Goal: Information Seeking & Learning: Compare options

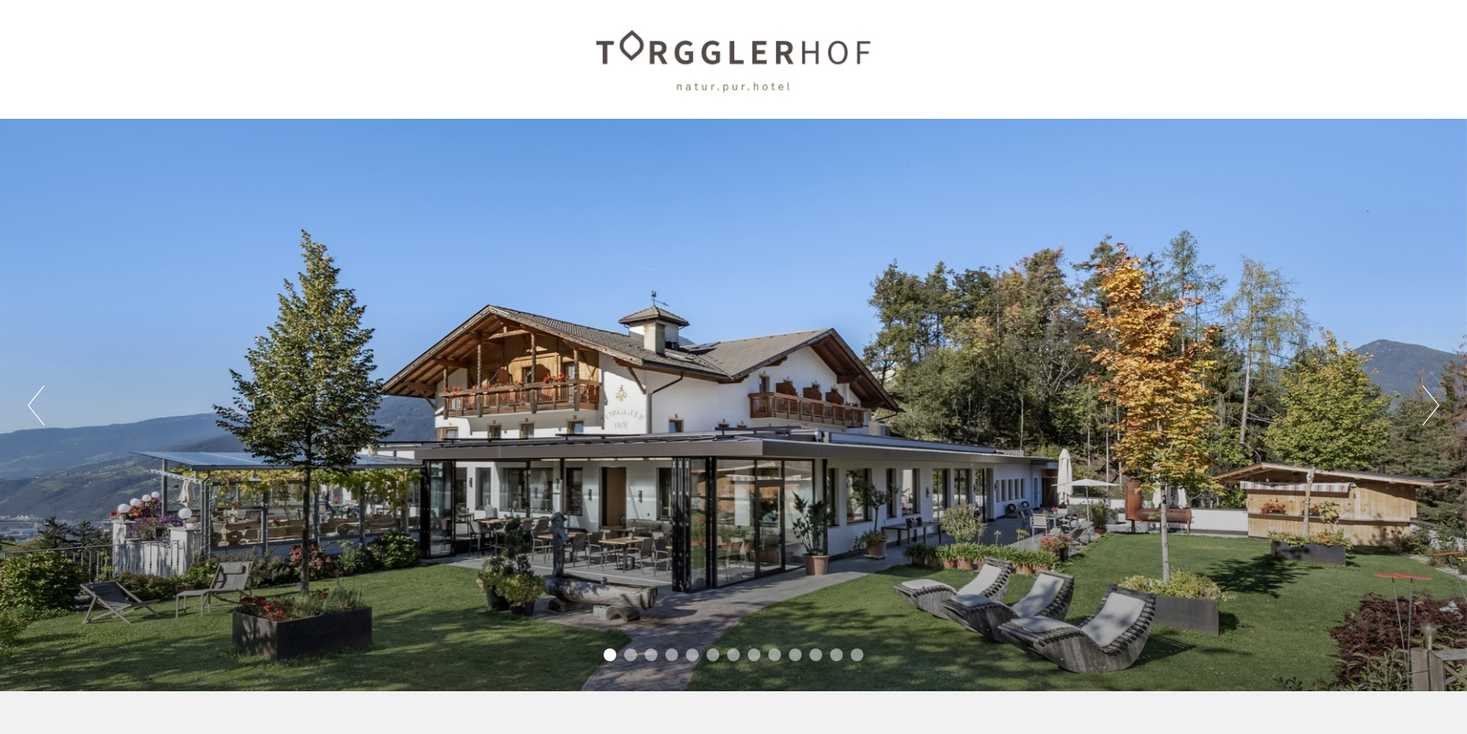
click at [1425, 412] on button "Next" at bounding box center [1431, 406] width 17 height 40
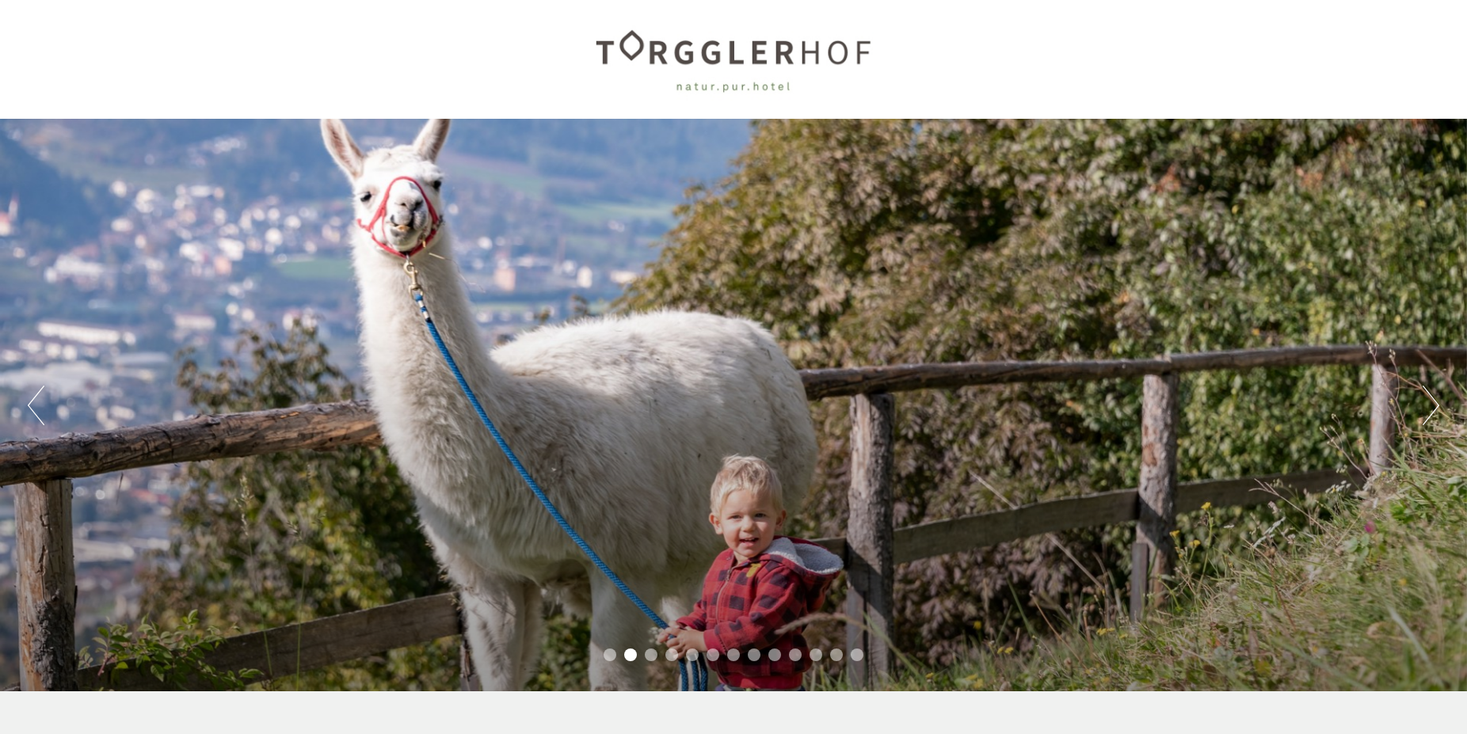
click at [1425, 412] on button "Next" at bounding box center [1431, 406] width 17 height 40
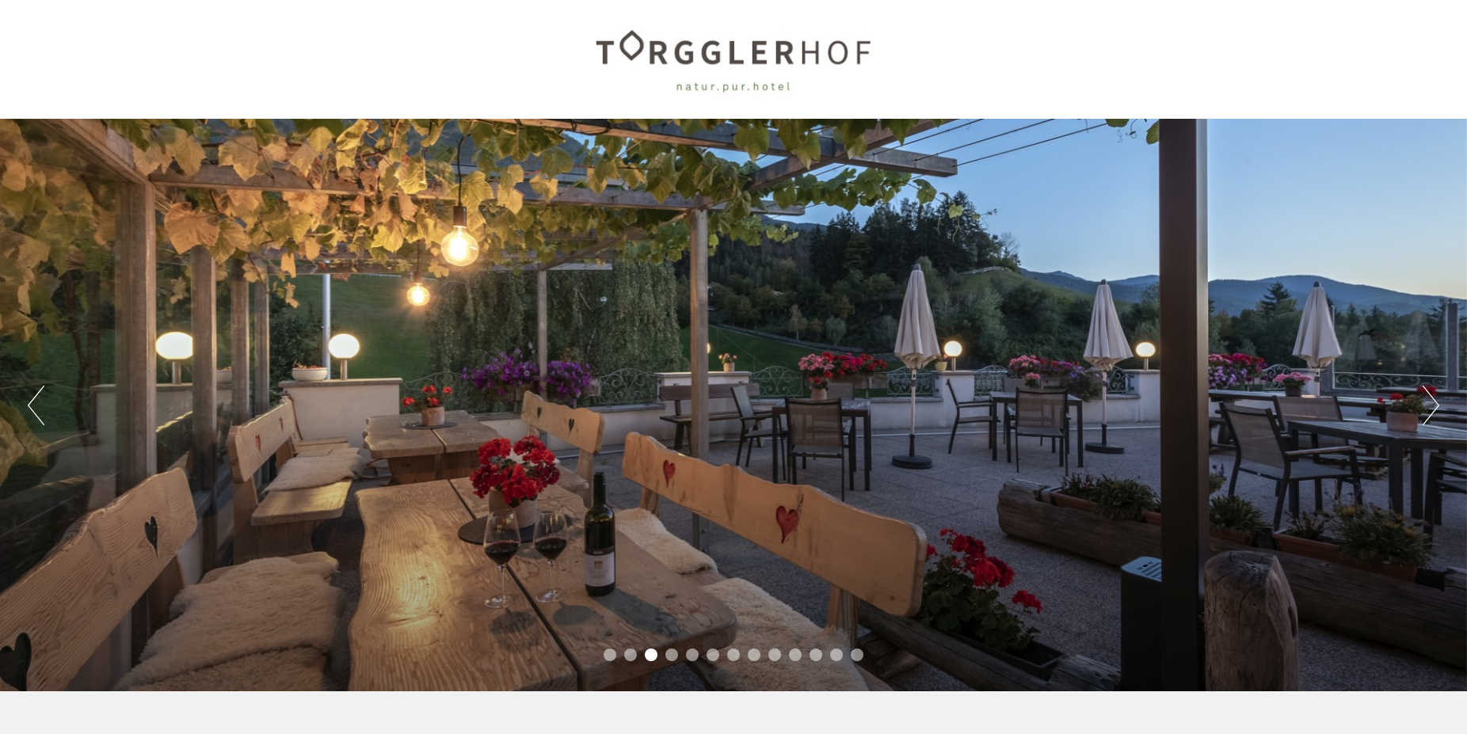
click at [1425, 412] on button "Next" at bounding box center [1431, 406] width 17 height 40
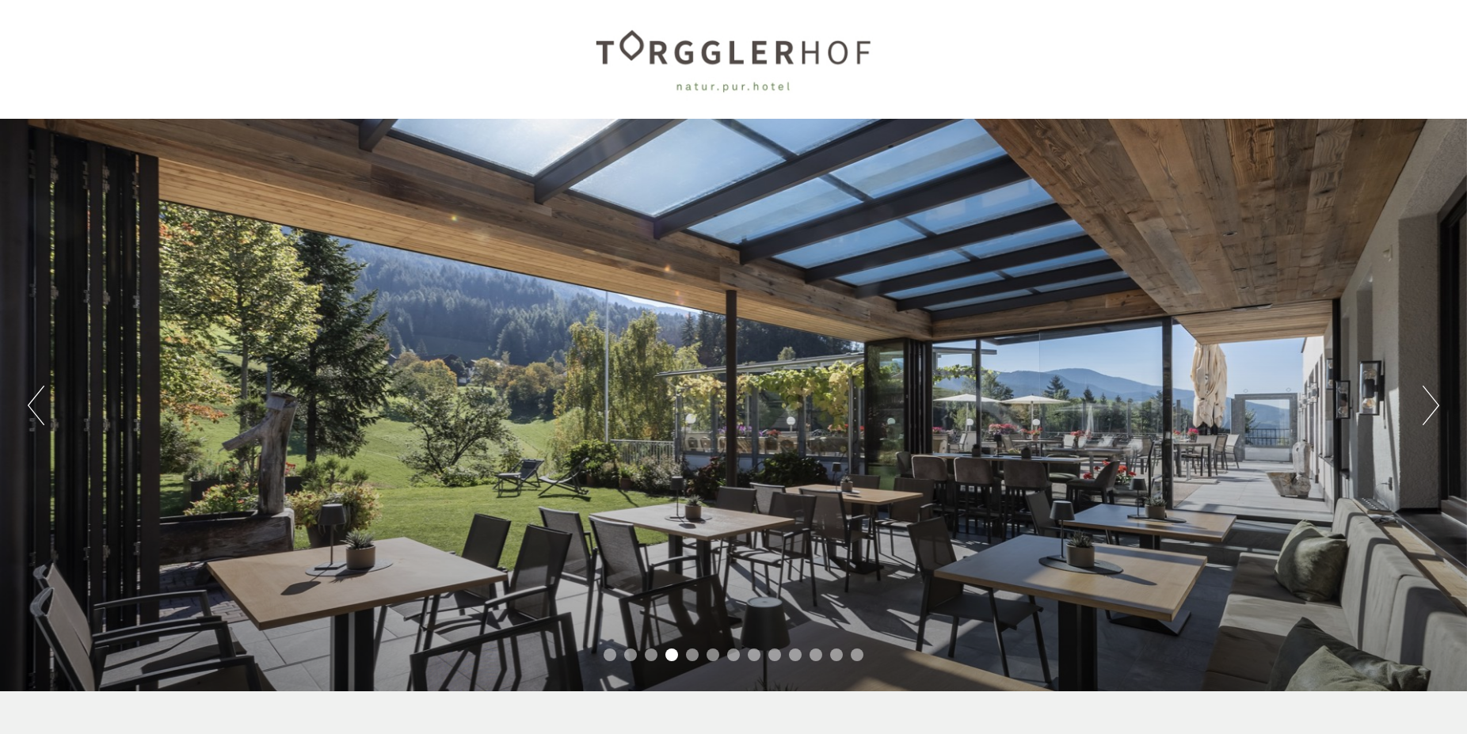
click at [1425, 412] on button "Next" at bounding box center [1431, 406] width 17 height 40
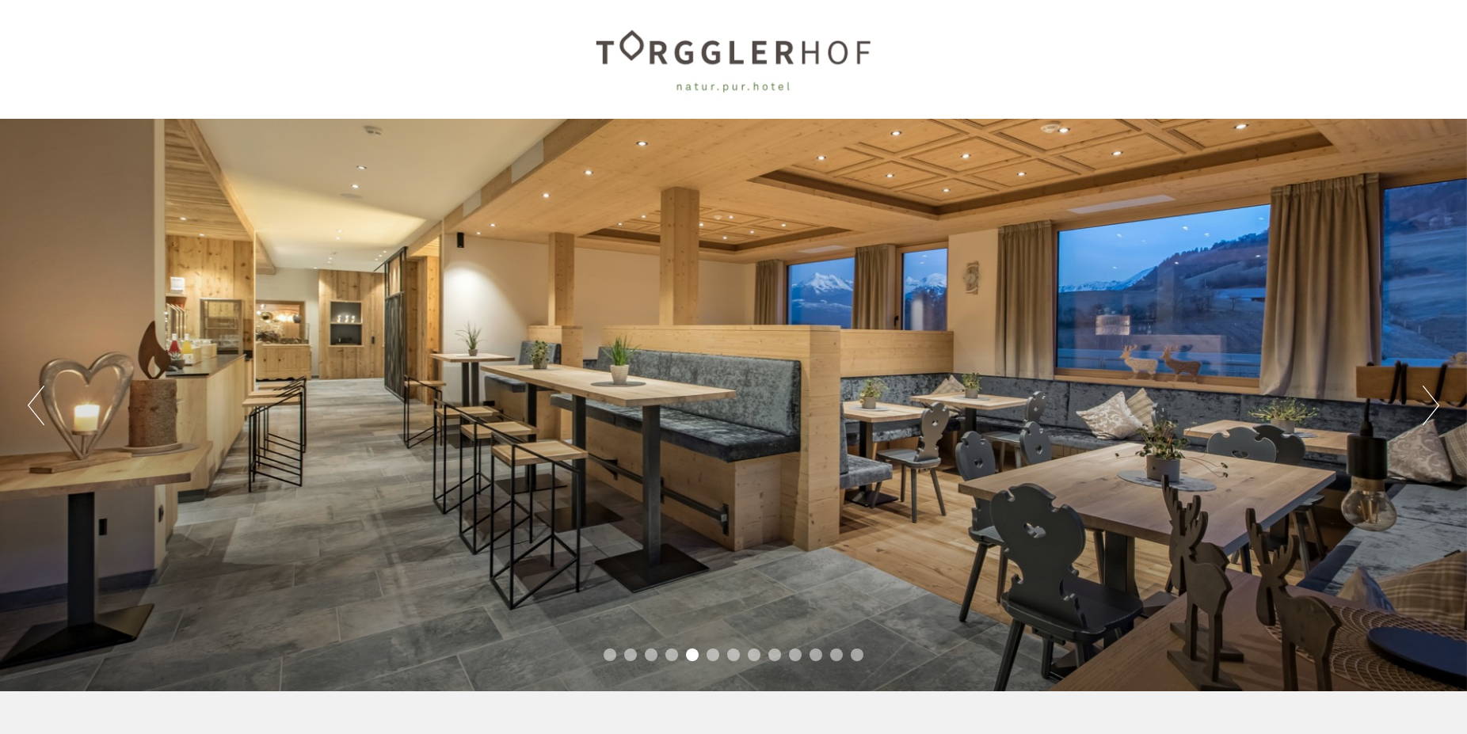
click at [1425, 412] on button "Next" at bounding box center [1431, 406] width 17 height 40
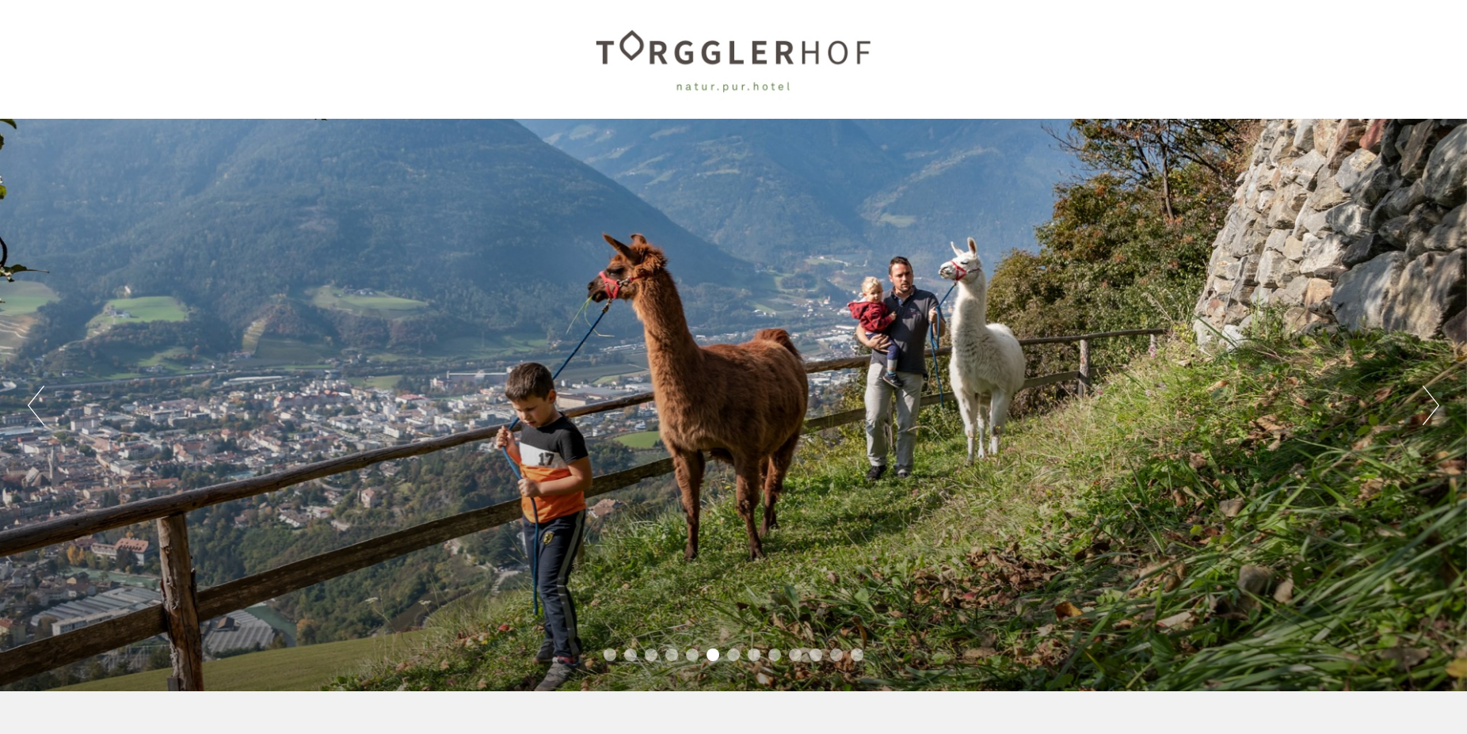
click at [1425, 412] on button "Next" at bounding box center [1431, 406] width 17 height 40
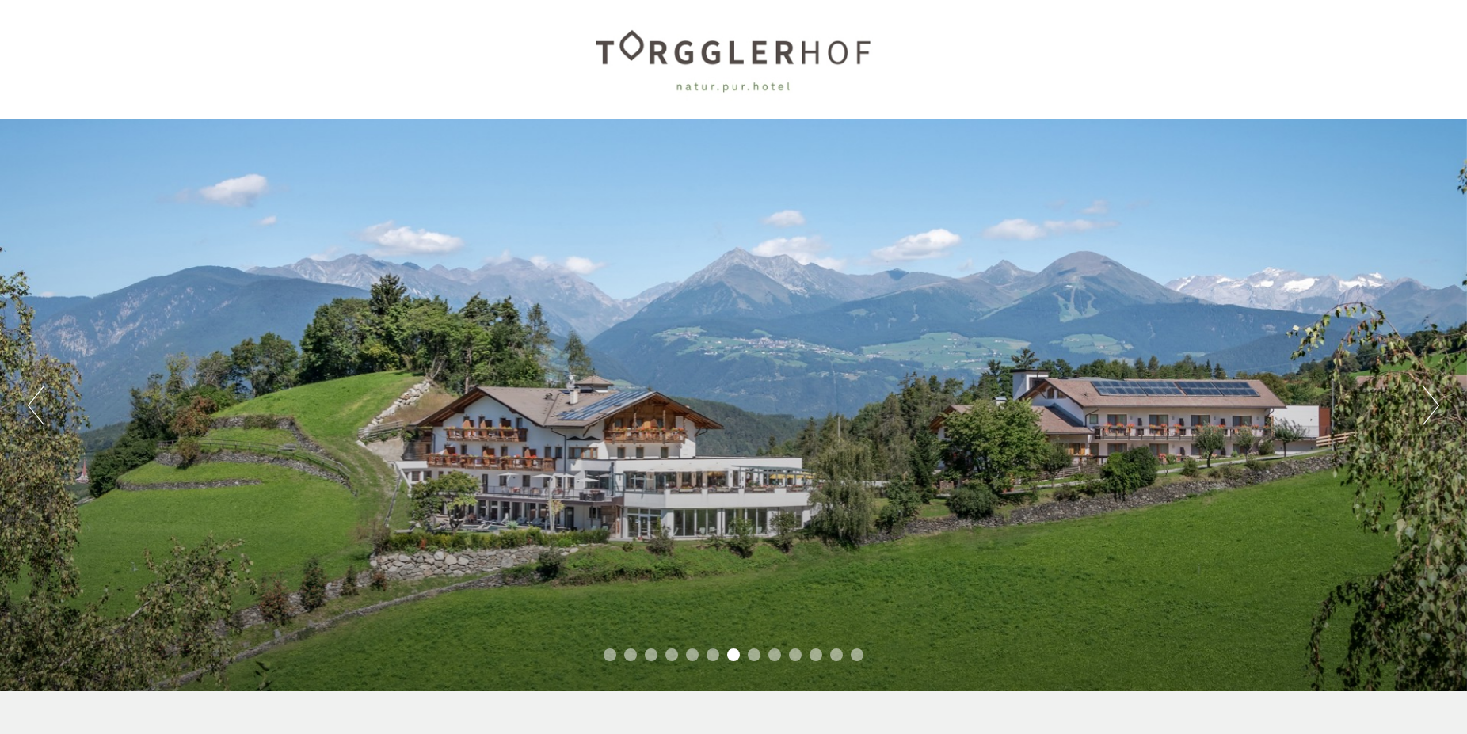
click at [1425, 412] on button "Next" at bounding box center [1431, 406] width 17 height 40
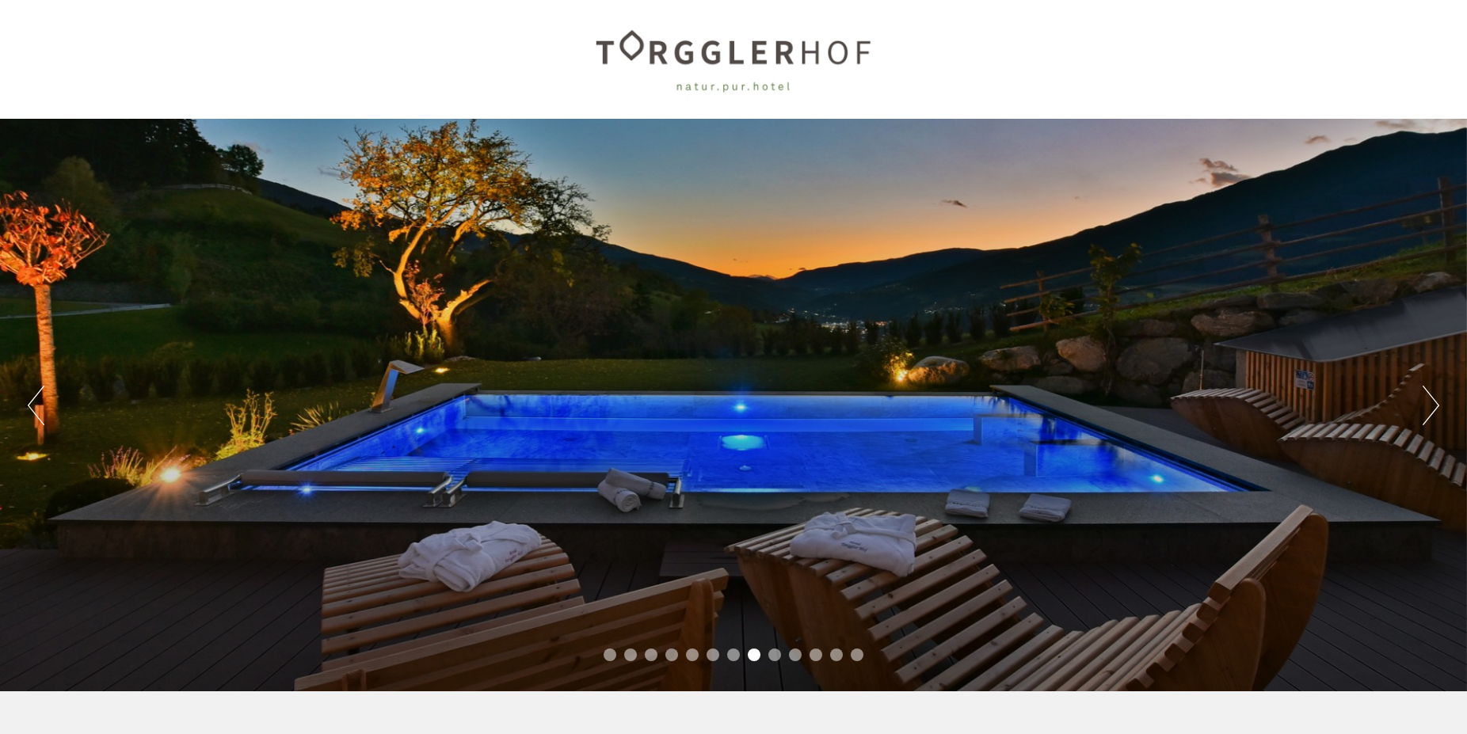
click at [1425, 412] on button "Next" at bounding box center [1431, 406] width 17 height 40
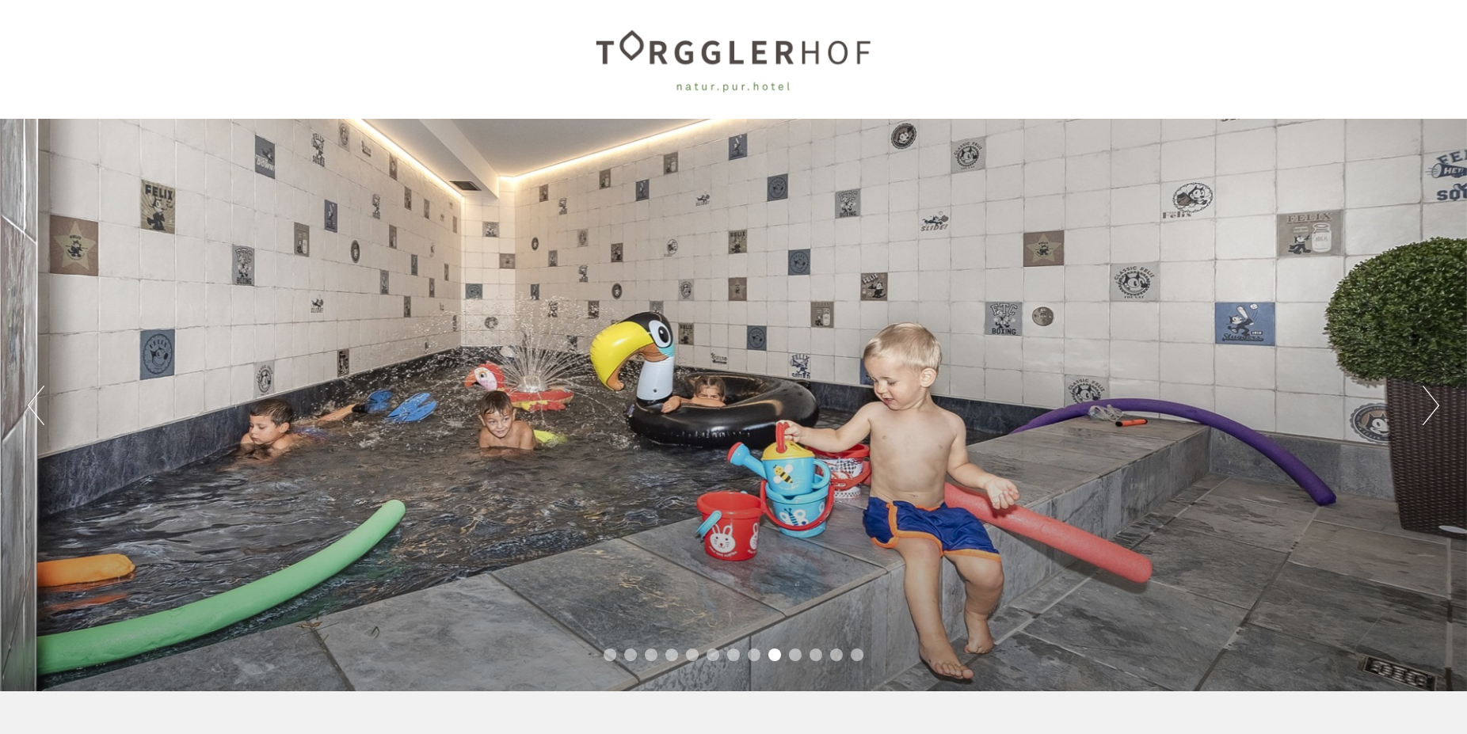
click at [1425, 412] on button "Next" at bounding box center [1431, 406] width 17 height 40
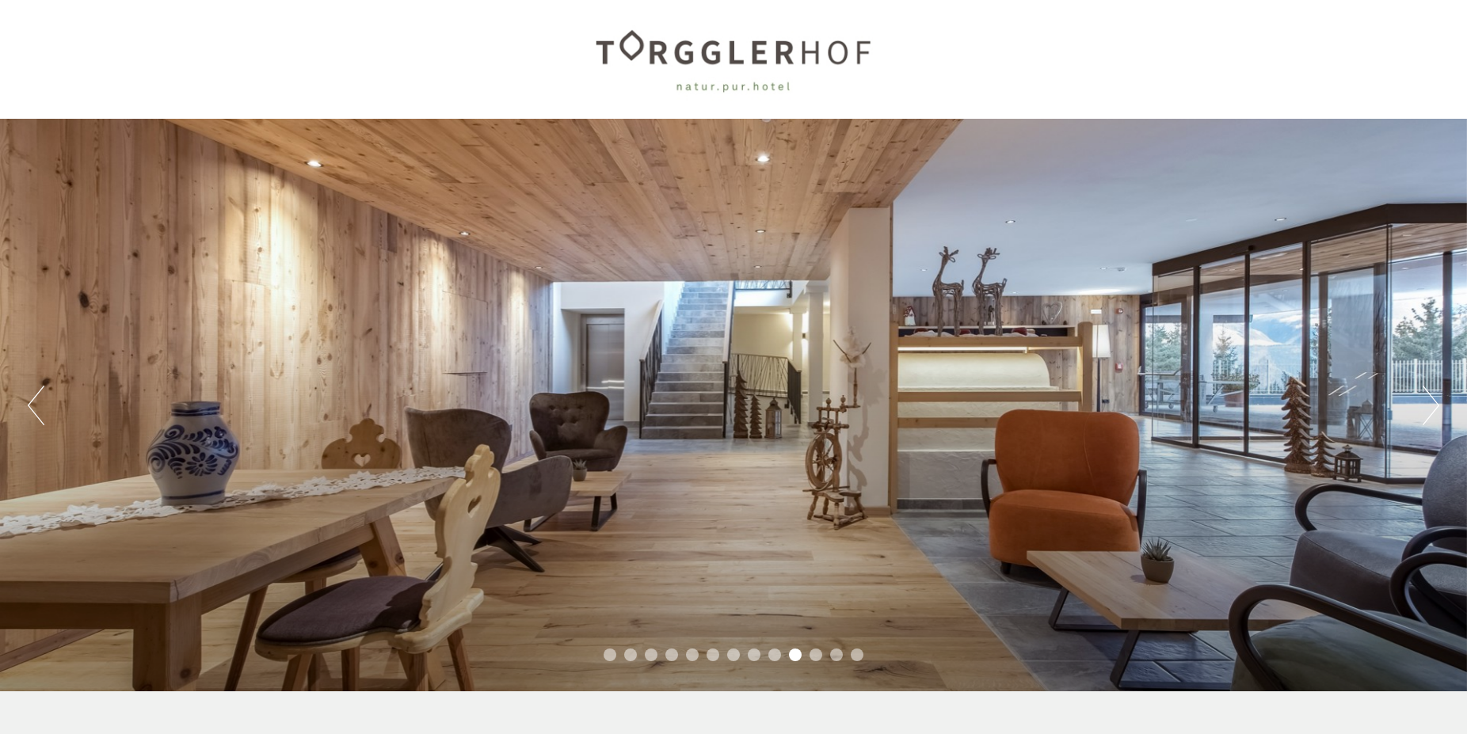
click at [1425, 412] on button "Next" at bounding box center [1431, 406] width 17 height 40
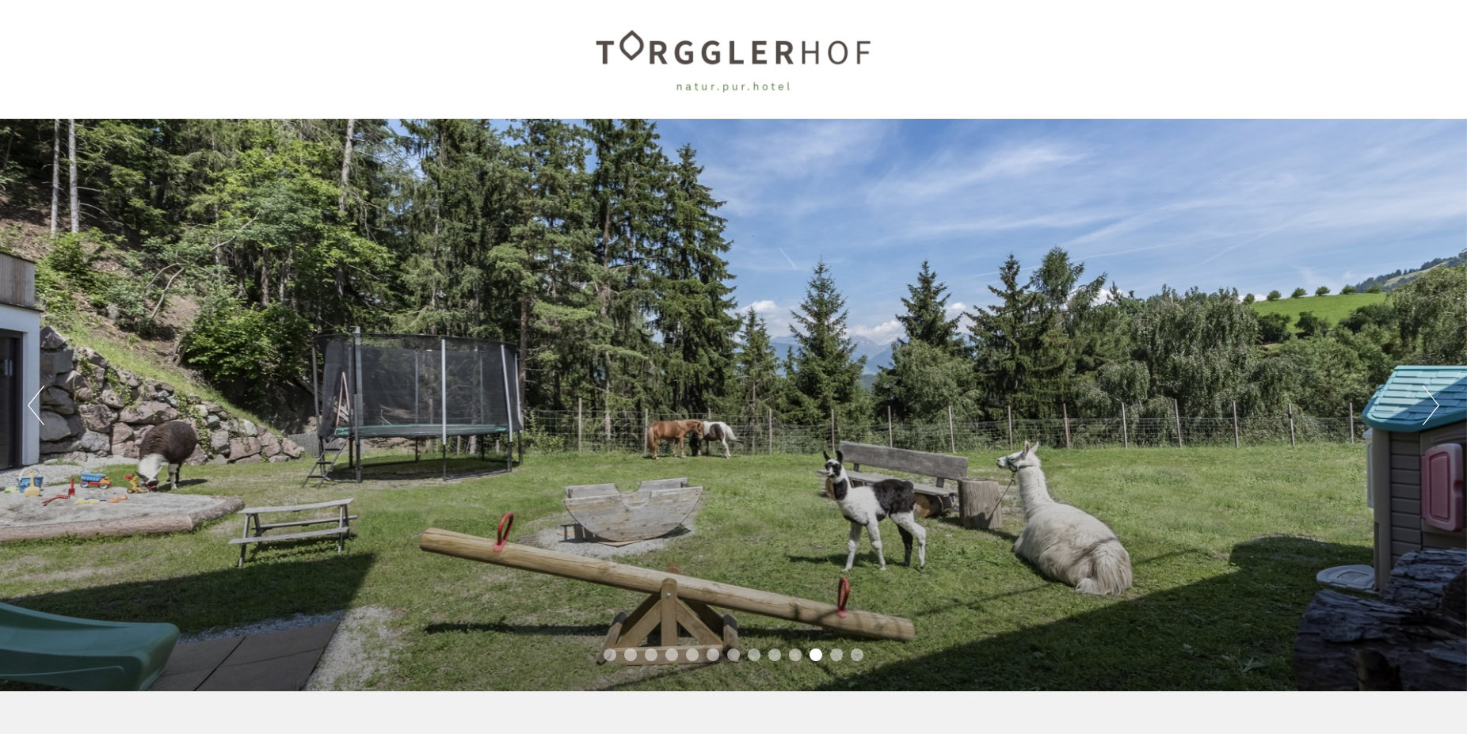
click at [1425, 412] on button "Next" at bounding box center [1431, 406] width 17 height 40
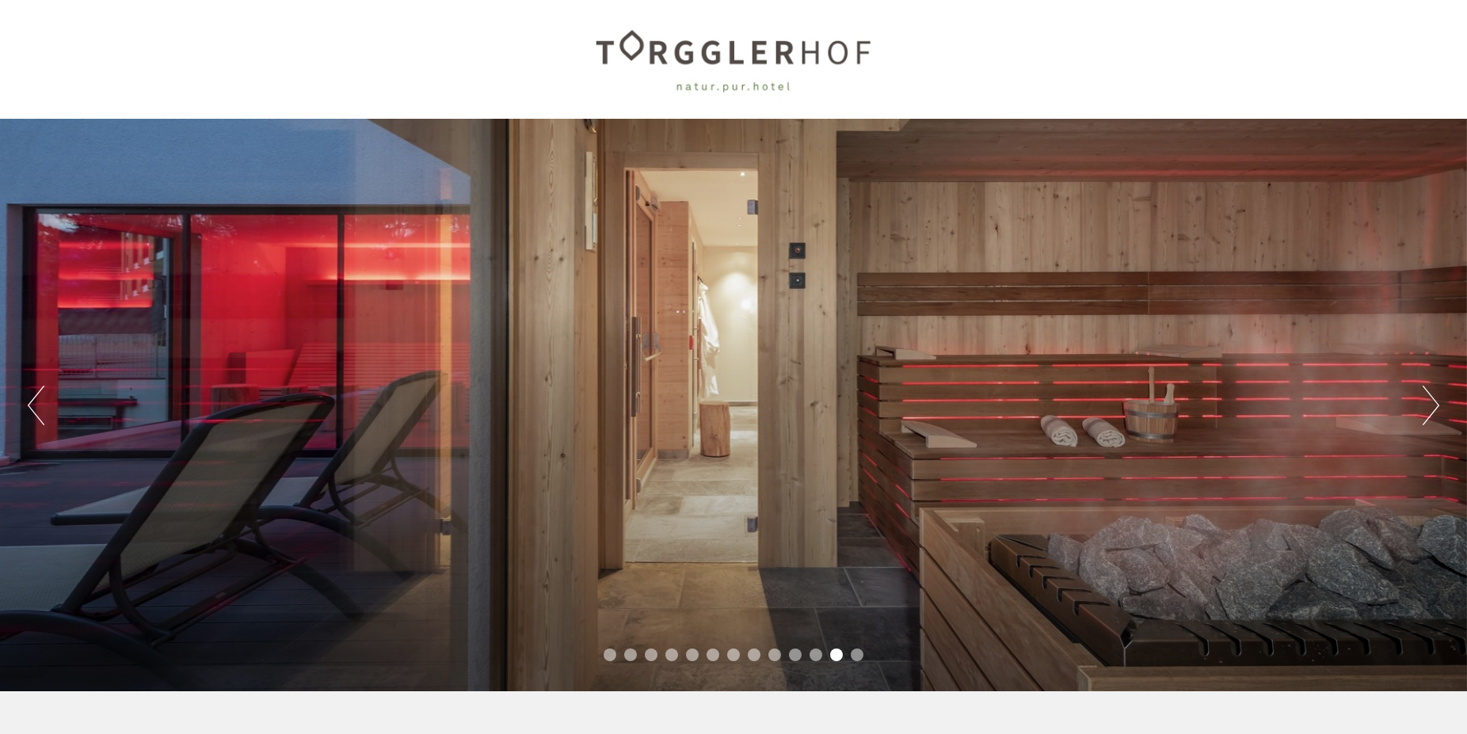
click at [1425, 412] on button "Next" at bounding box center [1431, 406] width 17 height 40
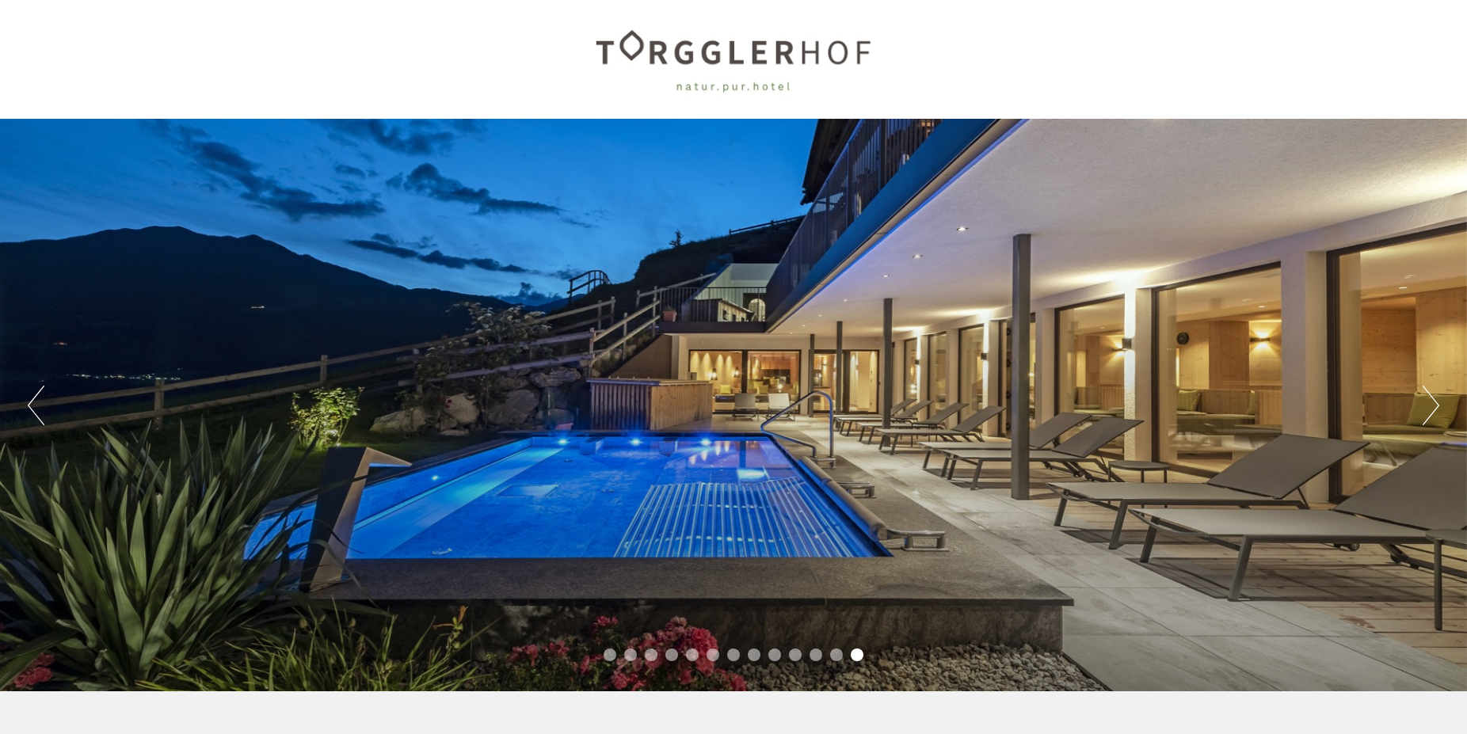
click at [1425, 412] on button "Next" at bounding box center [1431, 406] width 17 height 40
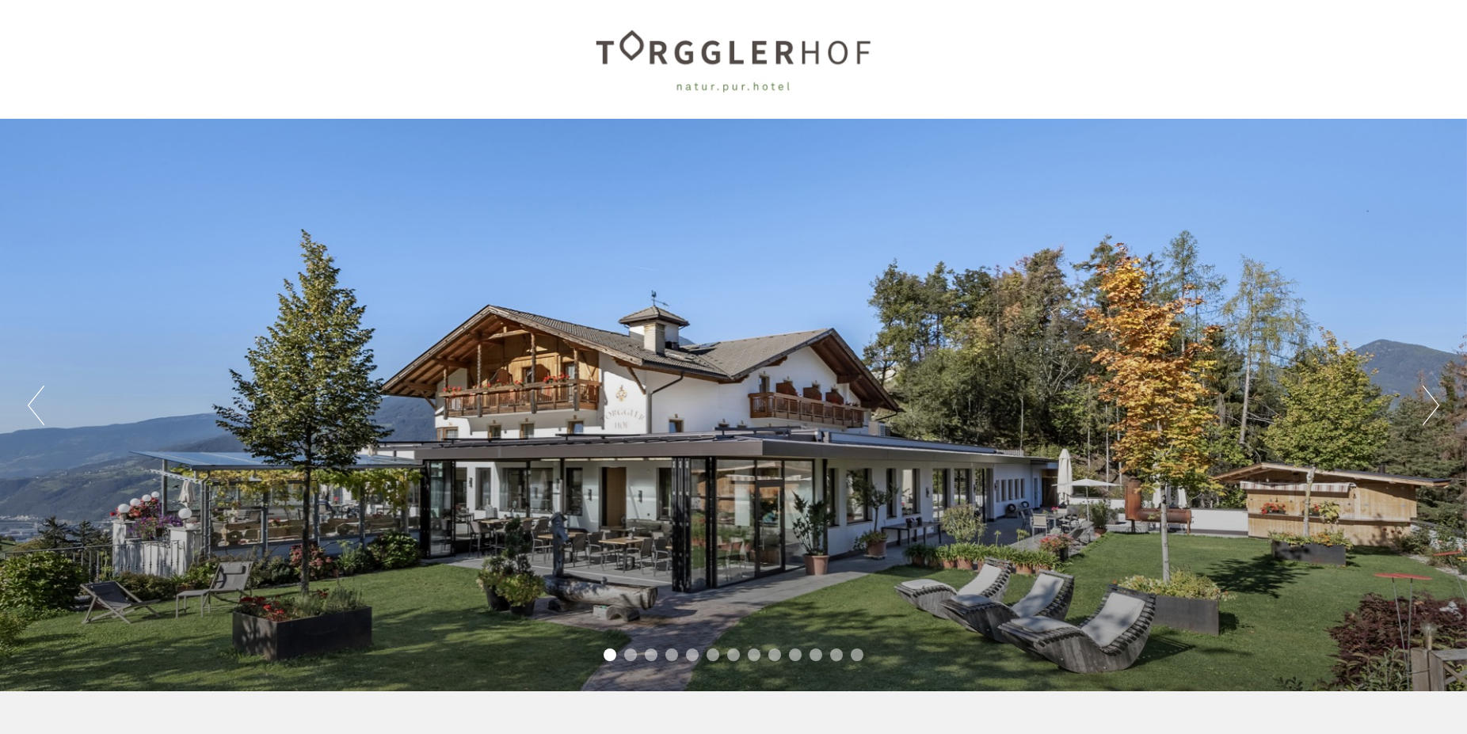
click at [1425, 412] on button "Next" at bounding box center [1431, 406] width 17 height 40
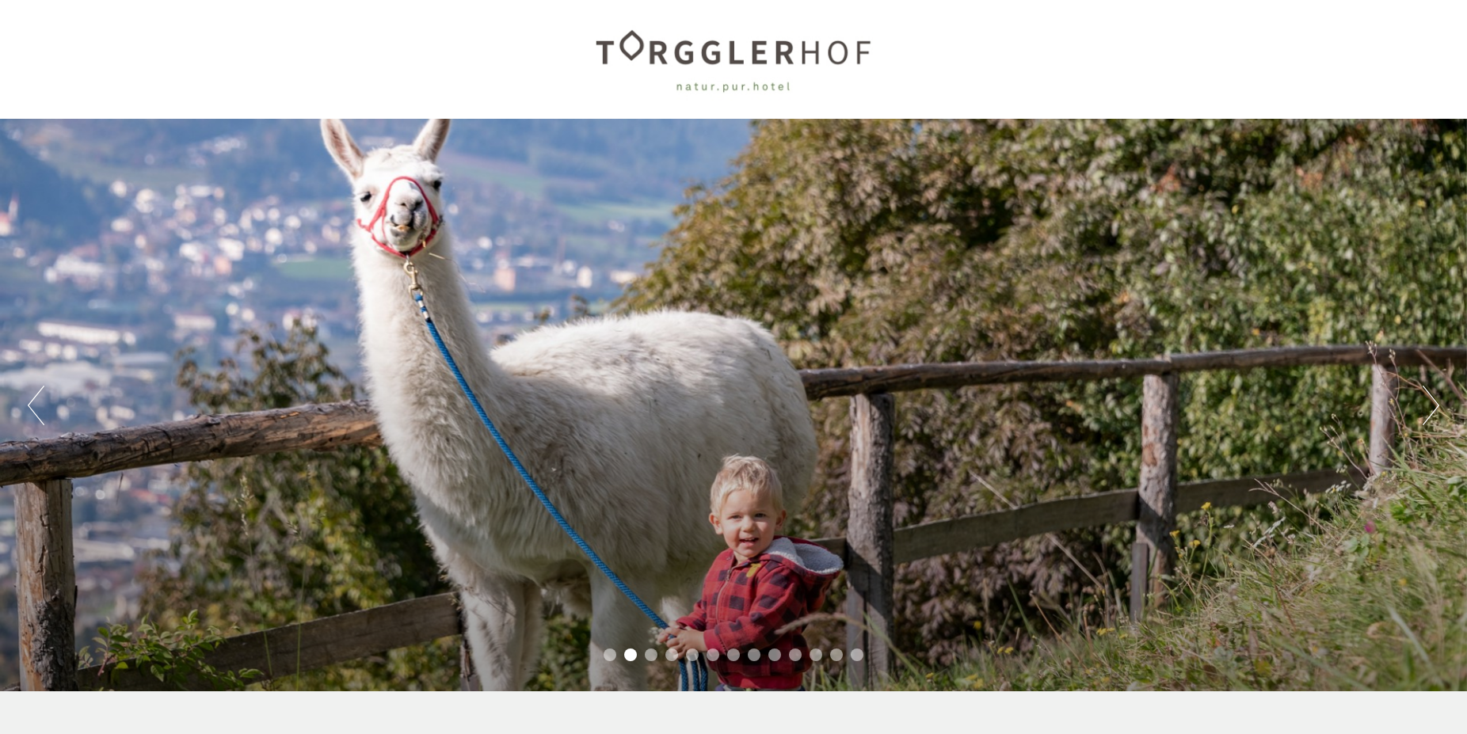
click at [39, 409] on button "Previous" at bounding box center [36, 406] width 17 height 40
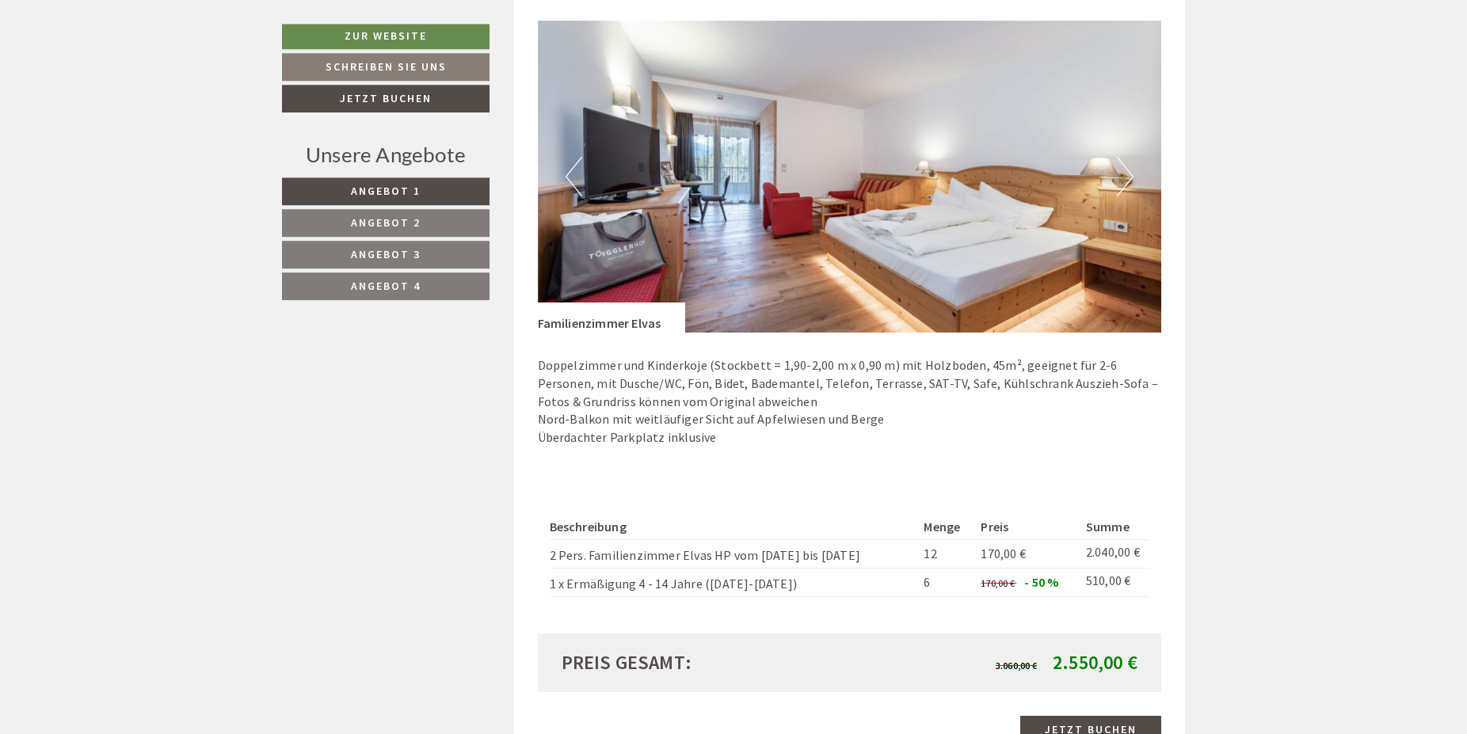
scroll to position [1212, 0]
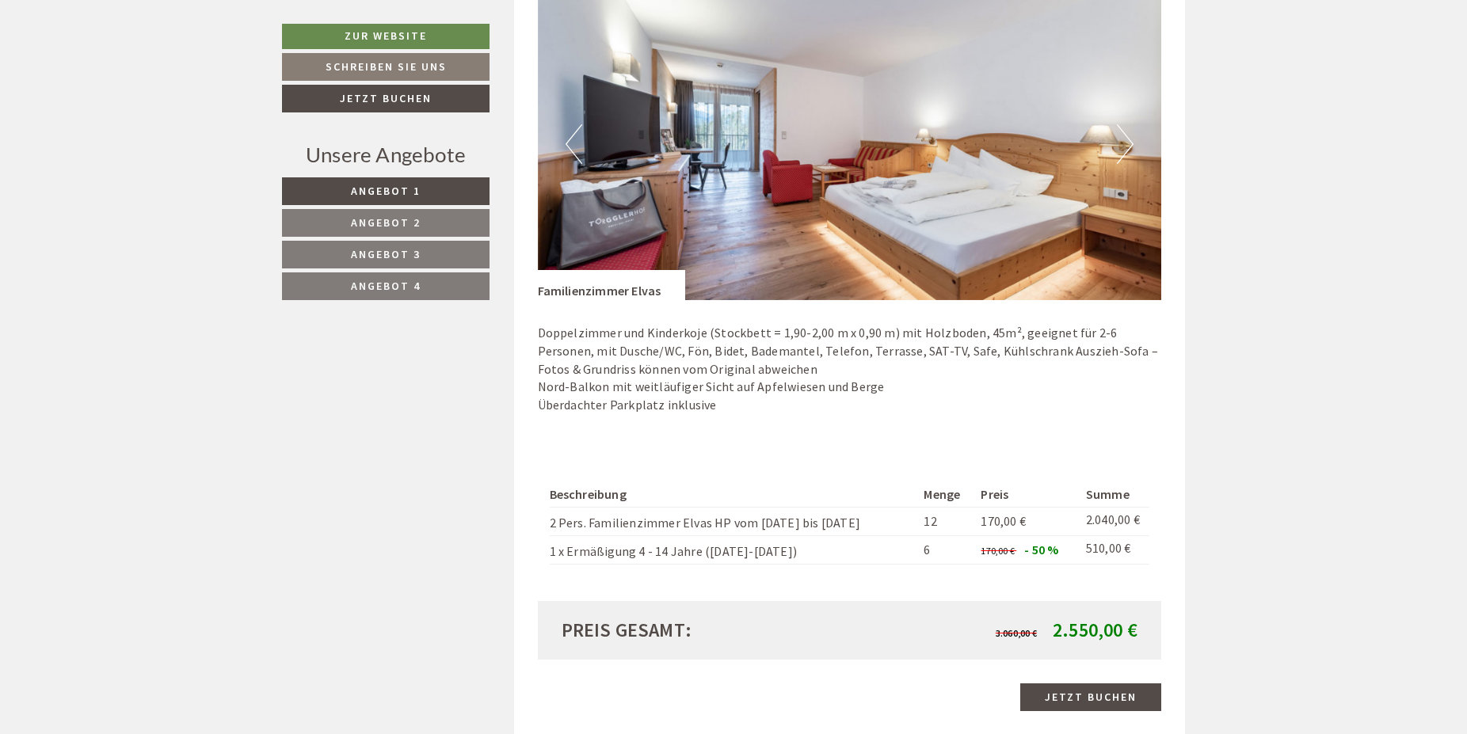
click at [1125, 144] on button "Next" at bounding box center [1125, 144] width 17 height 40
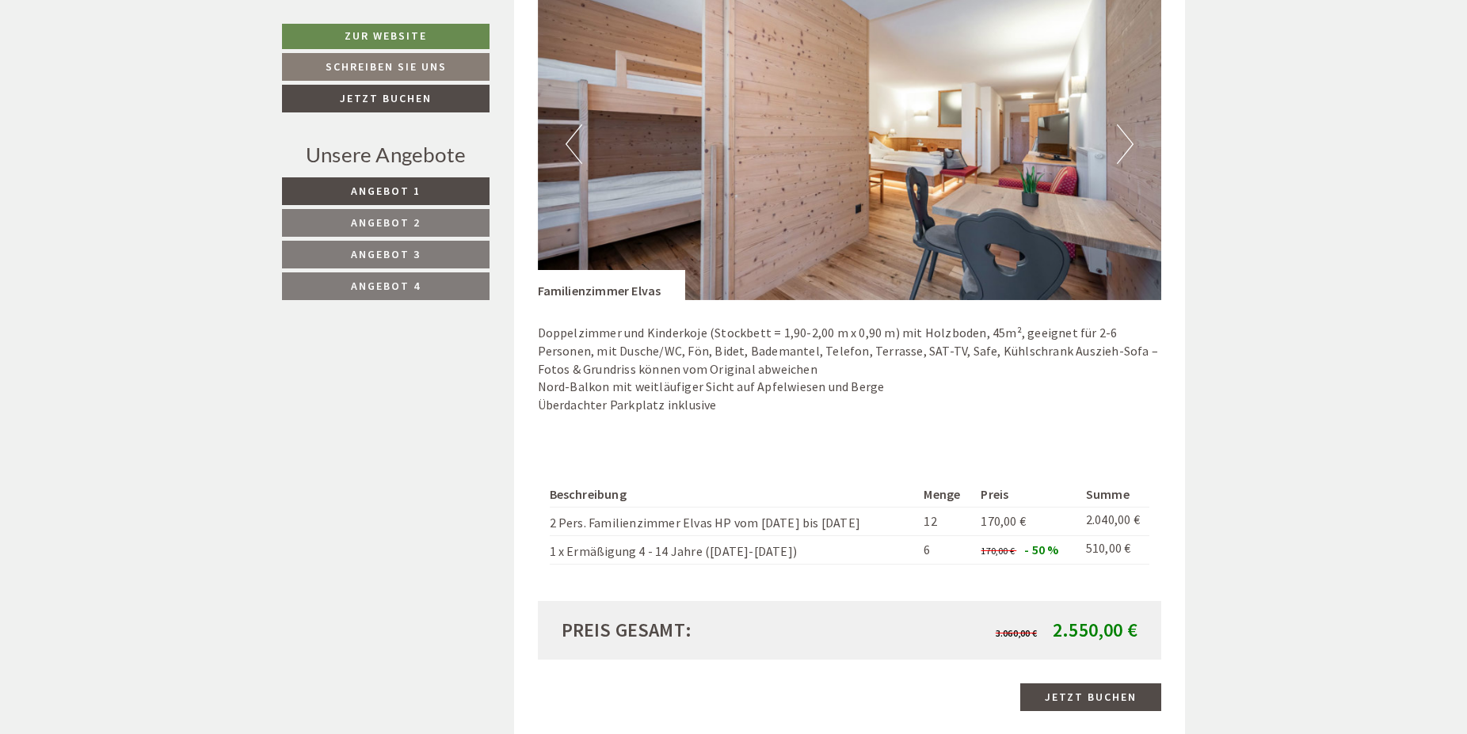
click at [1125, 144] on button "Next" at bounding box center [1125, 144] width 17 height 40
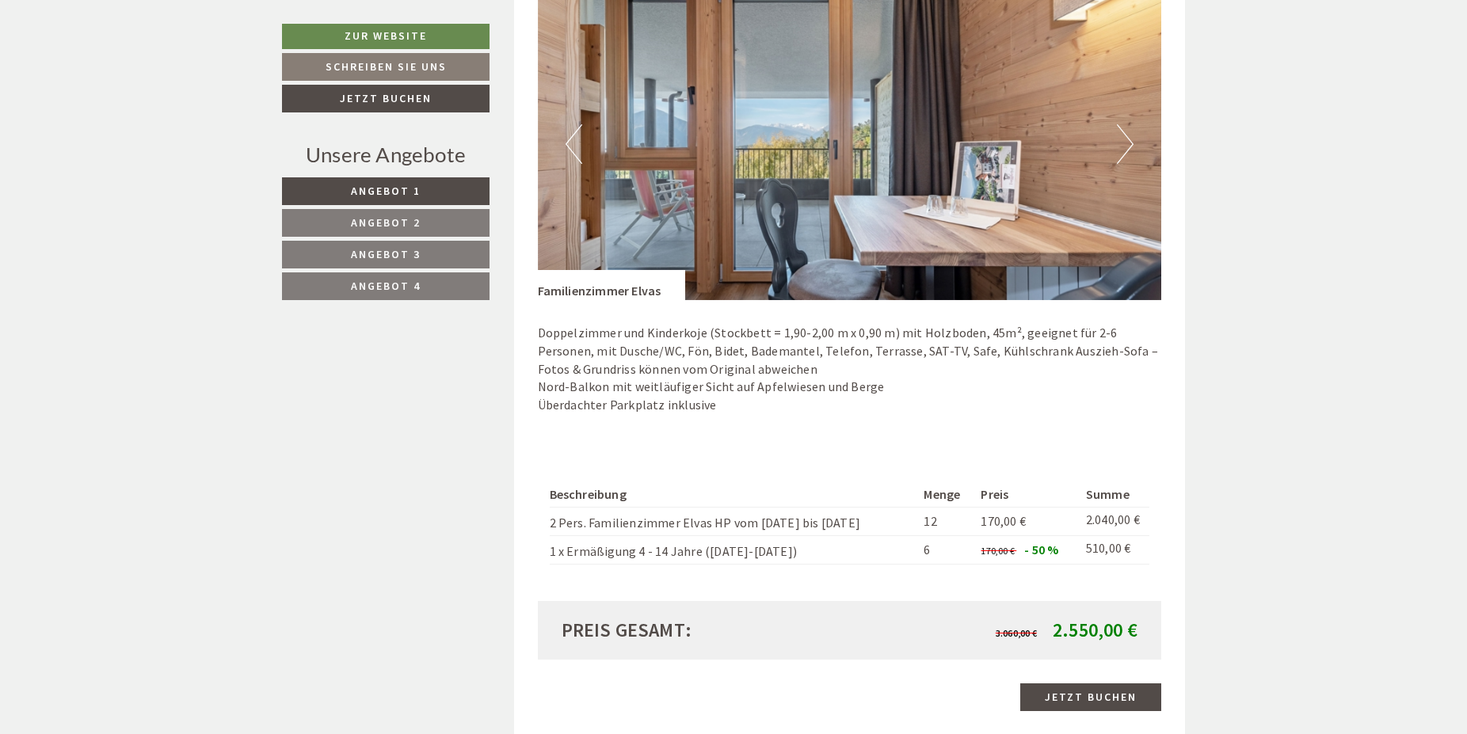
click at [1125, 144] on button "Next" at bounding box center [1125, 144] width 17 height 40
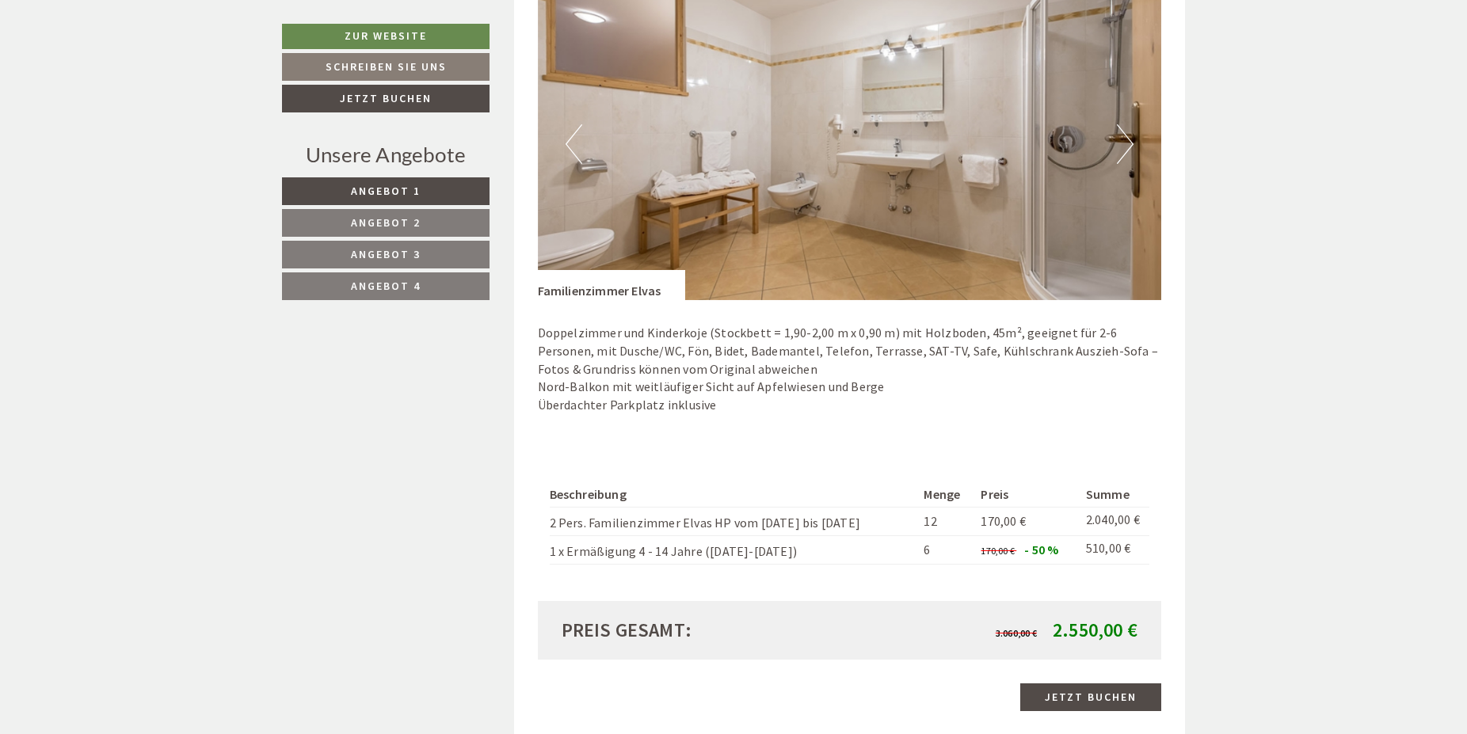
click at [572, 147] on button "Previous" at bounding box center [574, 144] width 17 height 40
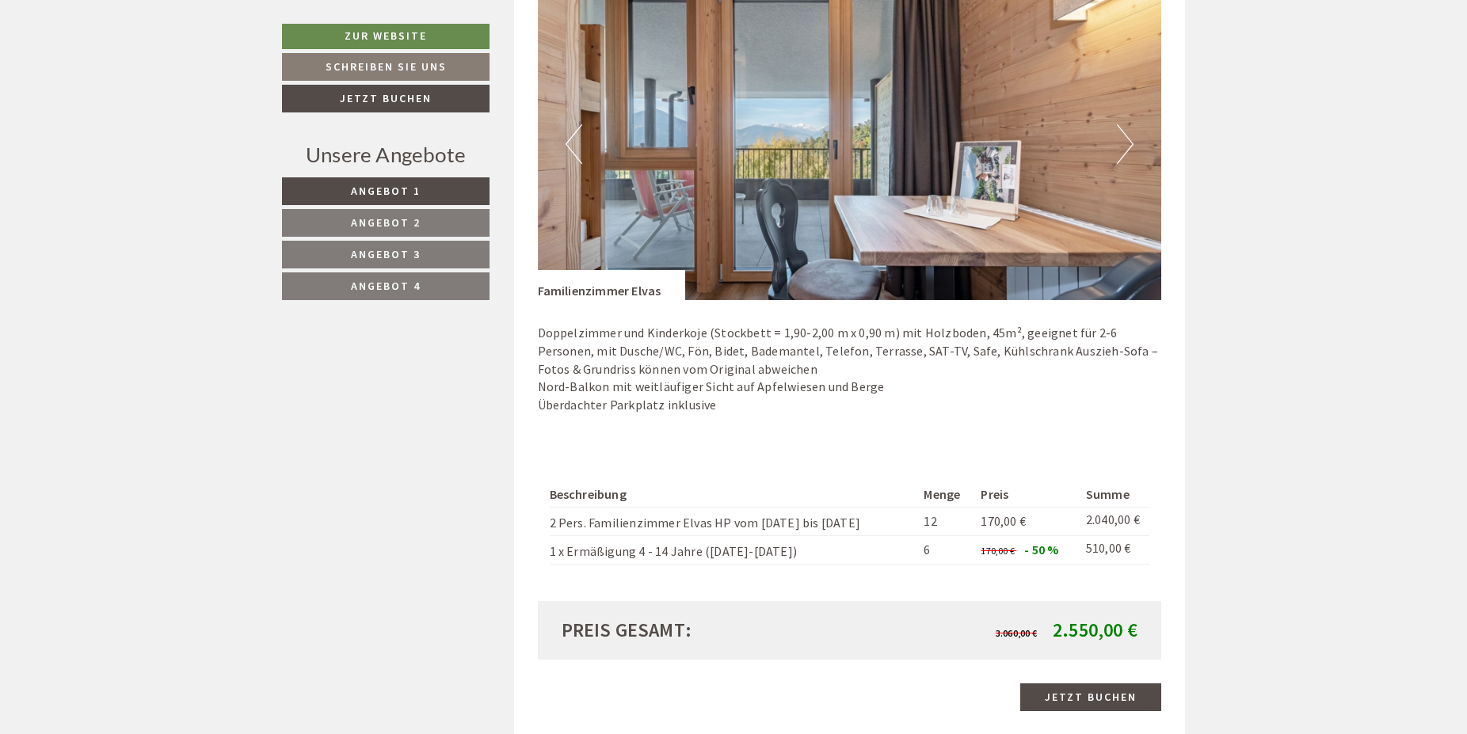
click at [572, 147] on button "Previous" at bounding box center [574, 144] width 17 height 40
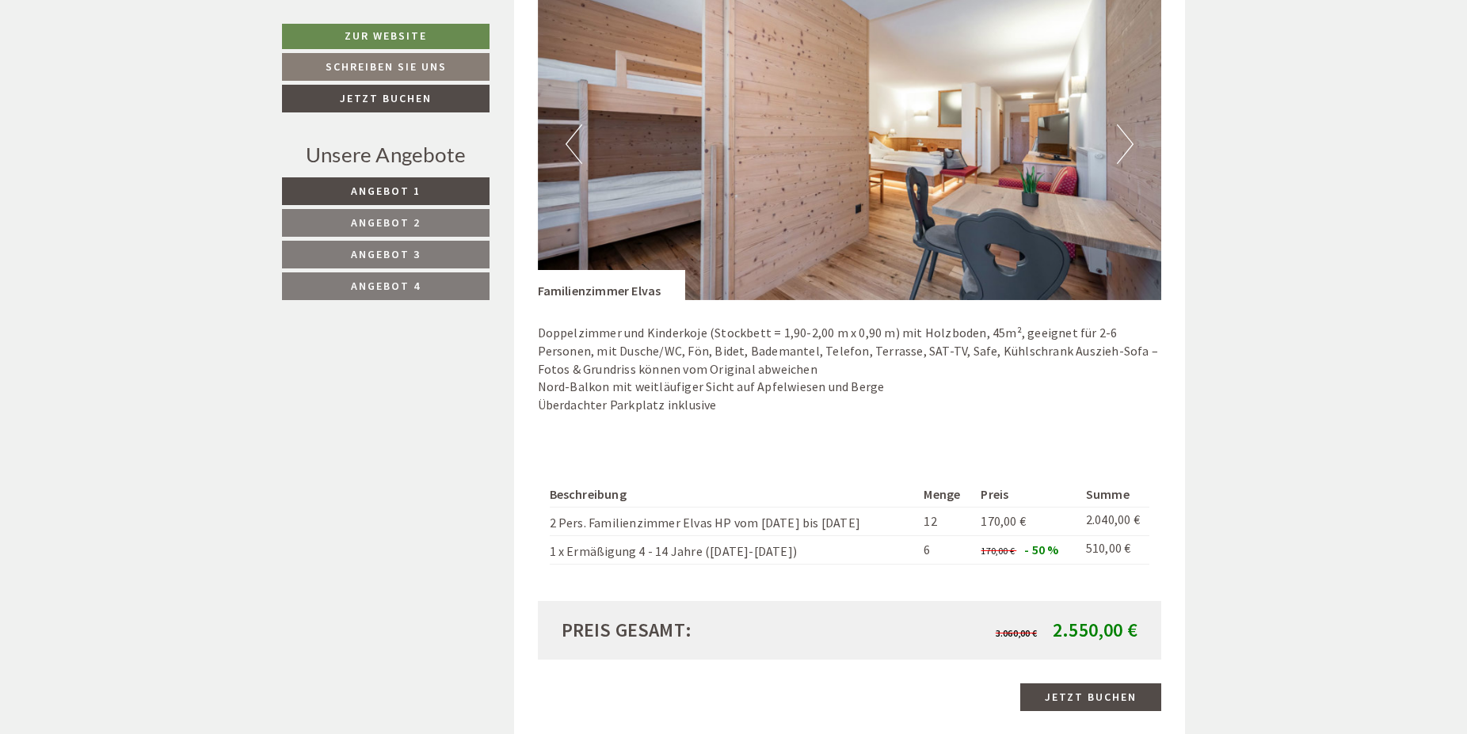
click at [1127, 149] on button "Next" at bounding box center [1125, 144] width 17 height 40
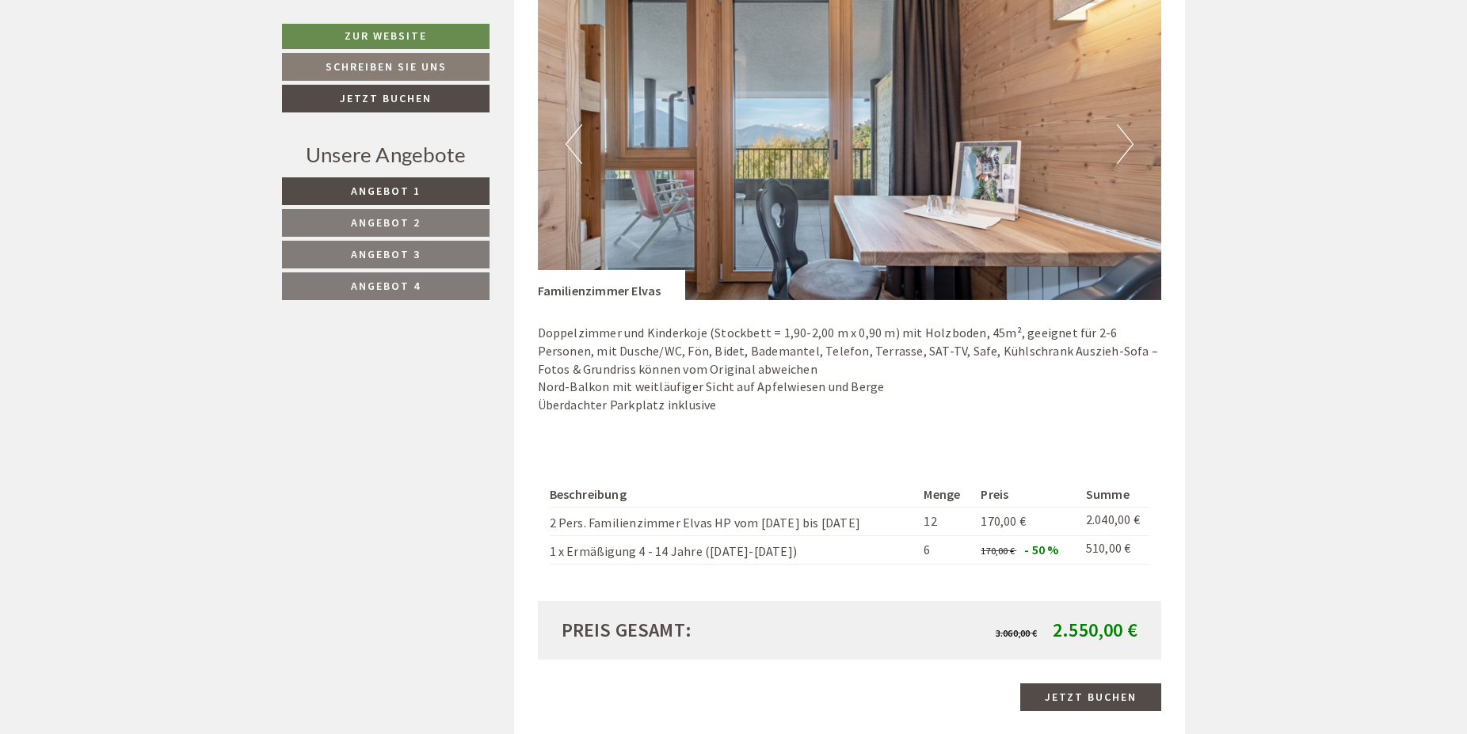
click at [1127, 149] on button "Next" at bounding box center [1125, 144] width 17 height 40
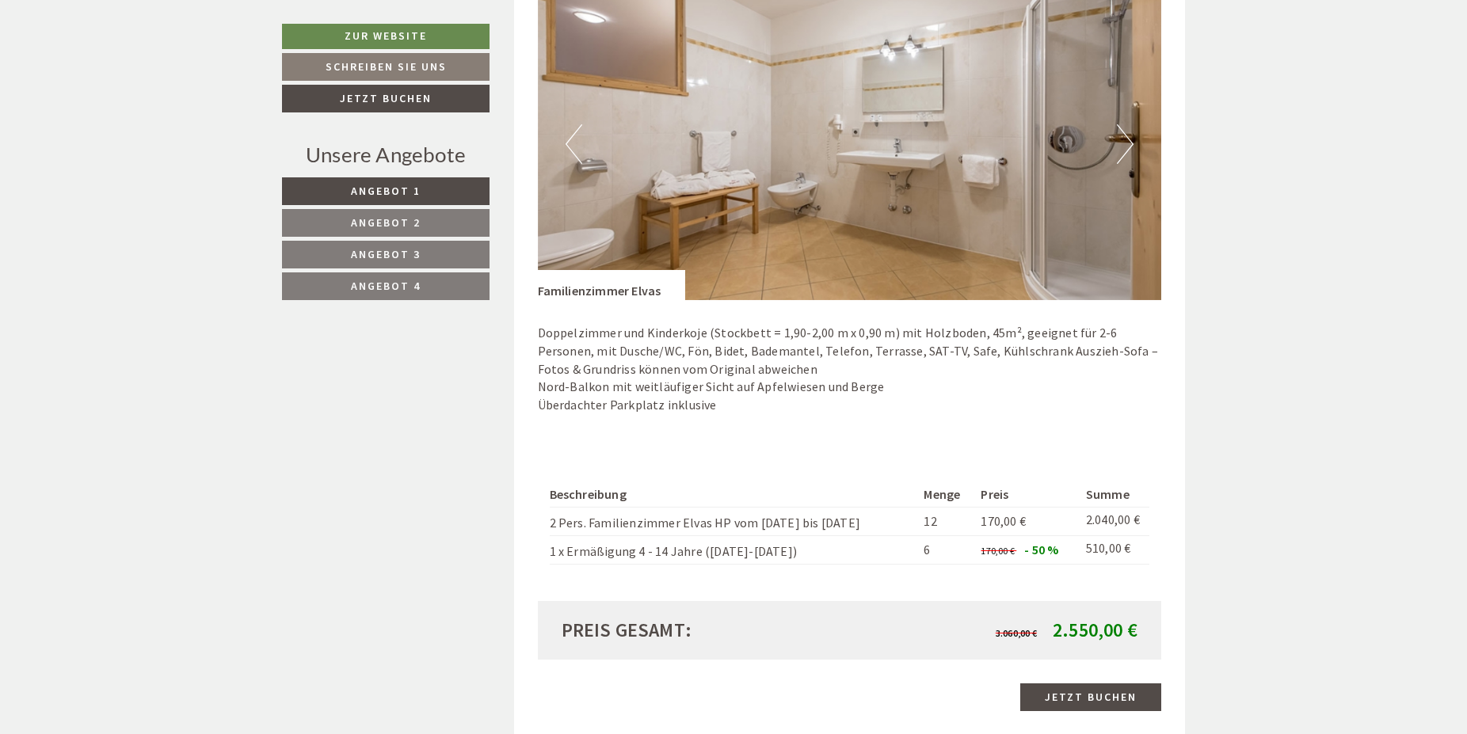
click at [1127, 149] on button "Next" at bounding box center [1125, 144] width 17 height 40
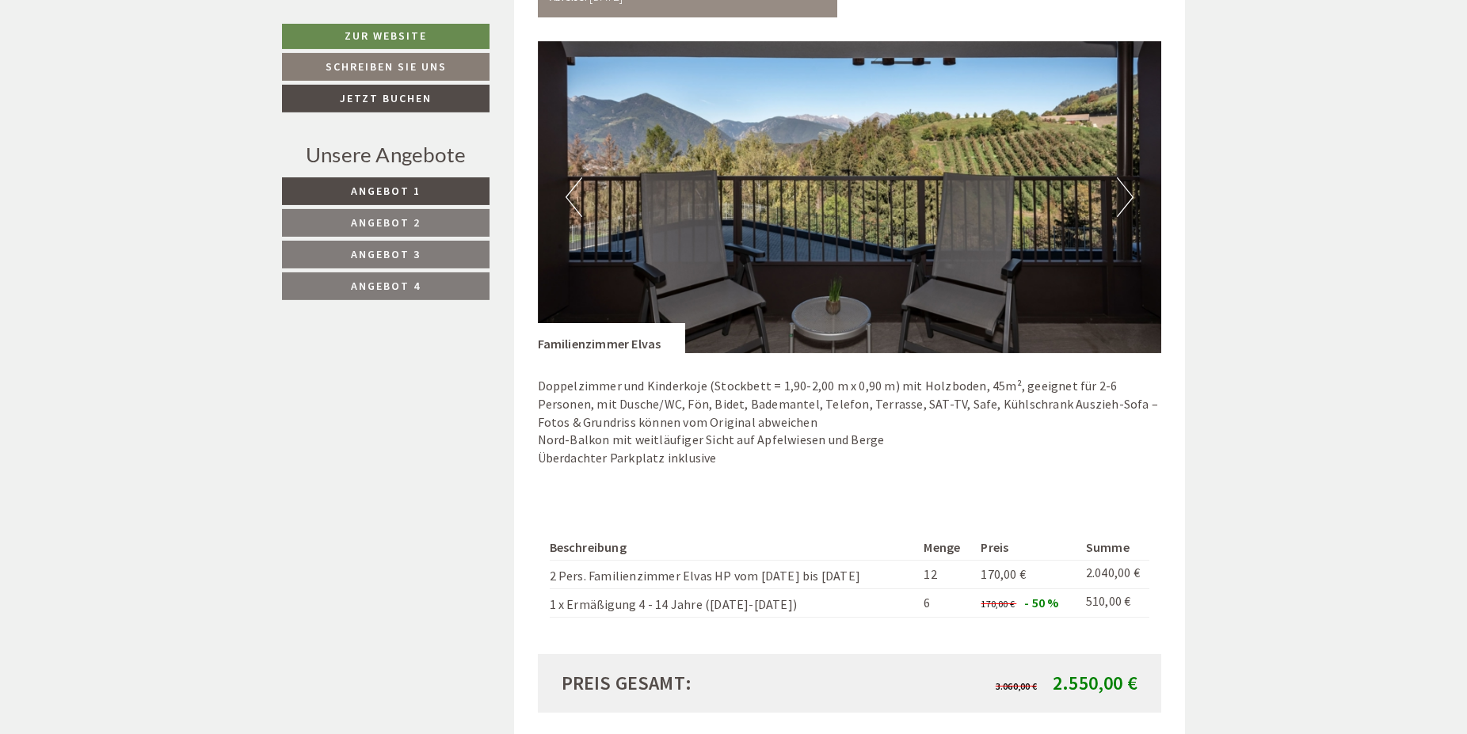
scroll to position [1131, 0]
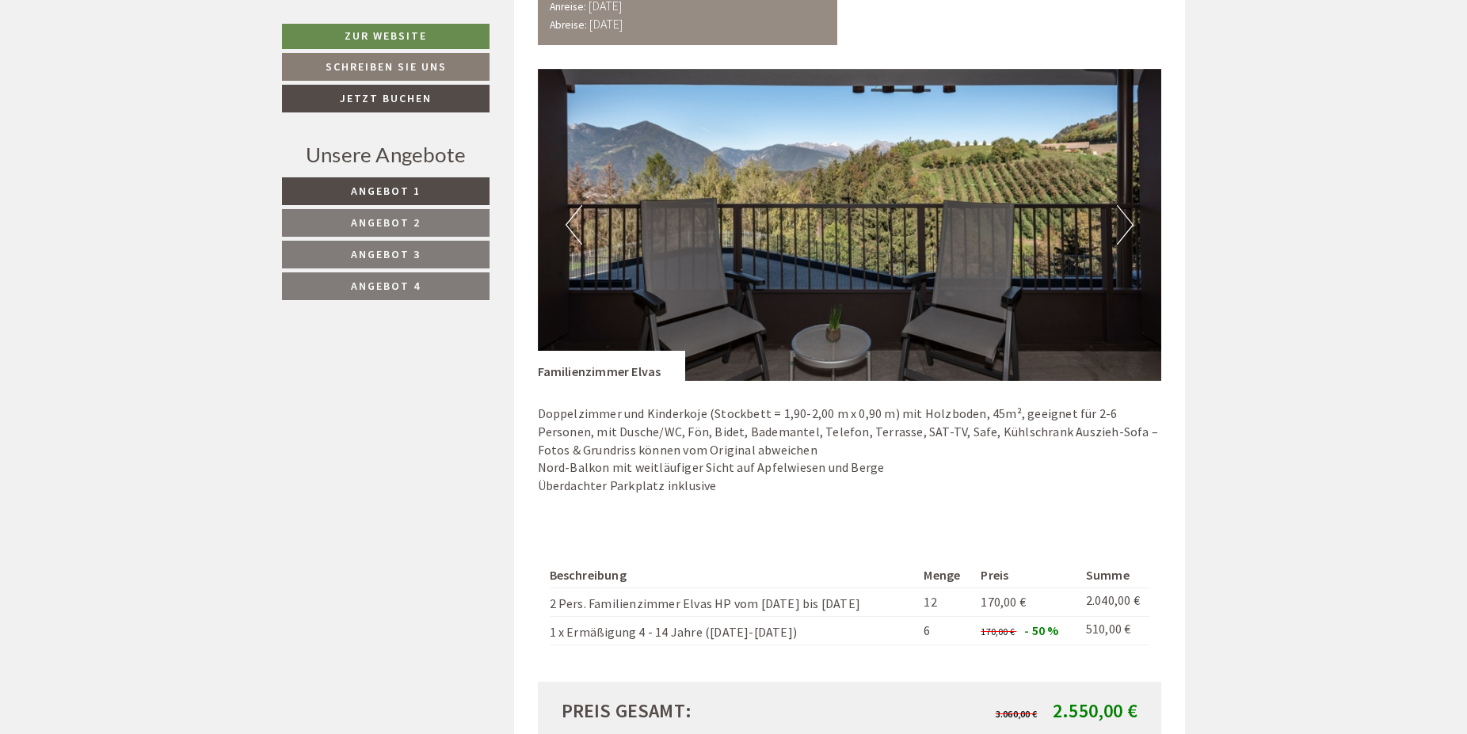
click at [1125, 220] on button "Next" at bounding box center [1125, 225] width 17 height 40
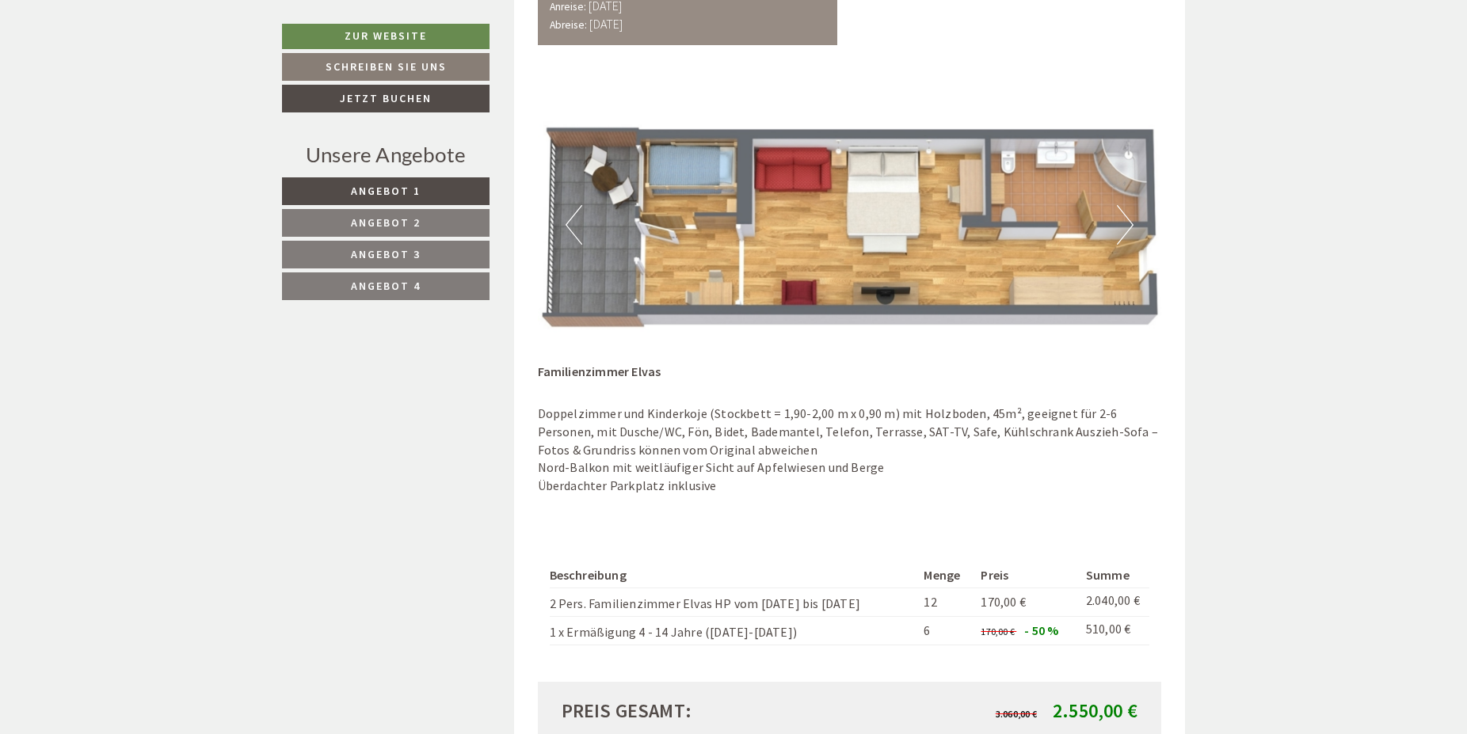
click at [1125, 220] on button "Next" at bounding box center [1125, 225] width 17 height 40
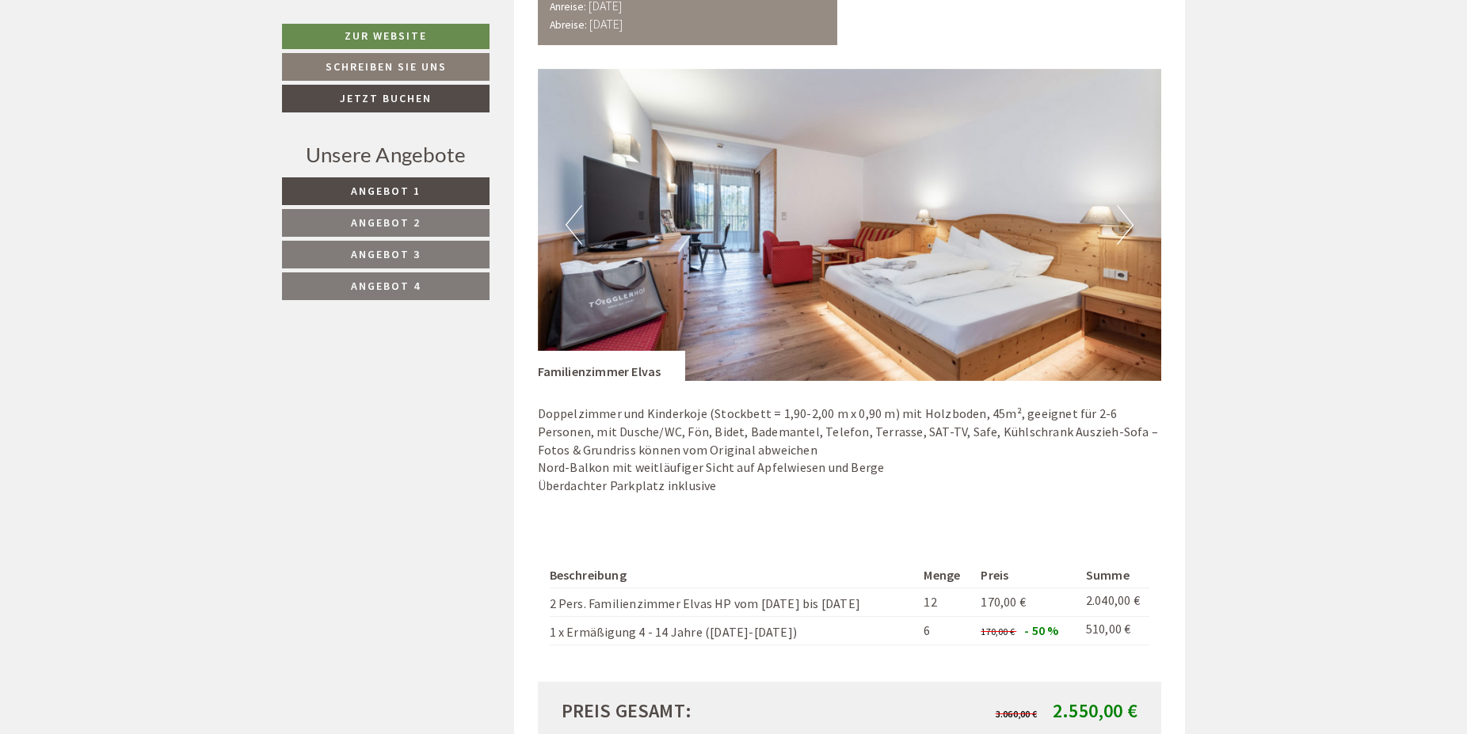
click at [1125, 220] on button "Next" at bounding box center [1125, 225] width 17 height 40
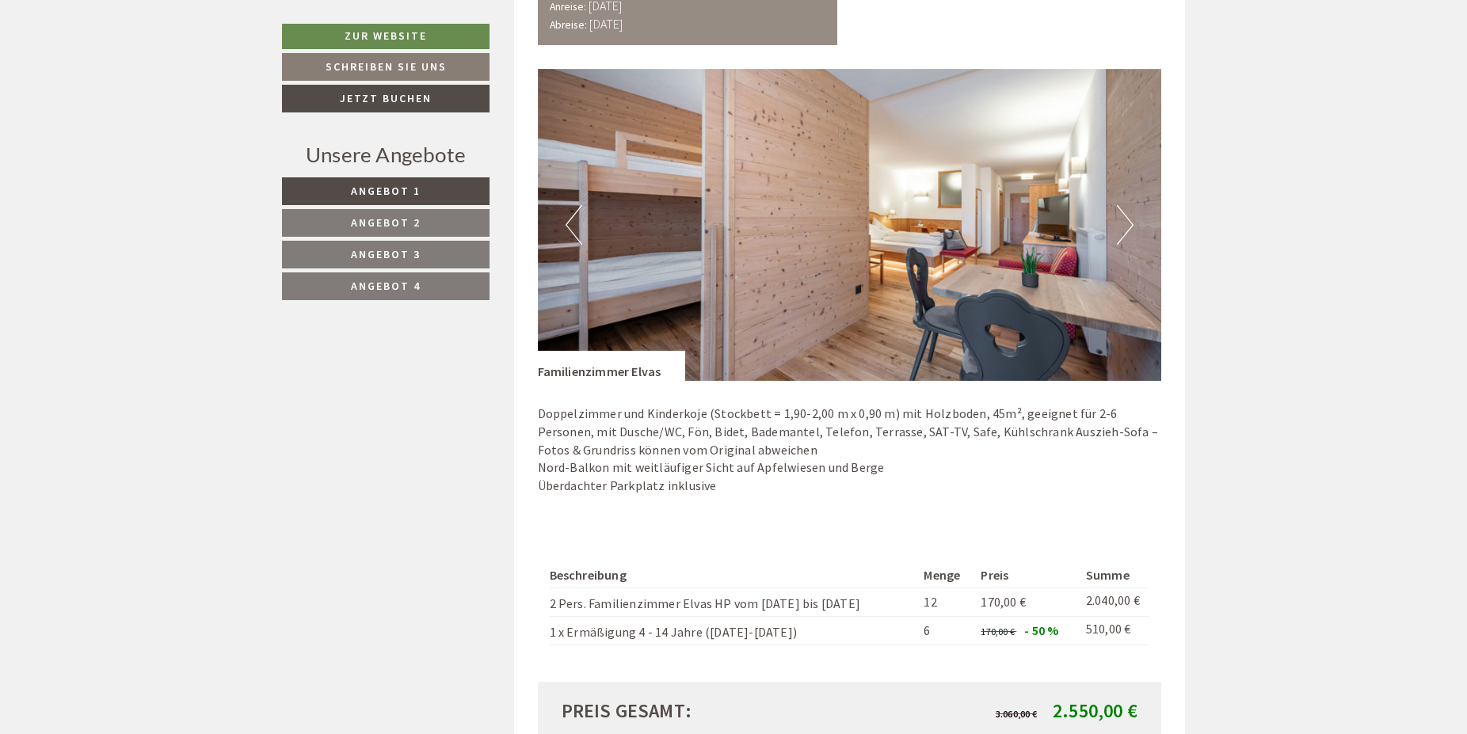
click at [1125, 220] on button "Next" at bounding box center [1125, 225] width 17 height 40
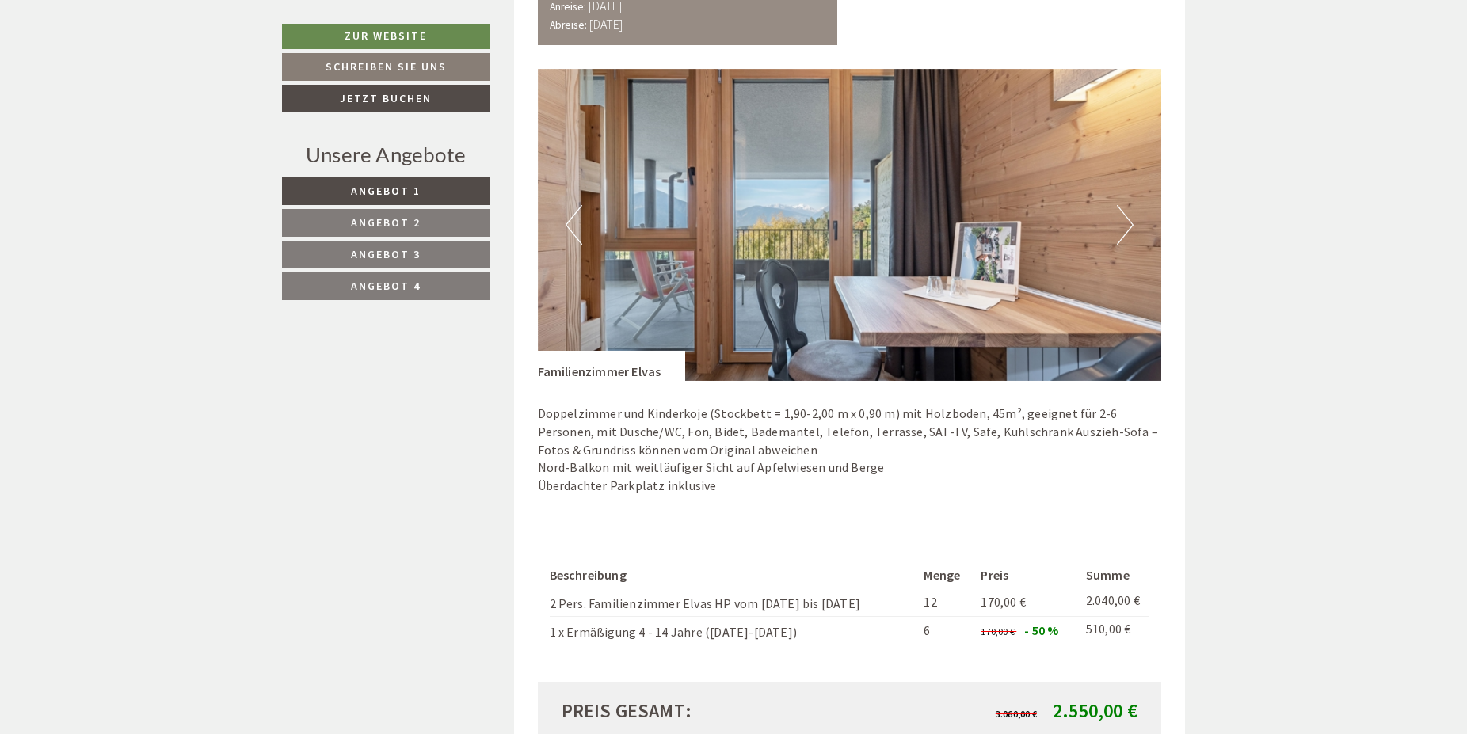
click at [1125, 220] on button "Next" at bounding box center [1125, 225] width 17 height 40
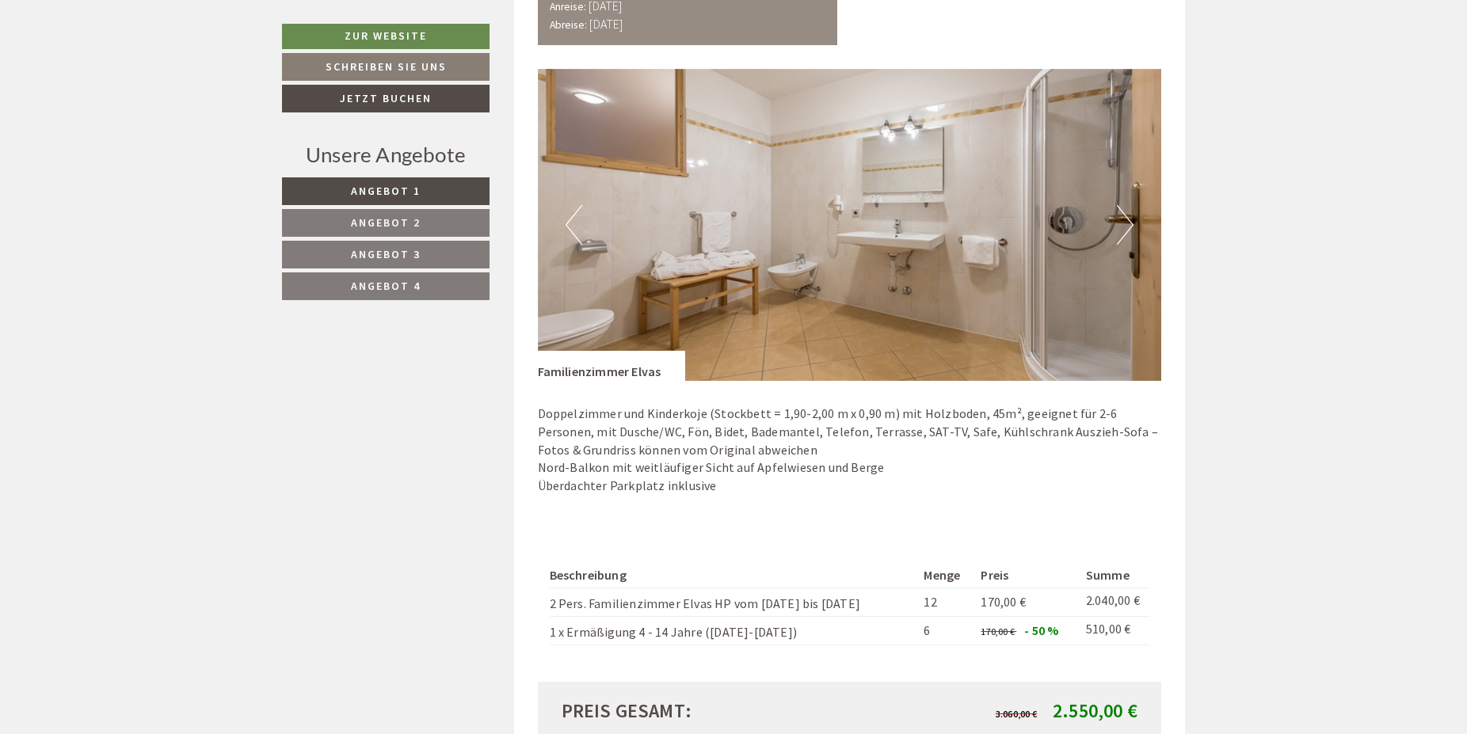
click at [570, 224] on button "Previous" at bounding box center [574, 225] width 17 height 40
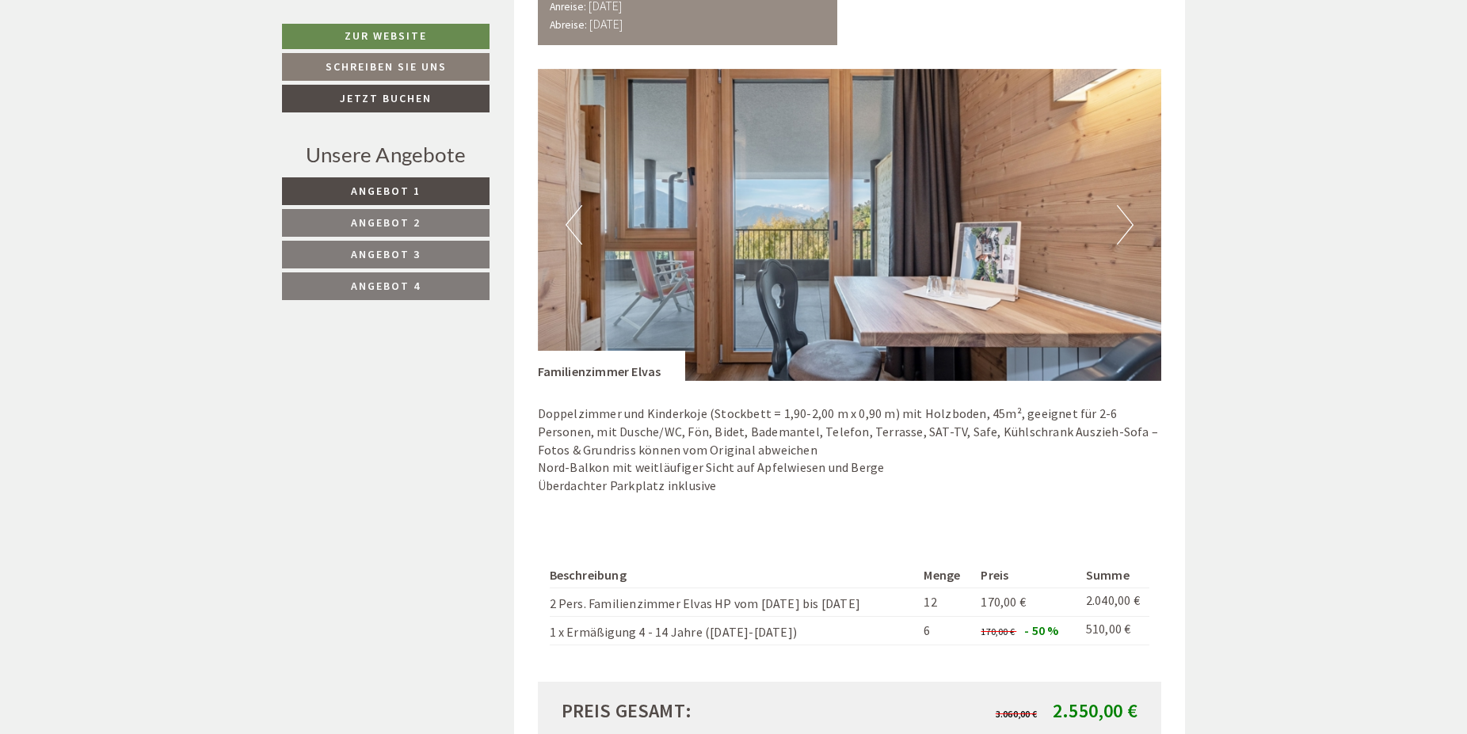
click at [570, 224] on button "Previous" at bounding box center [574, 225] width 17 height 40
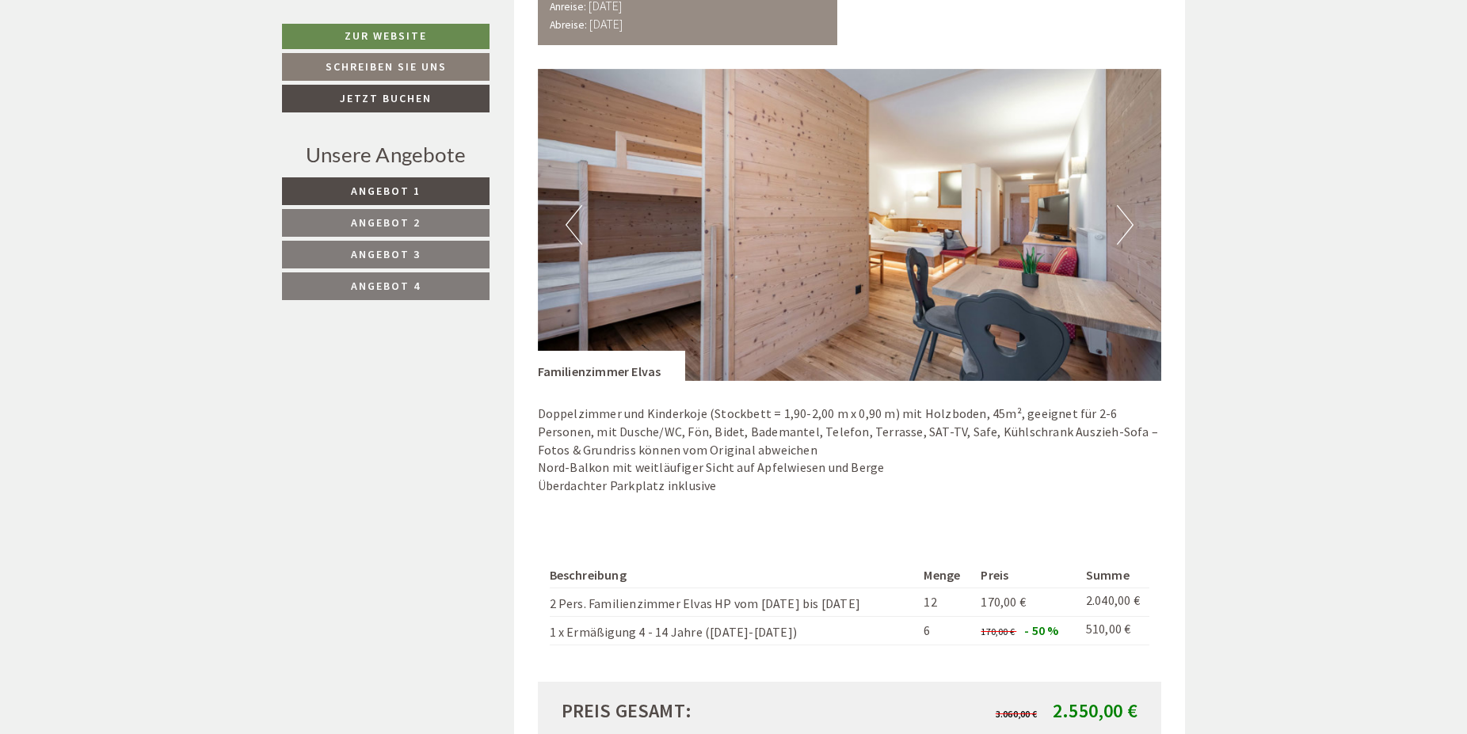
click at [1129, 219] on button "Next" at bounding box center [1125, 225] width 17 height 40
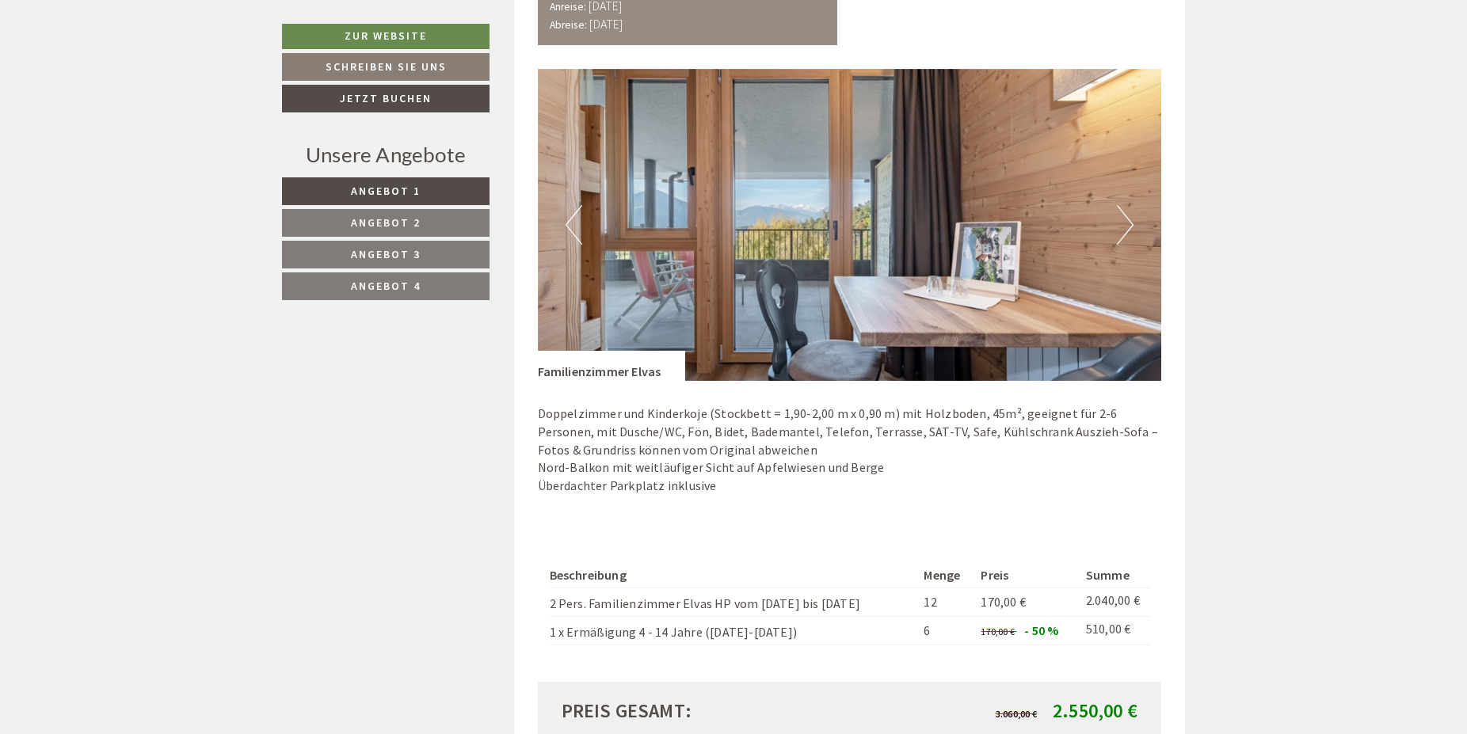
click at [1129, 225] on button "Next" at bounding box center [1125, 225] width 17 height 40
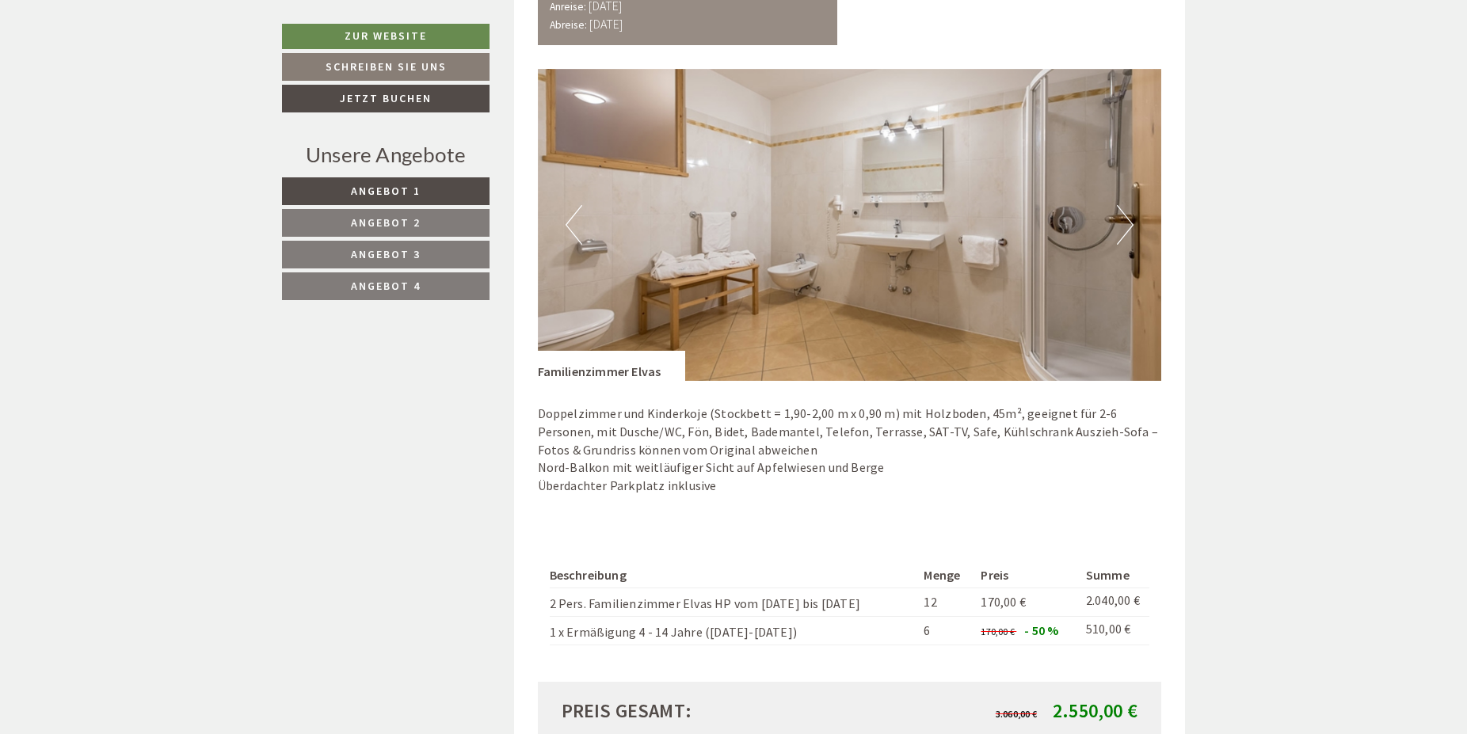
click at [1129, 225] on button "Next" at bounding box center [1125, 225] width 17 height 40
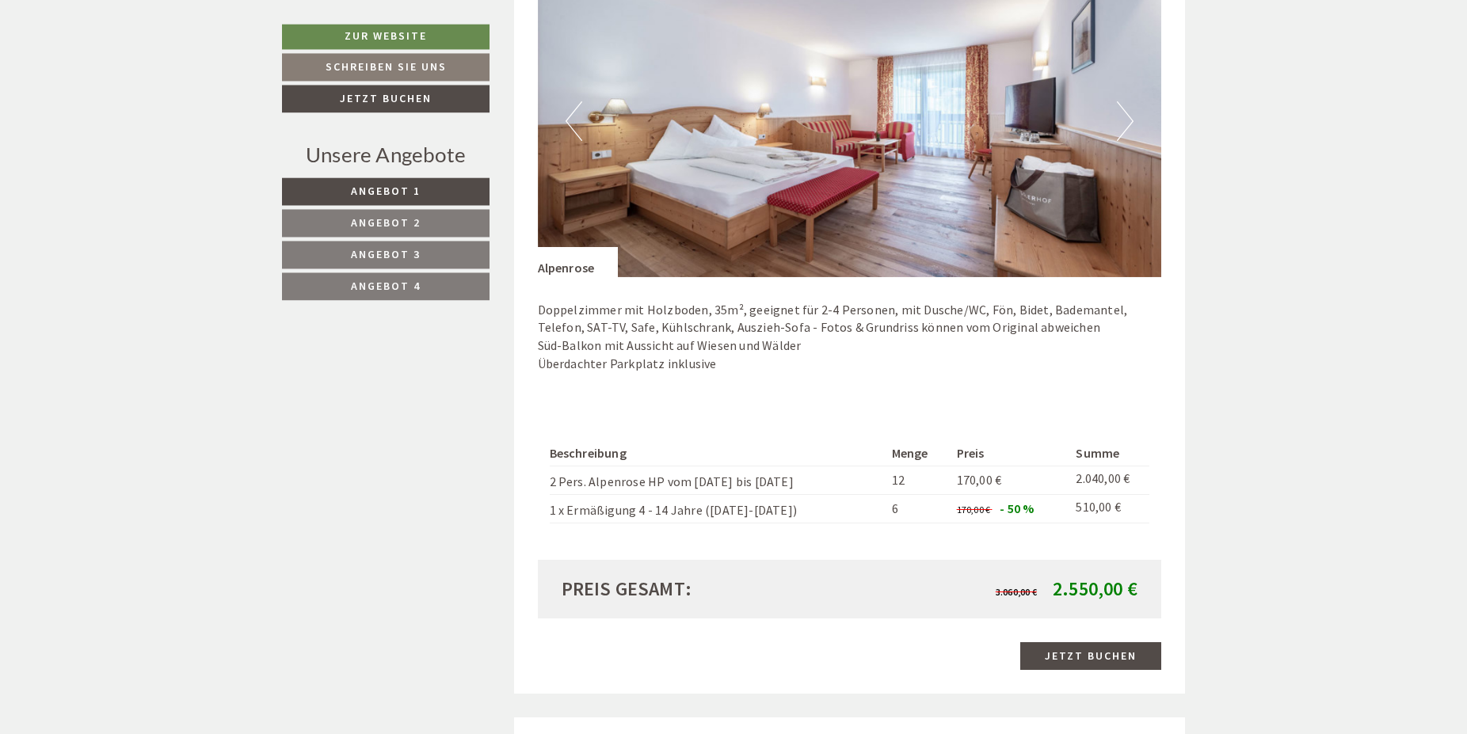
scroll to position [2182, 0]
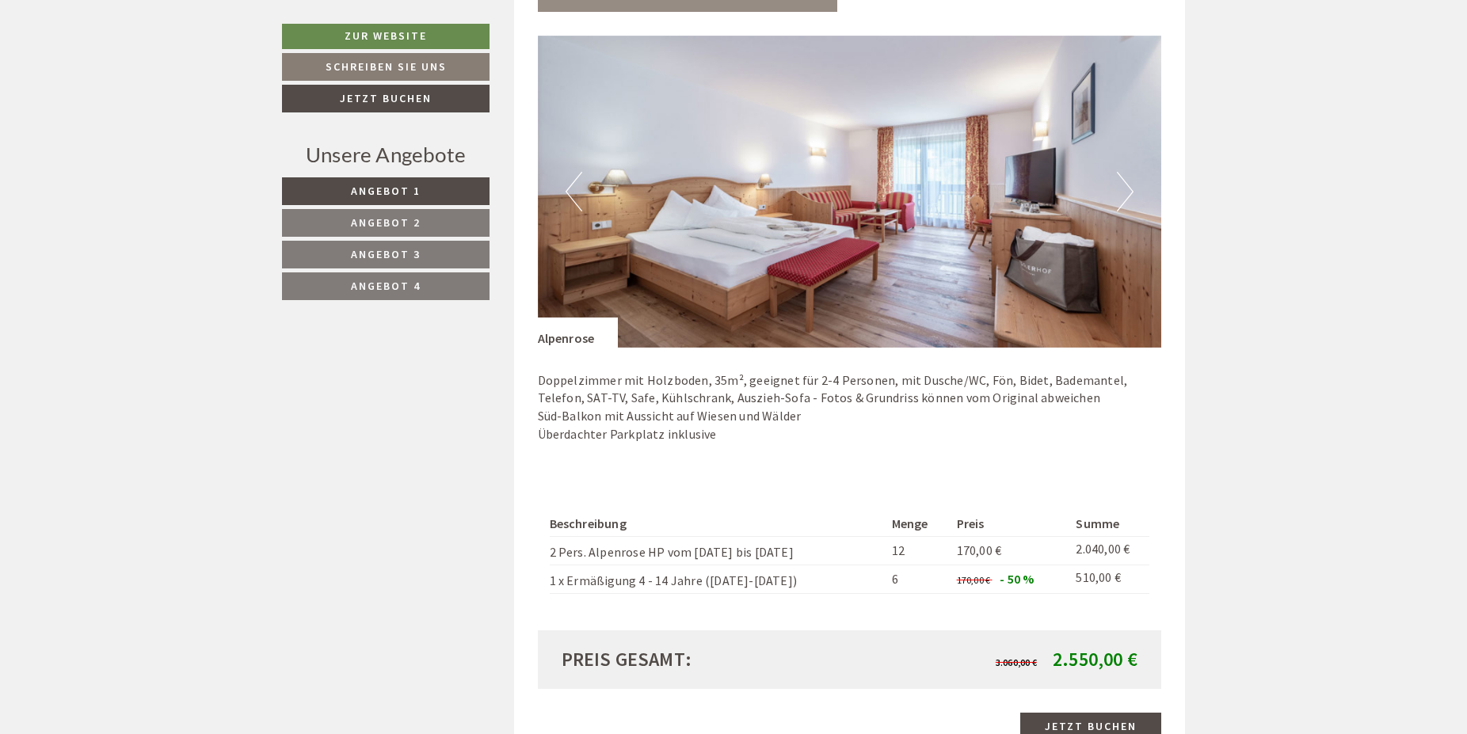
click at [1123, 200] on button "Next" at bounding box center [1125, 192] width 17 height 40
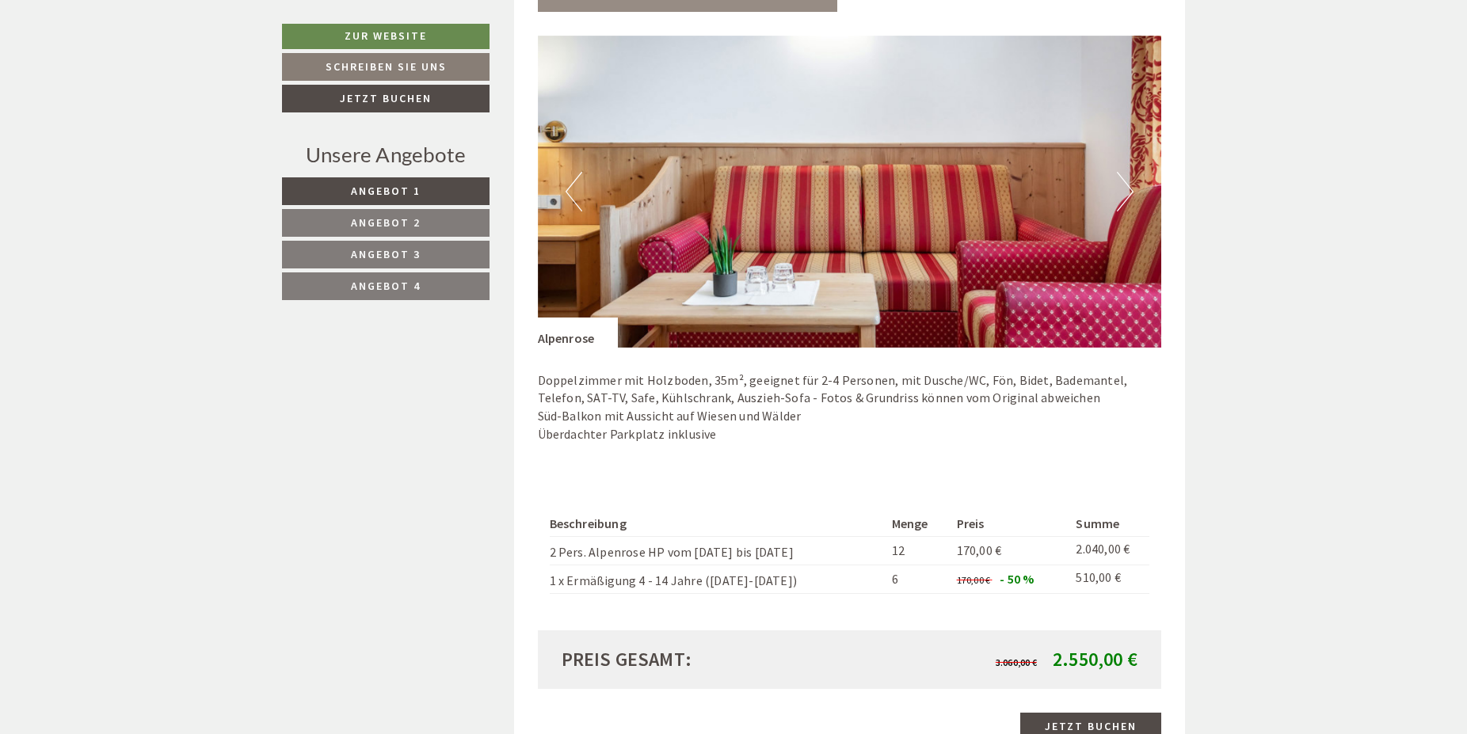
click at [1123, 200] on button "Next" at bounding box center [1125, 192] width 17 height 40
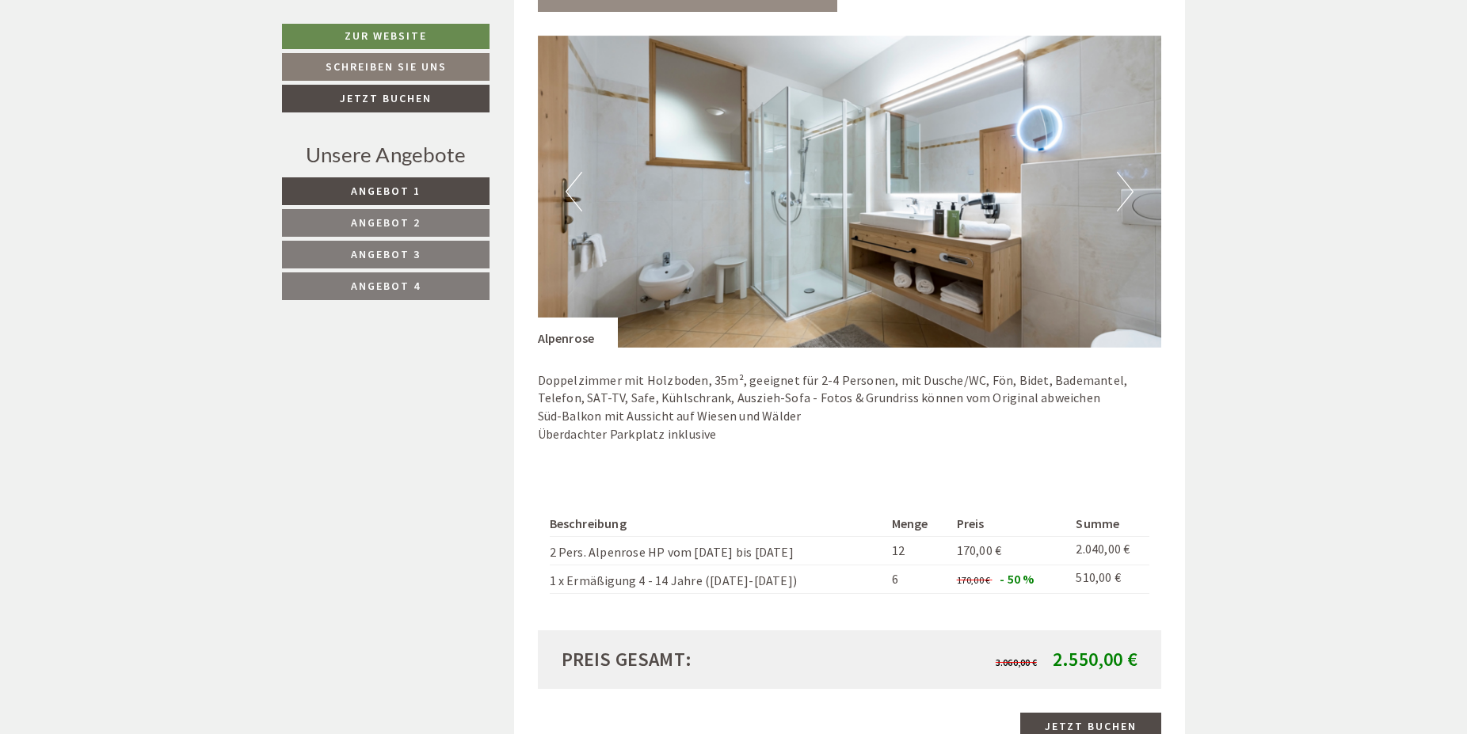
click at [1123, 200] on button "Next" at bounding box center [1125, 192] width 17 height 40
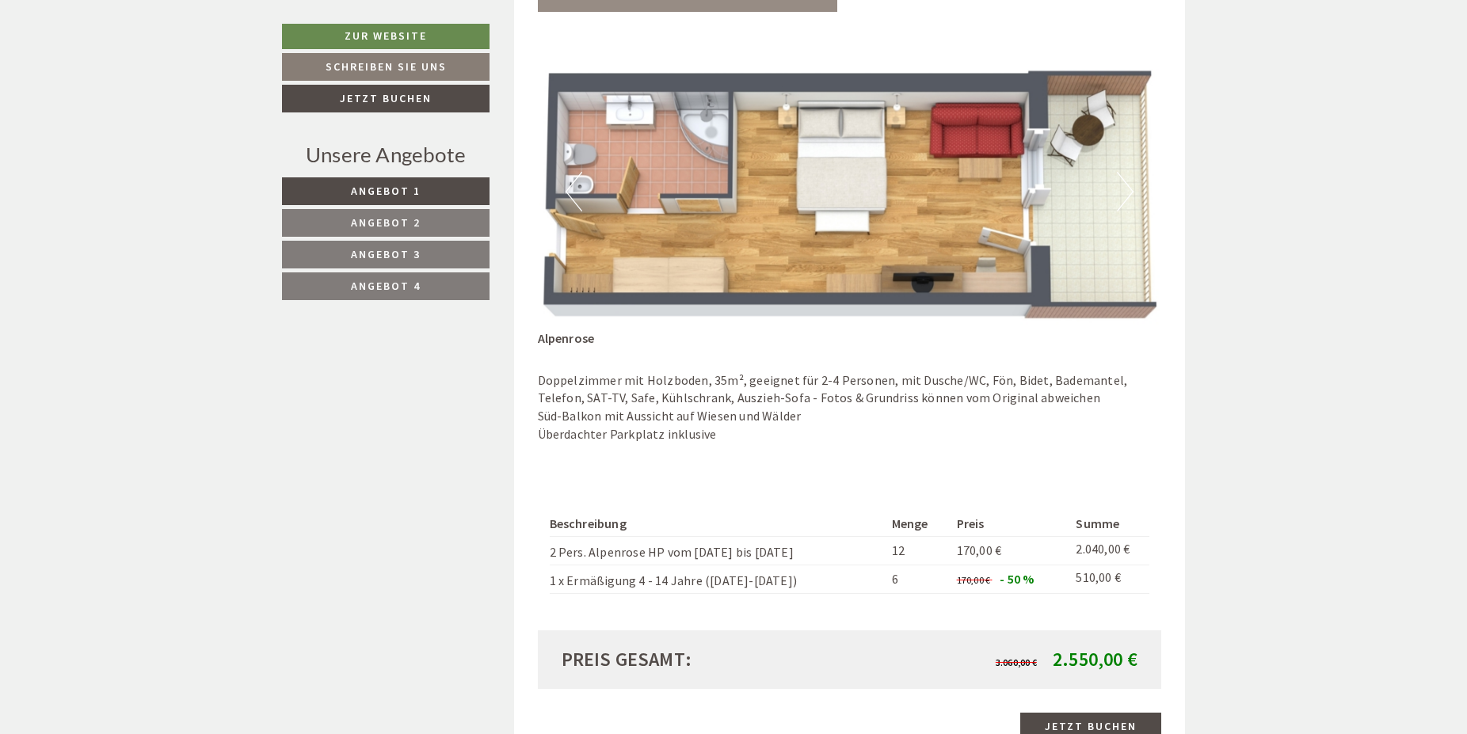
click at [1123, 200] on button "Next" at bounding box center [1125, 192] width 17 height 40
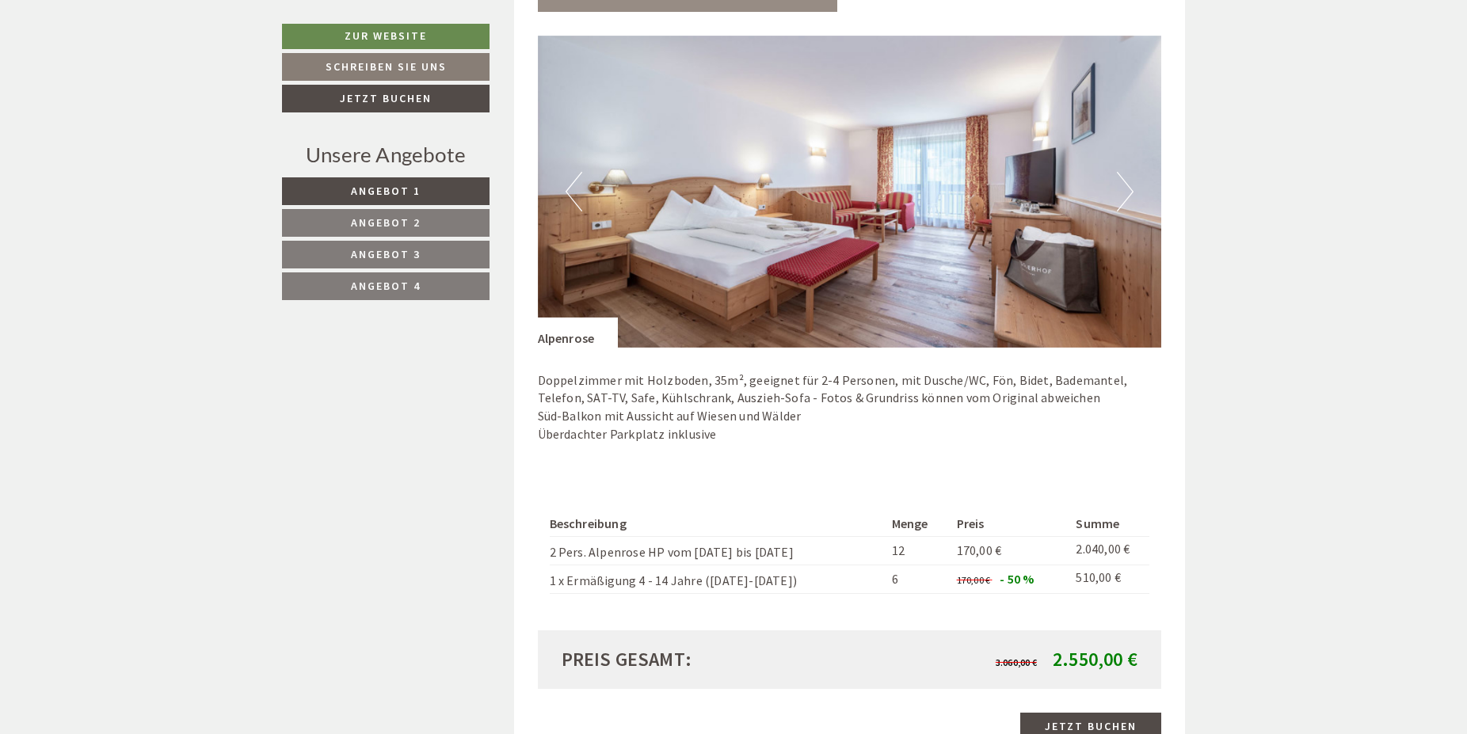
click at [1123, 200] on button "Next" at bounding box center [1125, 192] width 17 height 40
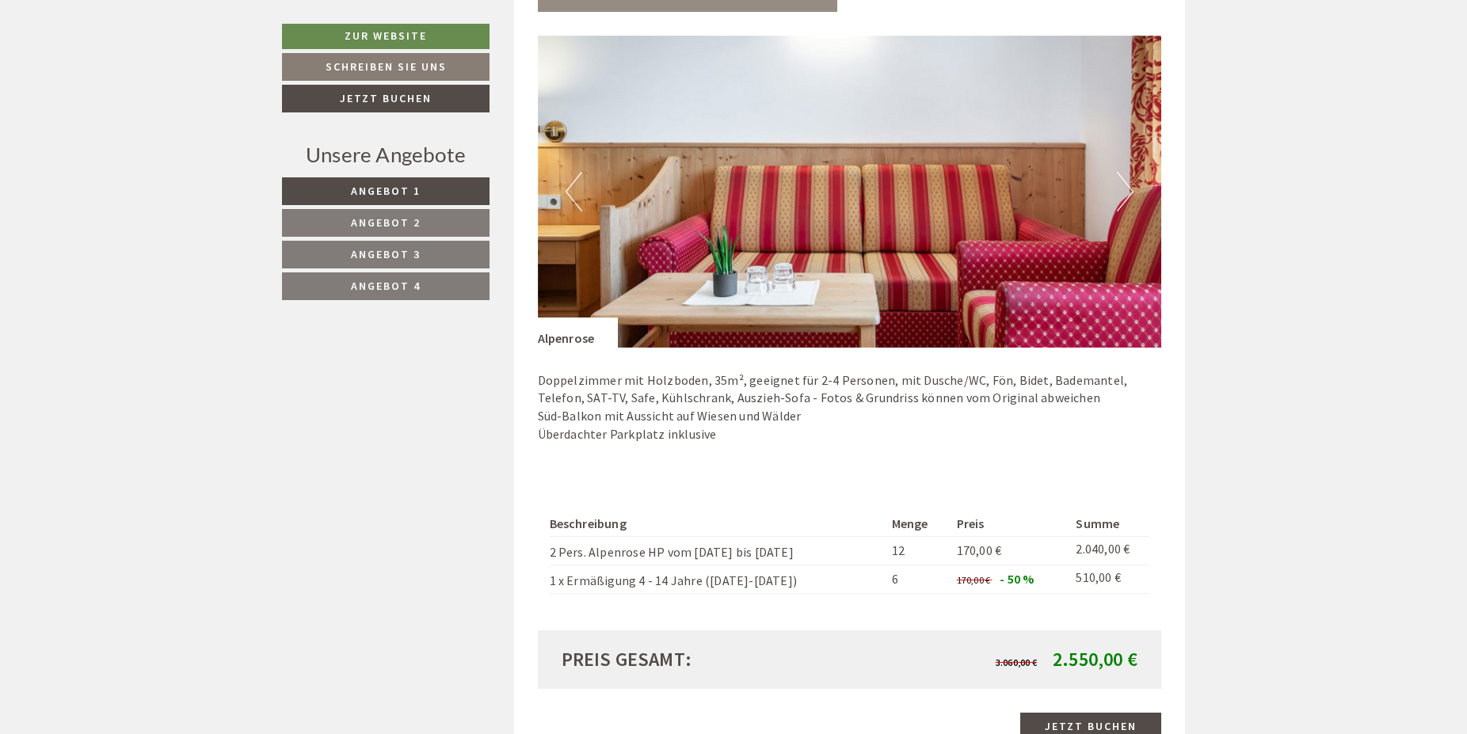
click at [1123, 200] on button "Next" at bounding box center [1125, 192] width 17 height 40
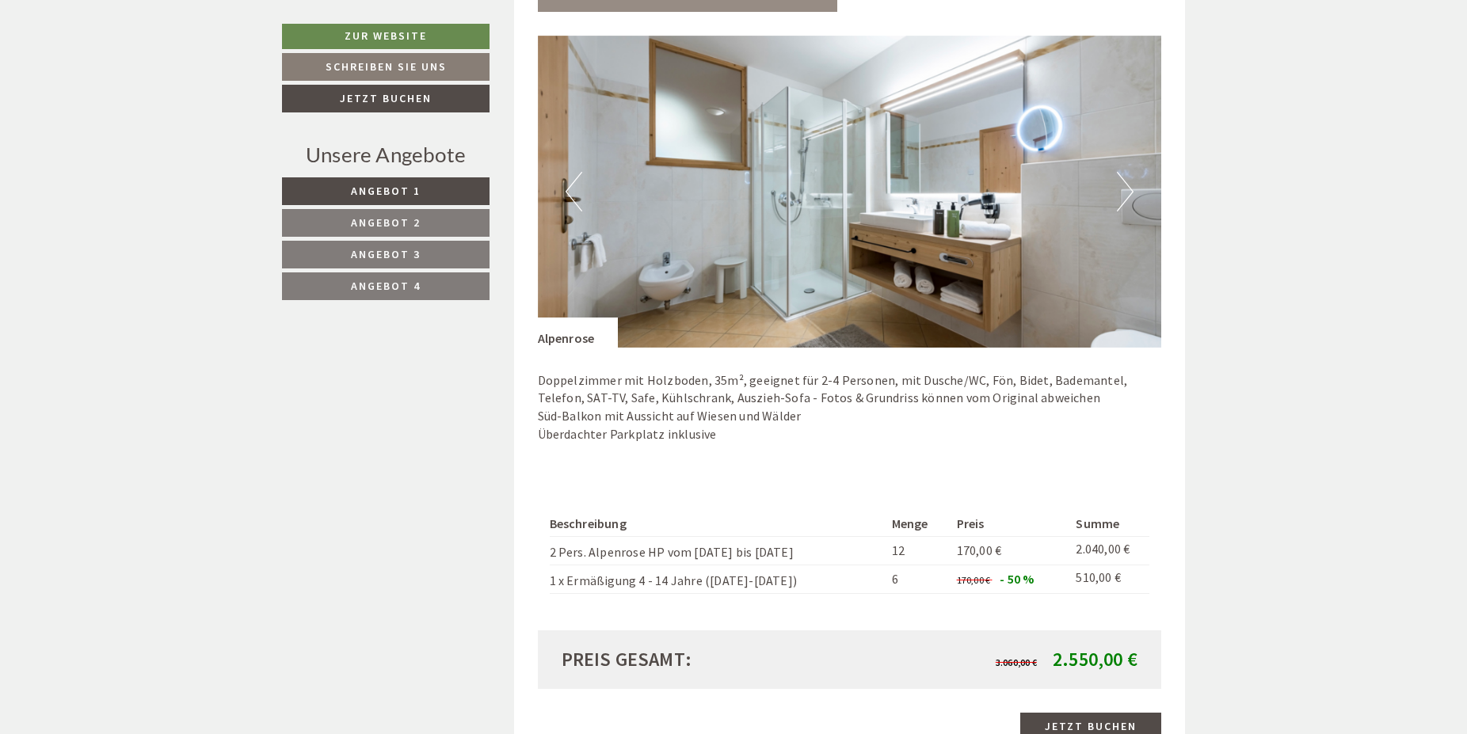
click at [1123, 200] on button "Next" at bounding box center [1125, 192] width 17 height 40
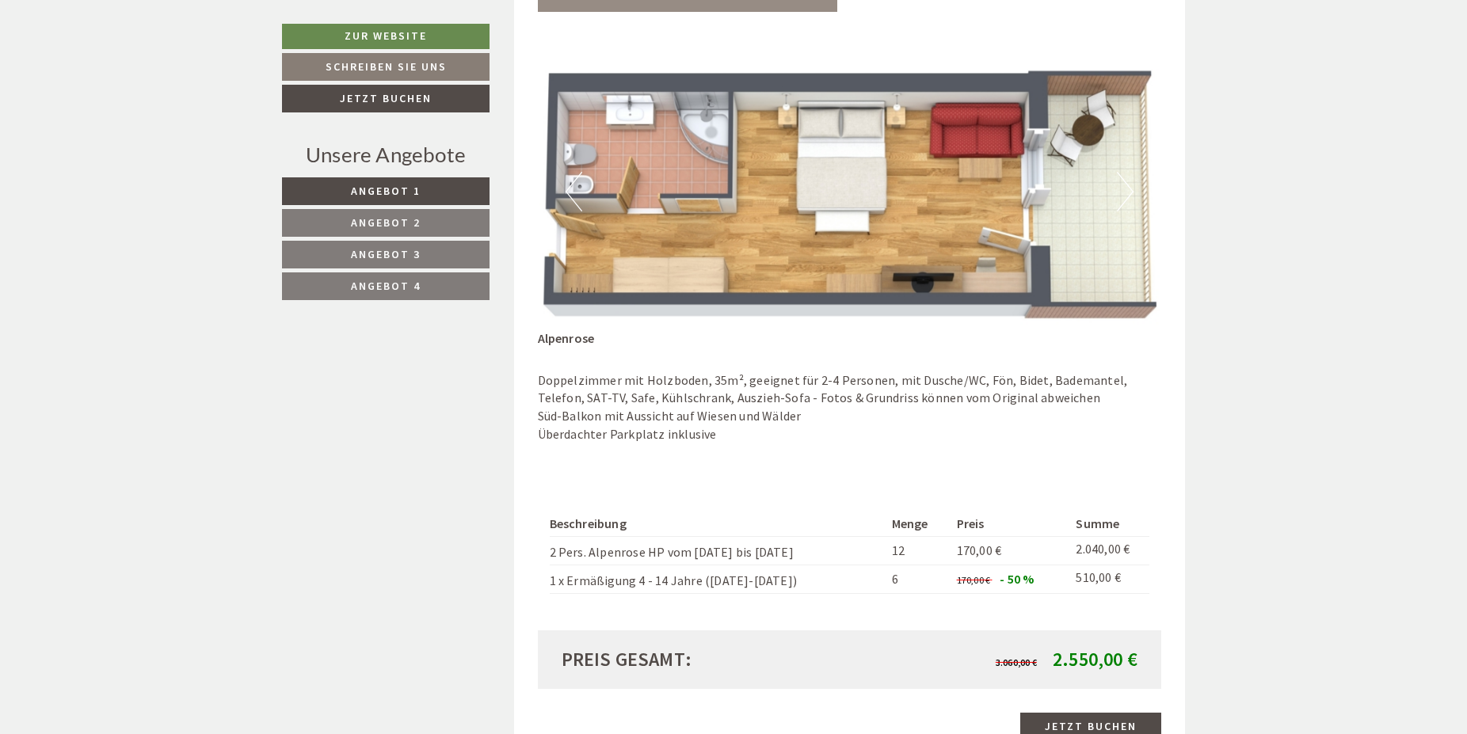
click at [1123, 200] on button "Next" at bounding box center [1125, 192] width 17 height 40
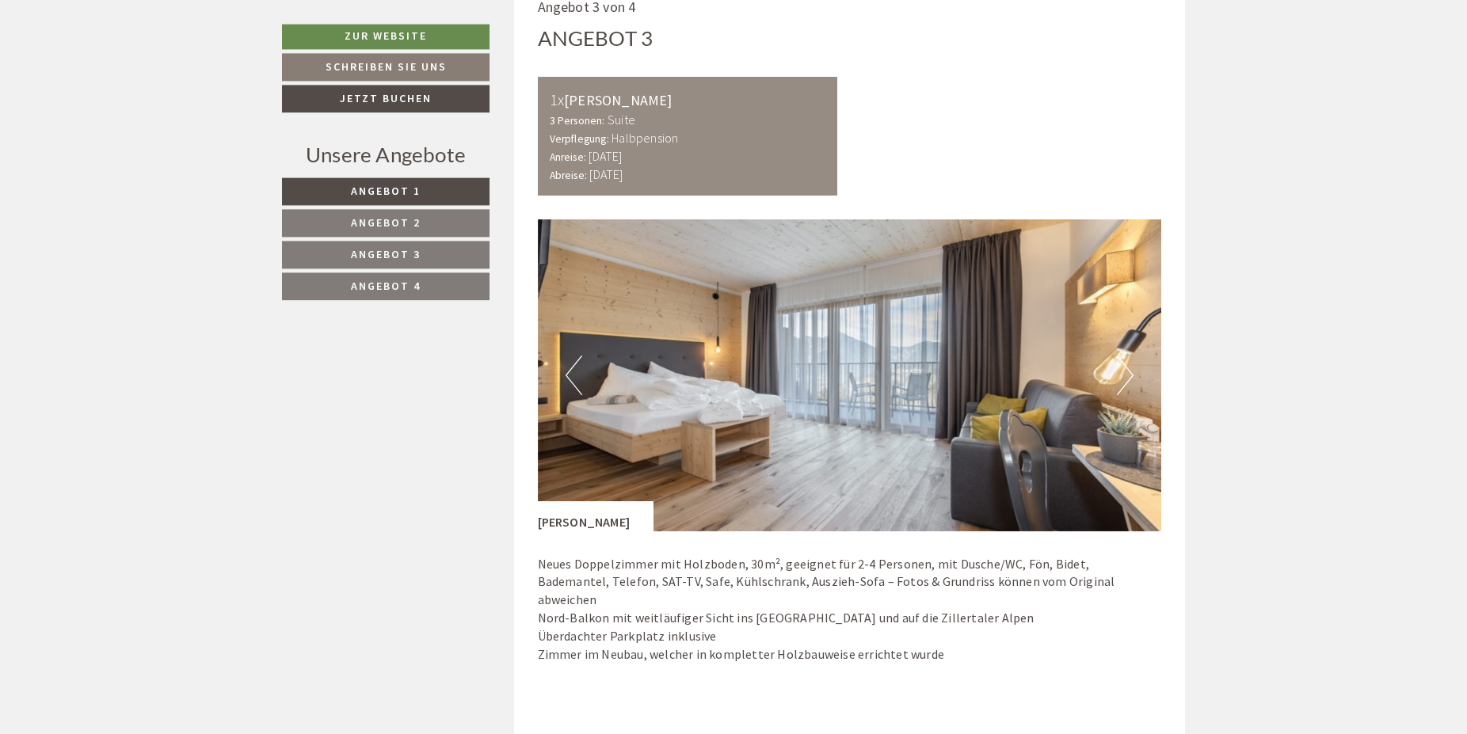
scroll to position [3071, 0]
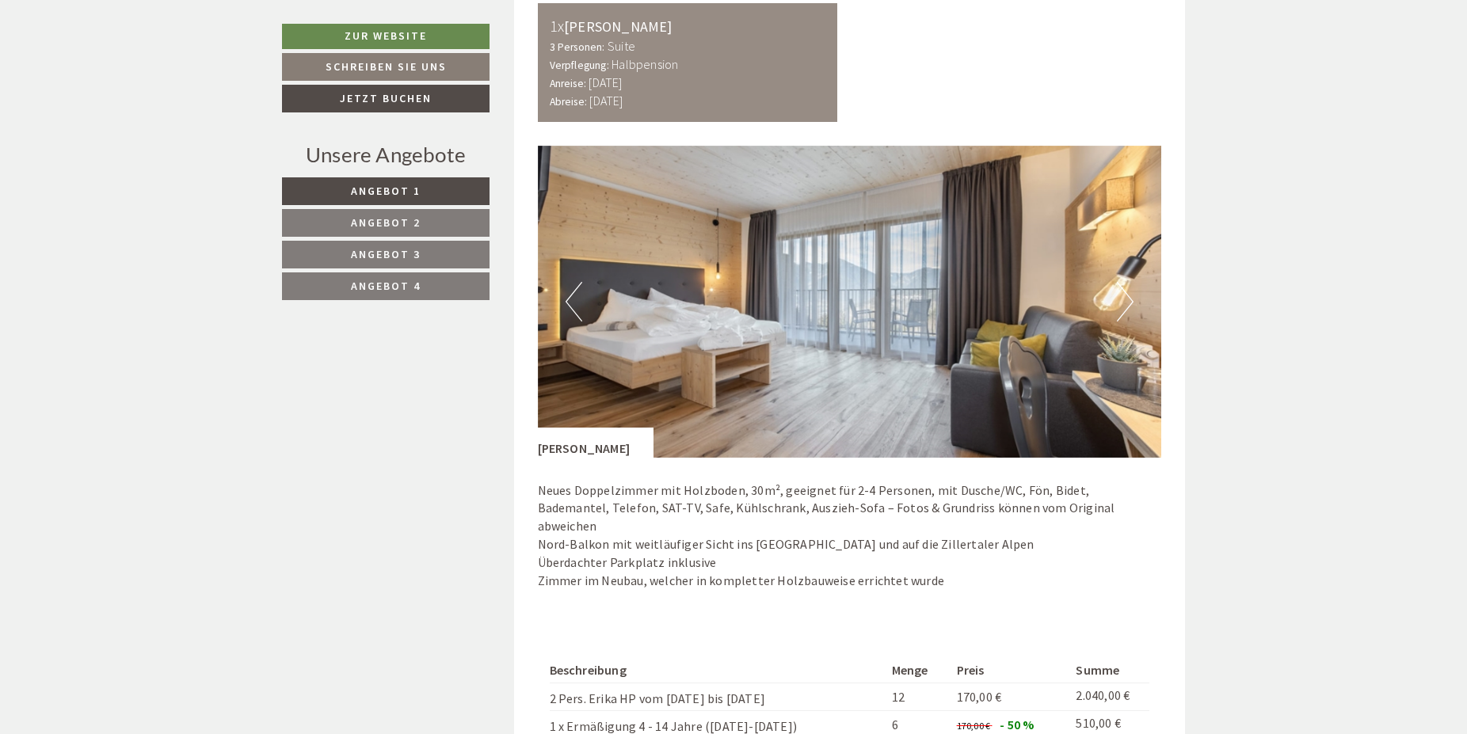
click at [1124, 303] on button "Next" at bounding box center [1125, 302] width 17 height 40
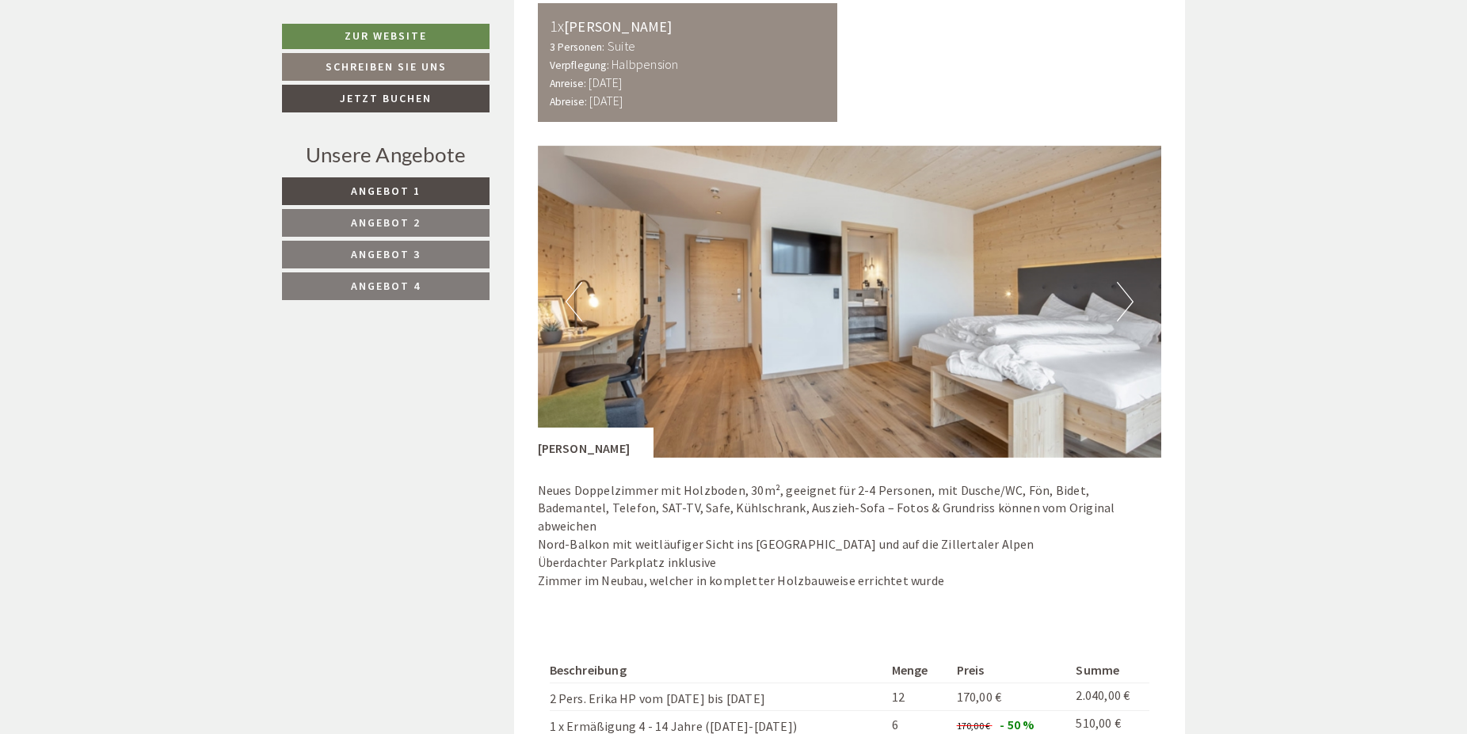
click at [1124, 303] on button "Next" at bounding box center [1125, 302] width 17 height 40
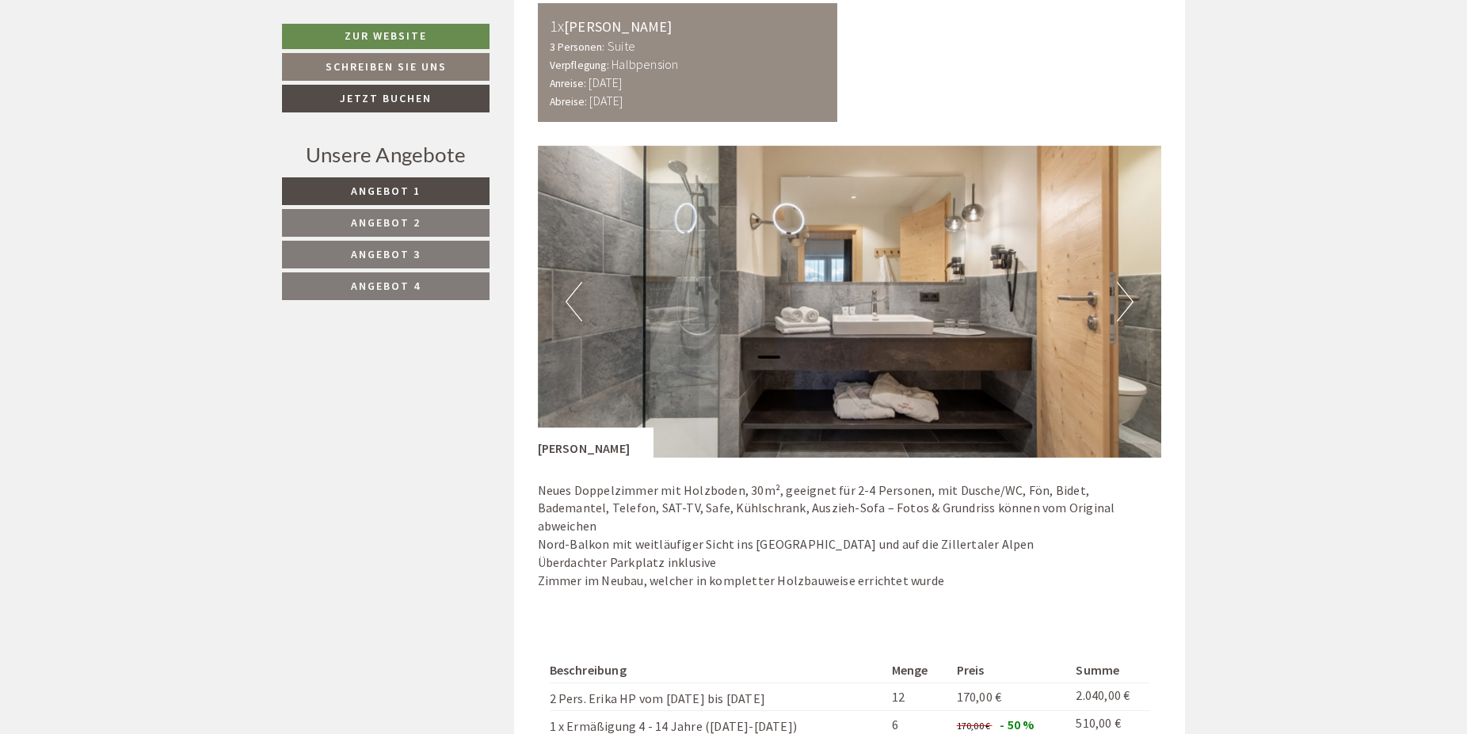
click at [1124, 303] on button "Next" at bounding box center [1125, 302] width 17 height 40
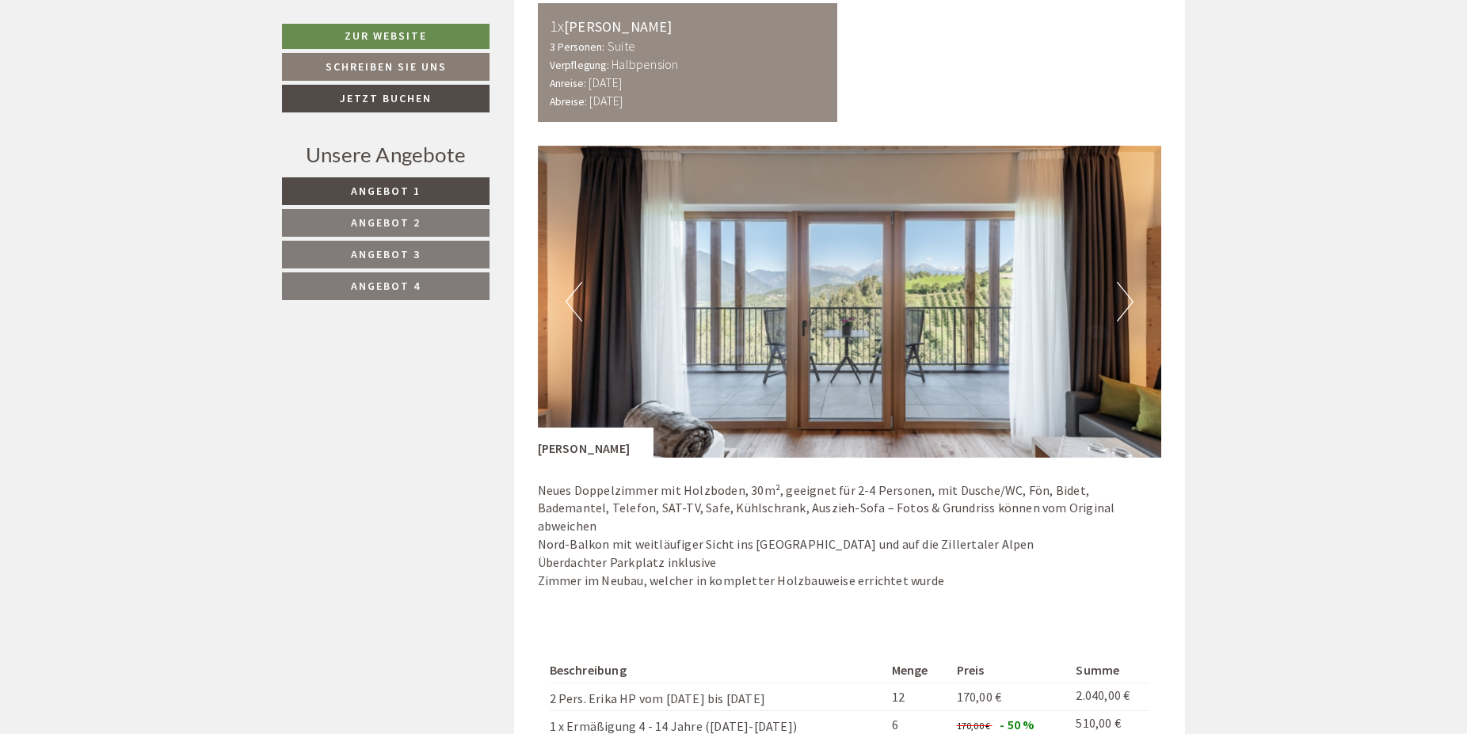
click at [1124, 303] on button "Next" at bounding box center [1125, 302] width 17 height 40
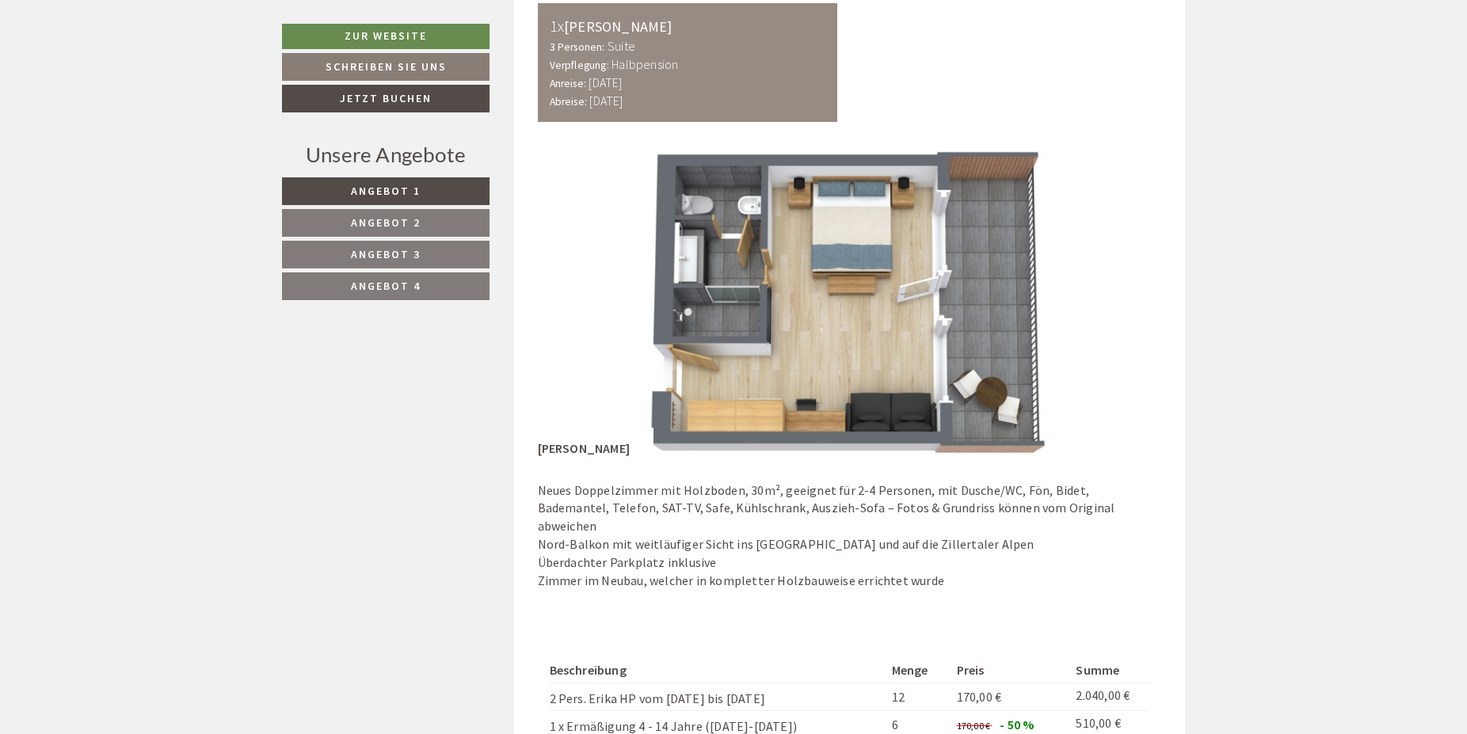
click at [1124, 303] on button "Next" at bounding box center [1125, 302] width 17 height 40
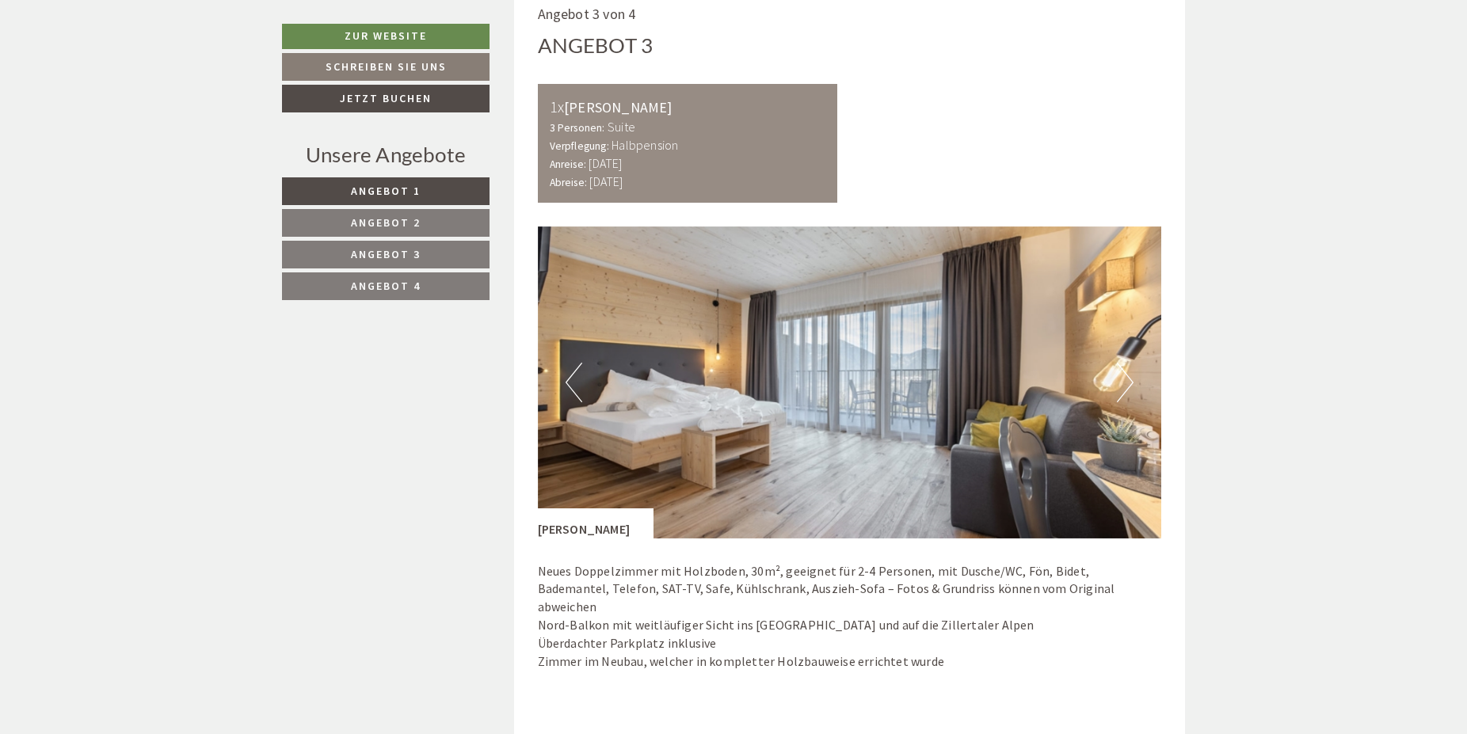
scroll to position [3232, 0]
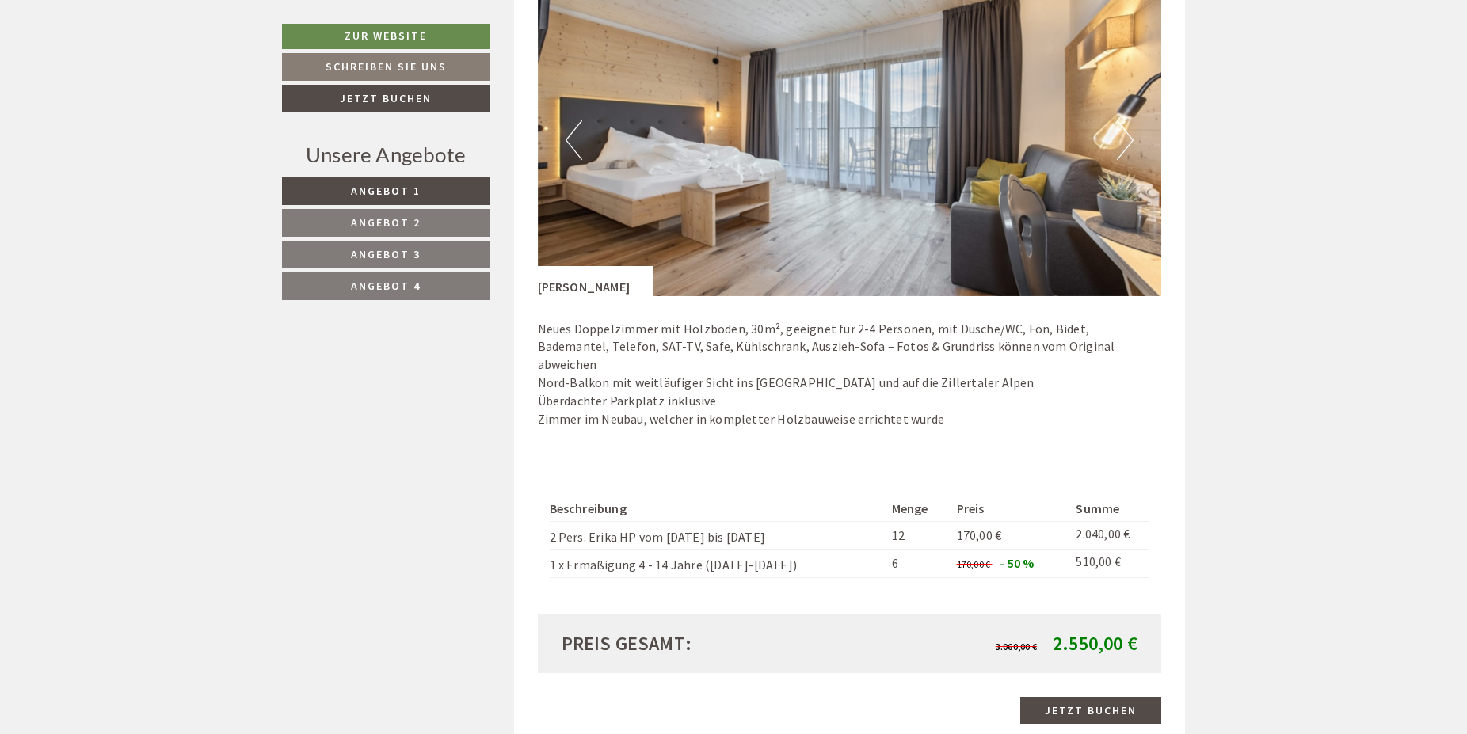
click at [387, 296] on link "Angebot 4" at bounding box center [386, 287] width 208 height 28
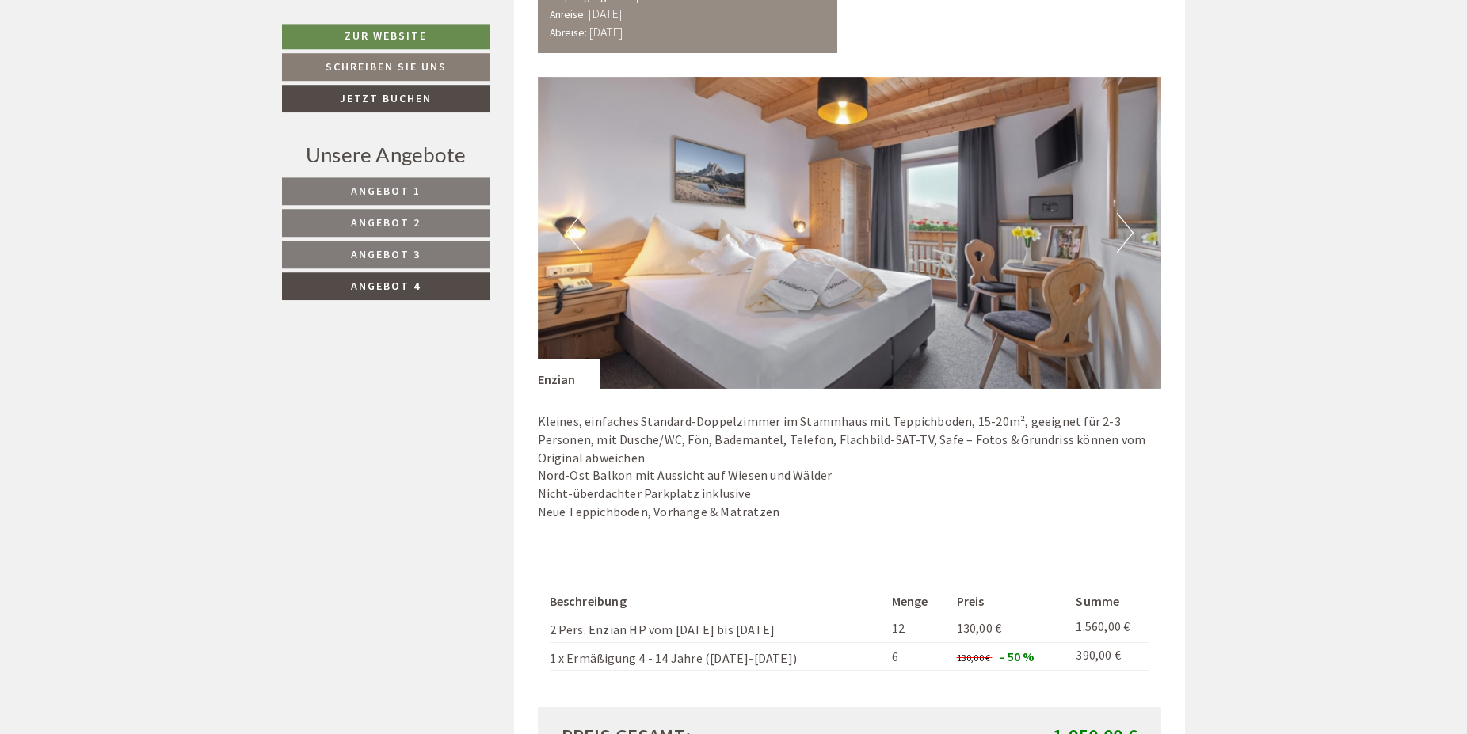
scroll to position [1116, 0]
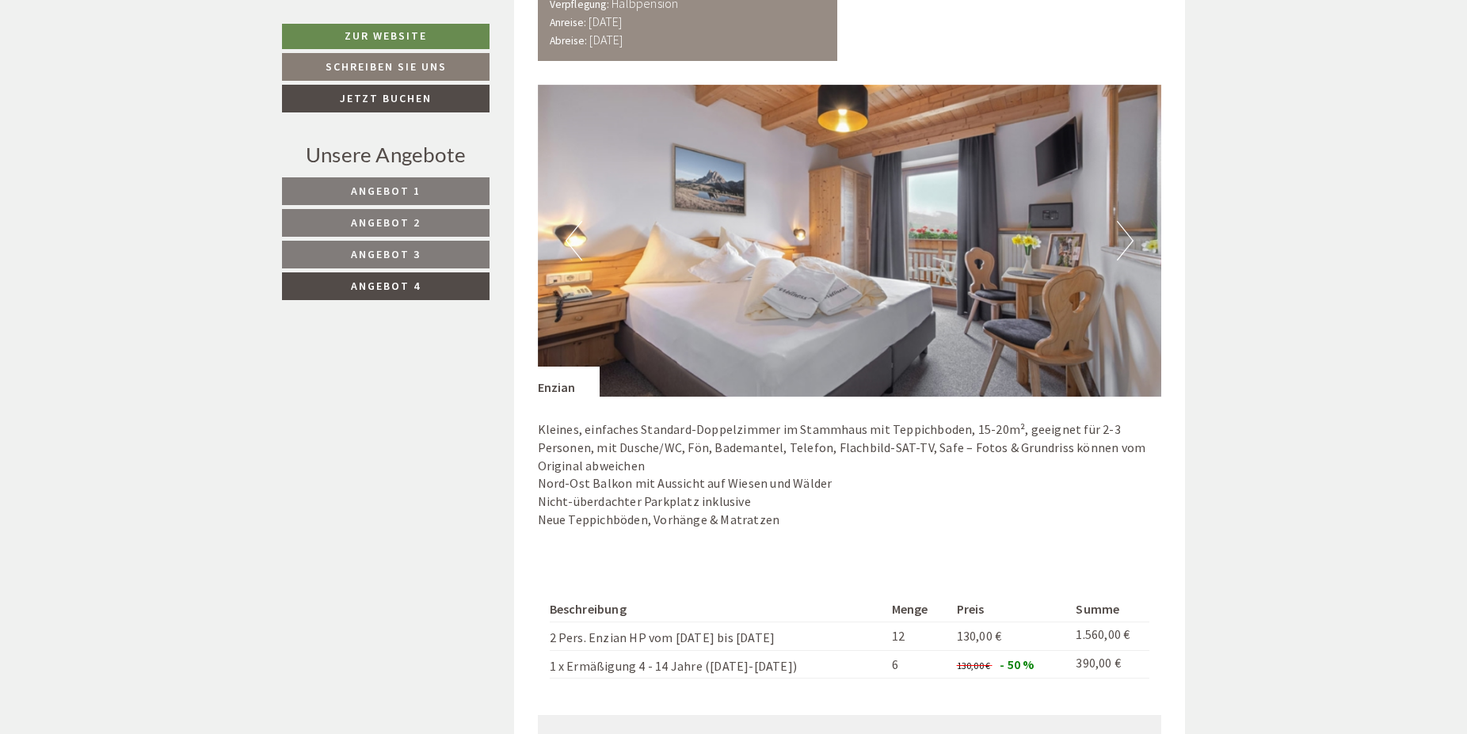
click at [1122, 254] on button "Next" at bounding box center [1125, 241] width 17 height 40
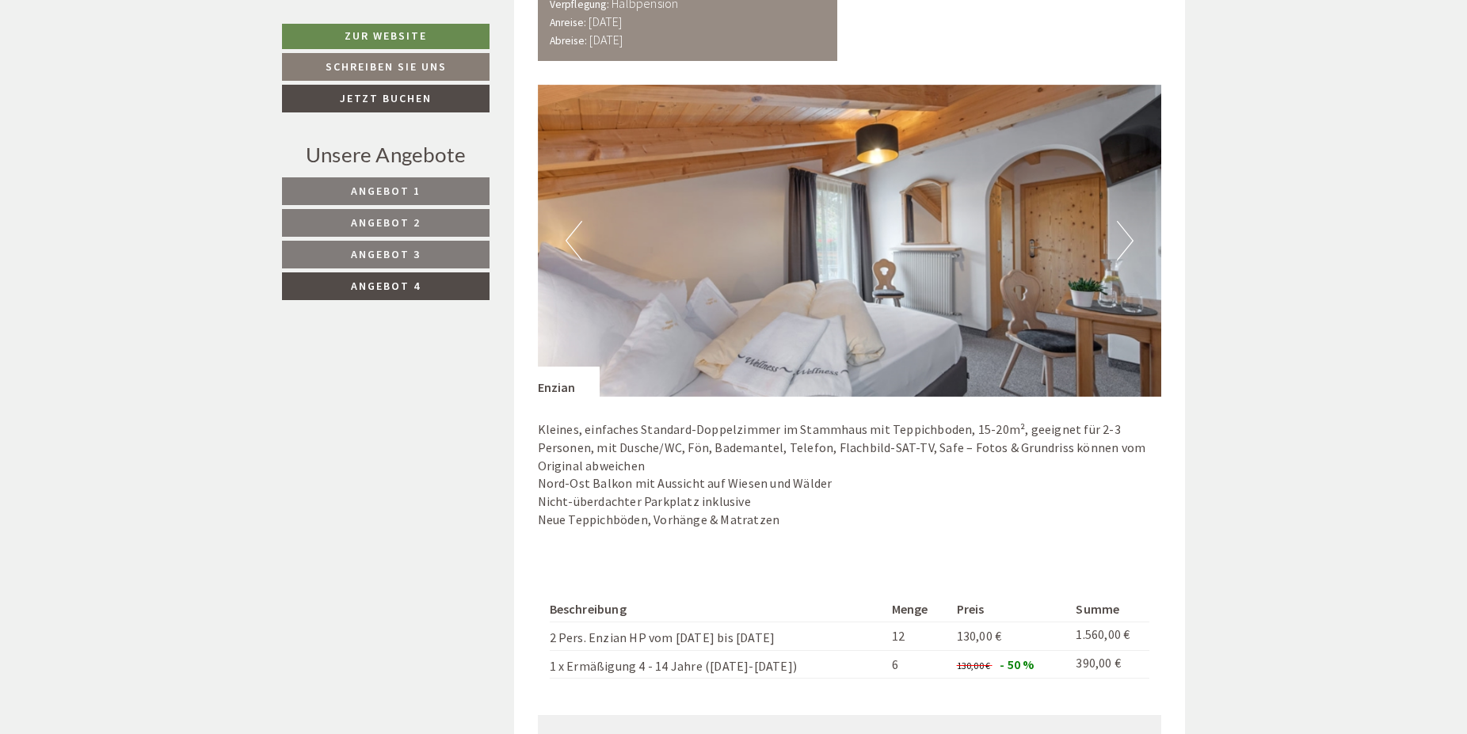
click at [1122, 254] on button "Next" at bounding box center [1125, 241] width 17 height 40
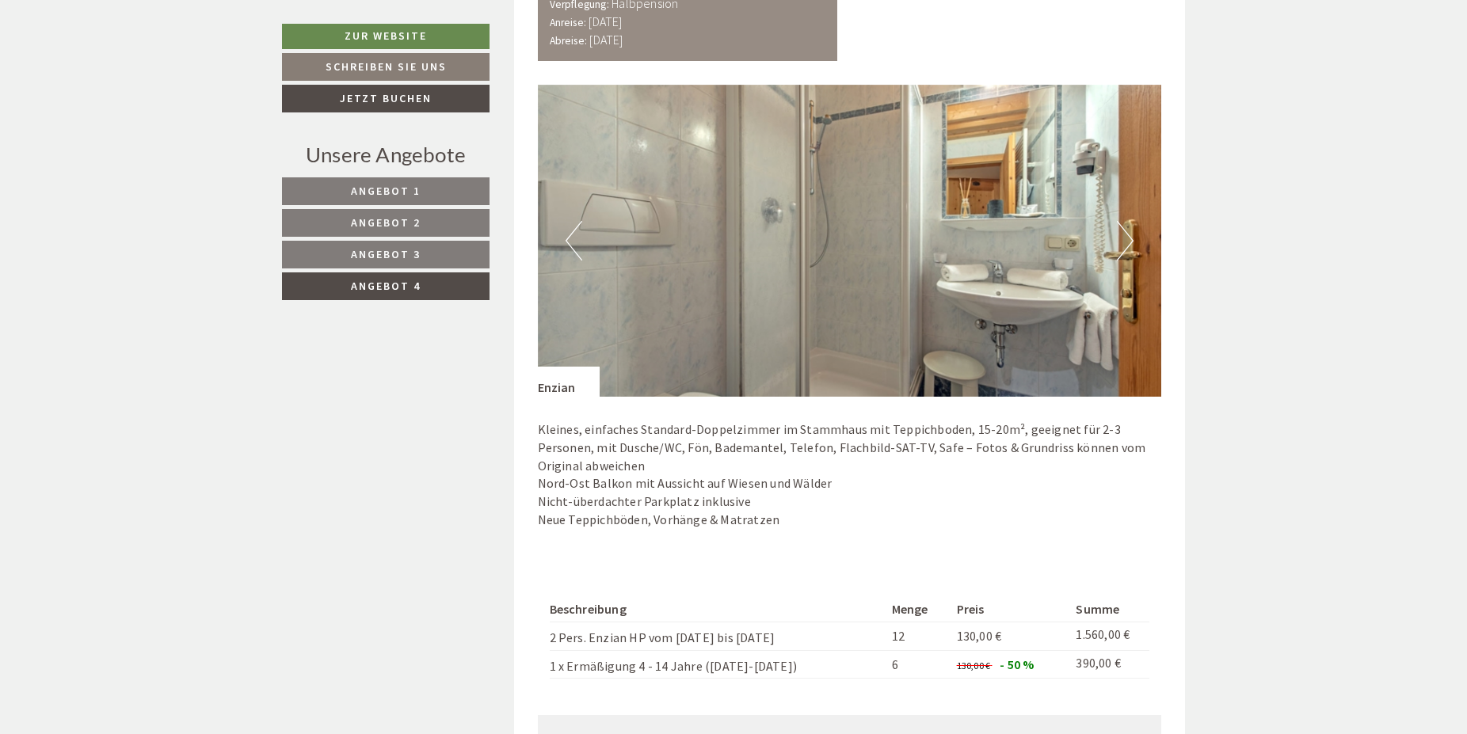
click at [1122, 254] on button "Next" at bounding box center [1125, 241] width 17 height 40
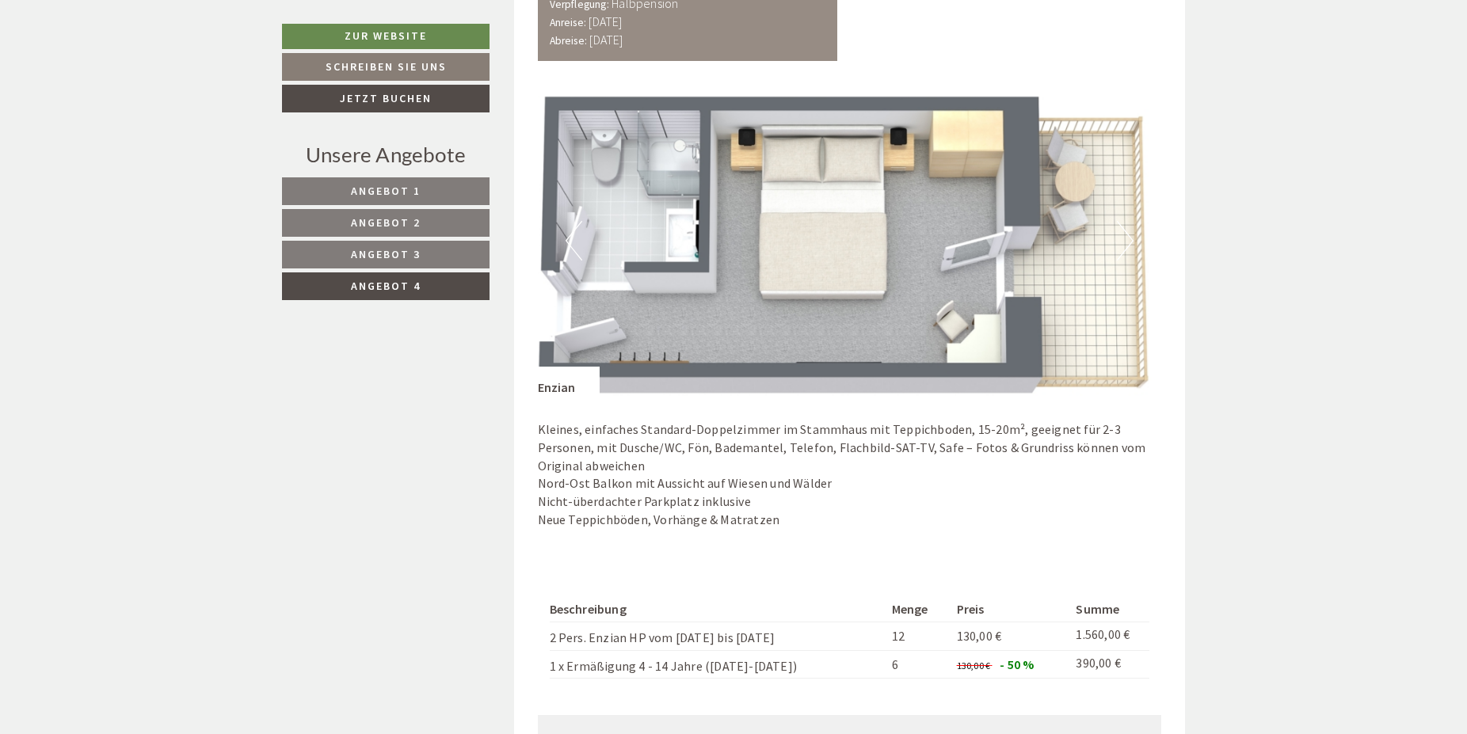
click at [1122, 254] on button "Next" at bounding box center [1125, 241] width 17 height 40
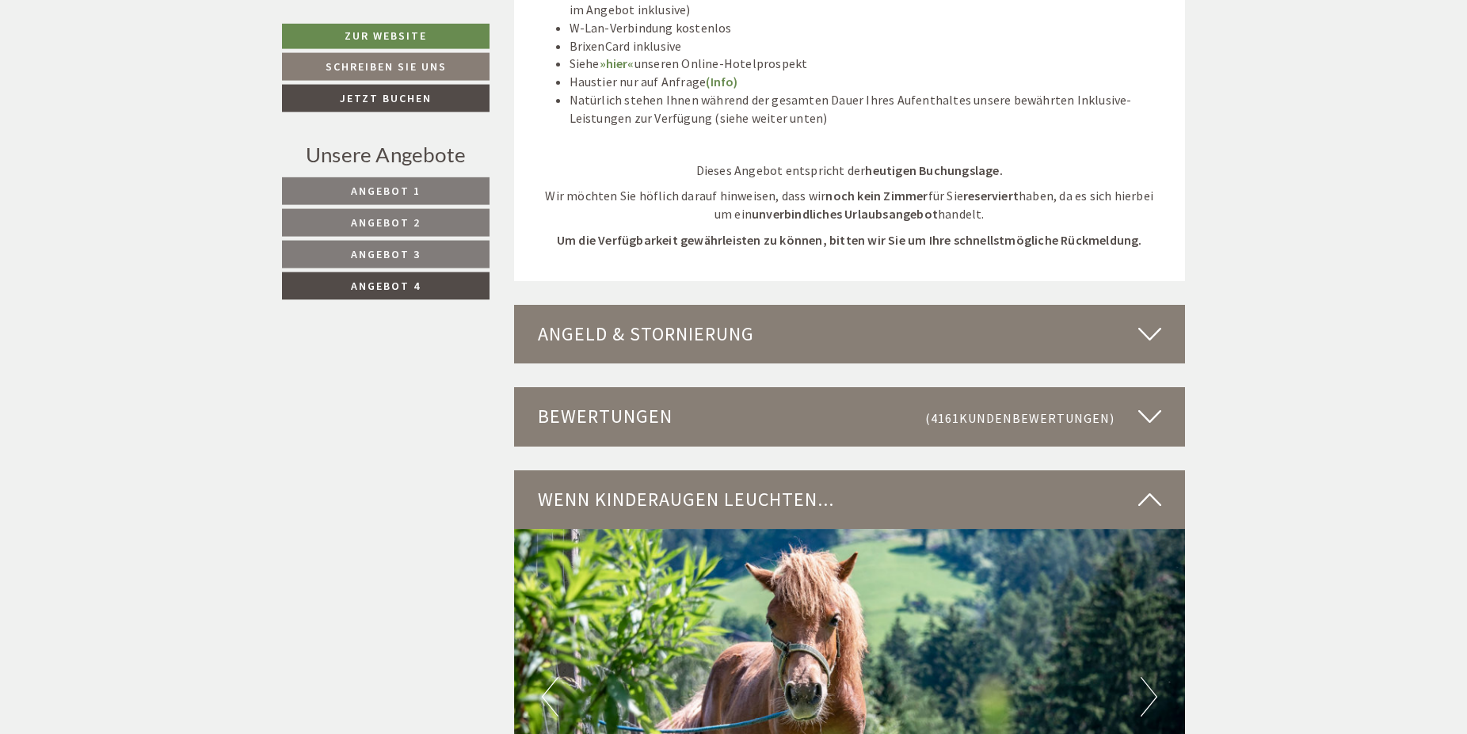
scroll to position [2166, 0]
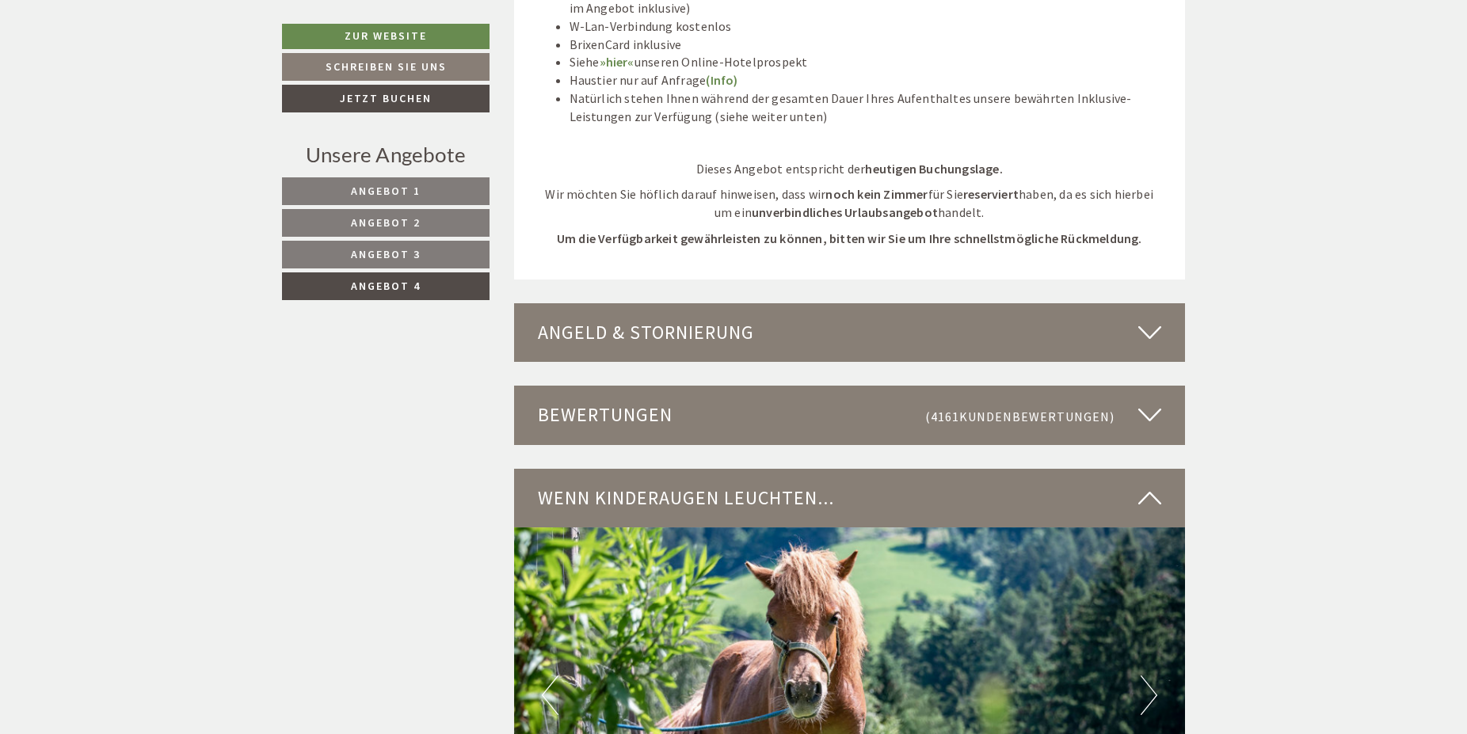
click at [1157, 332] on icon at bounding box center [1149, 332] width 23 height 27
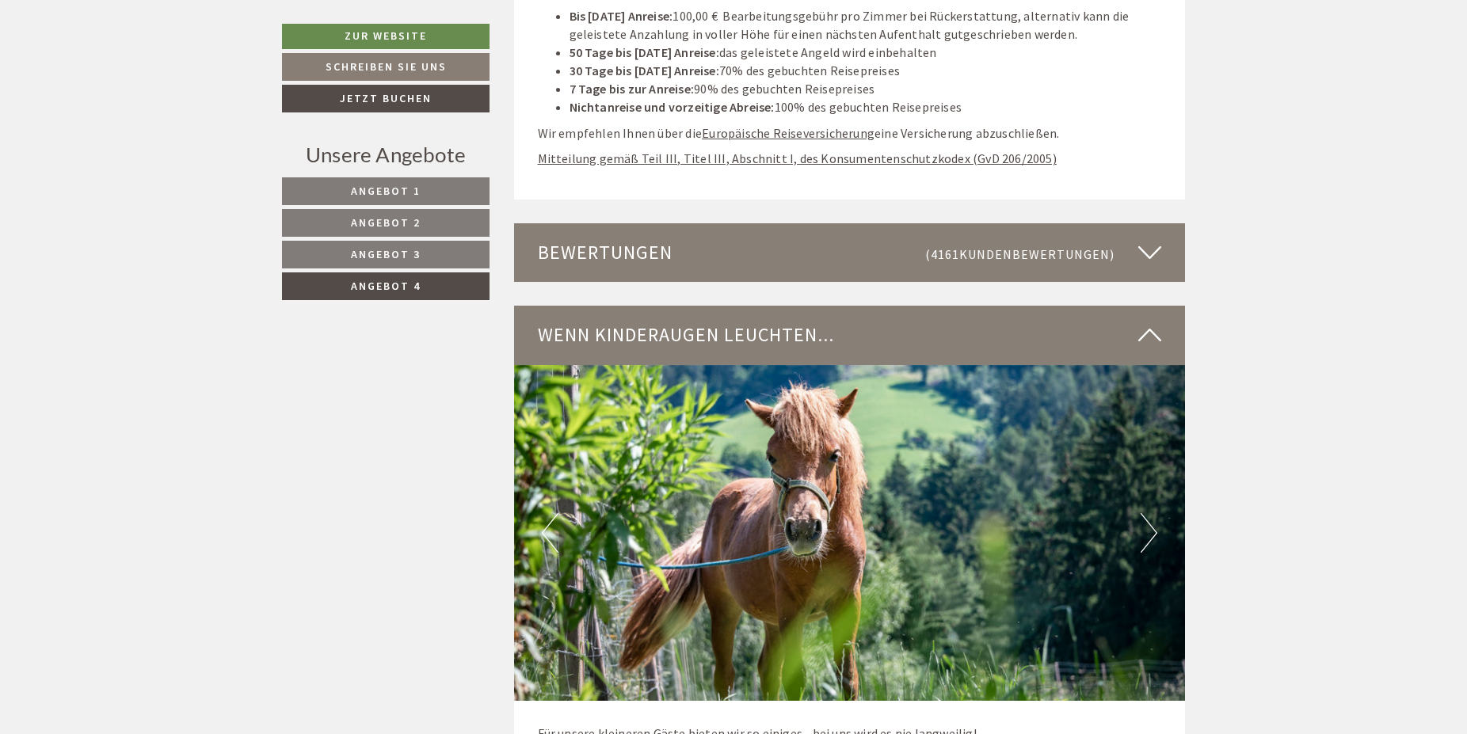
scroll to position [2732, 0]
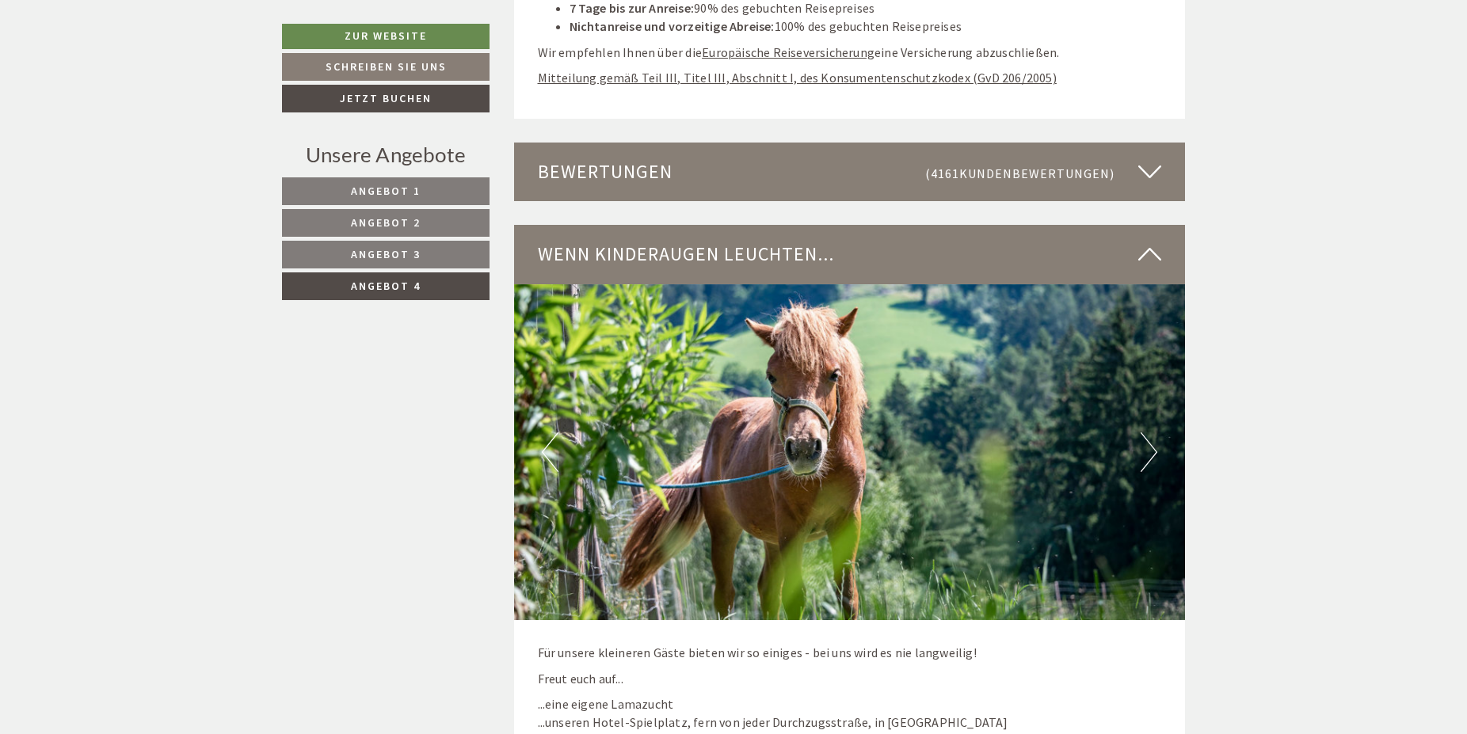
click at [1136, 452] on img at bounding box center [850, 452] width 672 height 336
click at [1154, 456] on button "Next" at bounding box center [1149, 453] width 17 height 40
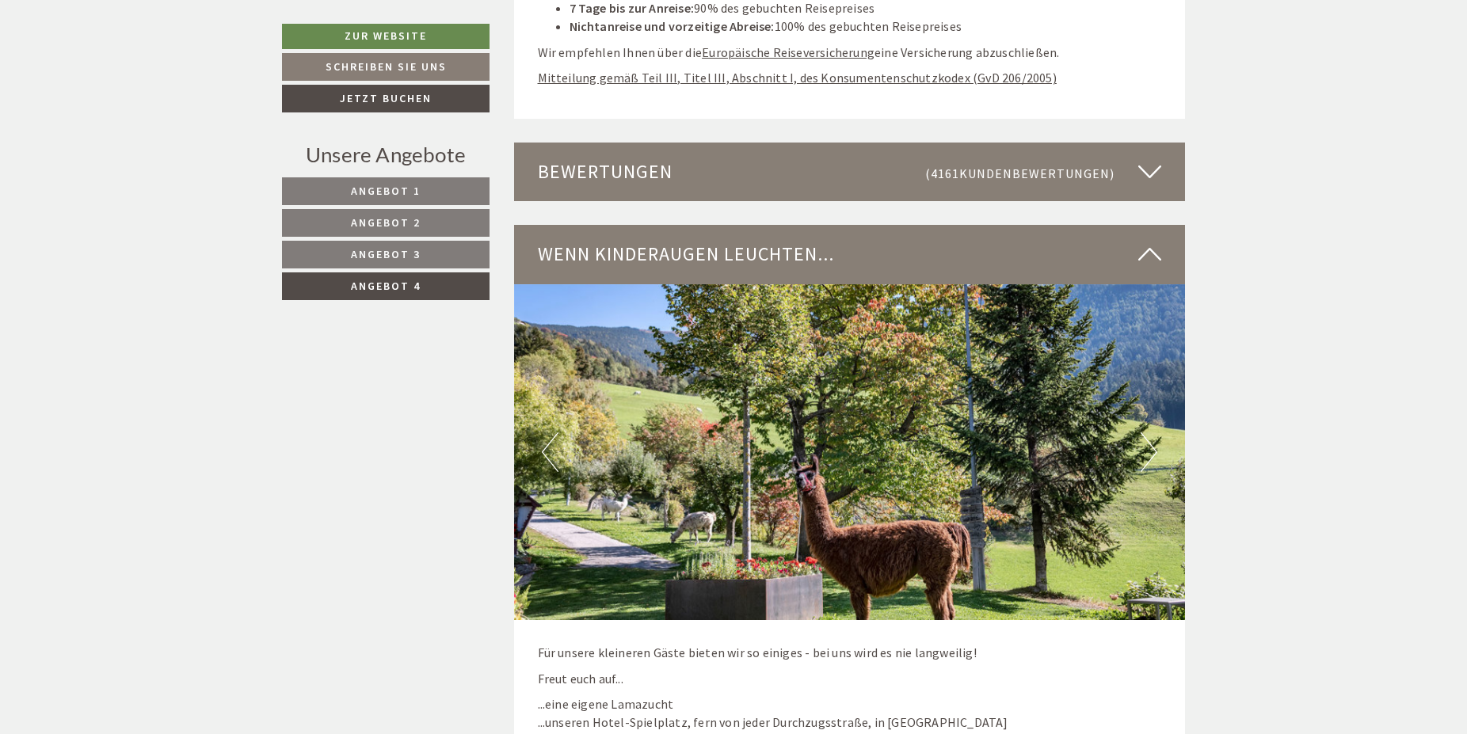
click at [1154, 456] on button "Next" at bounding box center [1149, 453] width 17 height 40
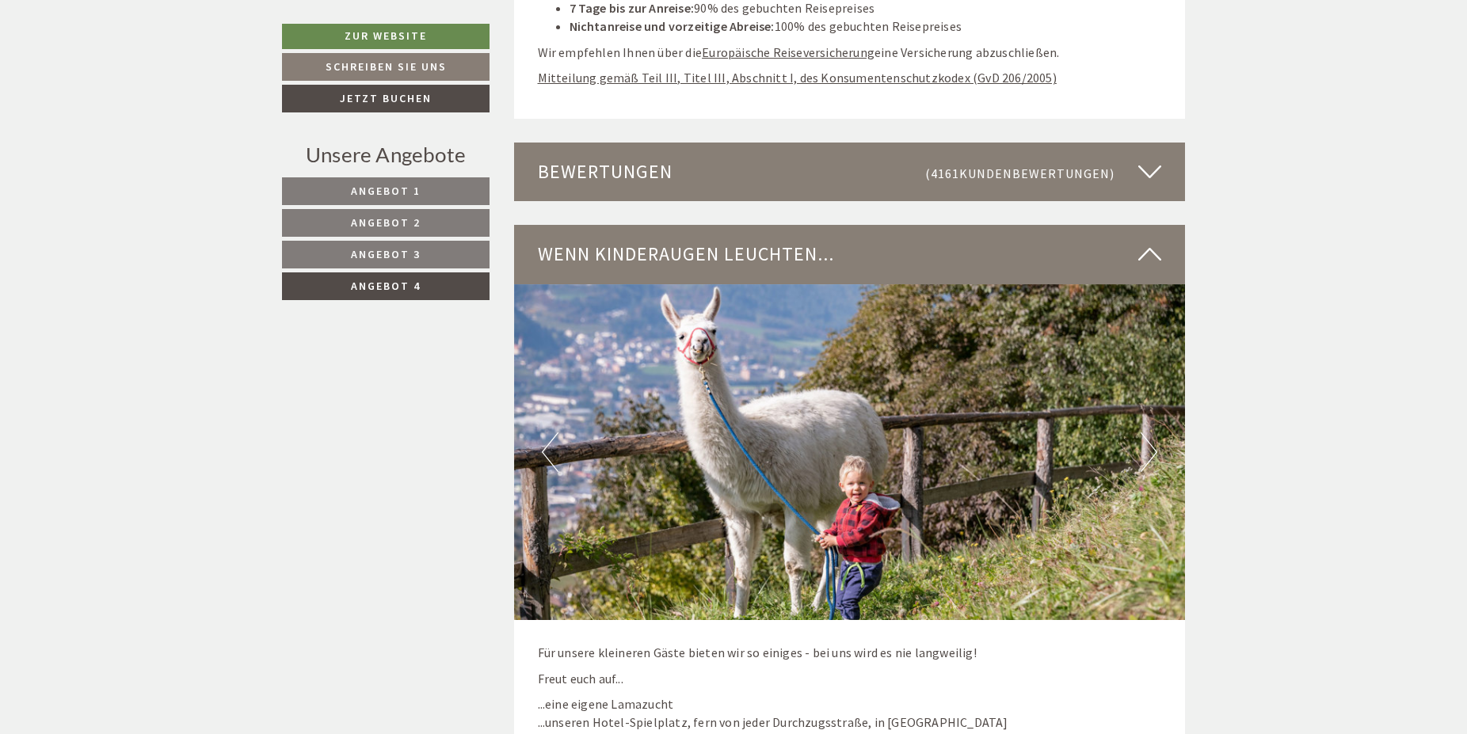
click at [1154, 456] on button "Next" at bounding box center [1149, 453] width 17 height 40
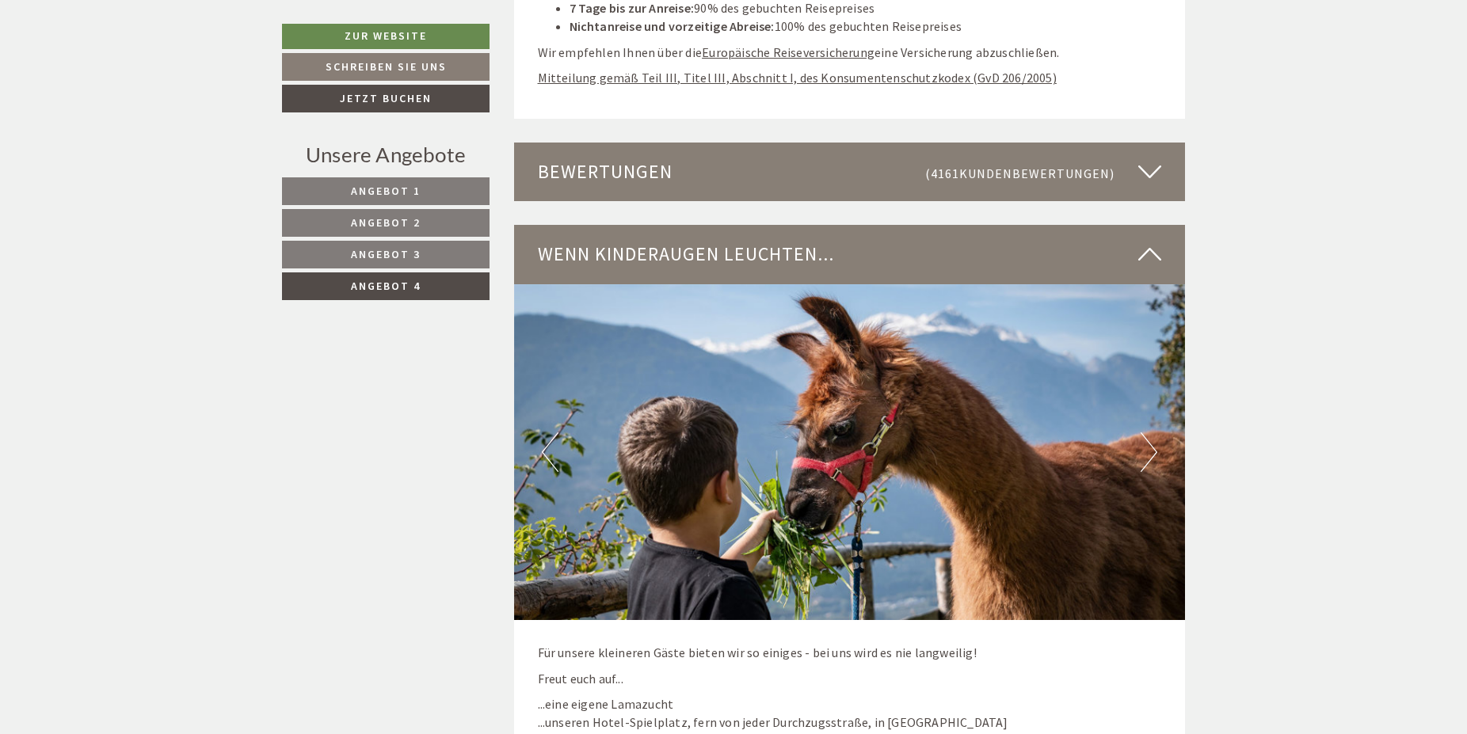
click at [1154, 456] on button "Next" at bounding box center [1149, 453] width 17 height 40
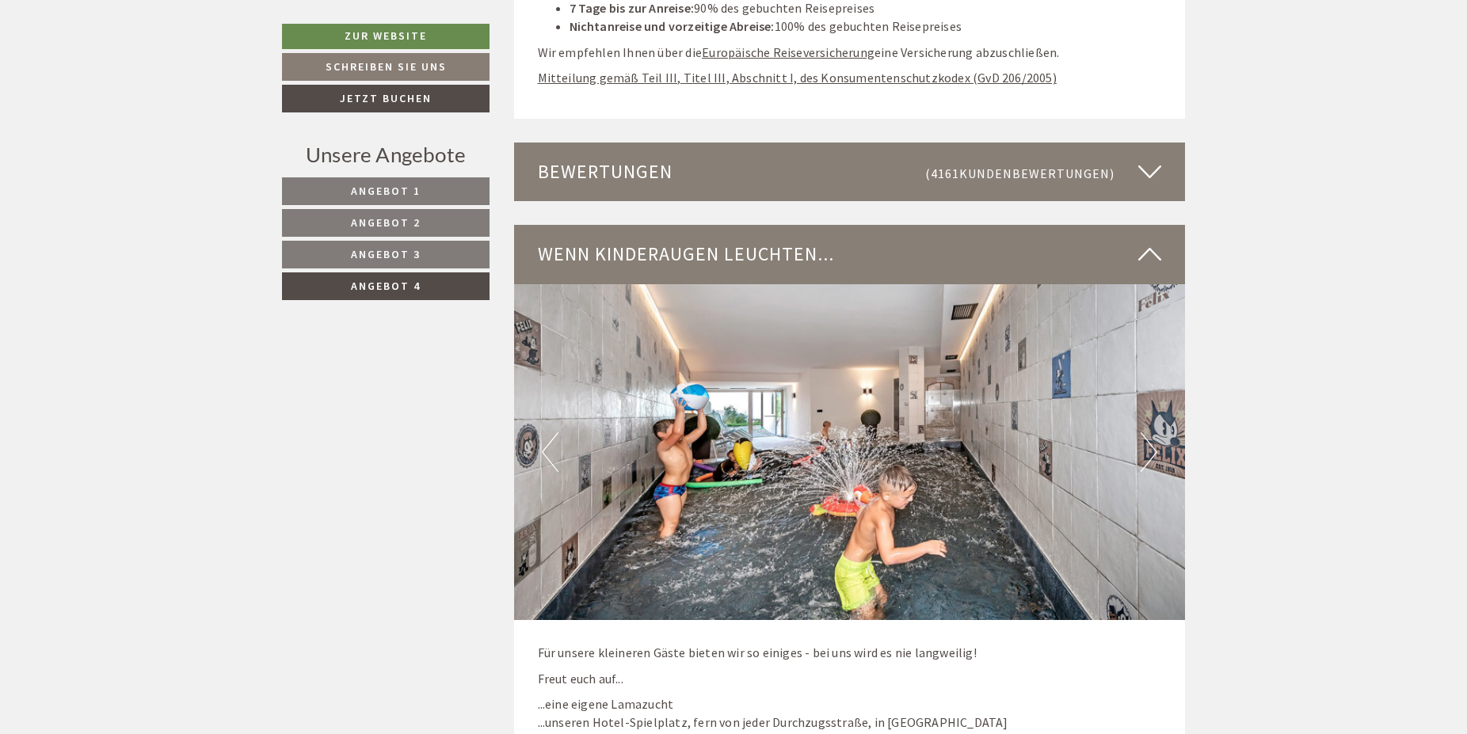
click at [1154, 456] on button "Next" at bounding box center [1149, 453] width 17 height 40
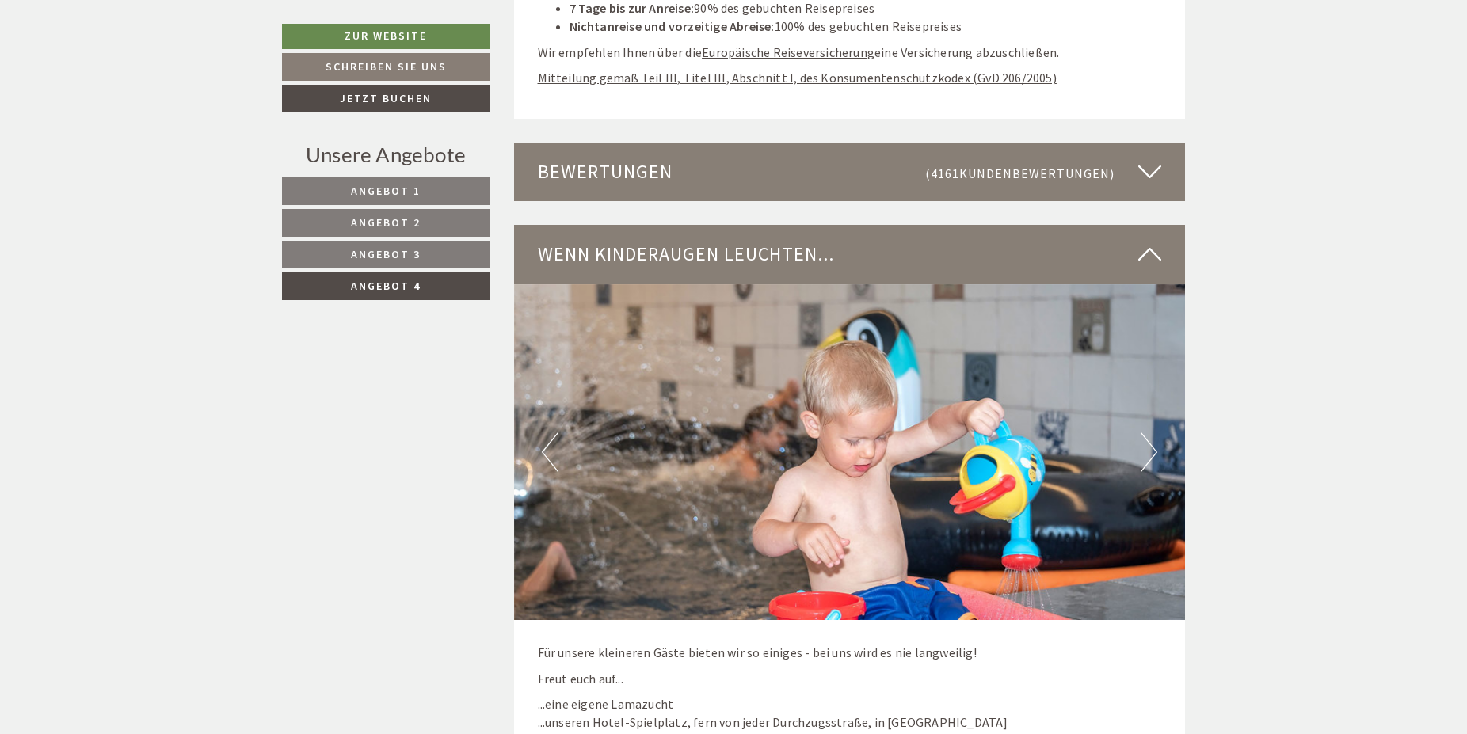
click at [1154, 456] on button "Next" at bounding box center [1149, 453] width 17 height 40
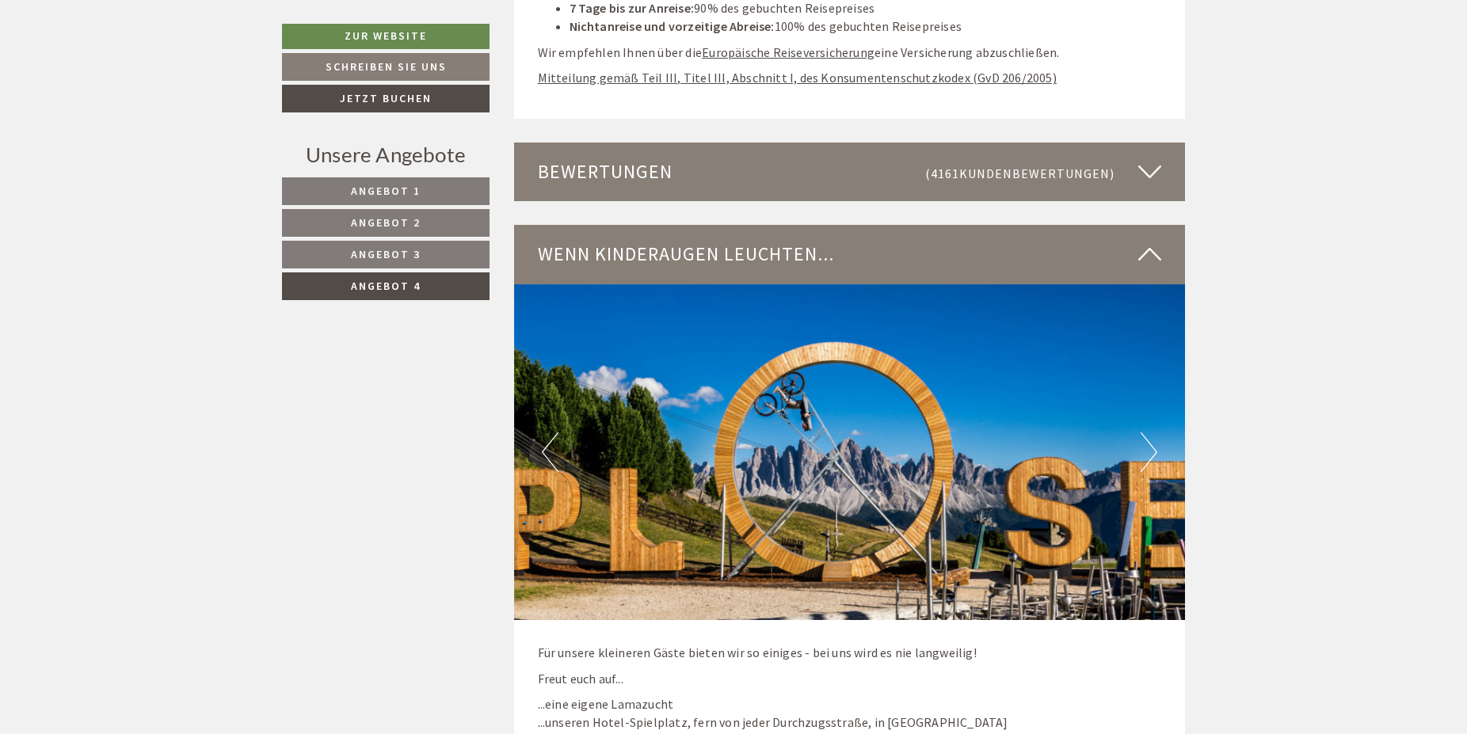
click at [1154, 456] on button "Next" at bounding box center [1149, 453] width 17 height 40
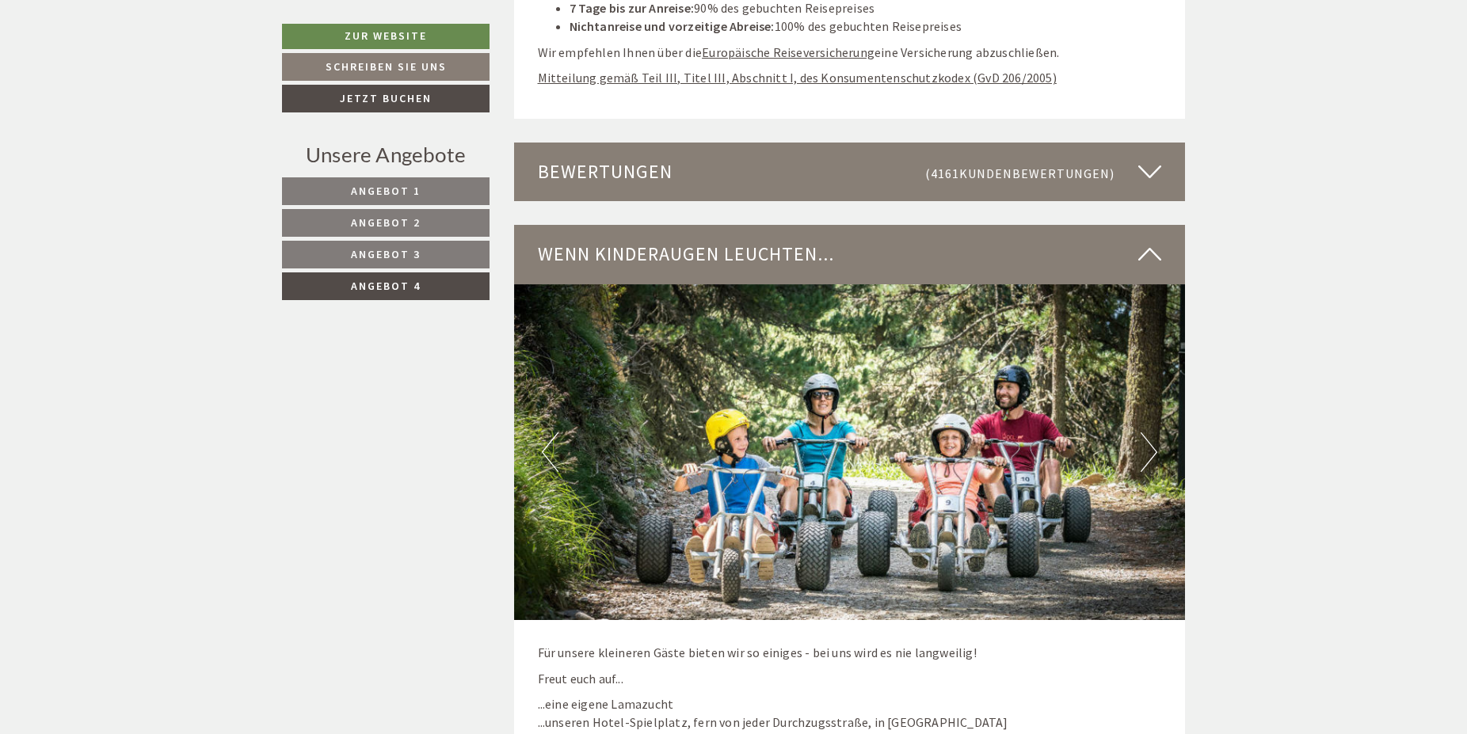
click at [1154, 456] on button "Next" at bounding box center [1149, 453] width 17 height 40
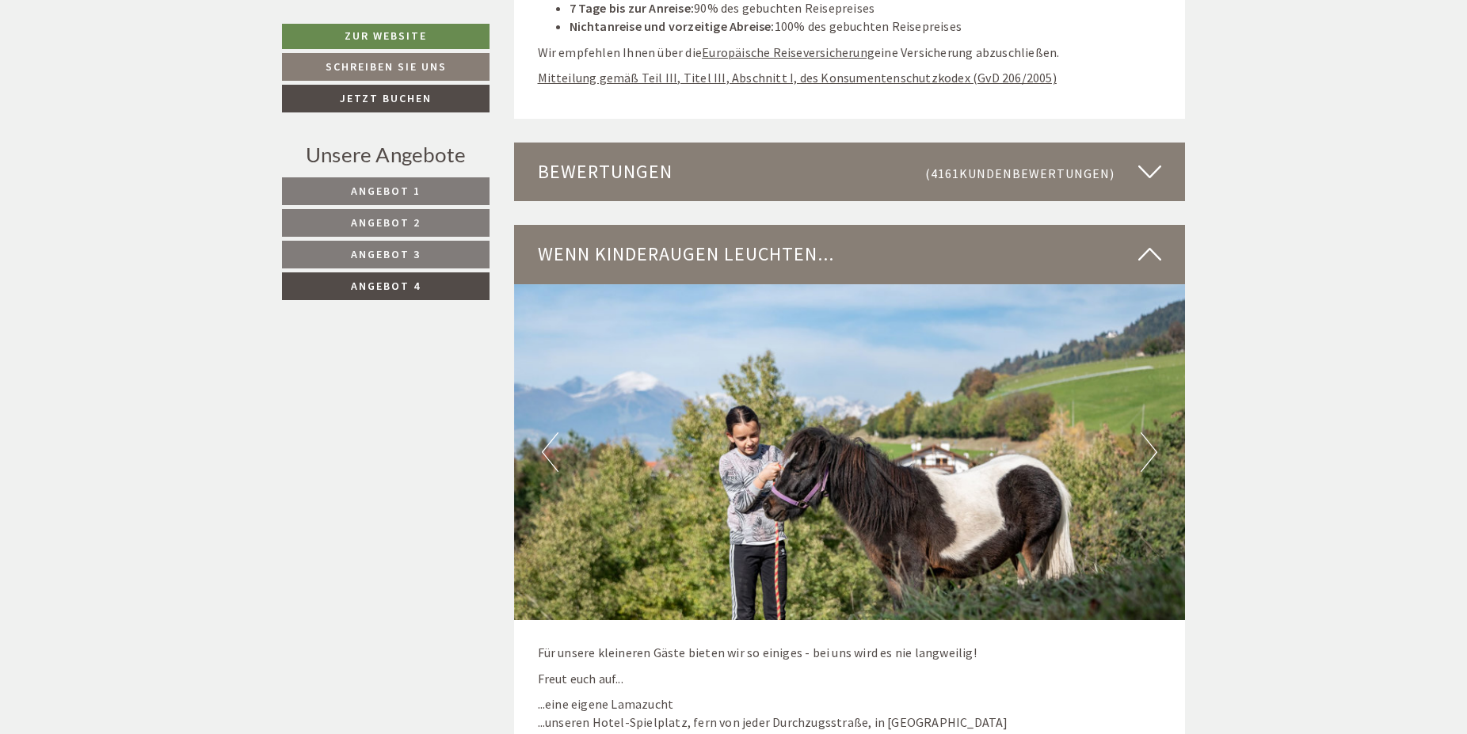
click at [1154, 456] on button "Next" at bounding box center [1149, 453] width 17 height 40
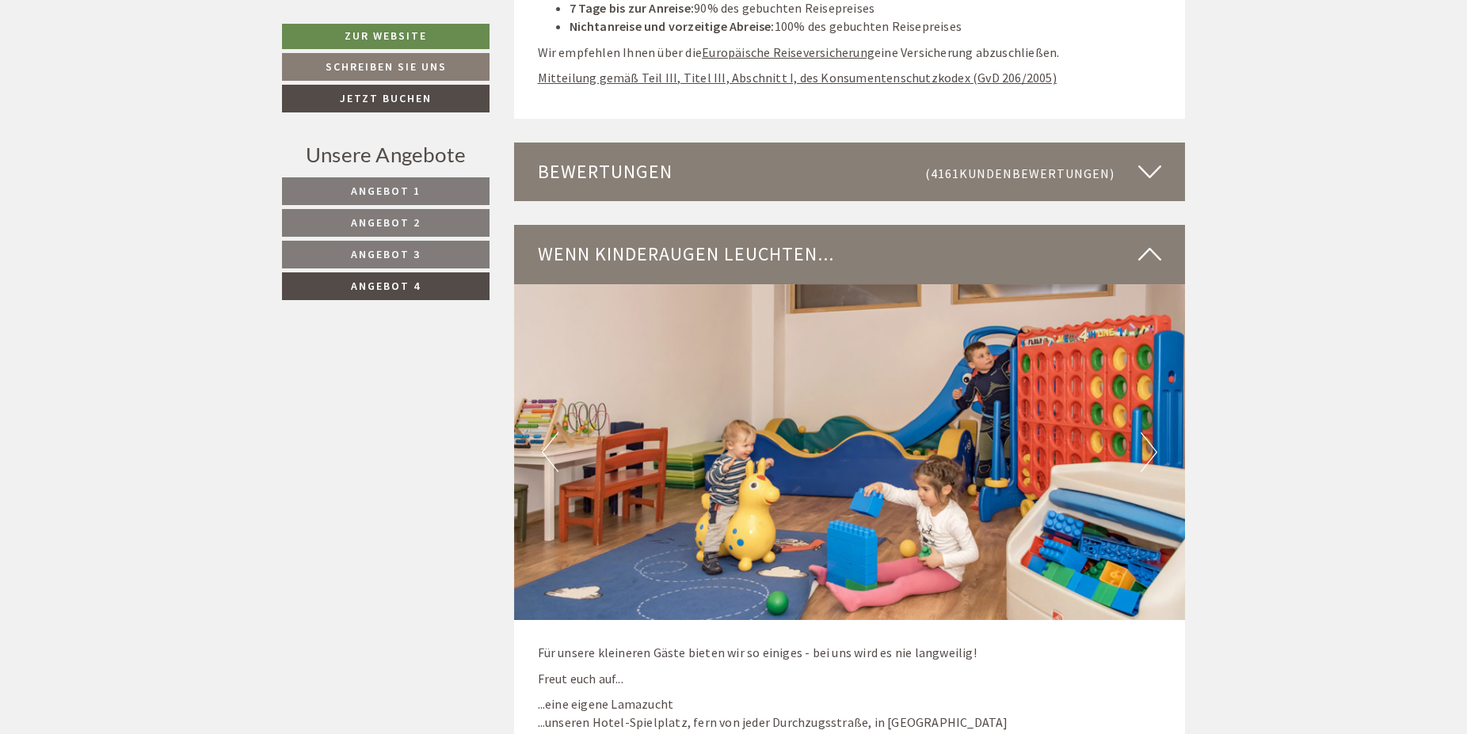
click at [1154, 456] on button "Next" at bounding box center [1149, 453] width 17 height 40
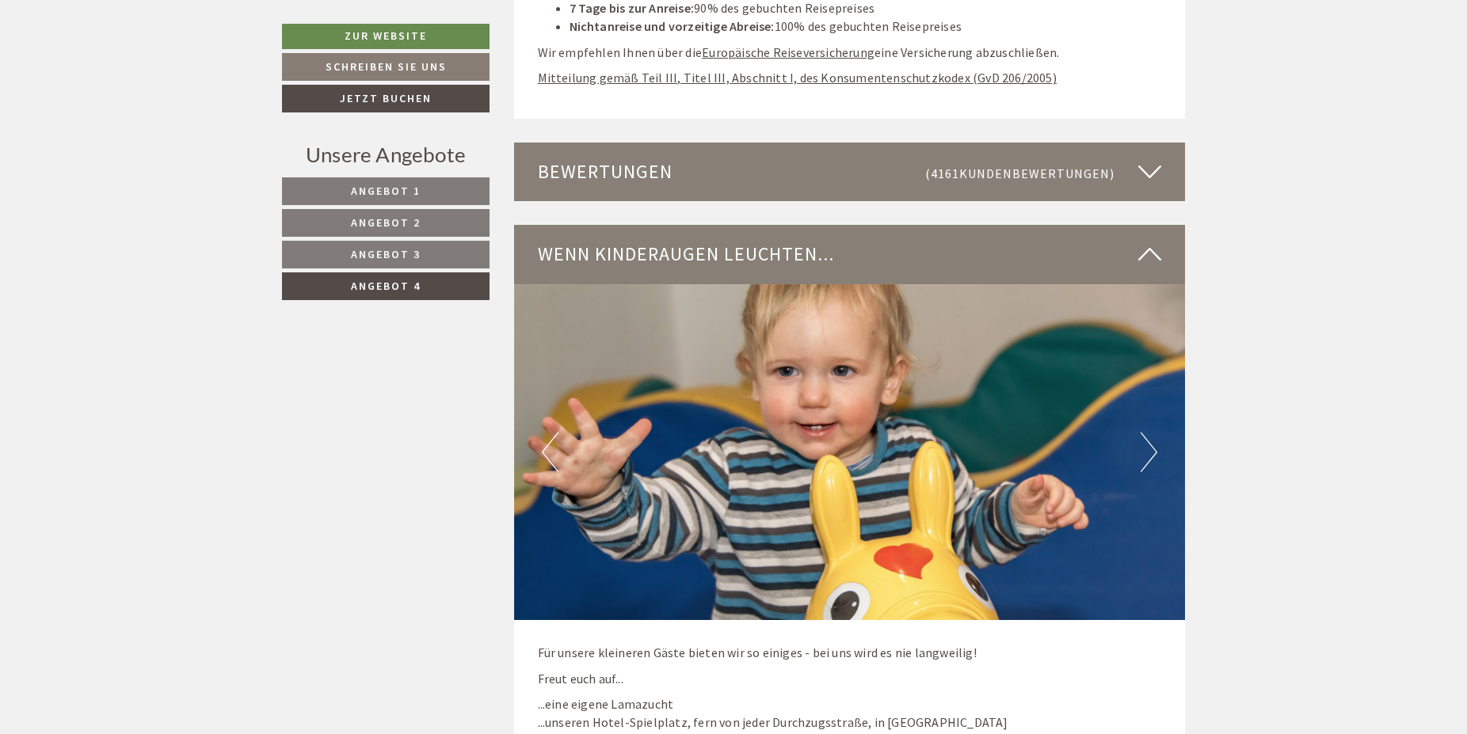
click at [1154, 456] on button "Next" at bounding box center [1149, 453] width 17 height 40
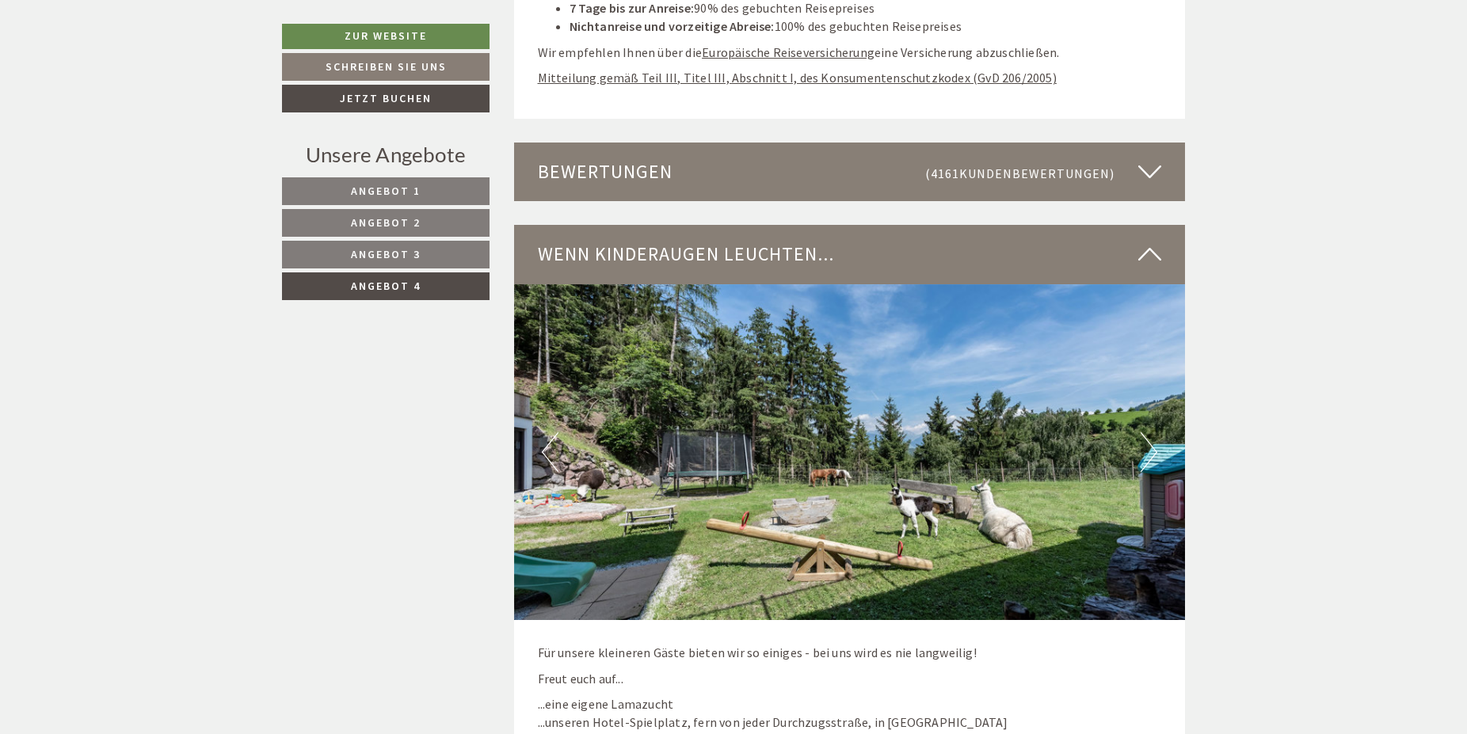
click at [1154, 456] on button "Next" at bounding box center [1149, 453] width 17 height 40
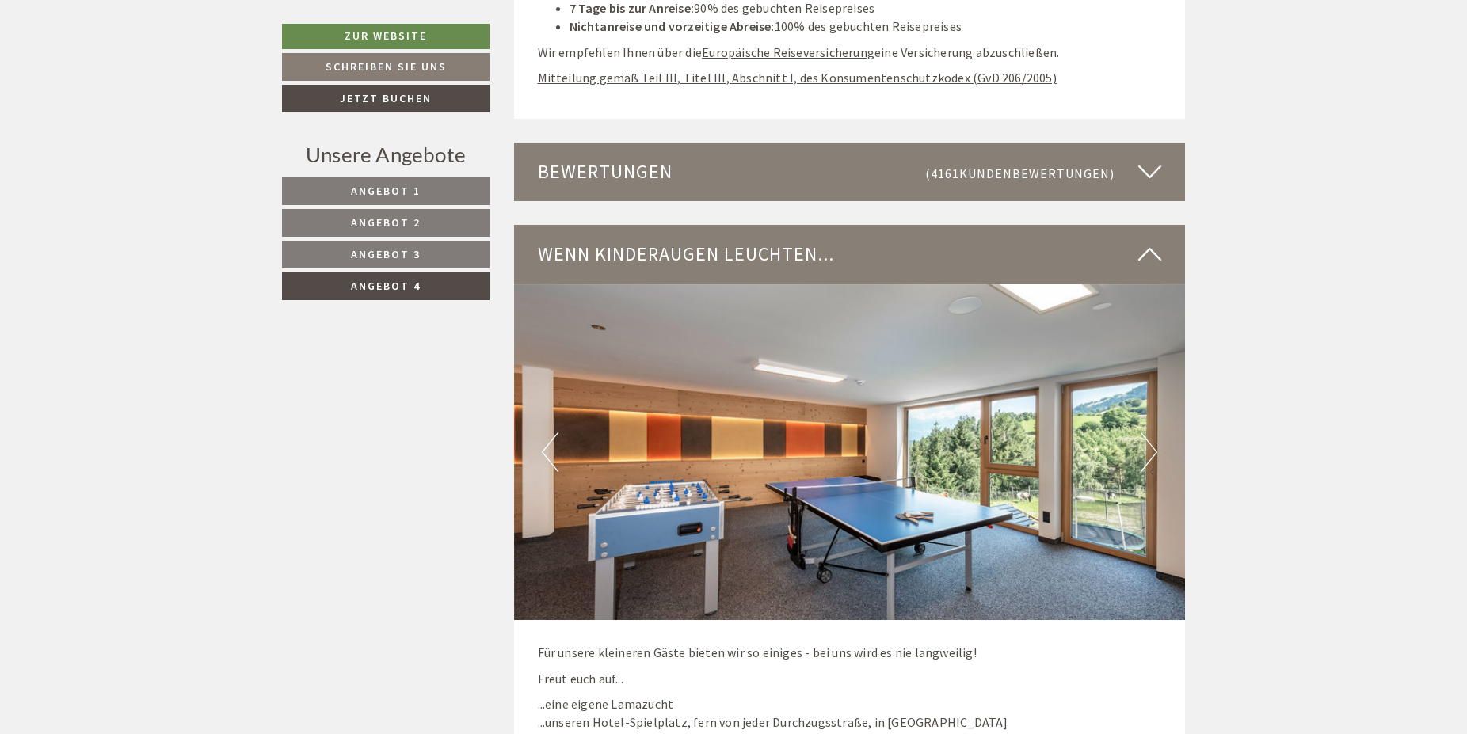
click at [1154, 456] on button "Next" at bounding box center [1149, 453] width 17 height 40
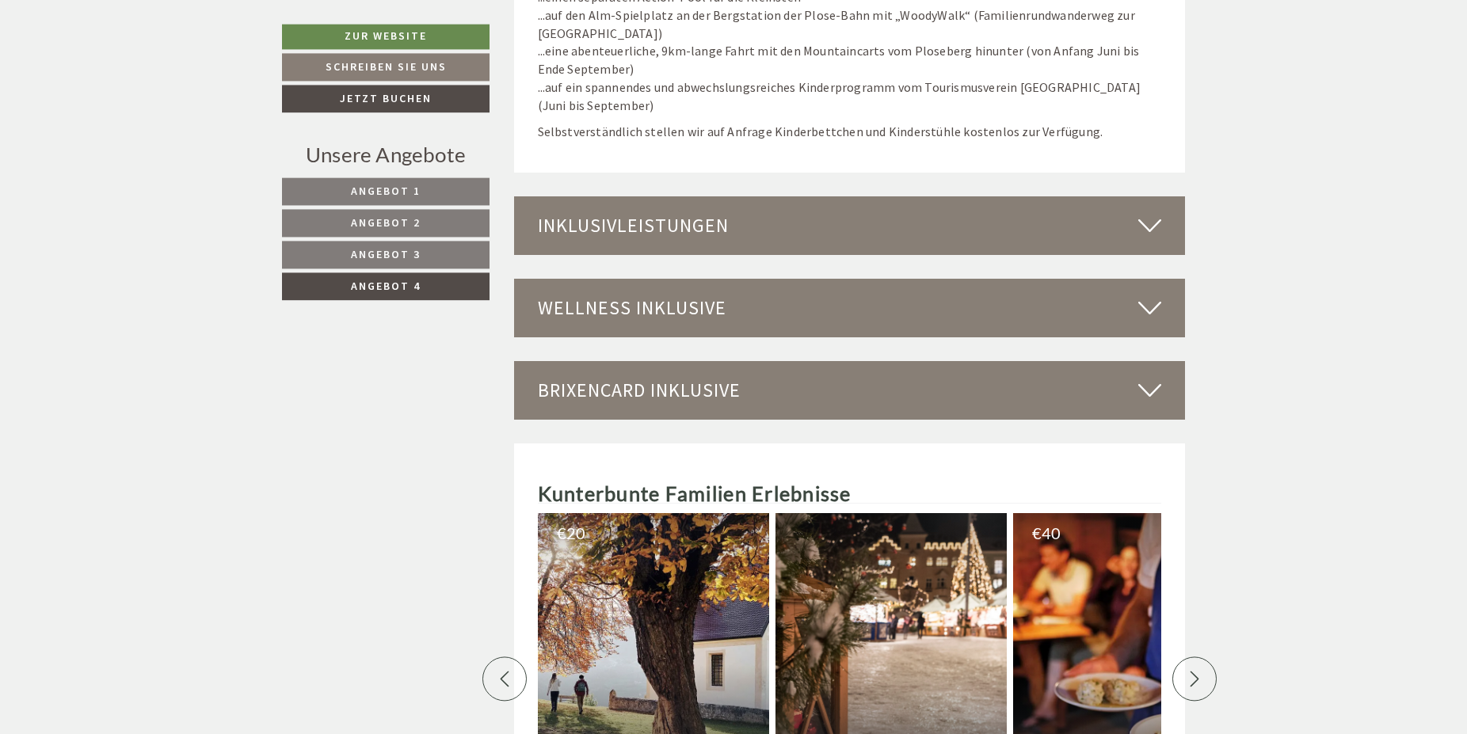
scroll to position [3540, 0]
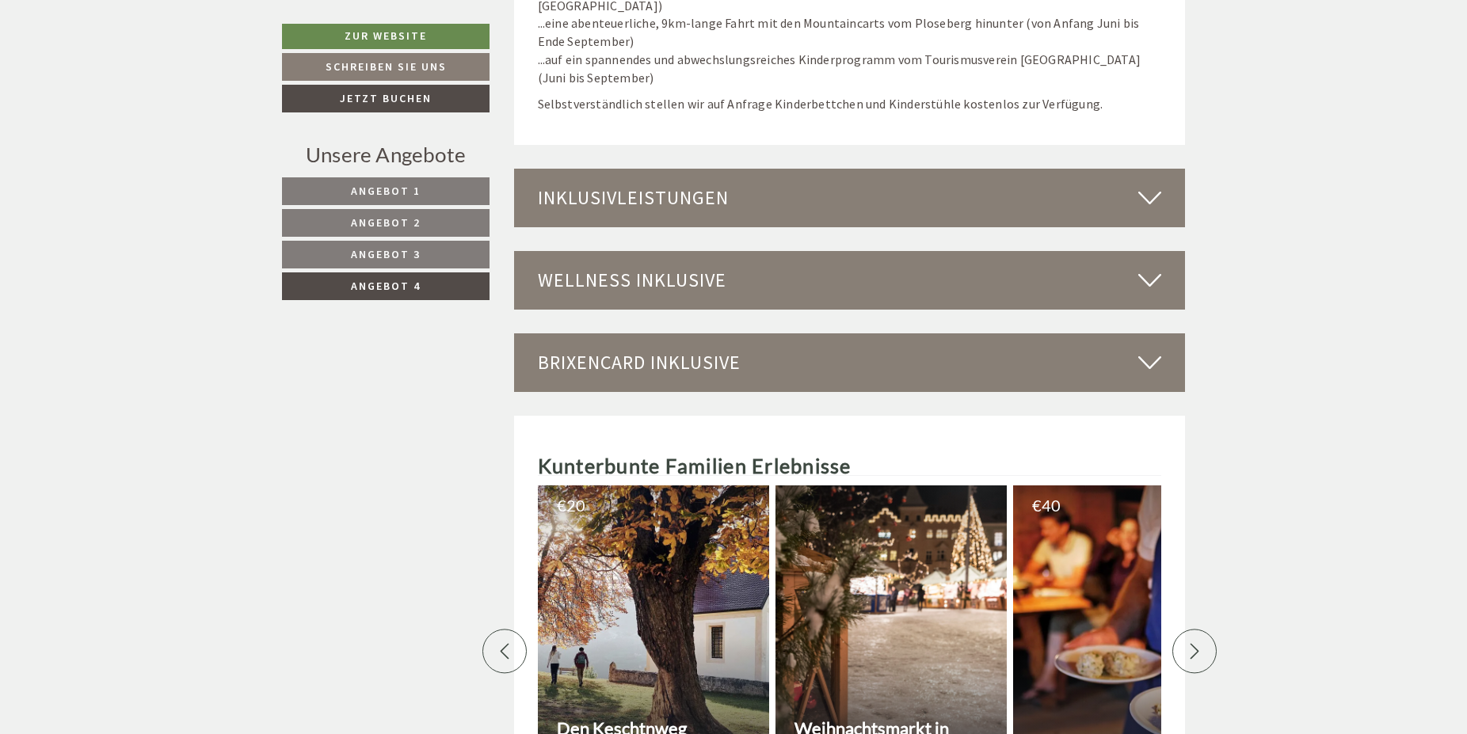
click at [1153, 201] on icon at bounding box center [1149, 198] width 23 height 27
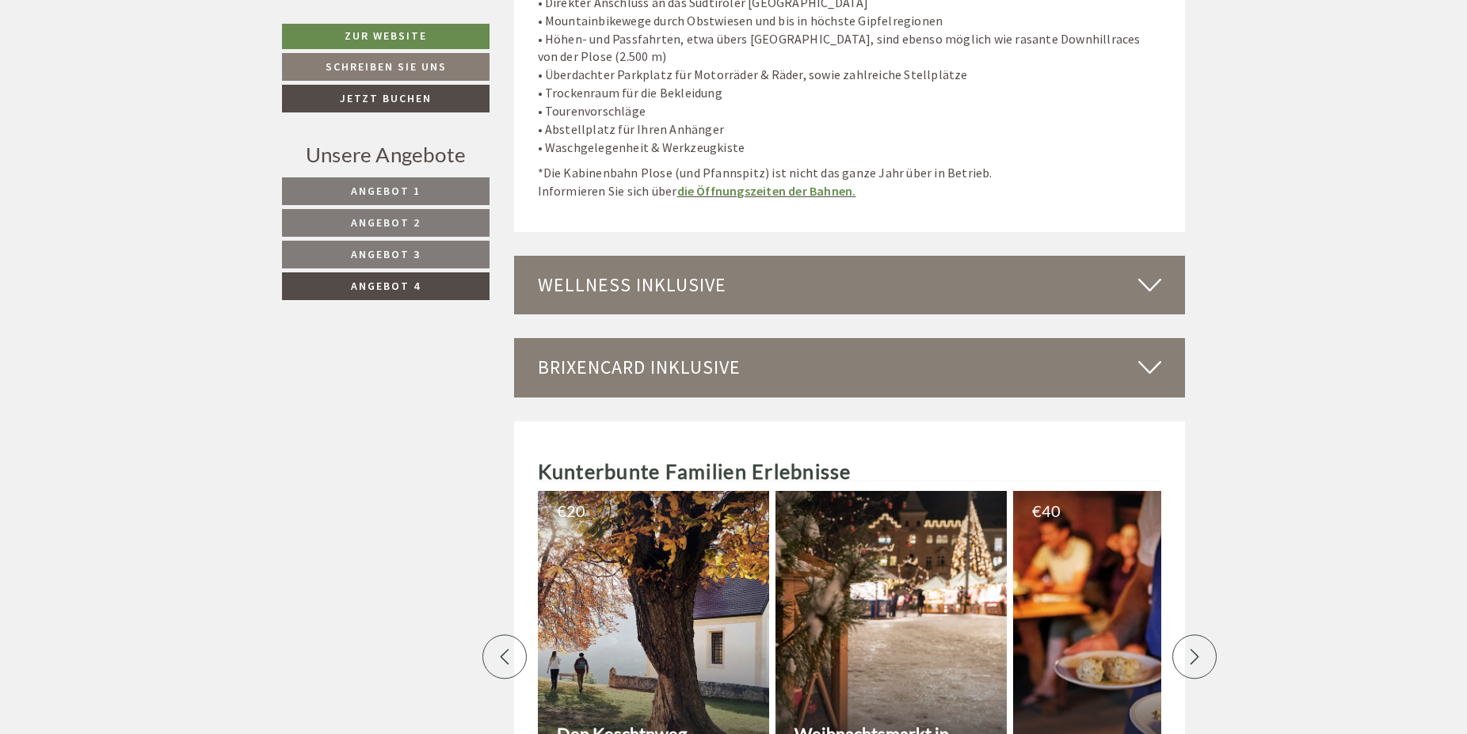
scroll to position [4752, 0]
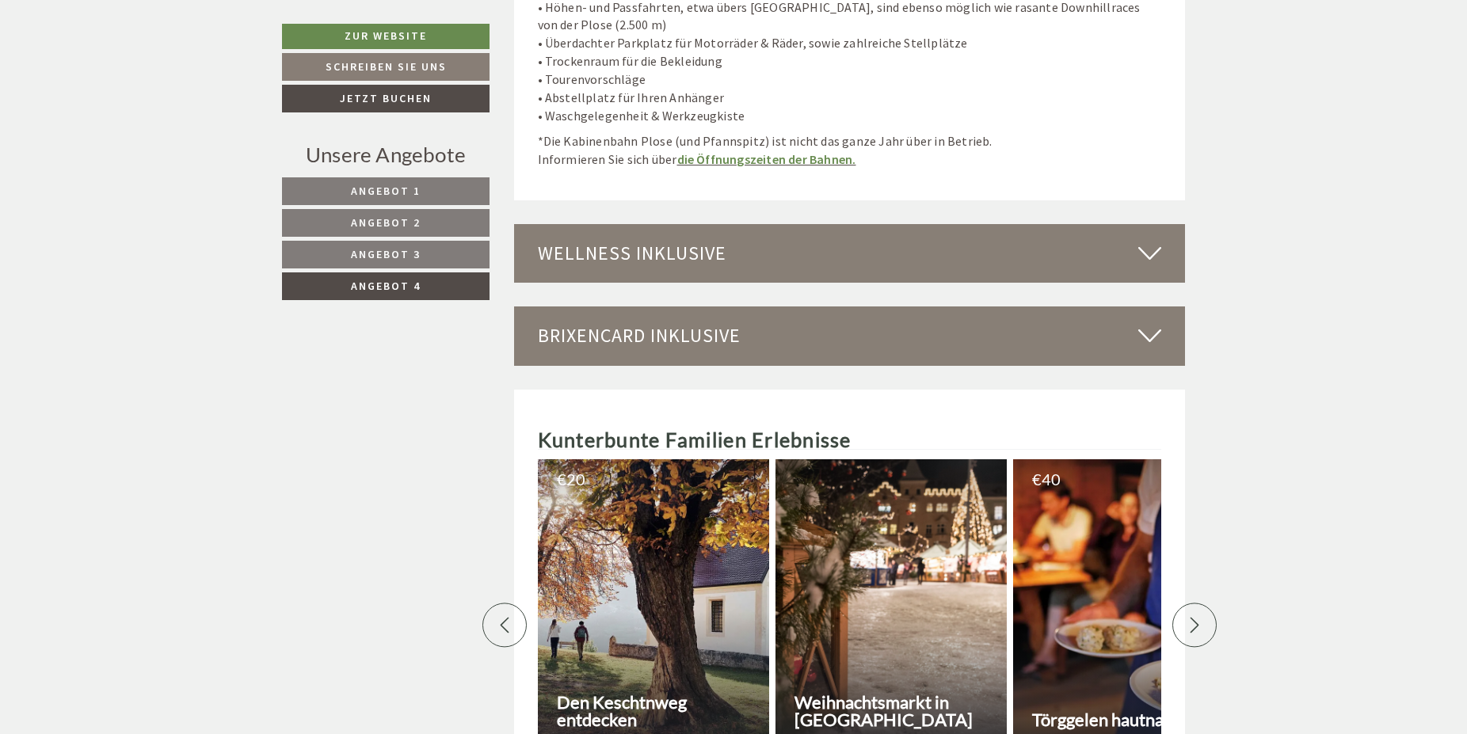
click at [1138, 238] on div "Wellness inklusive" at bounding box center [850, 253] width 672 height 59
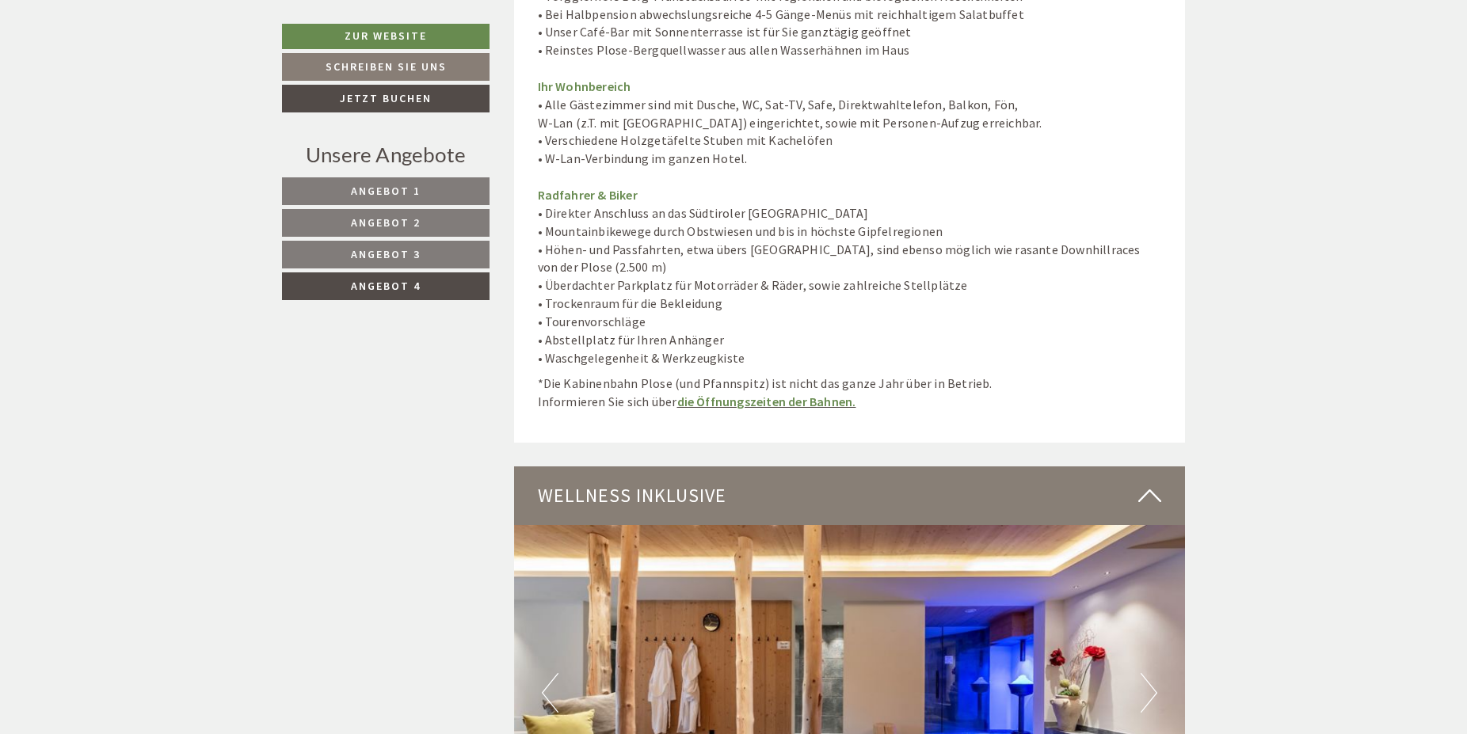
scroll to position [4833, 0]
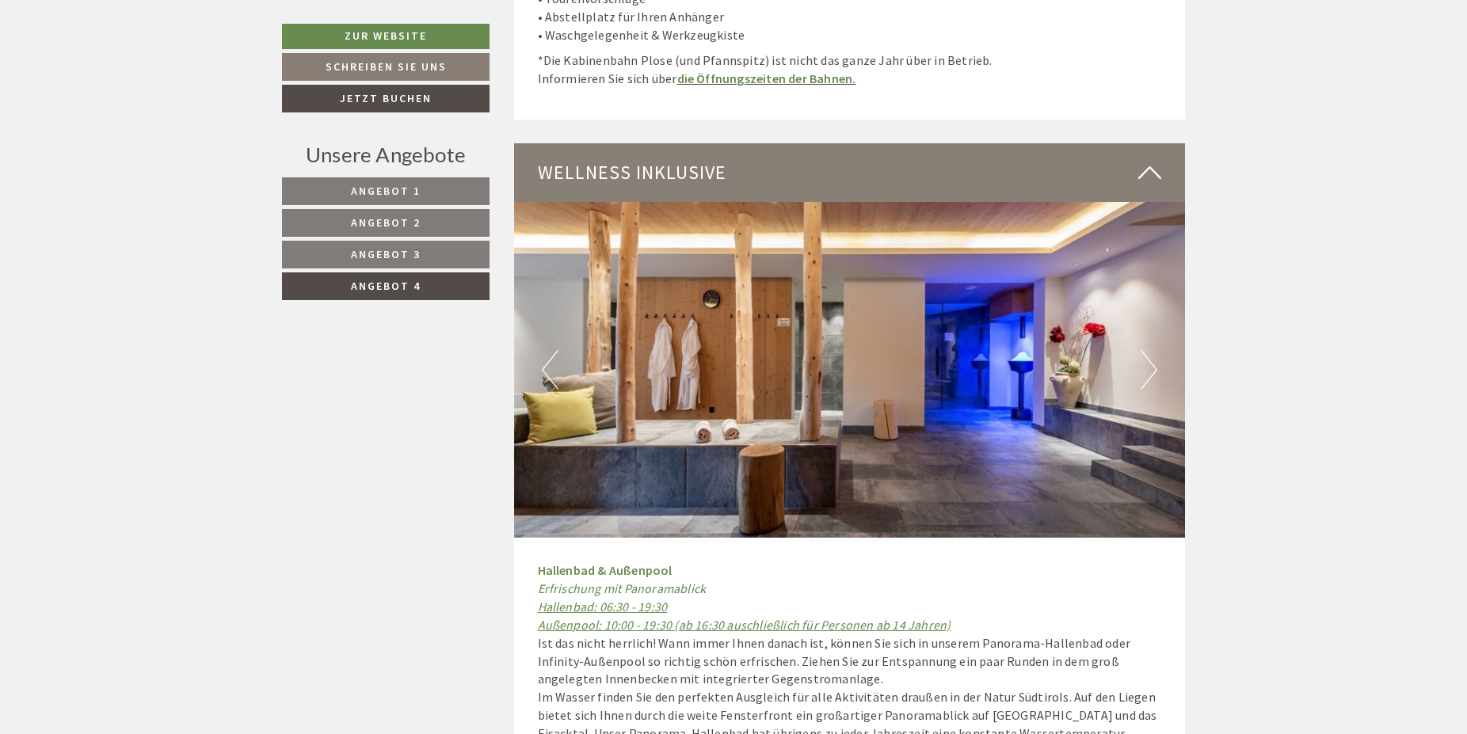
click at [1150, 350] on button "Next" at bounding box center [1149, 370] width 17 height 40
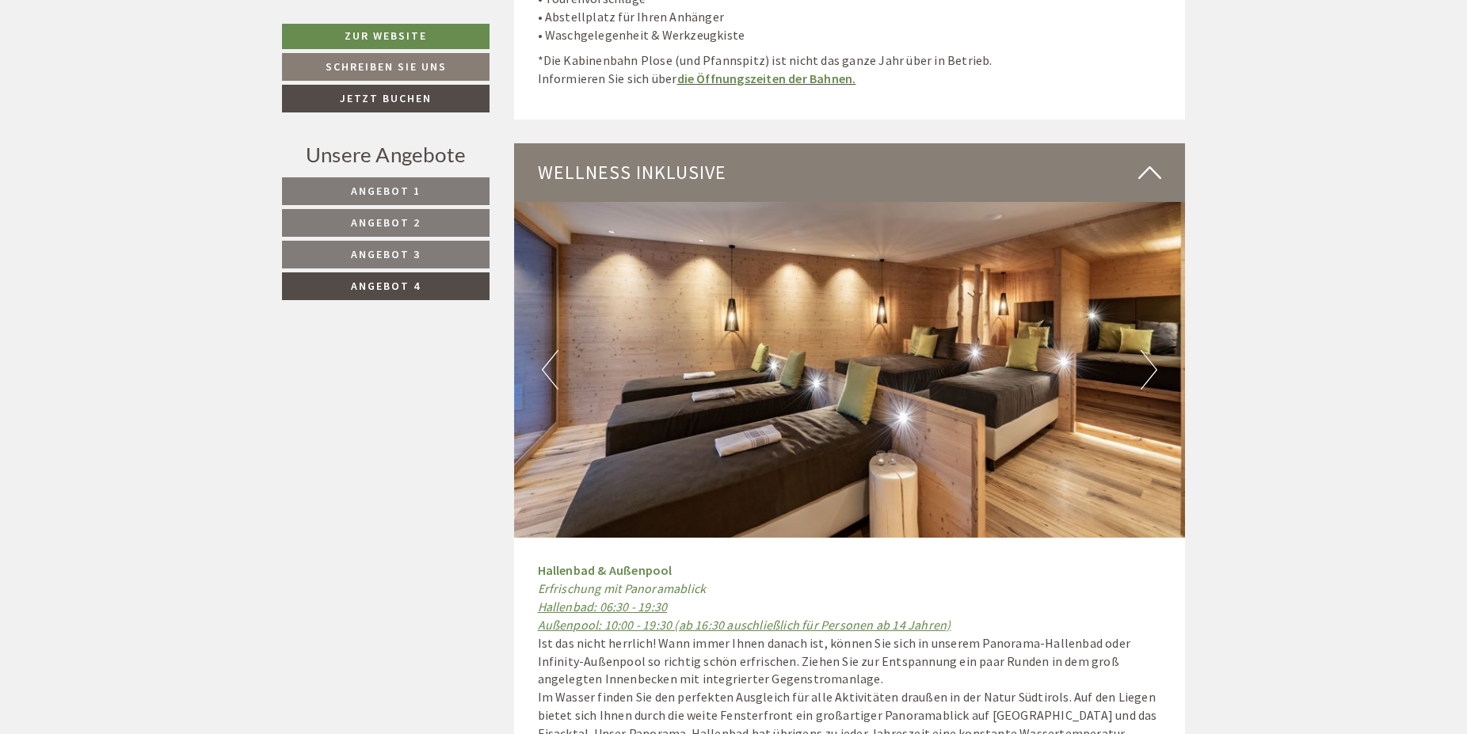
click at [1150, 350] on button "Next" at bounding box center [1149, 370] width 17 height 40
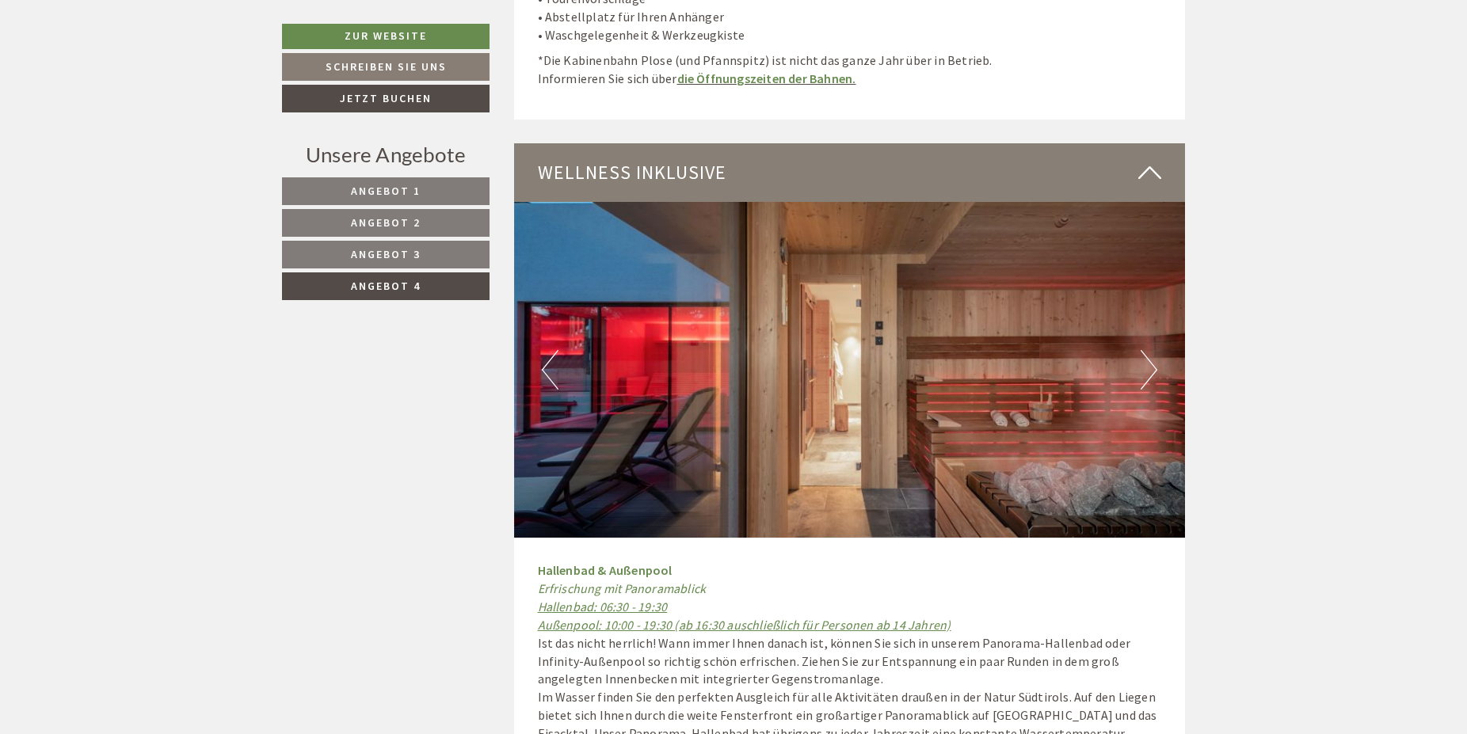
click at [1150, 350] on button "Next" at bounding box center [1149, 370] width 17 height 40
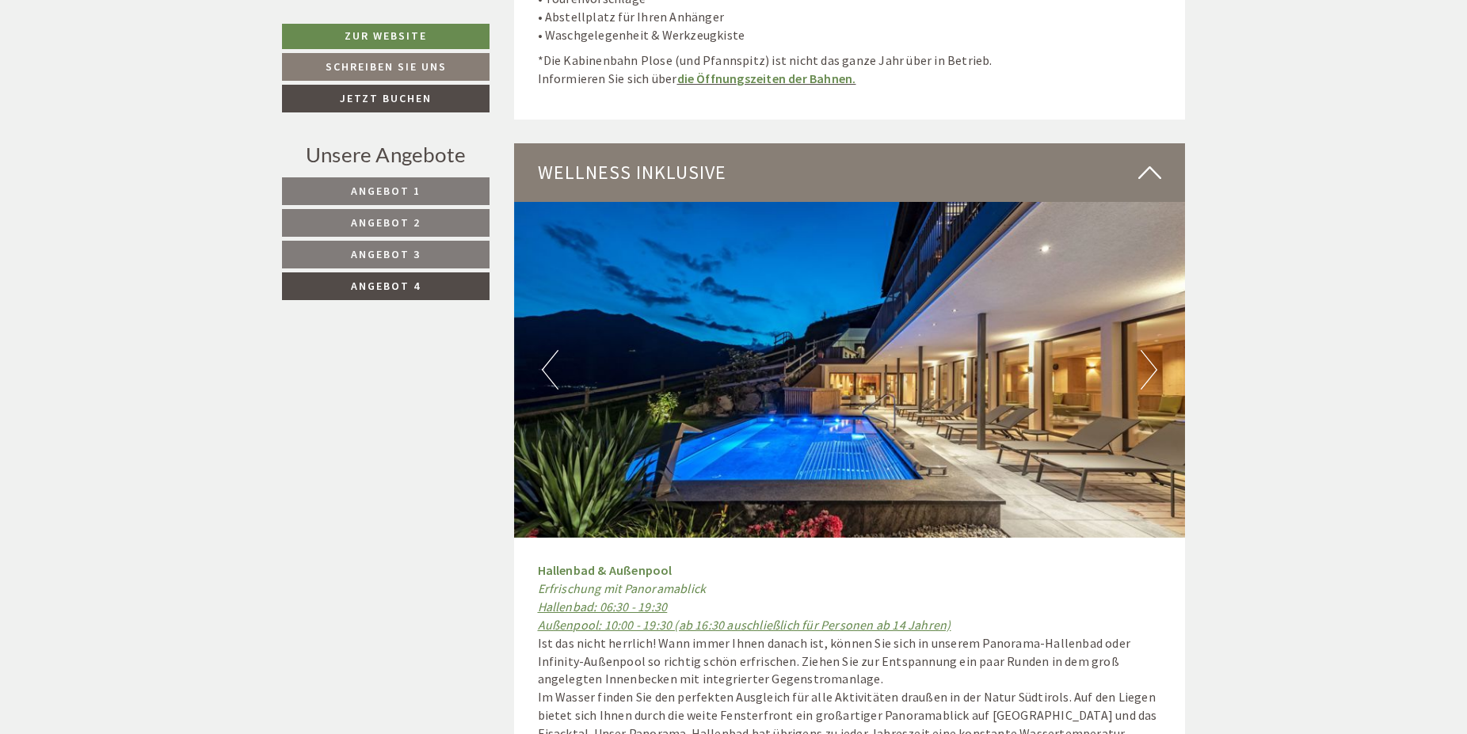
click at [1150, 350] on button "Next" at bounding box center [1149, 370] width 17 height 40
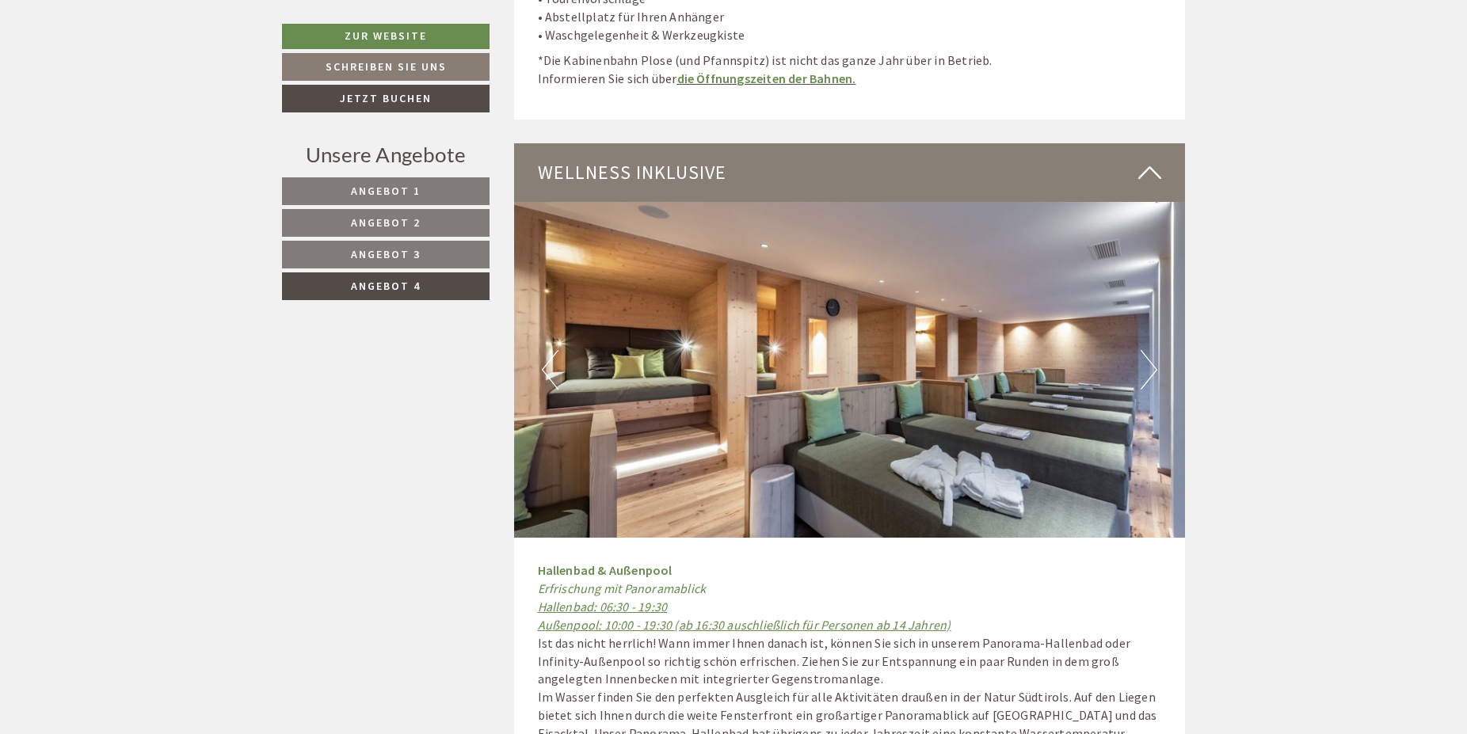
click at [1150, 350] on button "Next" at bounding box center [1149, 370] width 17 height 40
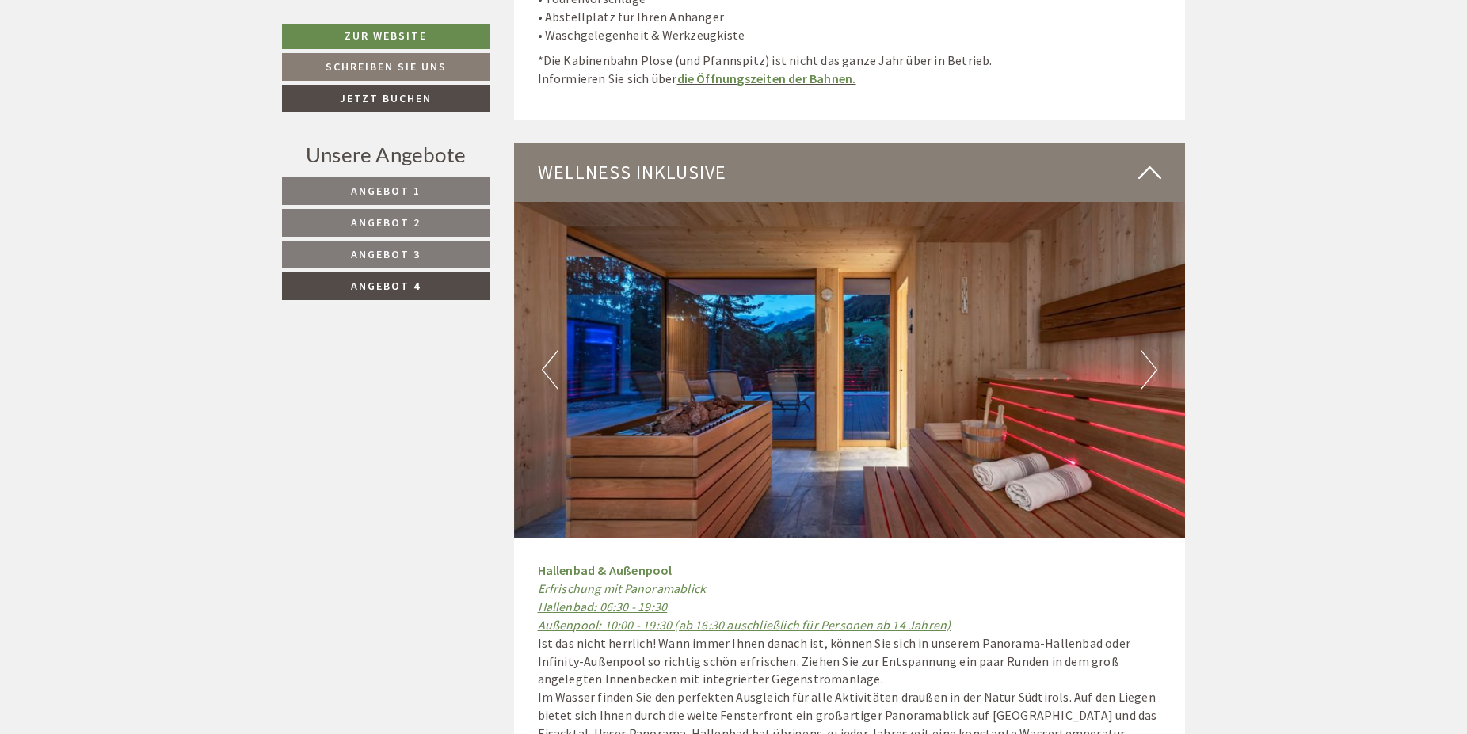
click at [1150, 350] on button "Next" at bounding box center [1149, 370] width 17 height 40
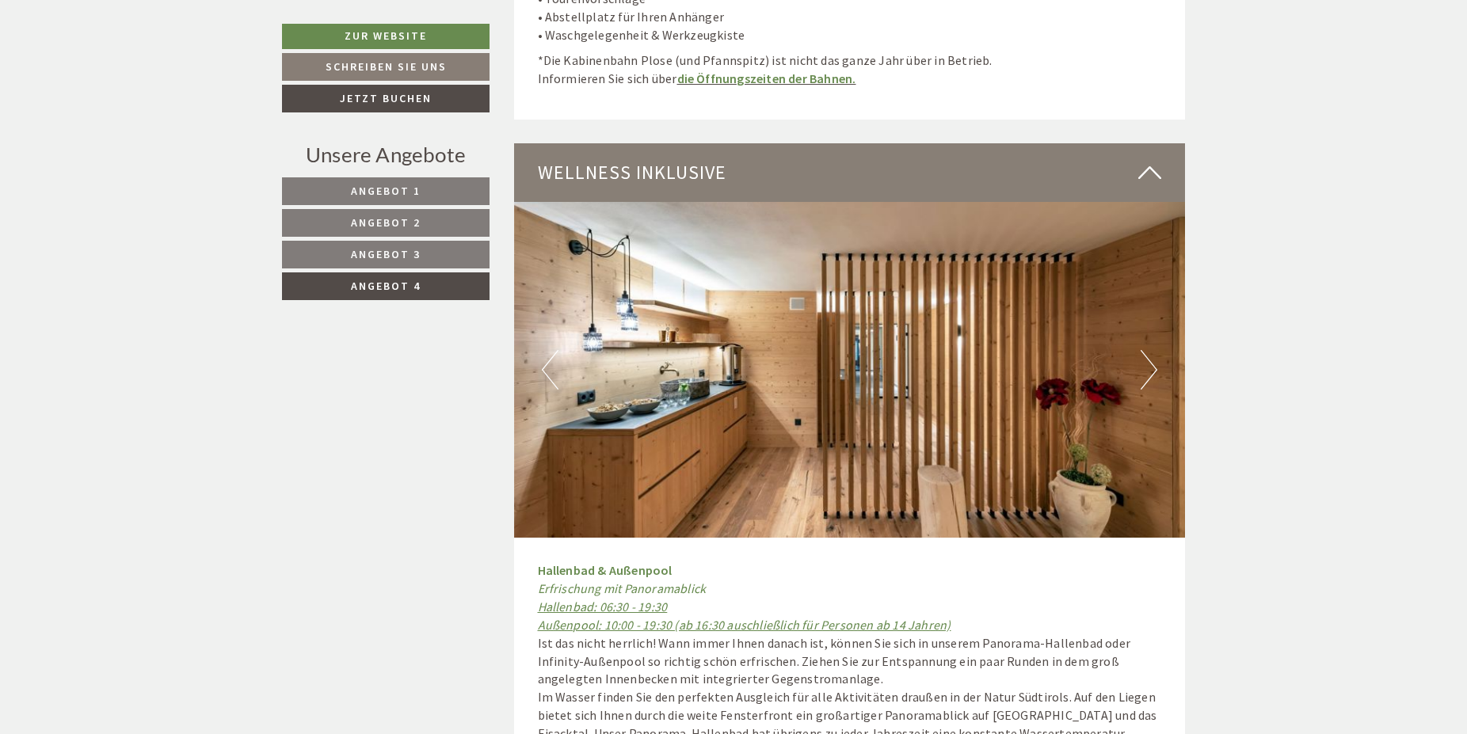
click at [1150, 350] on button "Next" at bounding box center [1149, 370] width 17 height 40
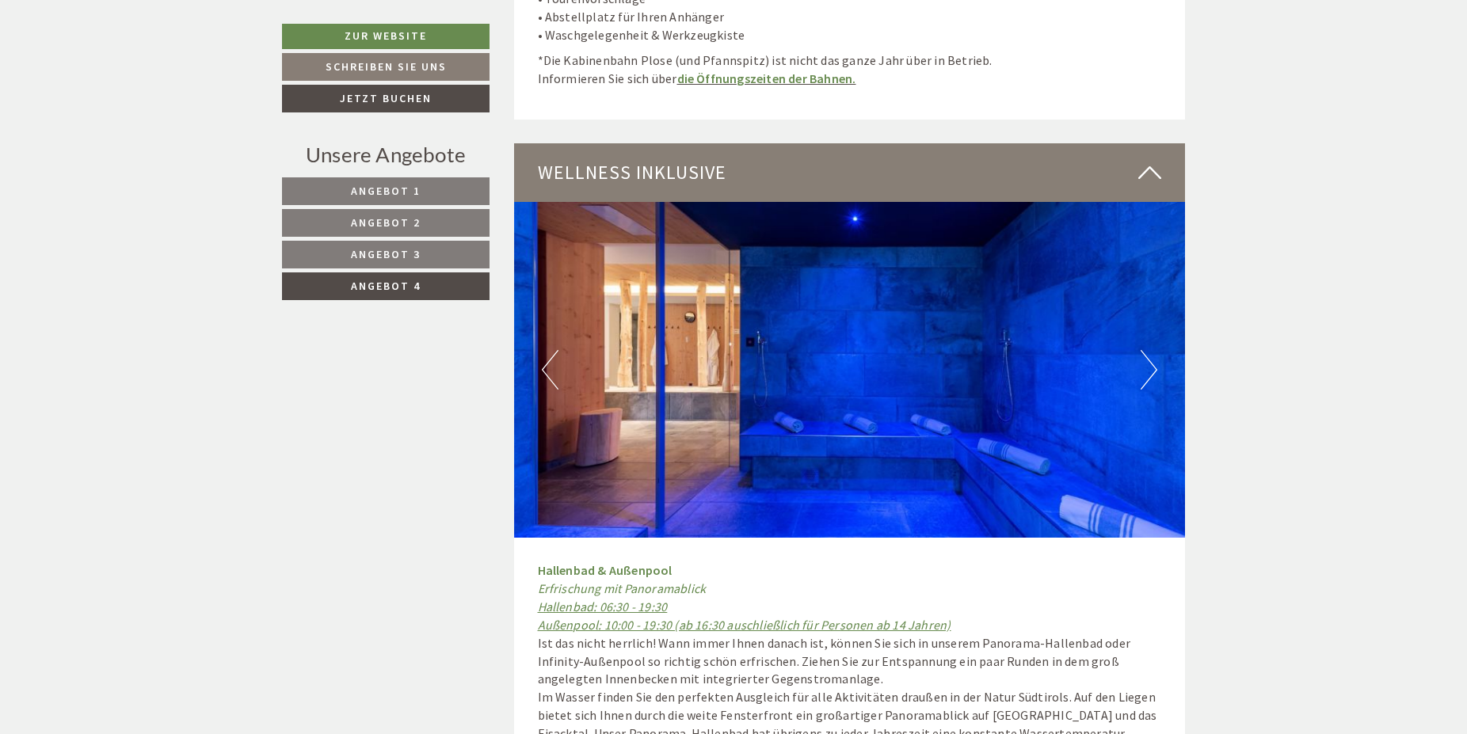
click at [1150, 350] on button "Next" at bounding box center [1149, 370] width 17 height 40
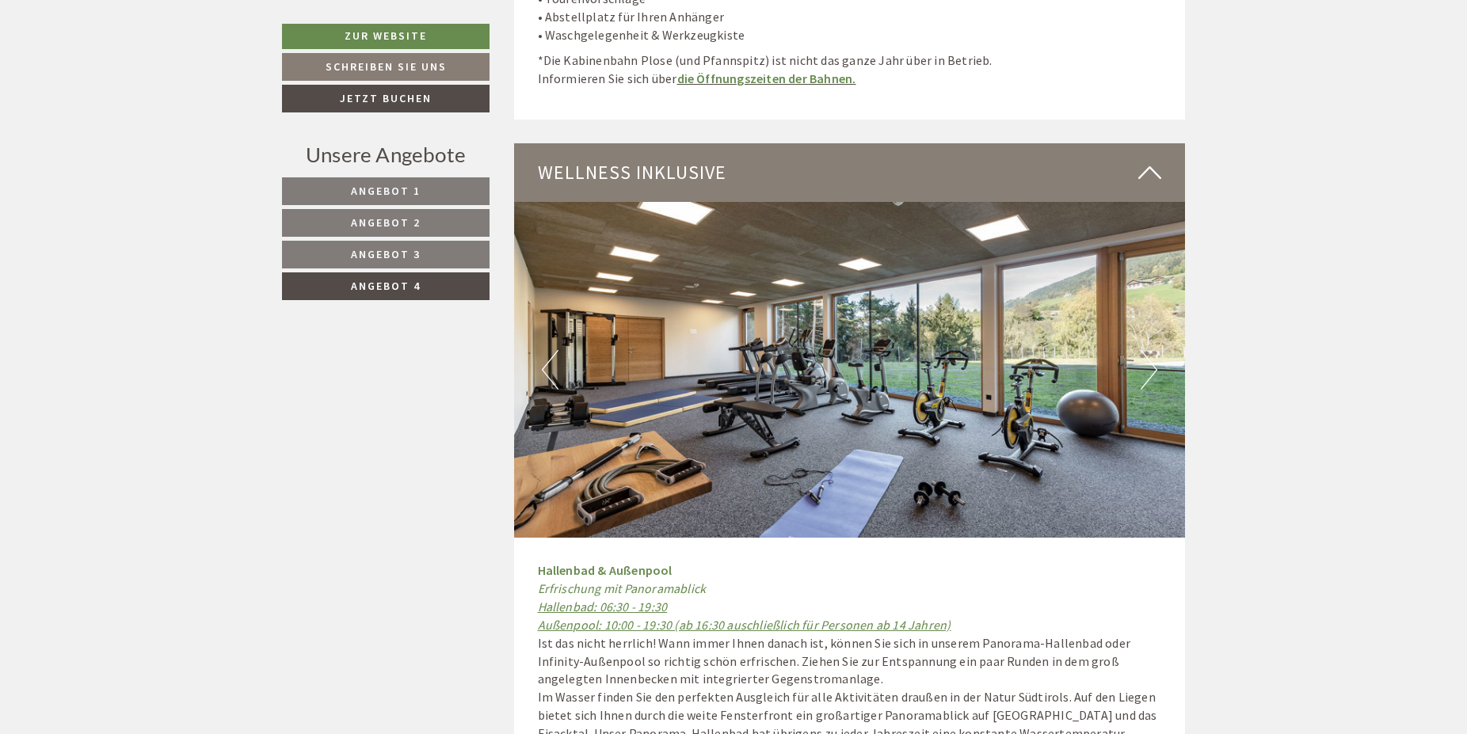
click at [1150, 350] on button "Next" at bounding box center [1149, 370] width 17 height 40
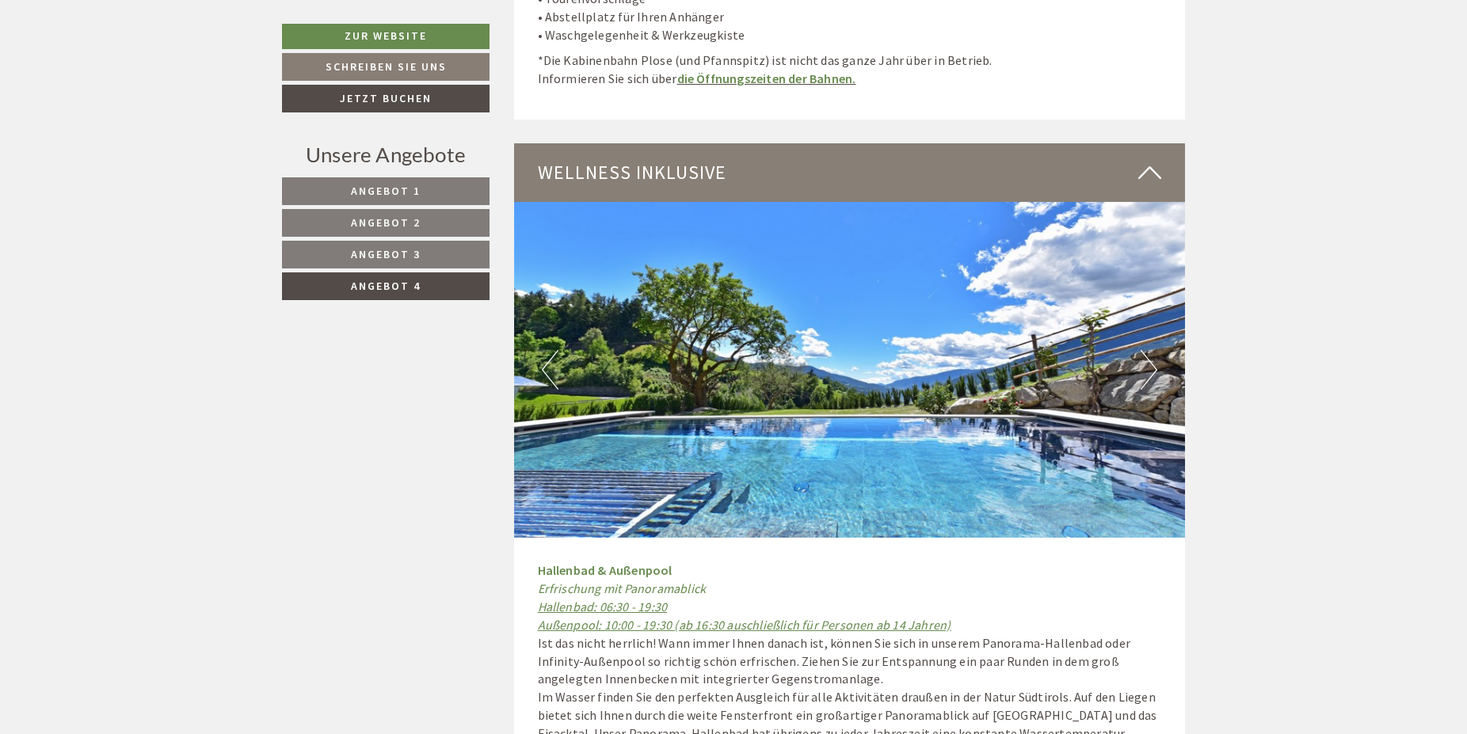
click at [560, 345] on img at bounding box center [850, 370] width 672 height 336
click at [555, 350] on button "Previous" at bounding box center [550, 370] width 17 height 40
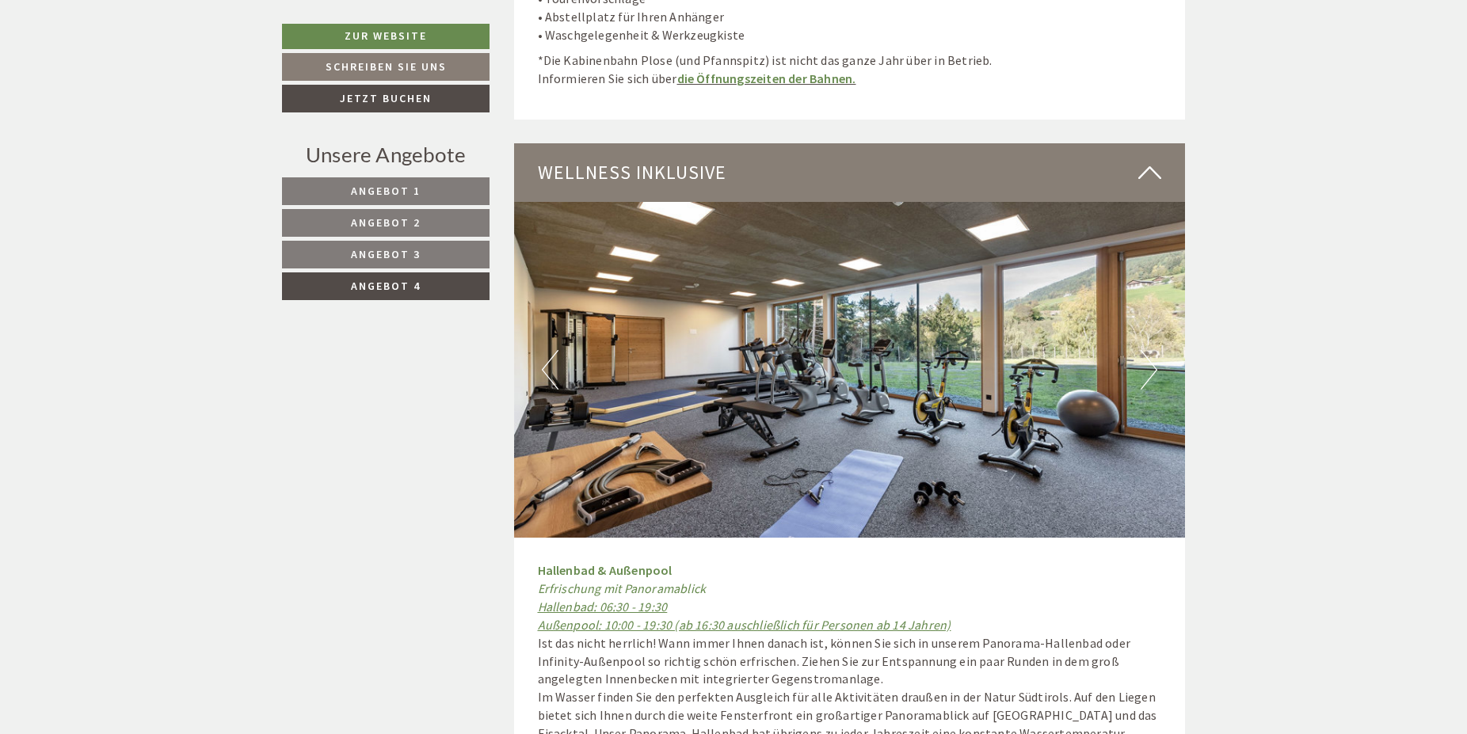
click at [1156, 366] on button "Next" at bounding box center [1149, 370] width 17 height 40
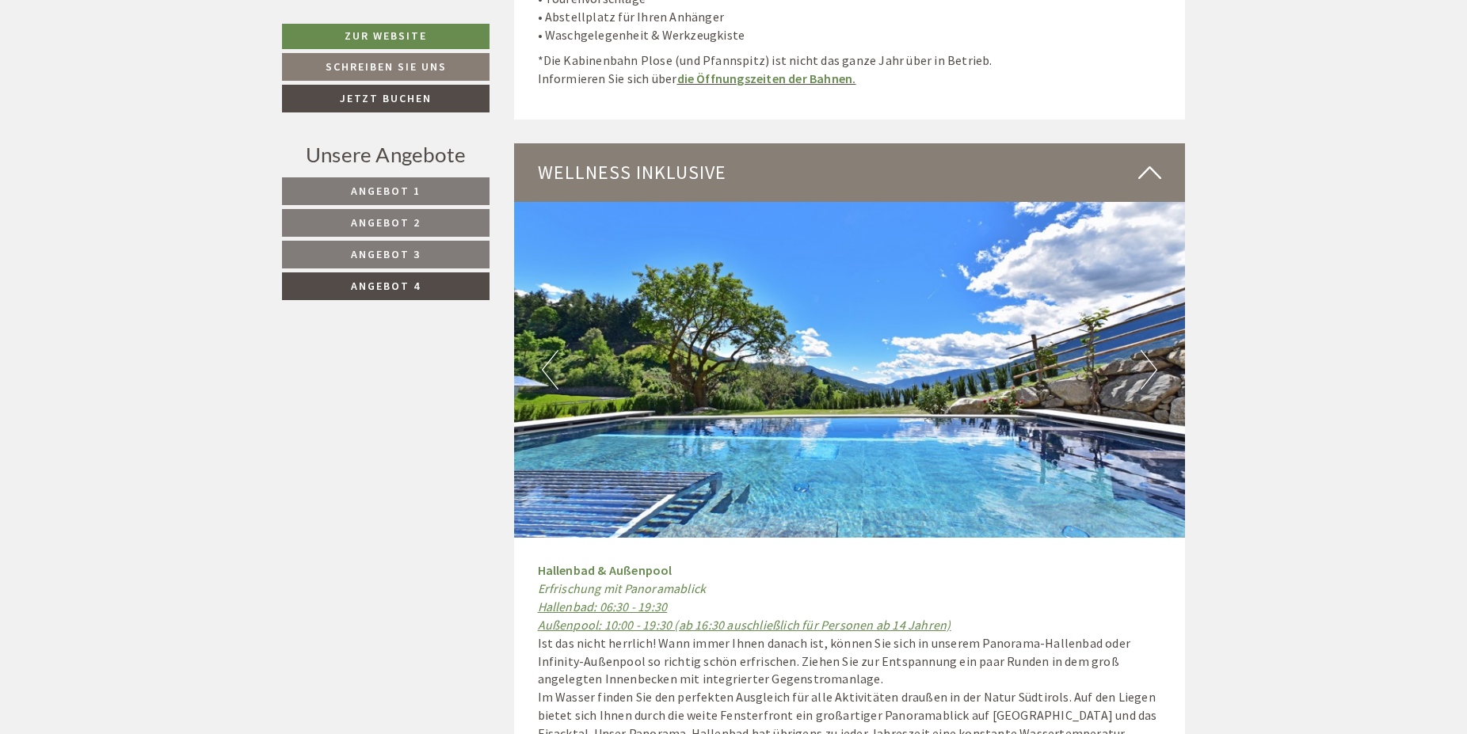
click at [1156, 366] on button "Next" at bounding box center [1149, 370] width 17 height 40
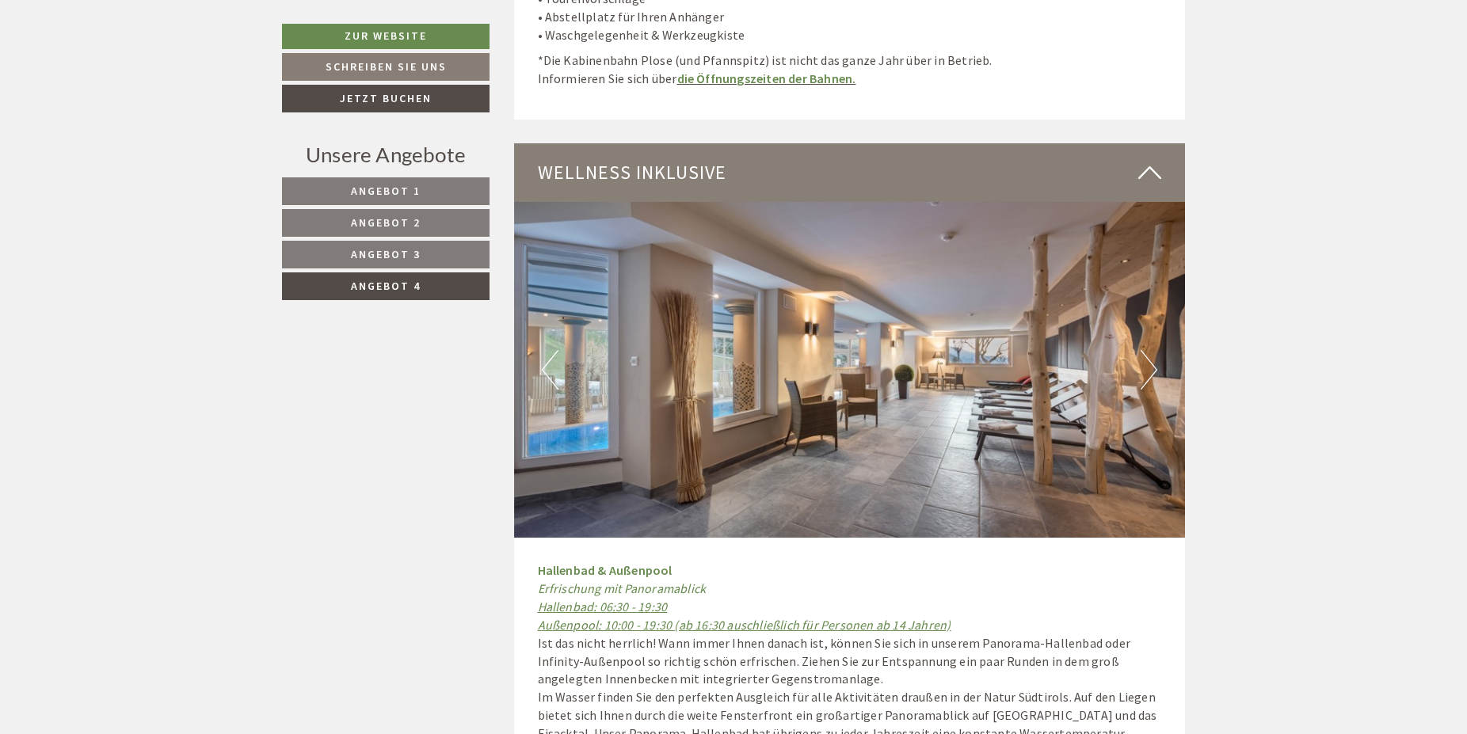
click at [1156, 366] on button "Next" at bounding box center [1149, 370] width 17 height 40
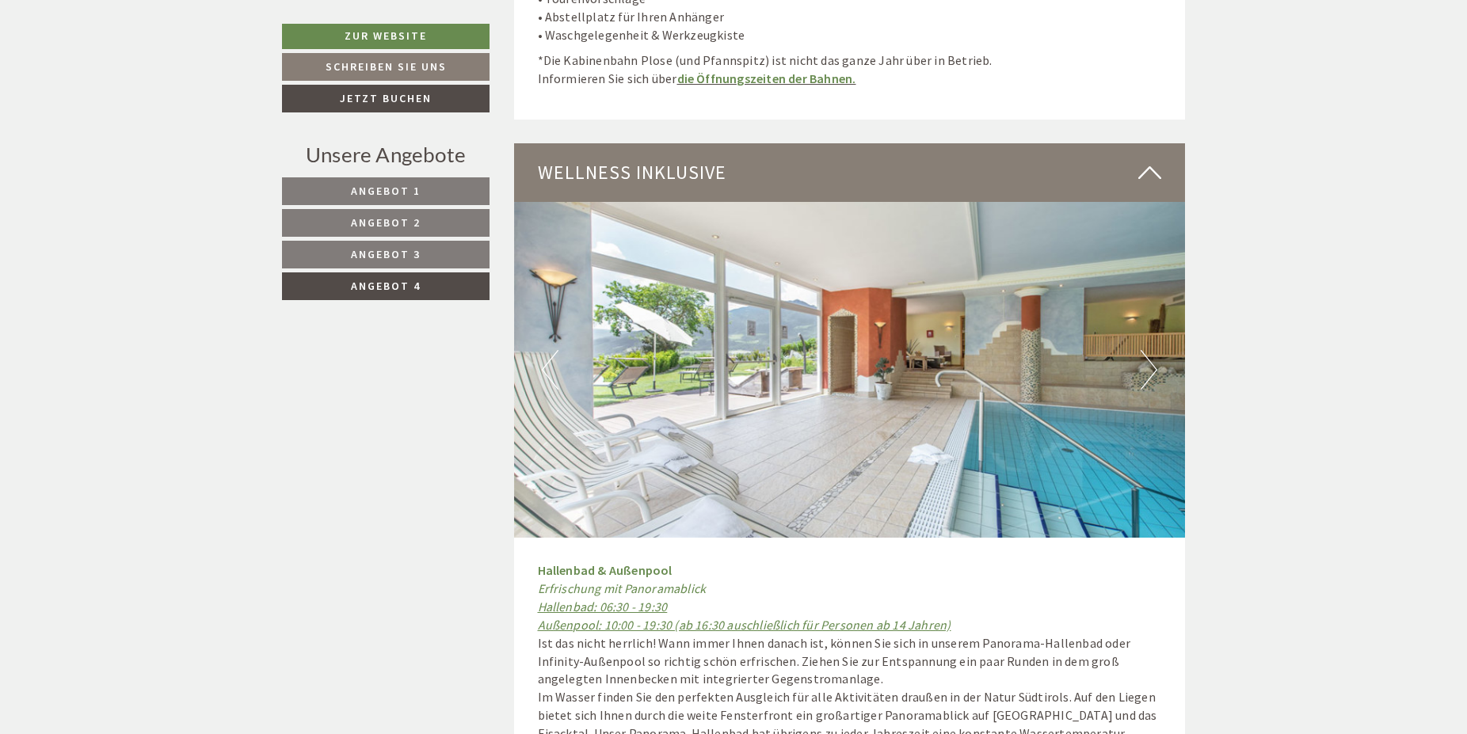
click at [1156, 366] on button "Next" at bounding box center [1149, 370] width 17 height 40
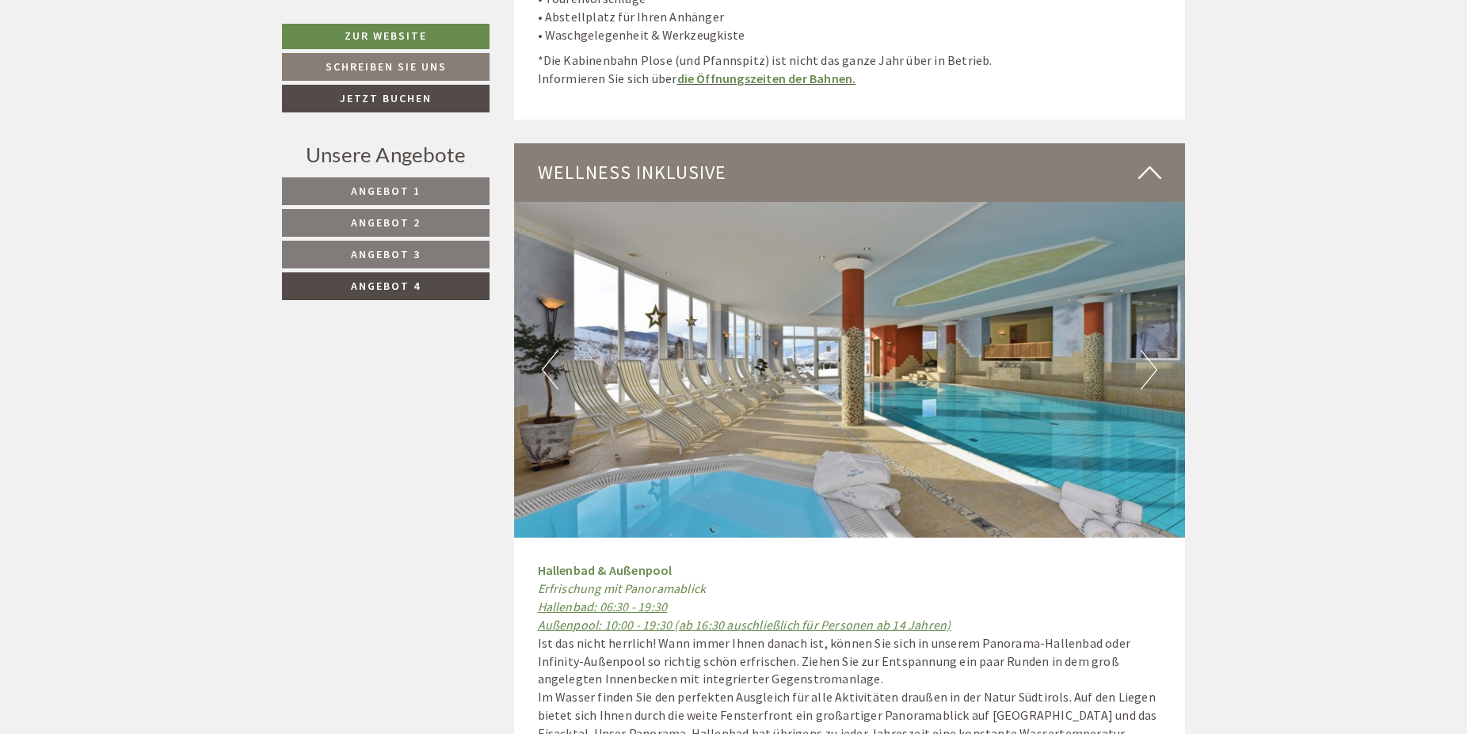
click at [1156, 366] on button "Next" at bounding box center [1149, 370] width 17 height 40
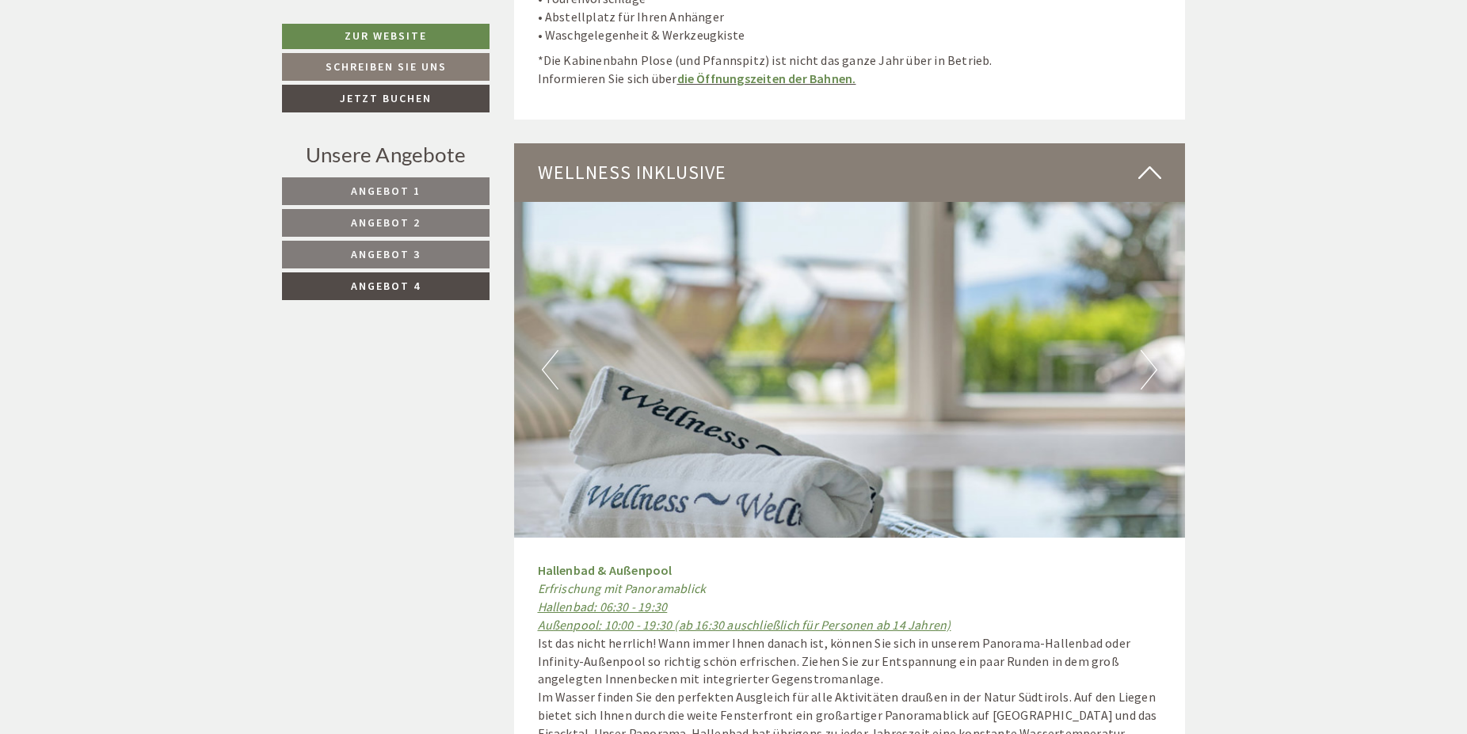
click at [554, 350] on button "Previous" at bounding box center [550, 370] width 17 height 40
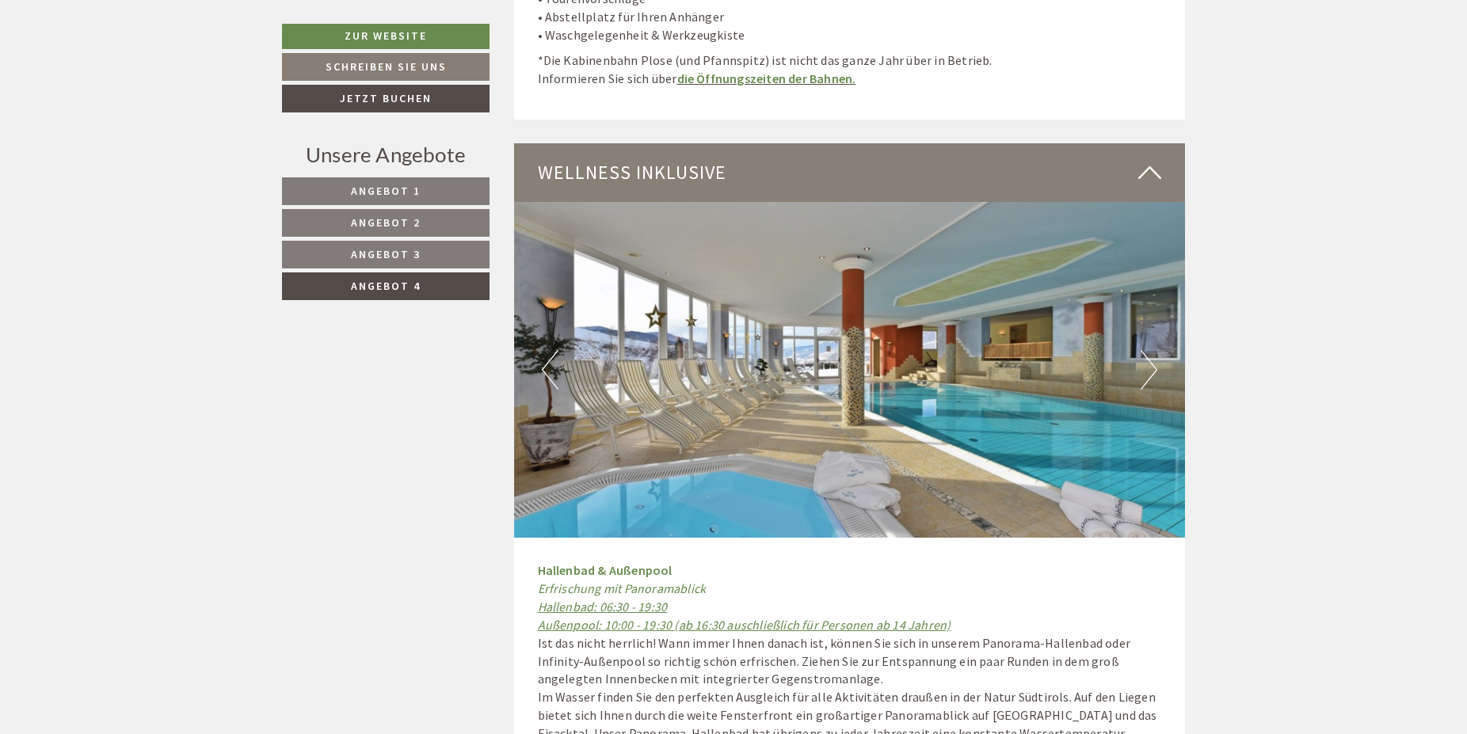
click at [554, 350] on button "Previous" at bounding box center [550, 370] width 17 height 40
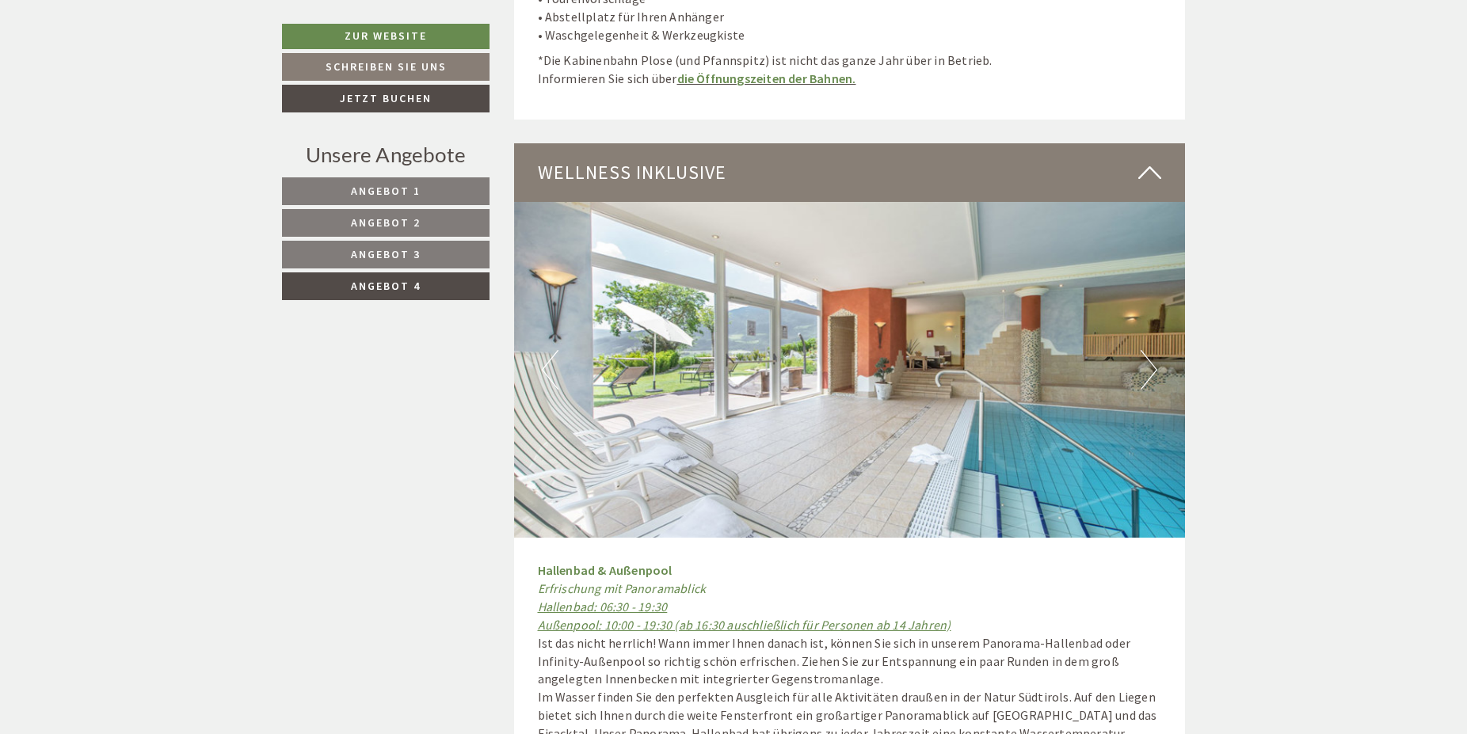
click at [554, 350] on button "Previous" at bounding box center [550, 370] width 17 height 40
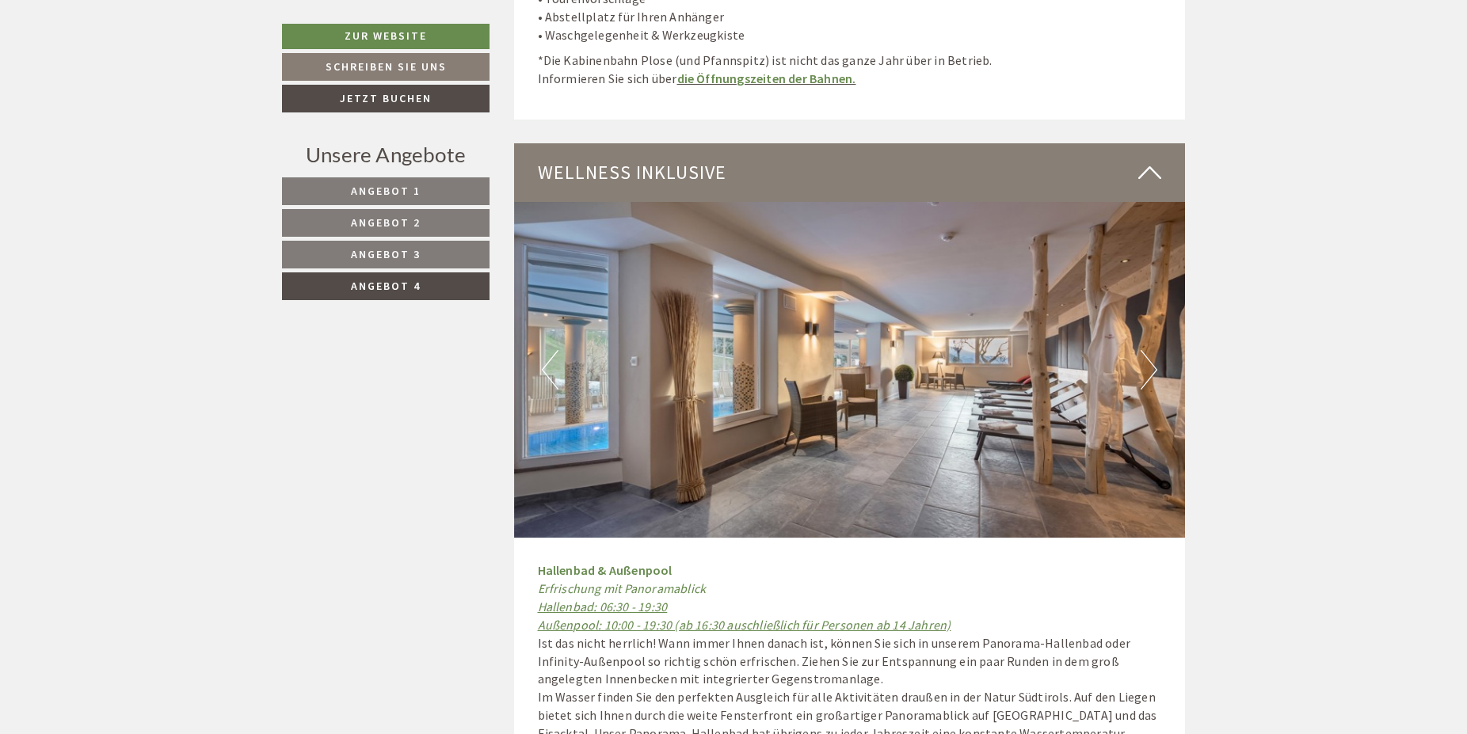
click at [1141, 363] on button "Next" at bounding box center [1149, 370] width 17 height 40
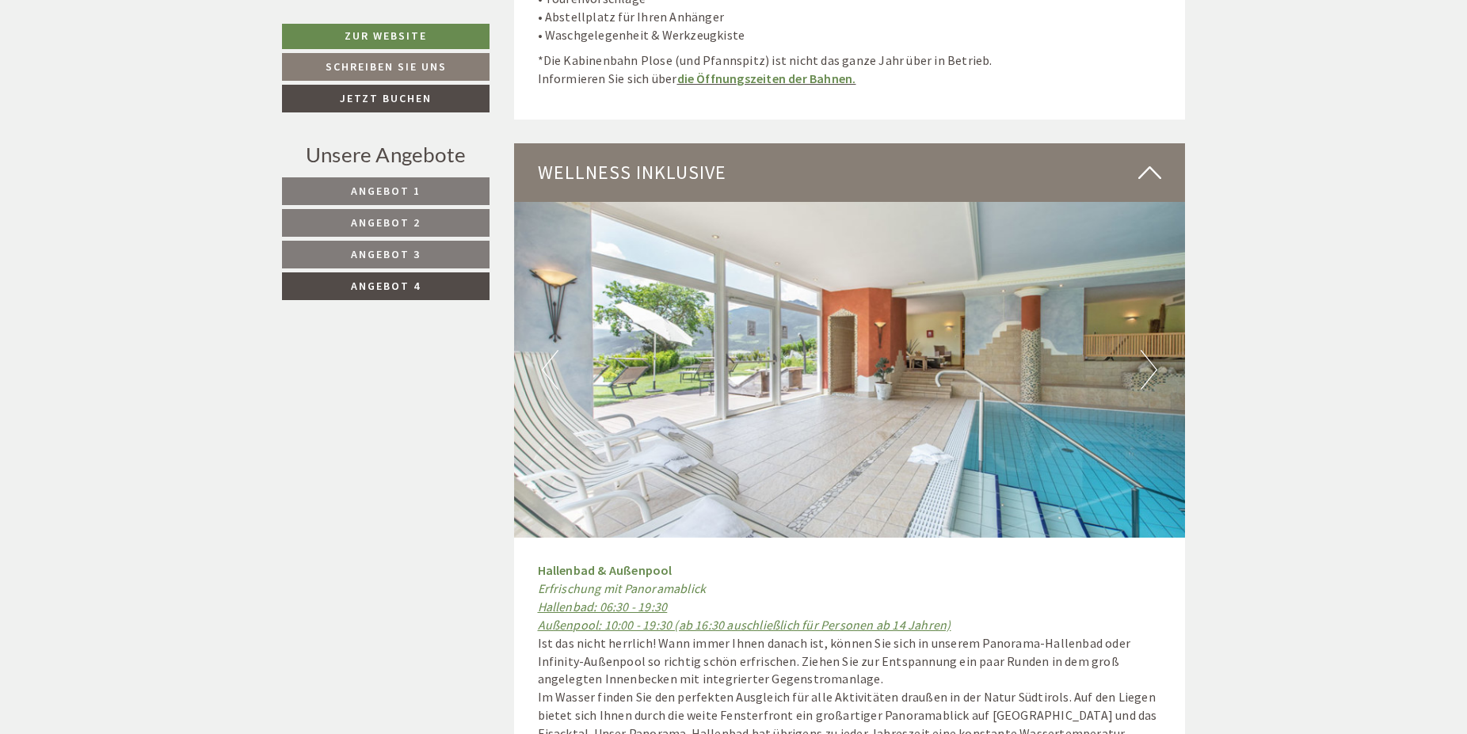
click at [1141, 363] on button "Next" at bounding box center [1149, 370] width 17 height 40
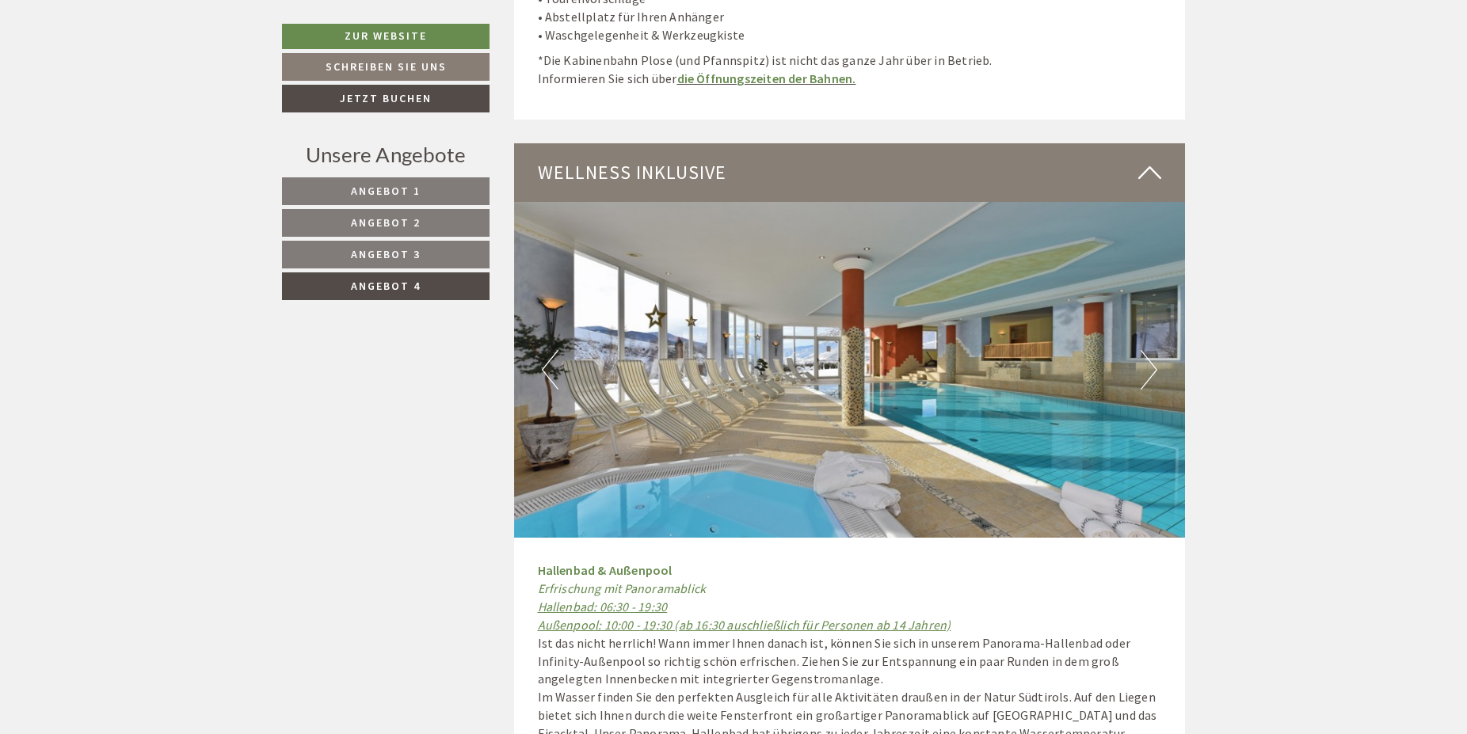
click at [1141, 363] on button "Next" at bounding box center [1149, 370] width 17 height 40
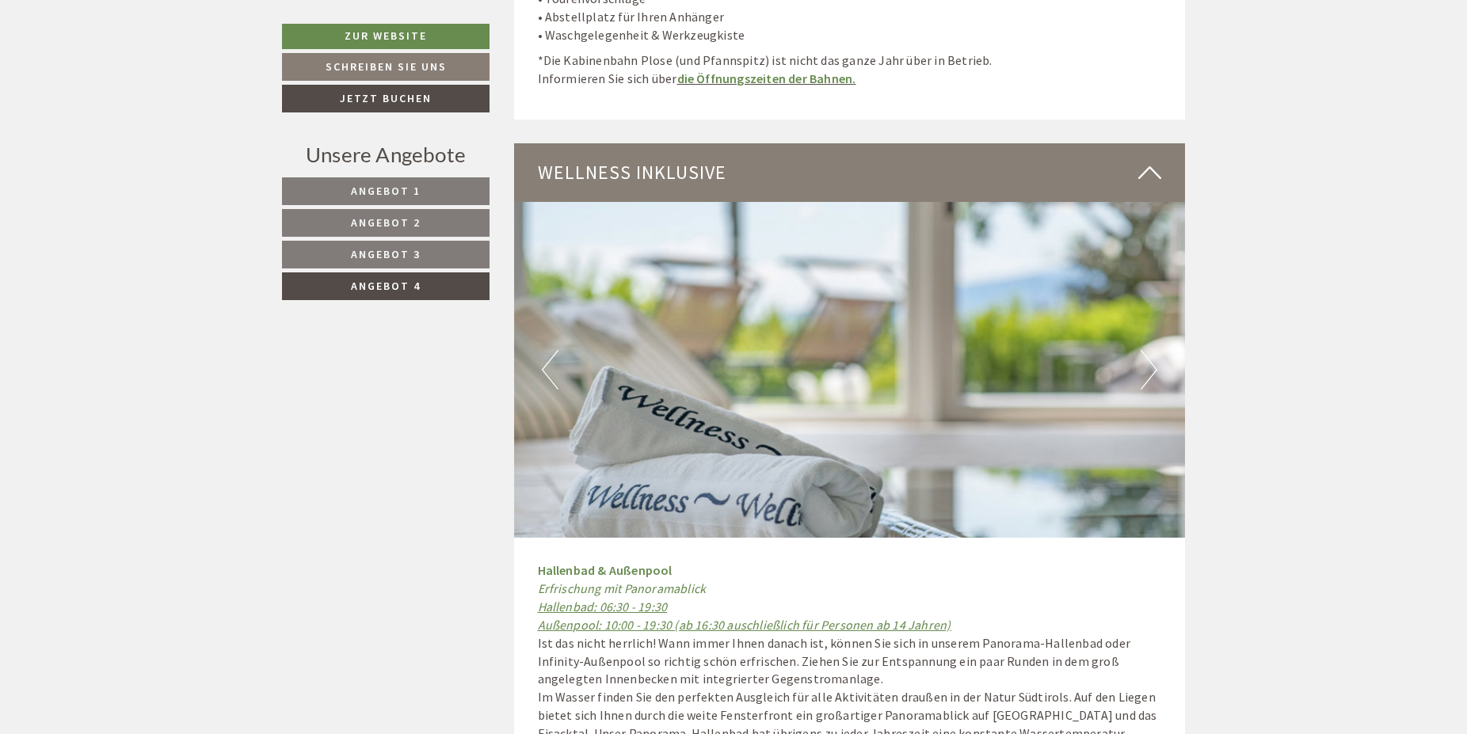
click at [1141, 363] on button "Next" at bounding box center [1149, 370] width 17 height 40
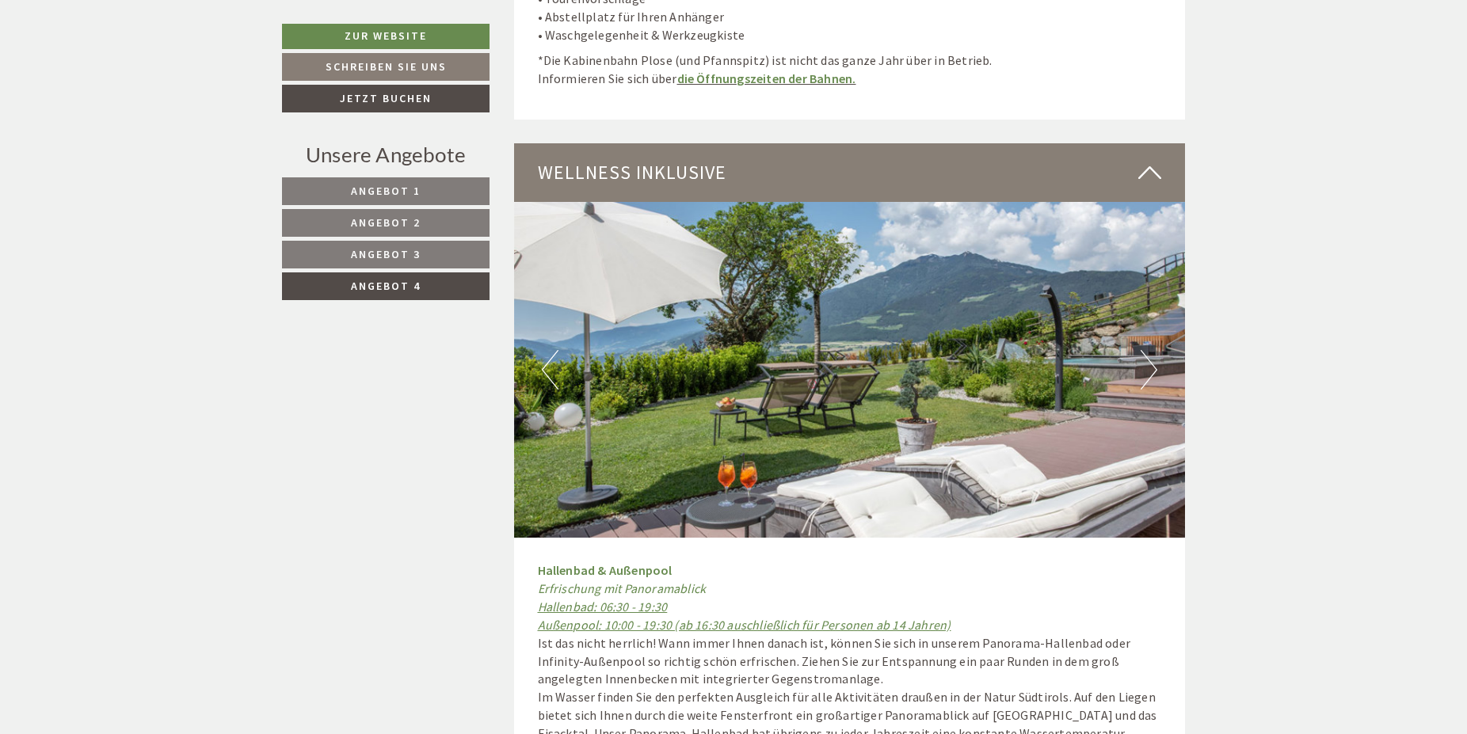
click at [1141, 363] on button "Next" at bounding box center [1149, 370] width 17 height 40
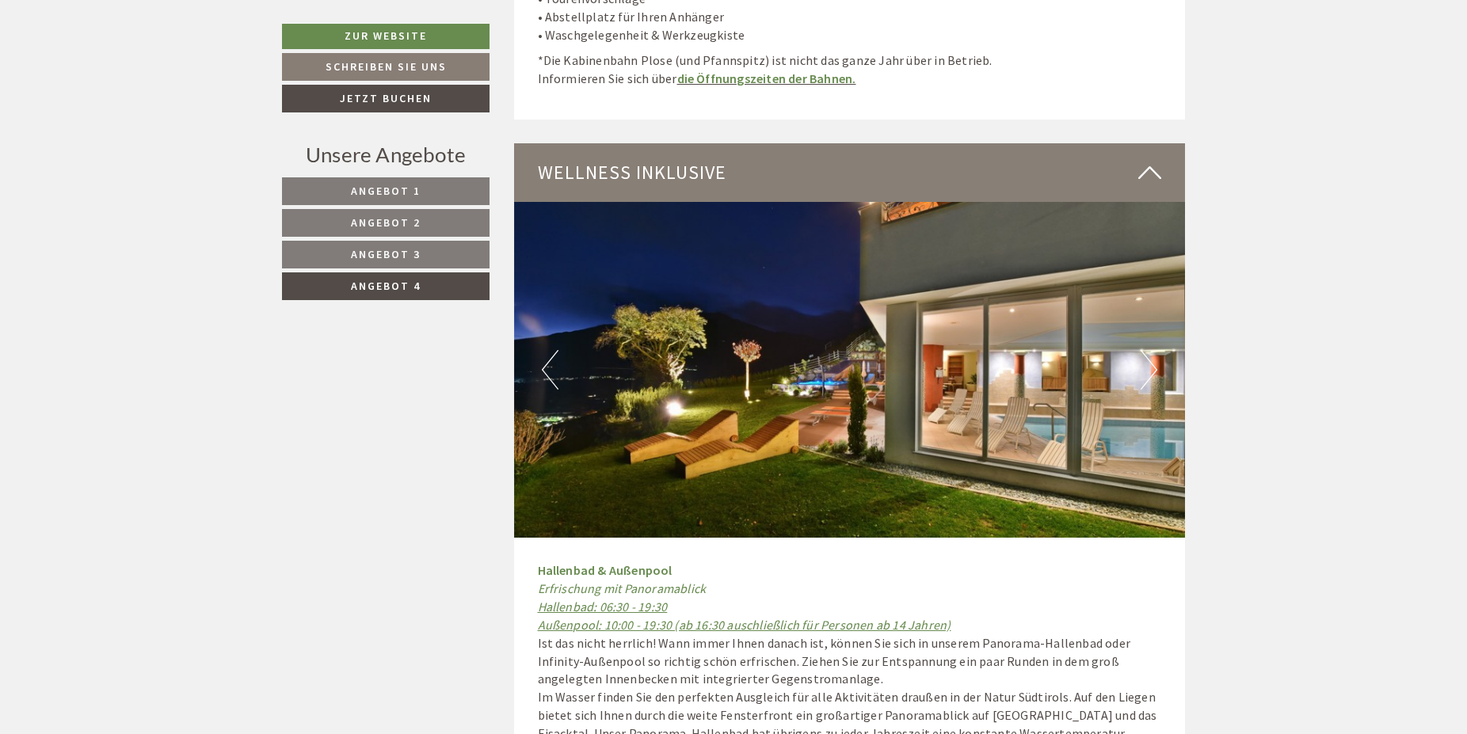
click at [562, 364] on img at bounding box center [850, 370] width 672 height 336
click at [555, 363] on button "Previous" at bounding box center [550, 370] width 17 height 40
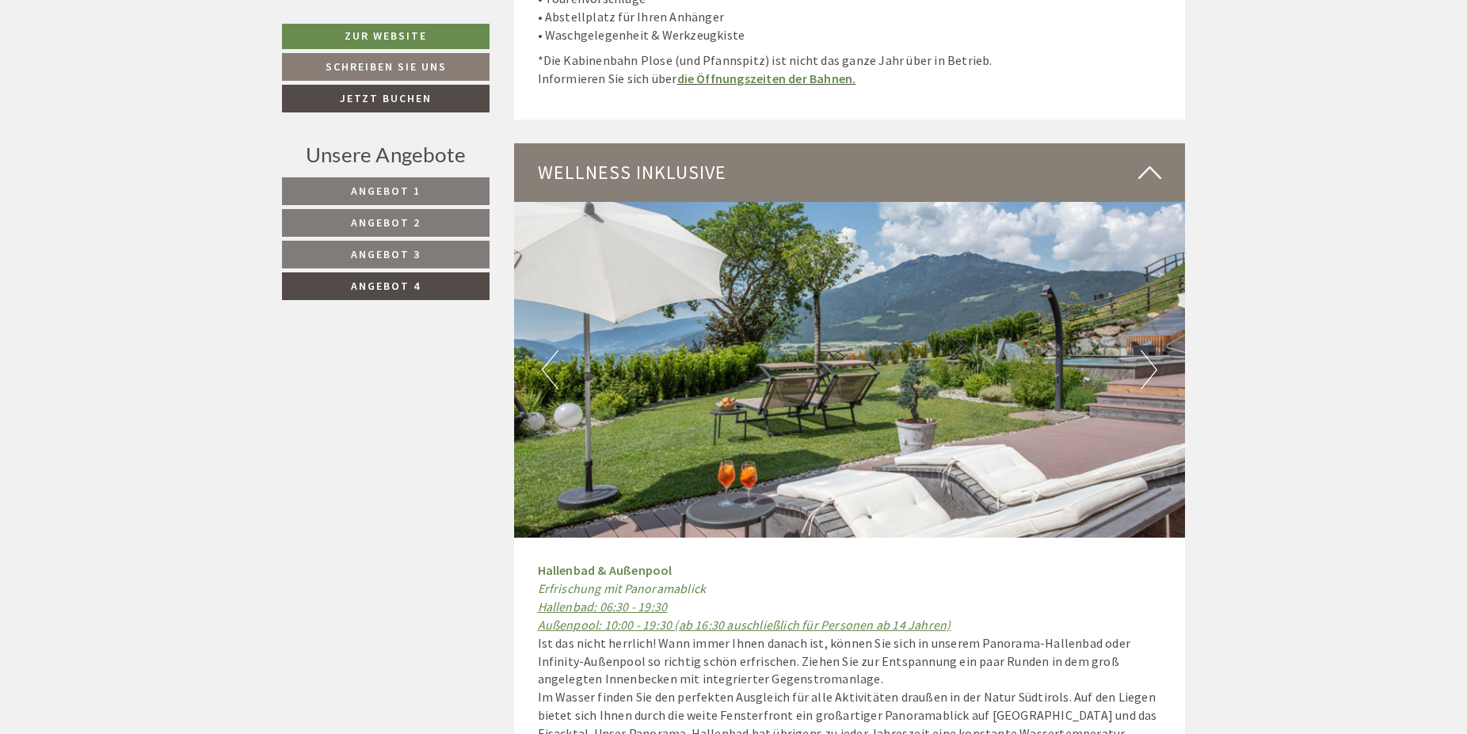
click at [555, 363] on button "Previous" at bounding box center [550, 370] width 17 height 40
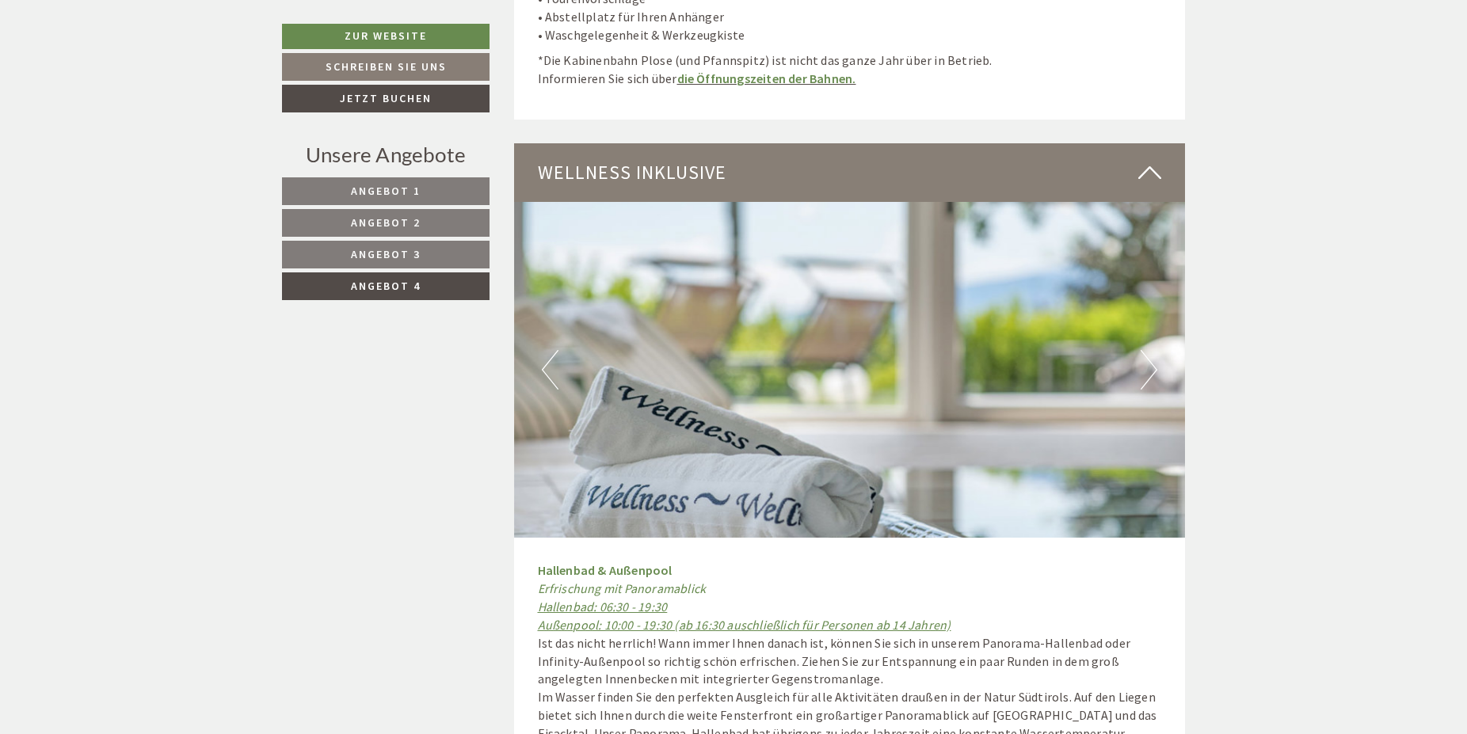
click at [555, 363] on button "Previous" at bounding box center [550, 370] width 17 height 40
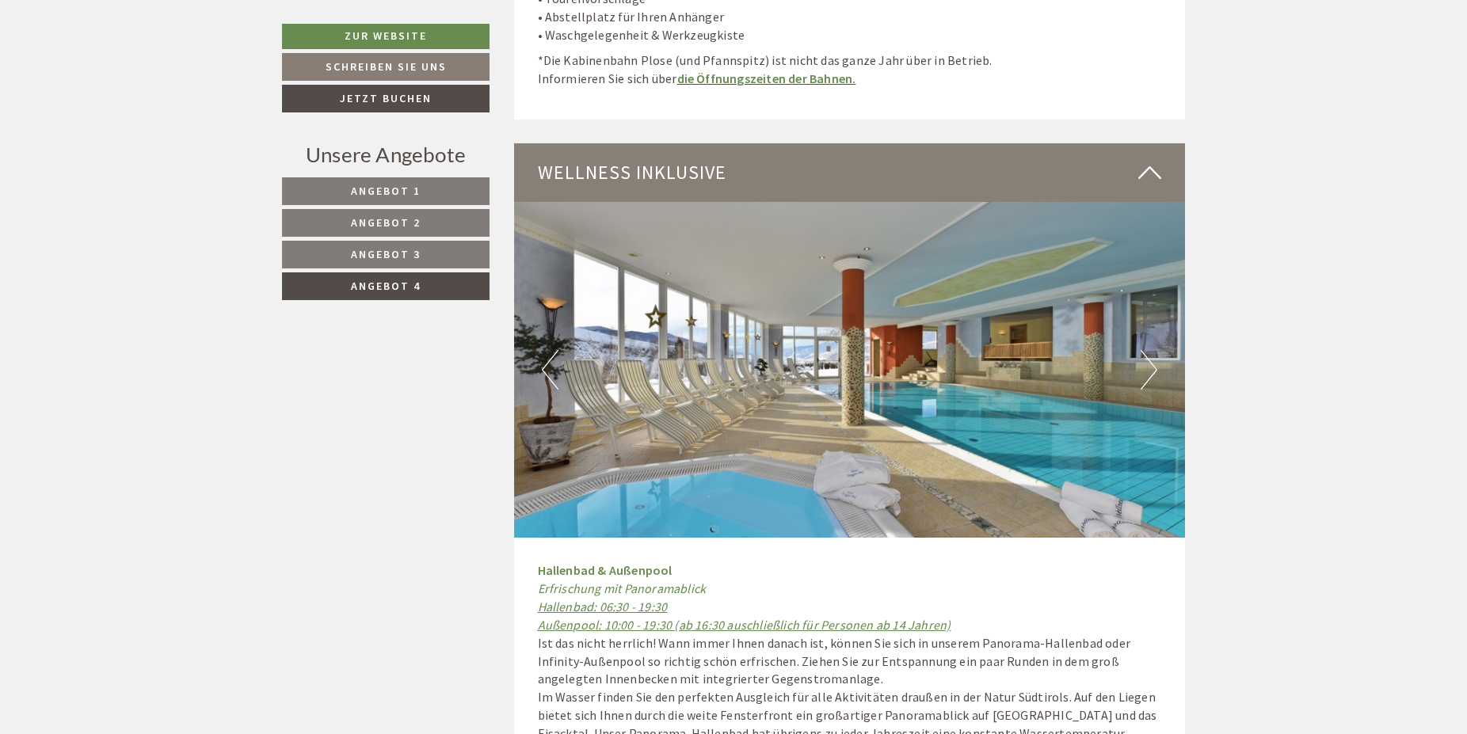
click at [555, 363] on button "Previous" at bounding box center [550, 370] width 17 height 40
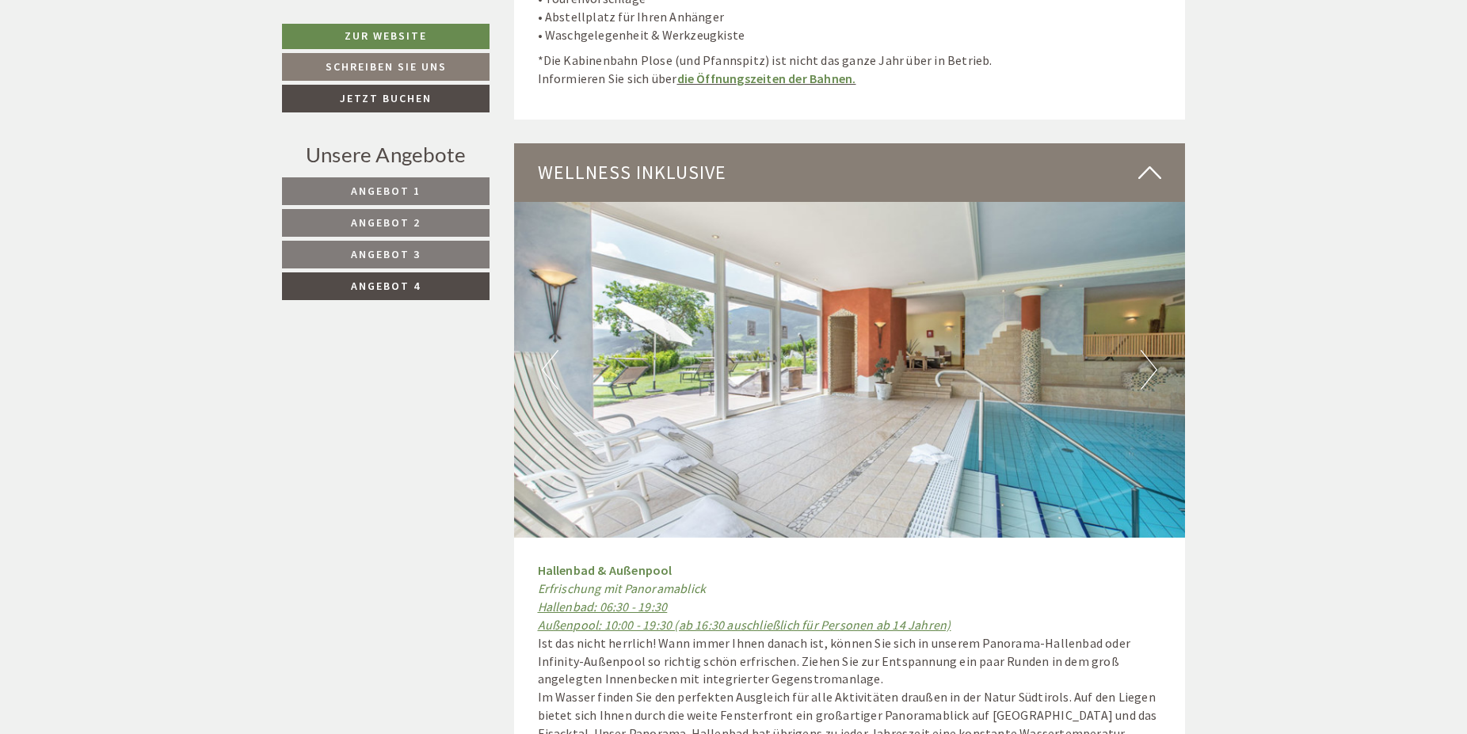
click at [555, 363] on button "Previous" at bounding box center [550, 370] width 17 height 40
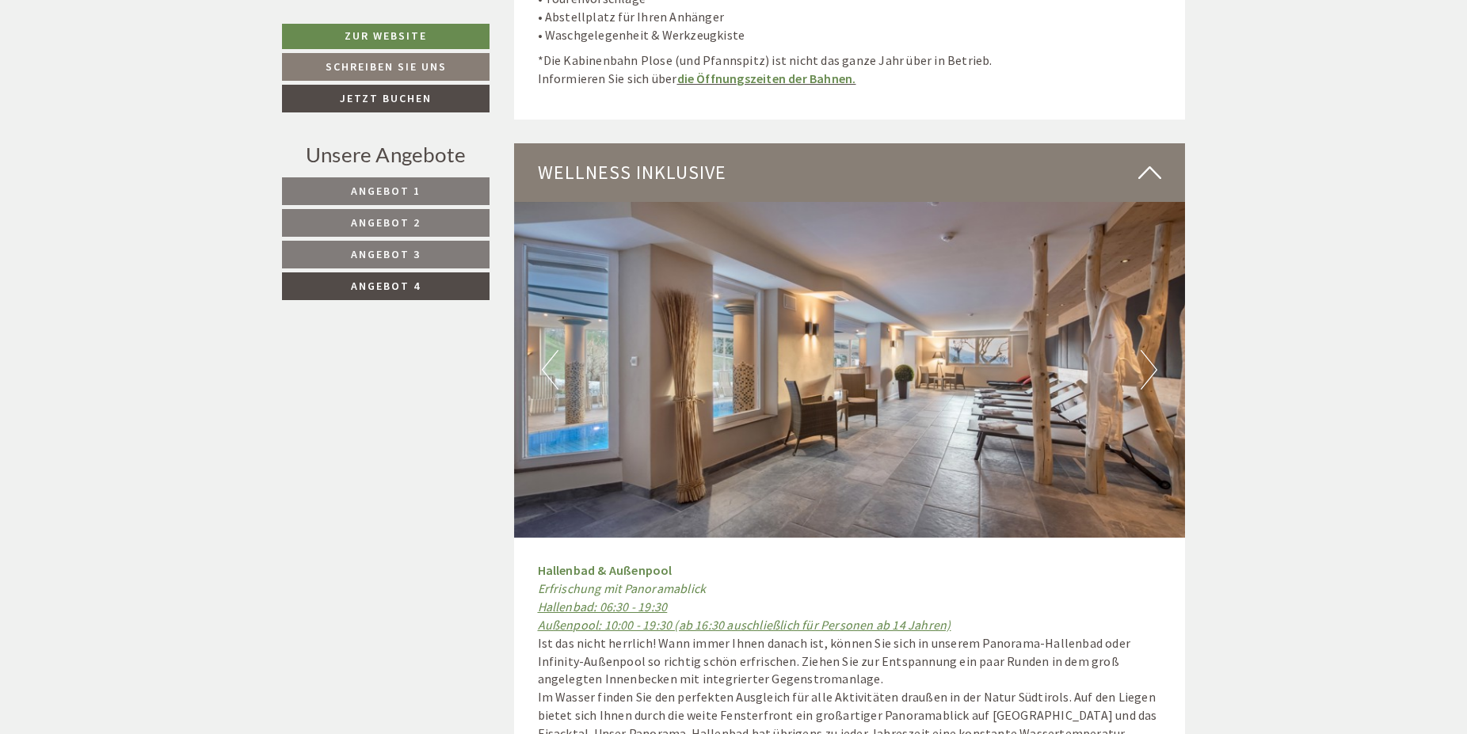
click at [1146, 370] on button "Next" at bounding box center [1149, 370] width 17 height 40
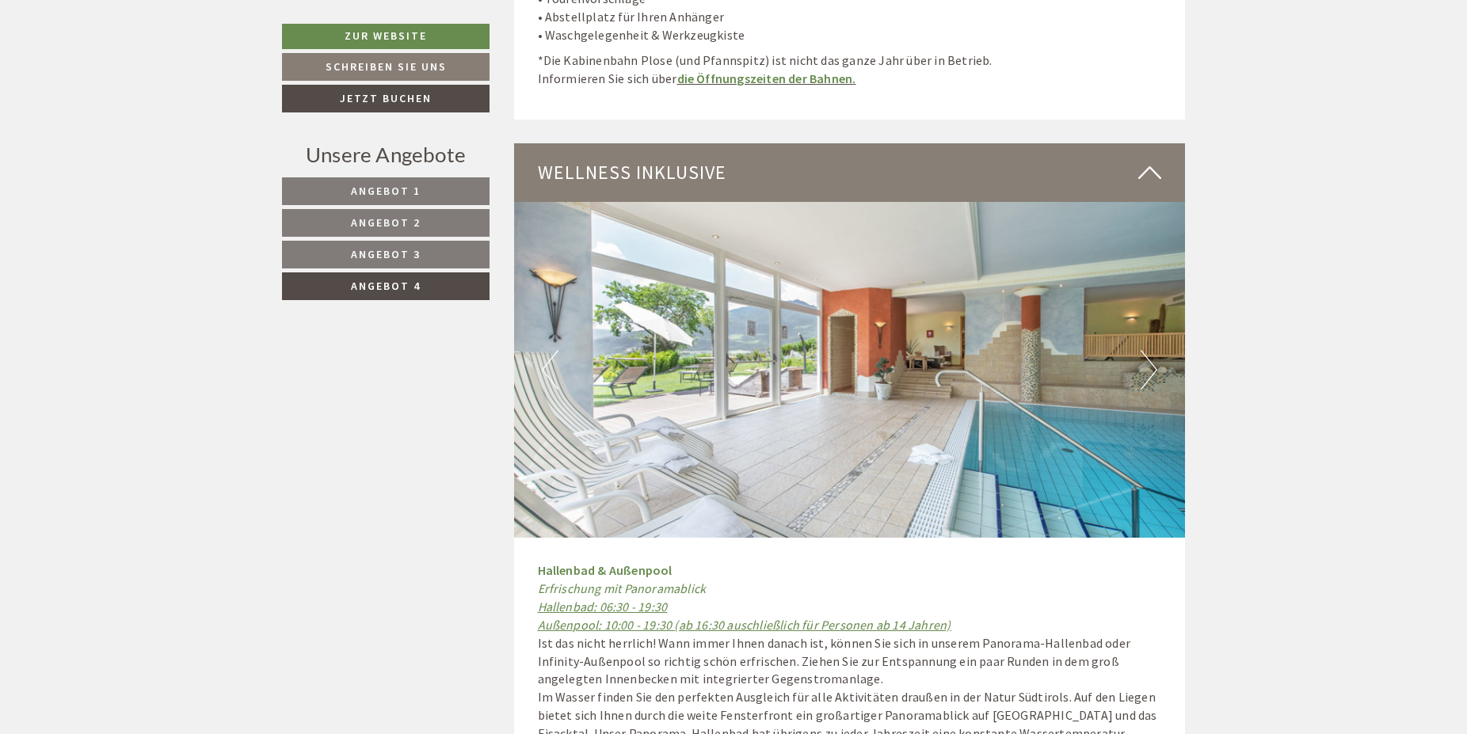
click at [1146, 370] on button "Next" at bounding box center [1149, 370] width 17 height 40
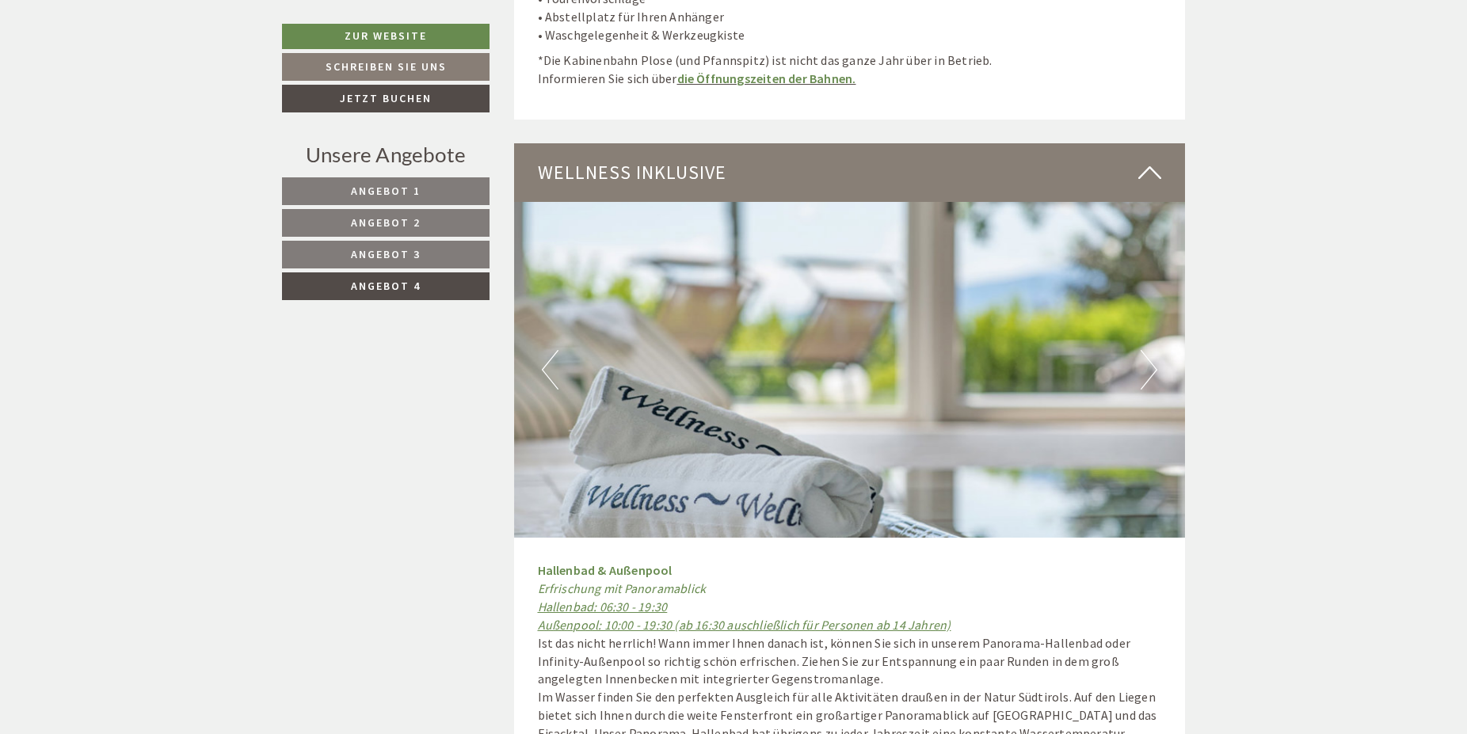
click at [1146, 370] on button "Next" at bounding box center [1149, 370] width 17 height 40
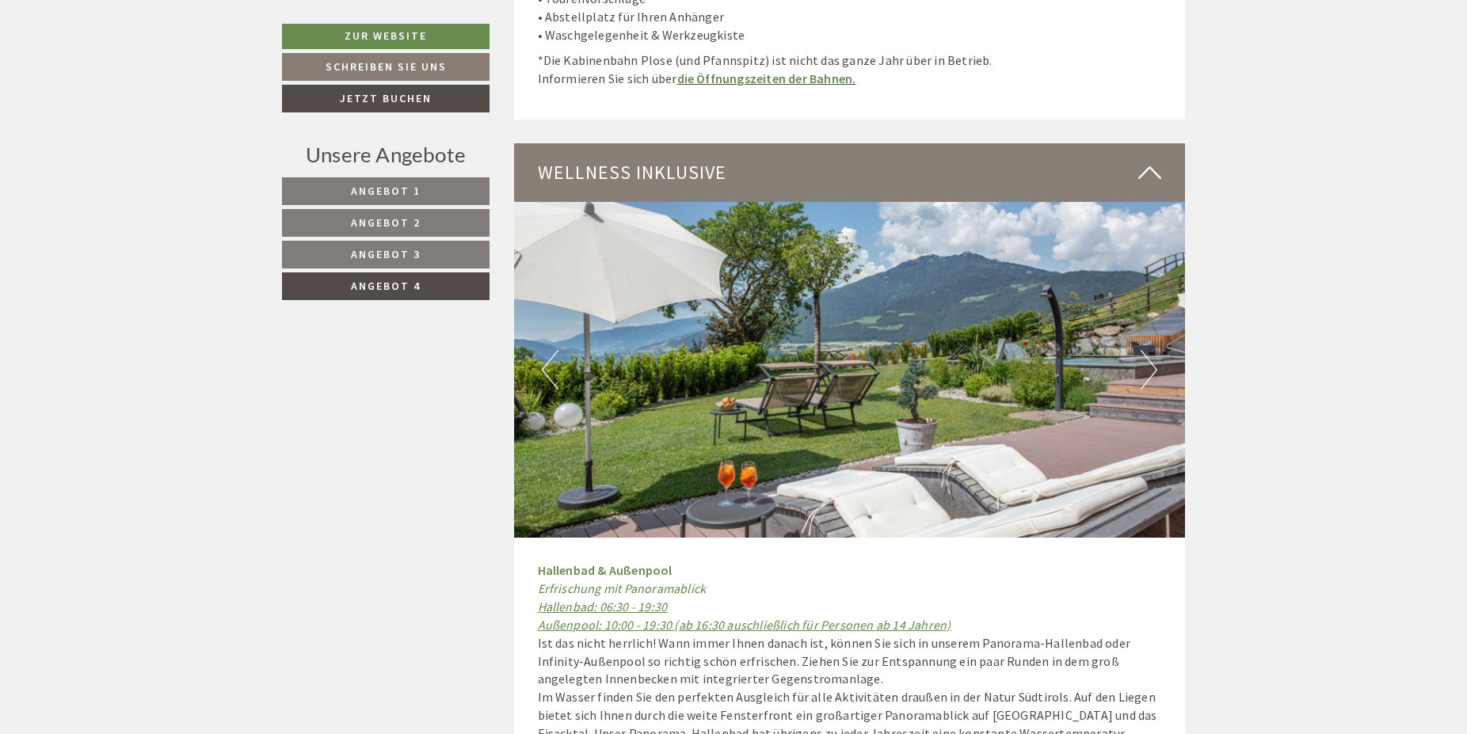
click at [1146, 370] on button "Next" at bounding box center [1149, 370] width 17 height 40
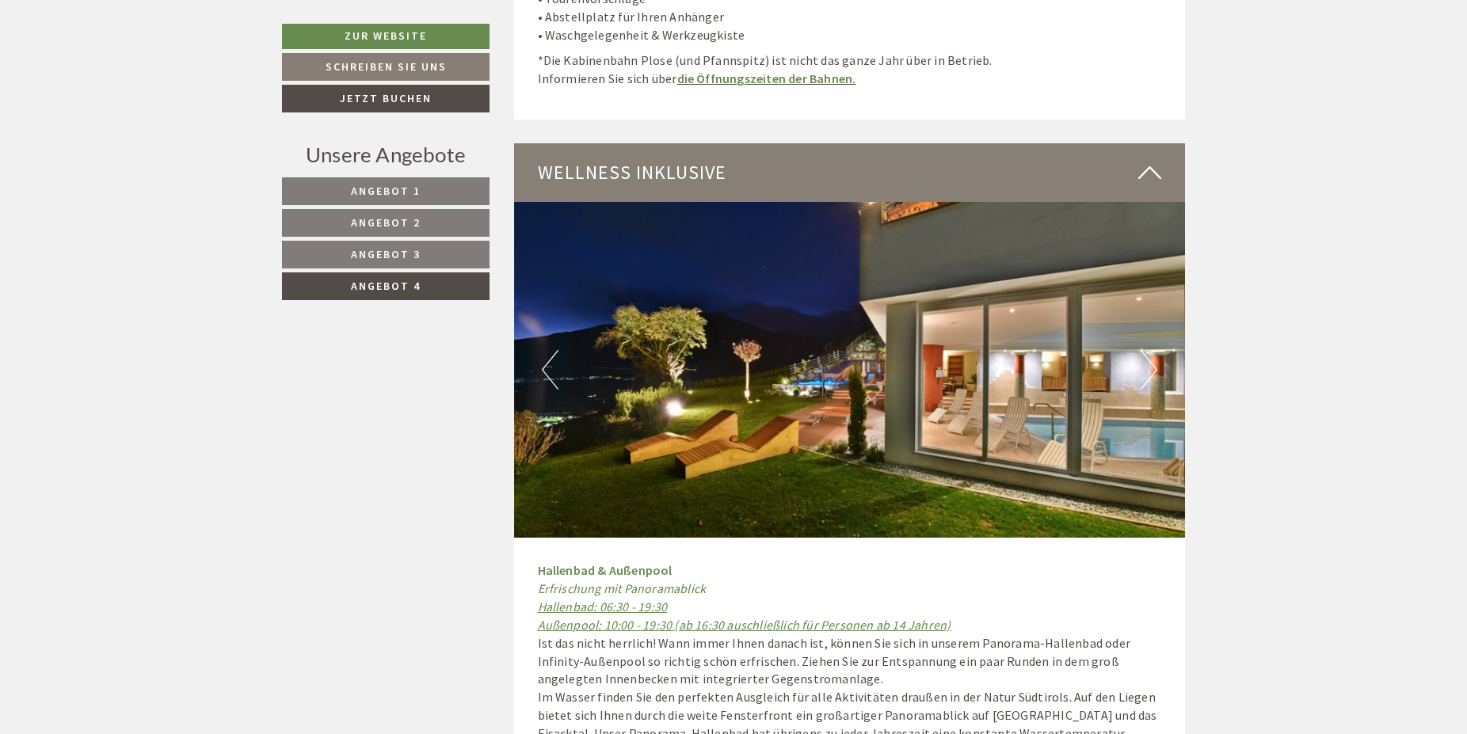
click at [1132, 361] on img at bounding box center [850, 370] width 672 height 336
click at [1163, 352] on img at bounding box center [850, 370] width 672 height 336
click at [1155, 350] on button "Next" at bounding box center [1149, 370] width 17 height 40
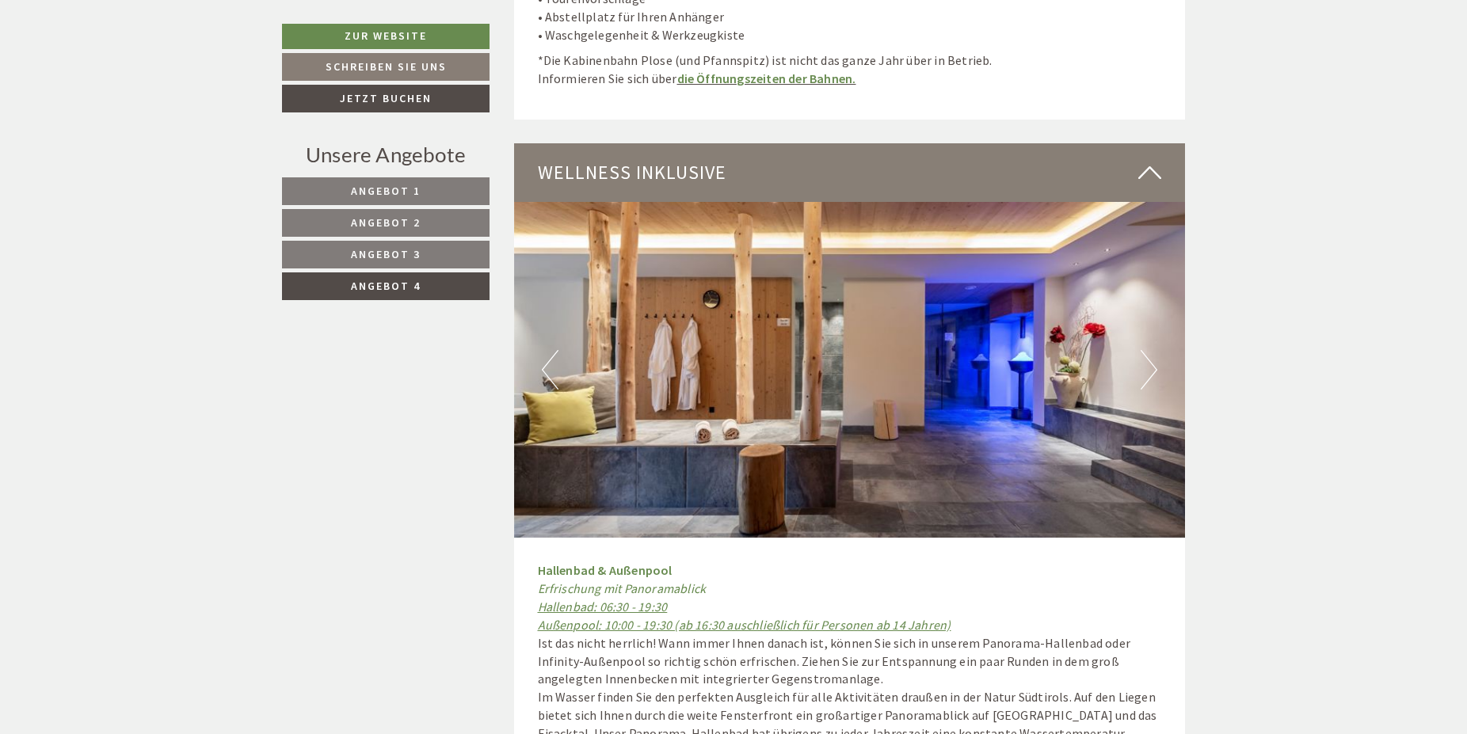
click at [393, 186] on span "Angebot 1" at bounding box center [386, 191] width 70 height 14
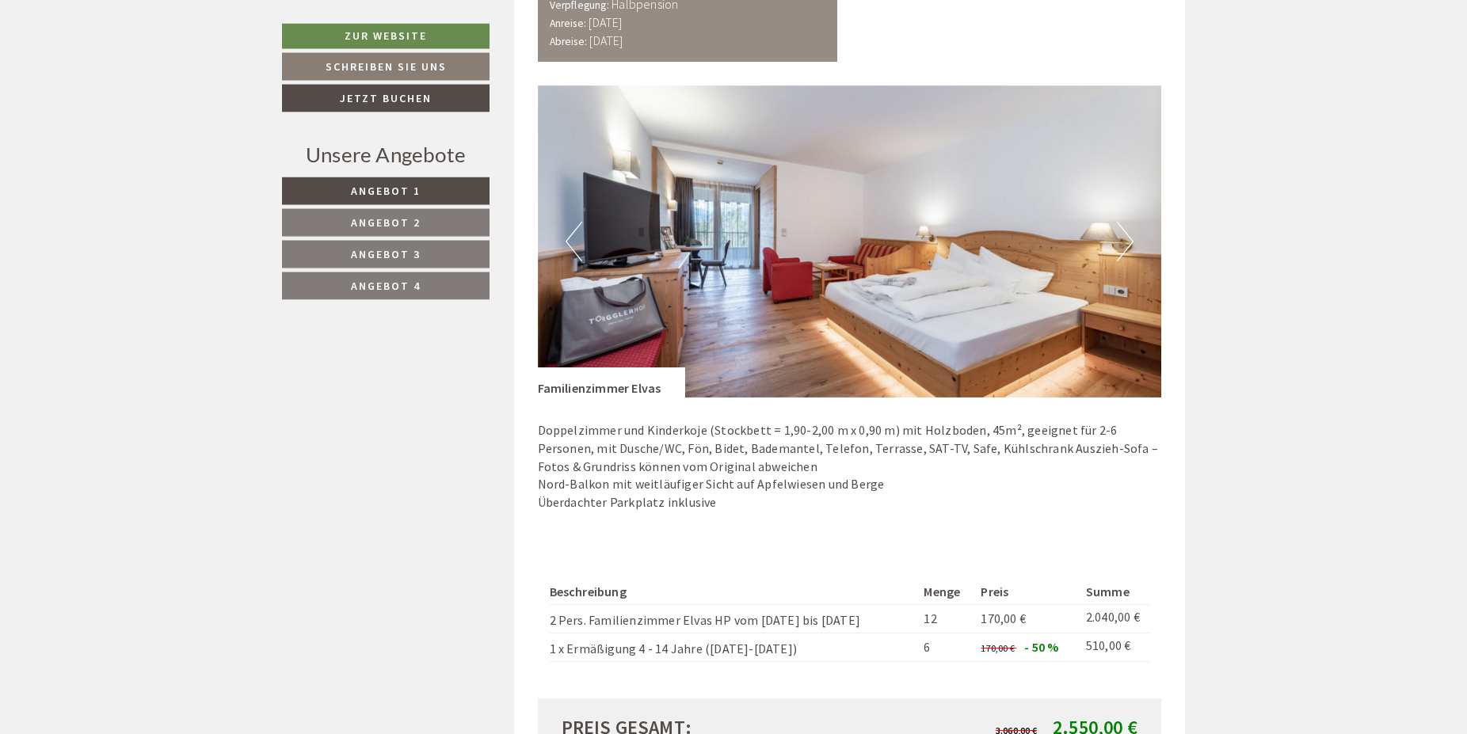
scroll to position [1116, 0]
click at [1118, 257] on button "Next" at bounding box center [1125, 241] width 17 height 40
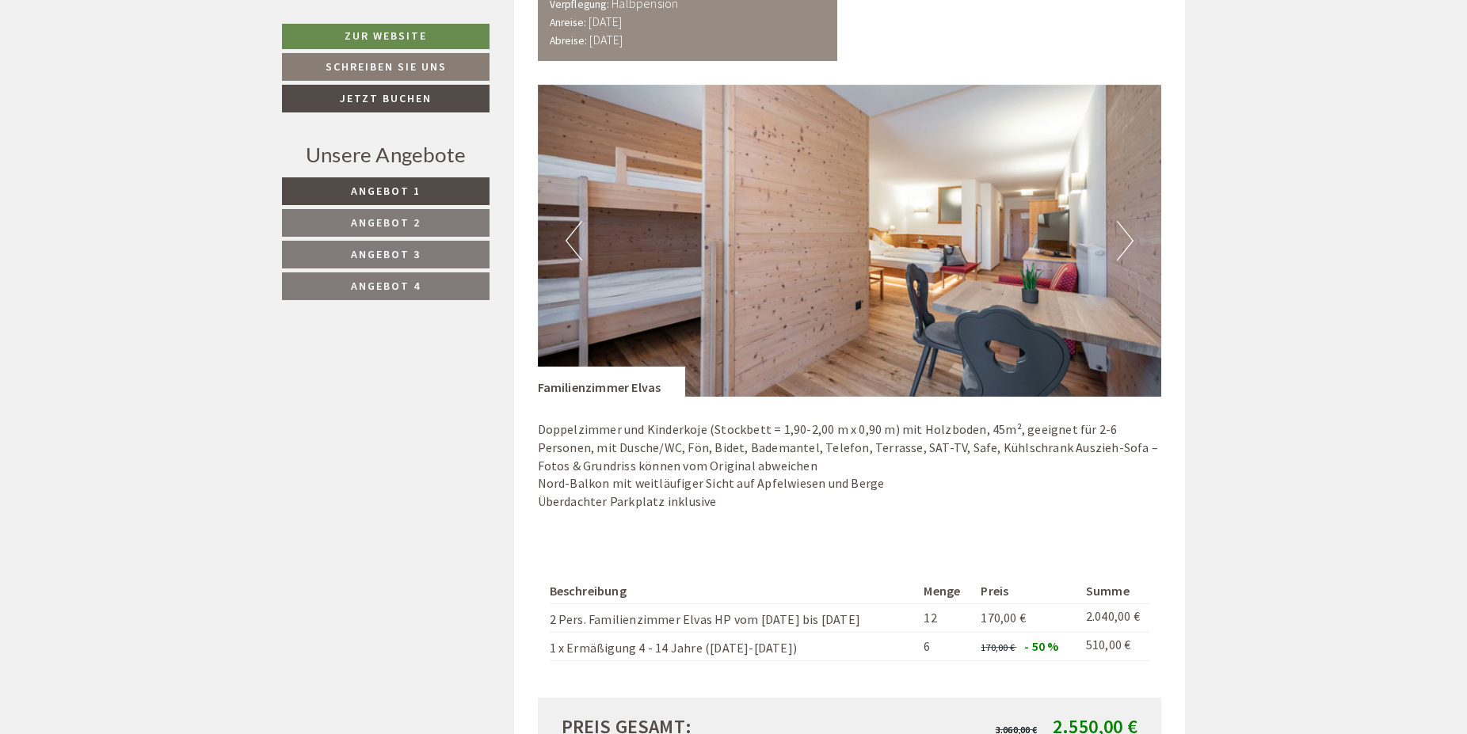
click at [1118, 257] on button "Next" at bounding box center [1125, 241] width 17 height 40
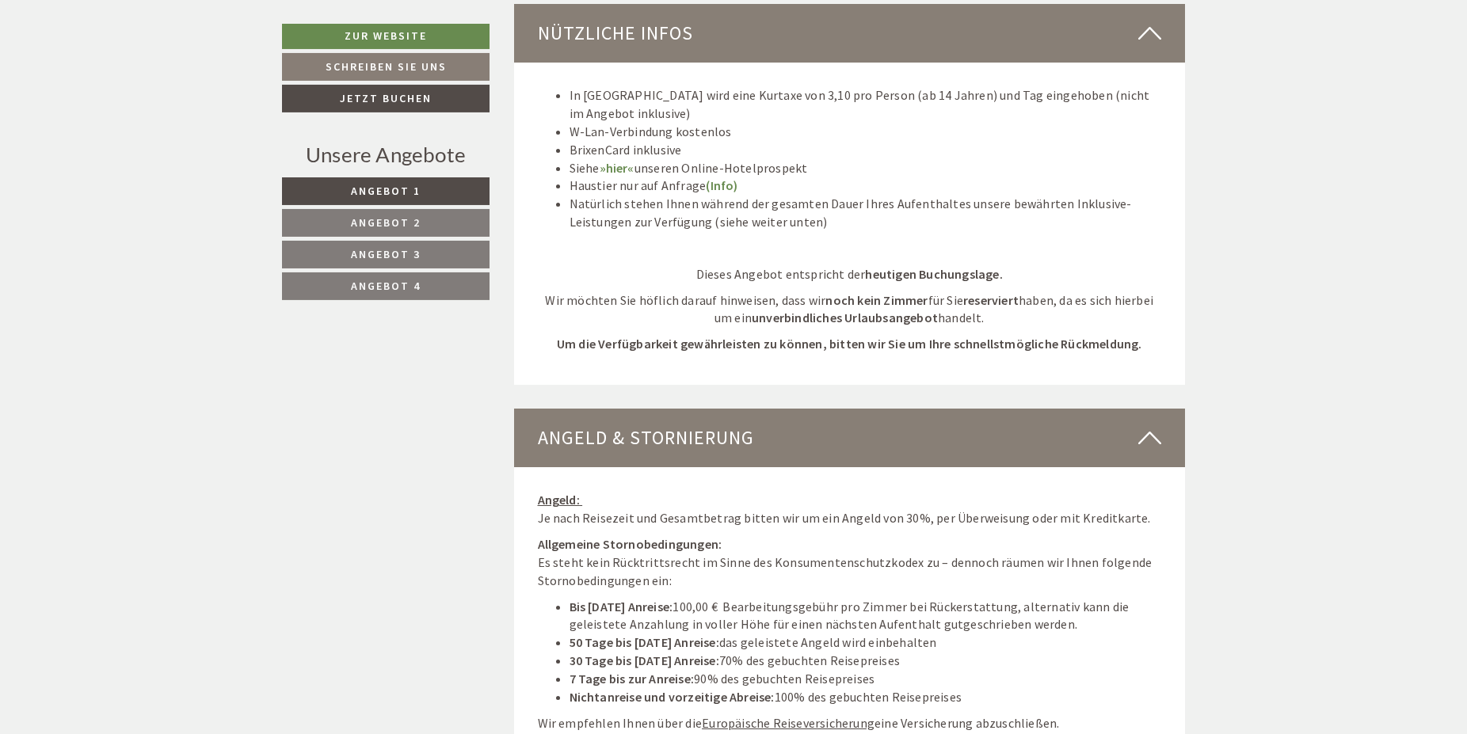
scroll to position [2085, 0]
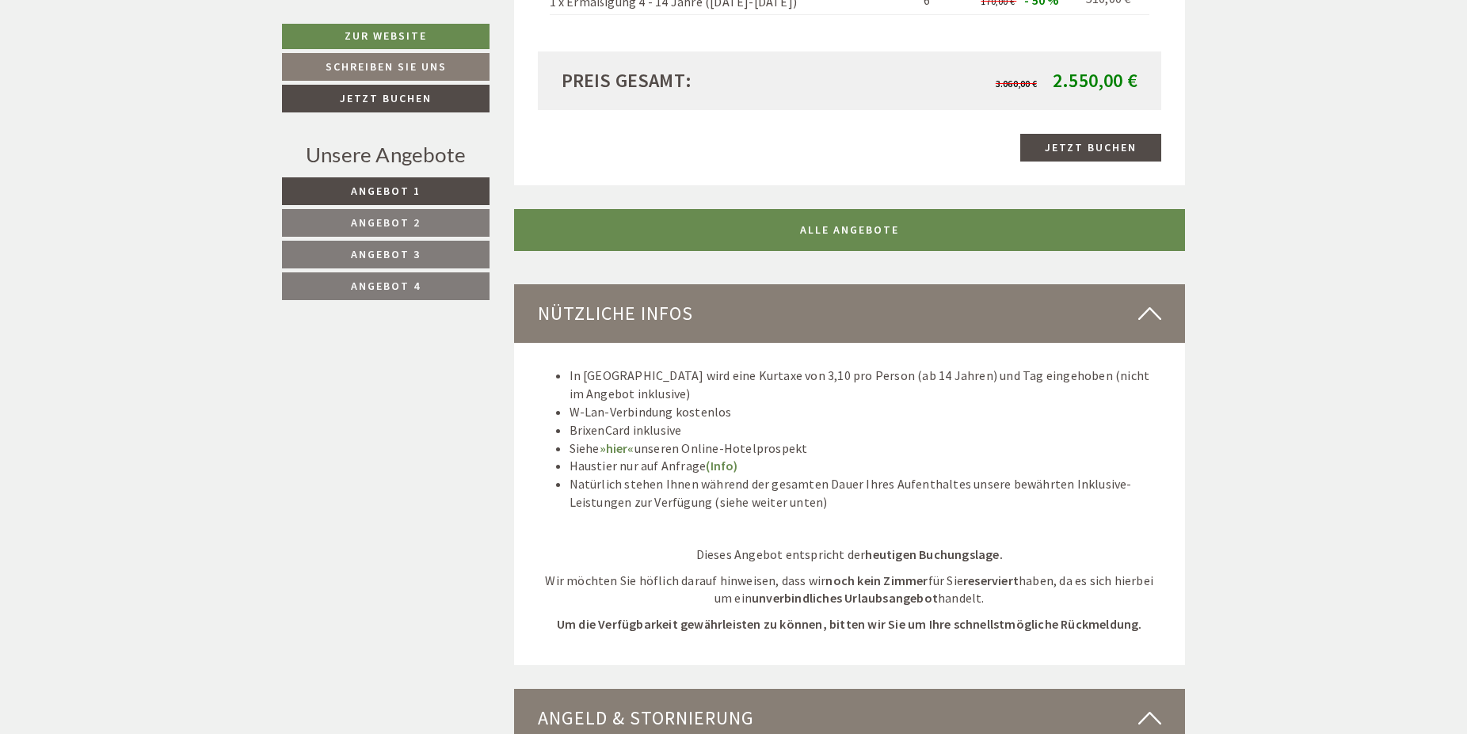
click at [429, 215] on link "Angebot 2" at bounding box center [386, 223] width 208 height 28
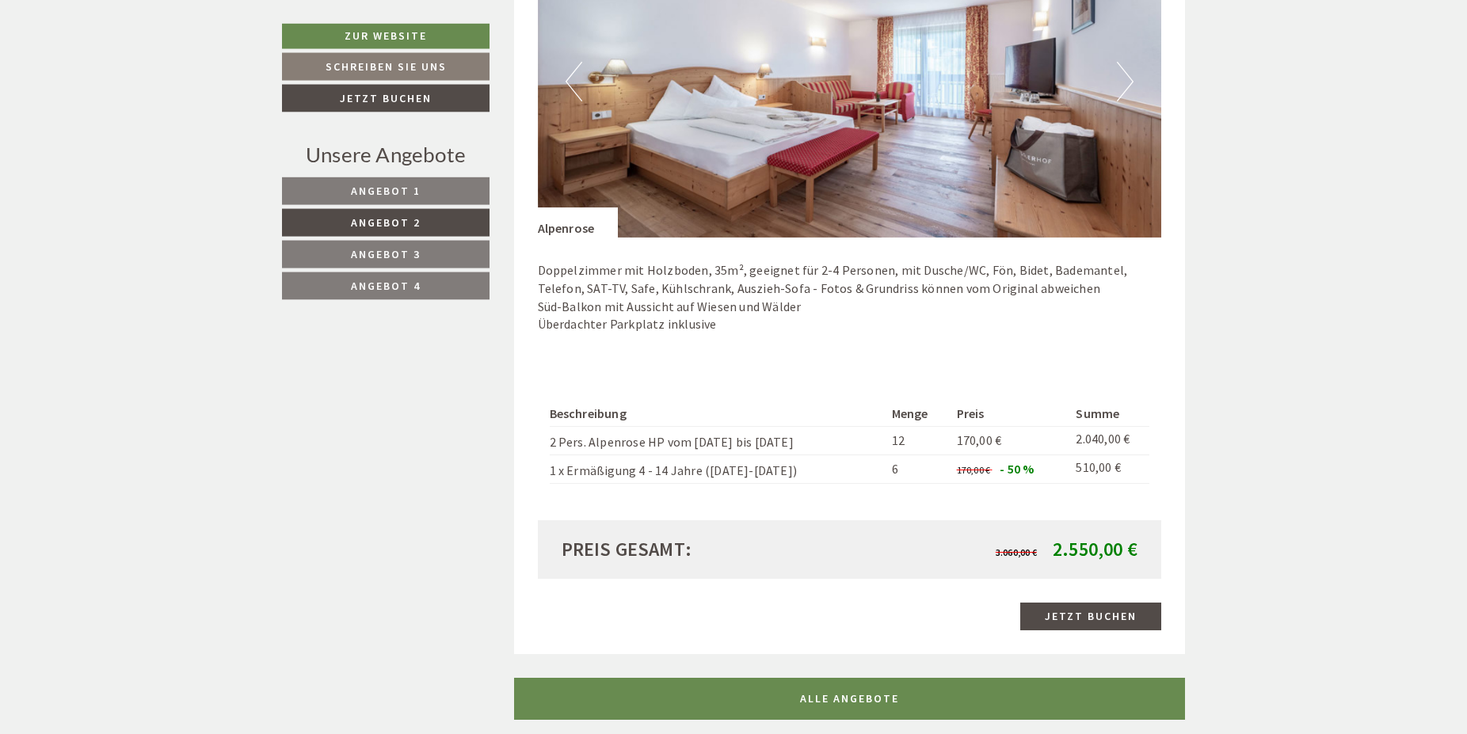
scroll to position [1277, 0]
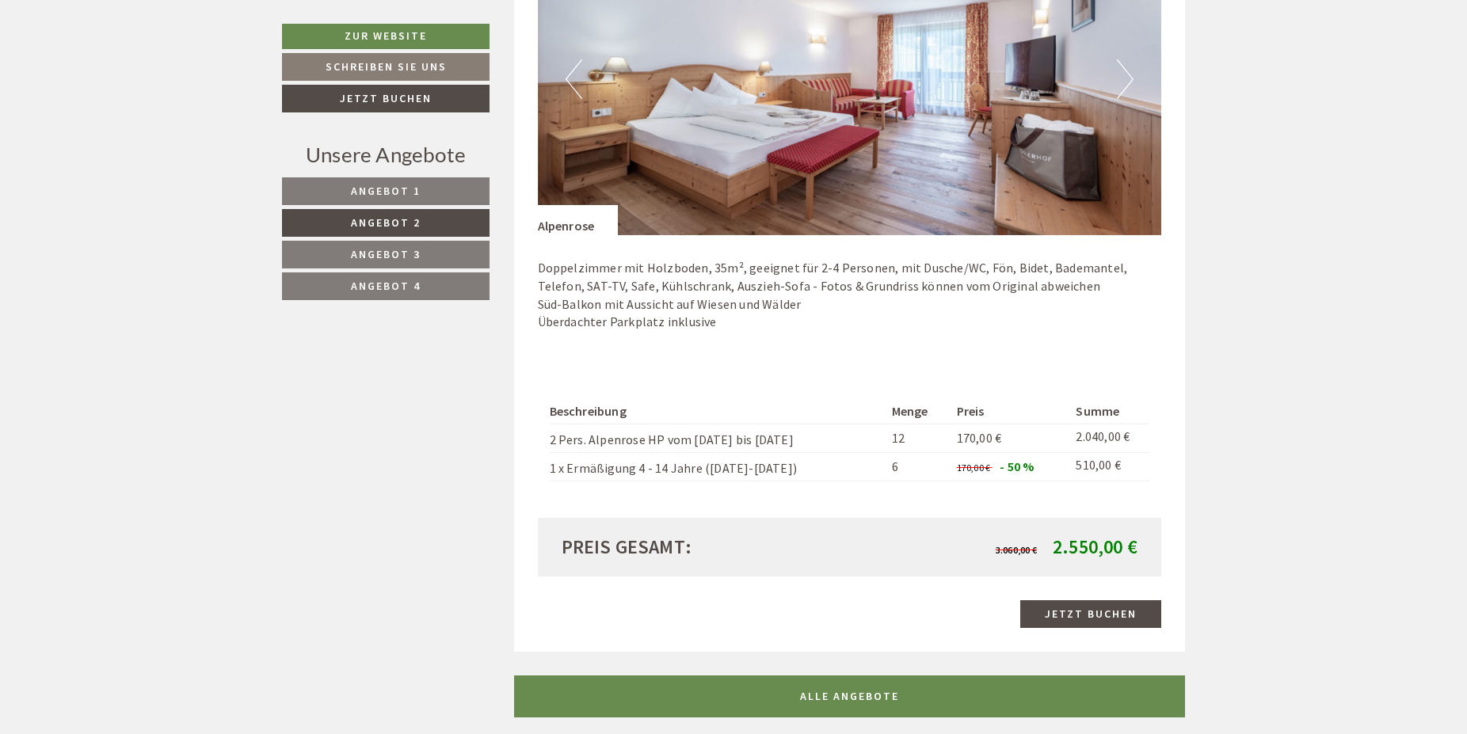
click at [1125, 82] on button "Next" at bounding box center [1125, 79] width 17 height 40
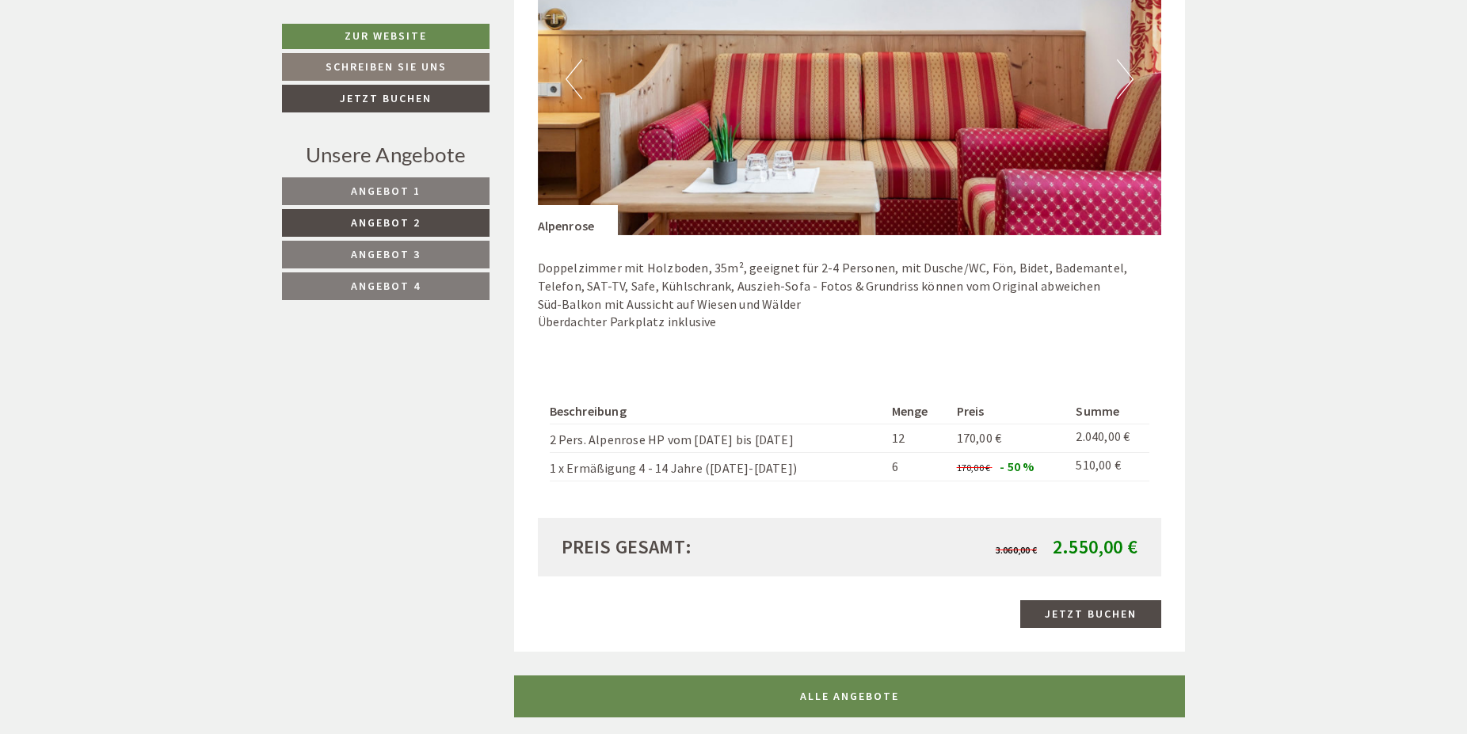
click at [567, 84] on button "Previous" at bounding box center [574, 79] width 17 height 40
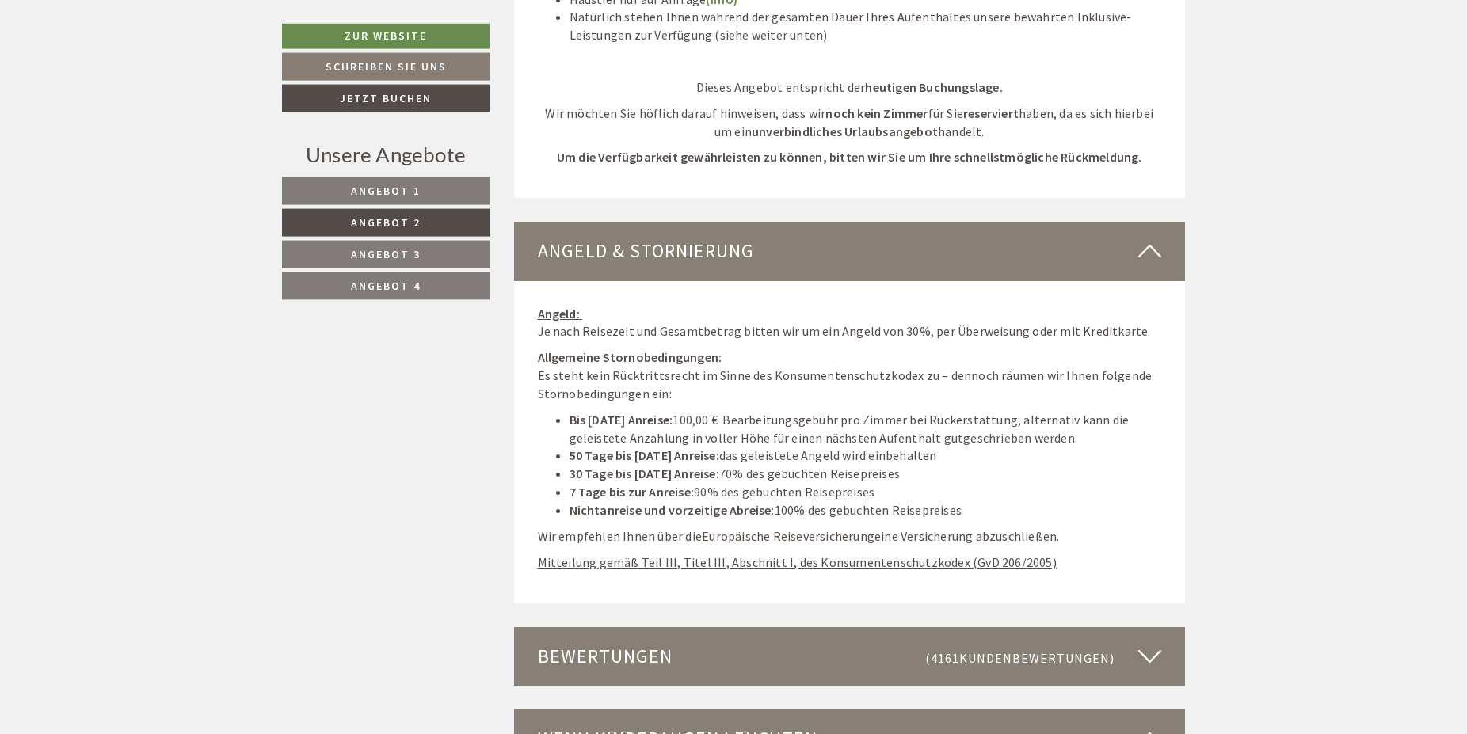
scroll to position [2247, 0]
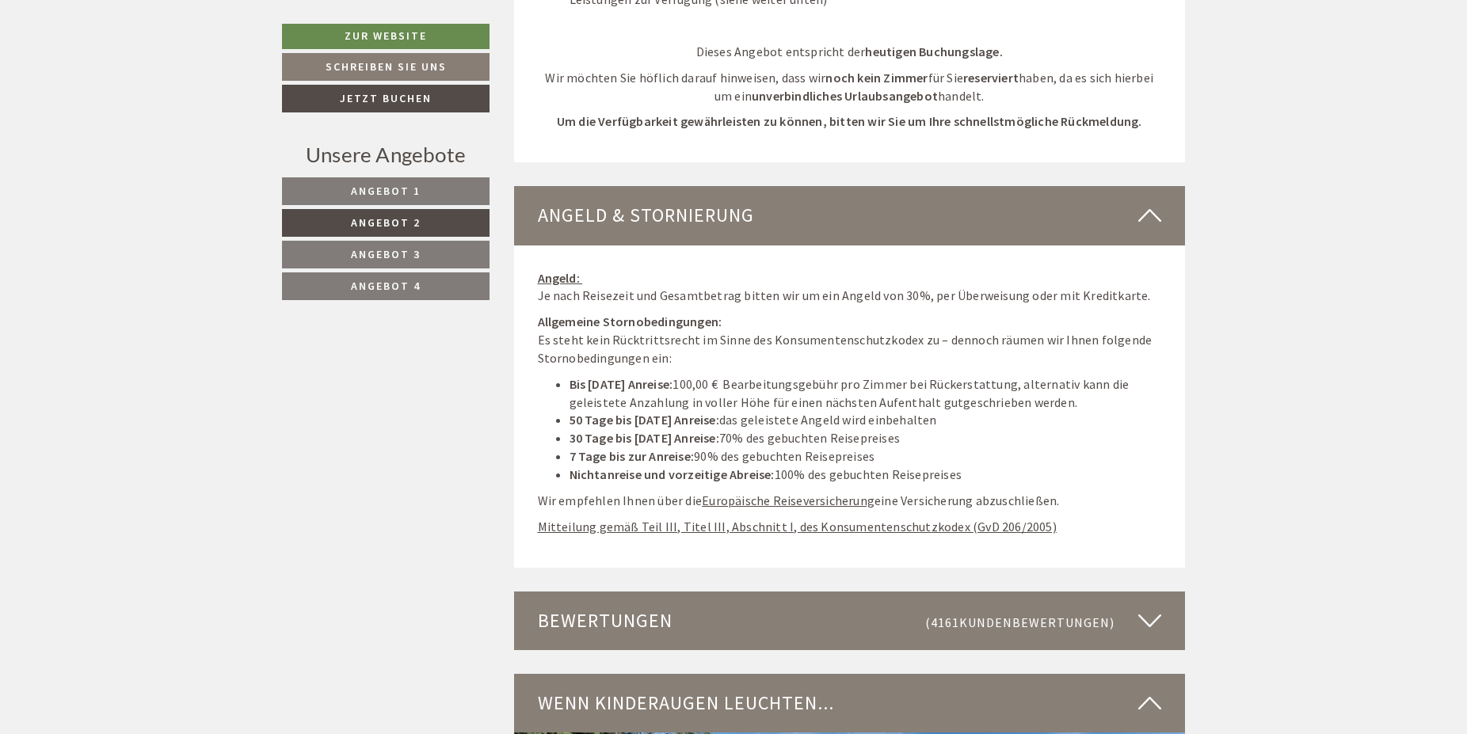
click at [344, 257] on link "Angebot 3" at bounding box center [386, 255] width 208 height 28
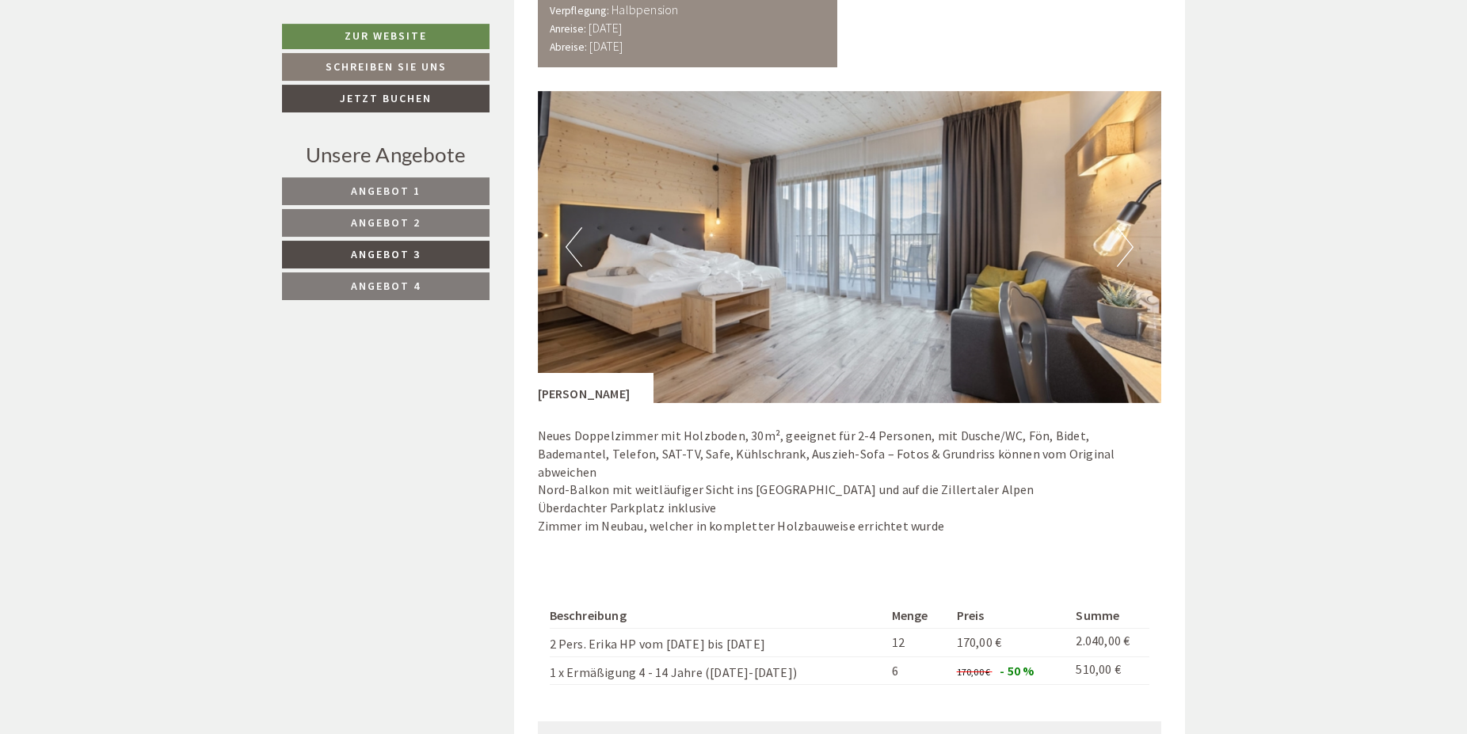
scroll to position [1116, 0]
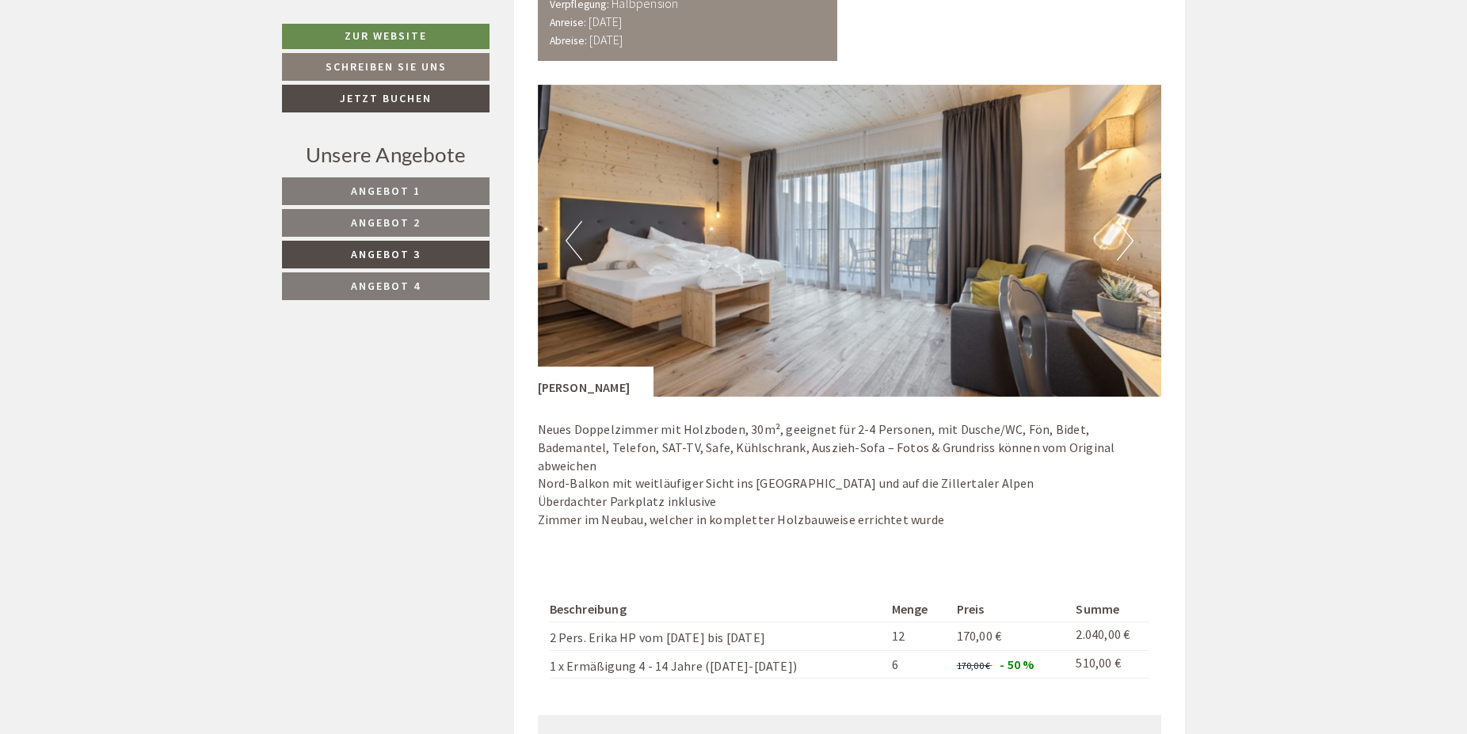
click at [1123, 252] on button "Next" at bounding box center [1125, 241] width 17 height 40
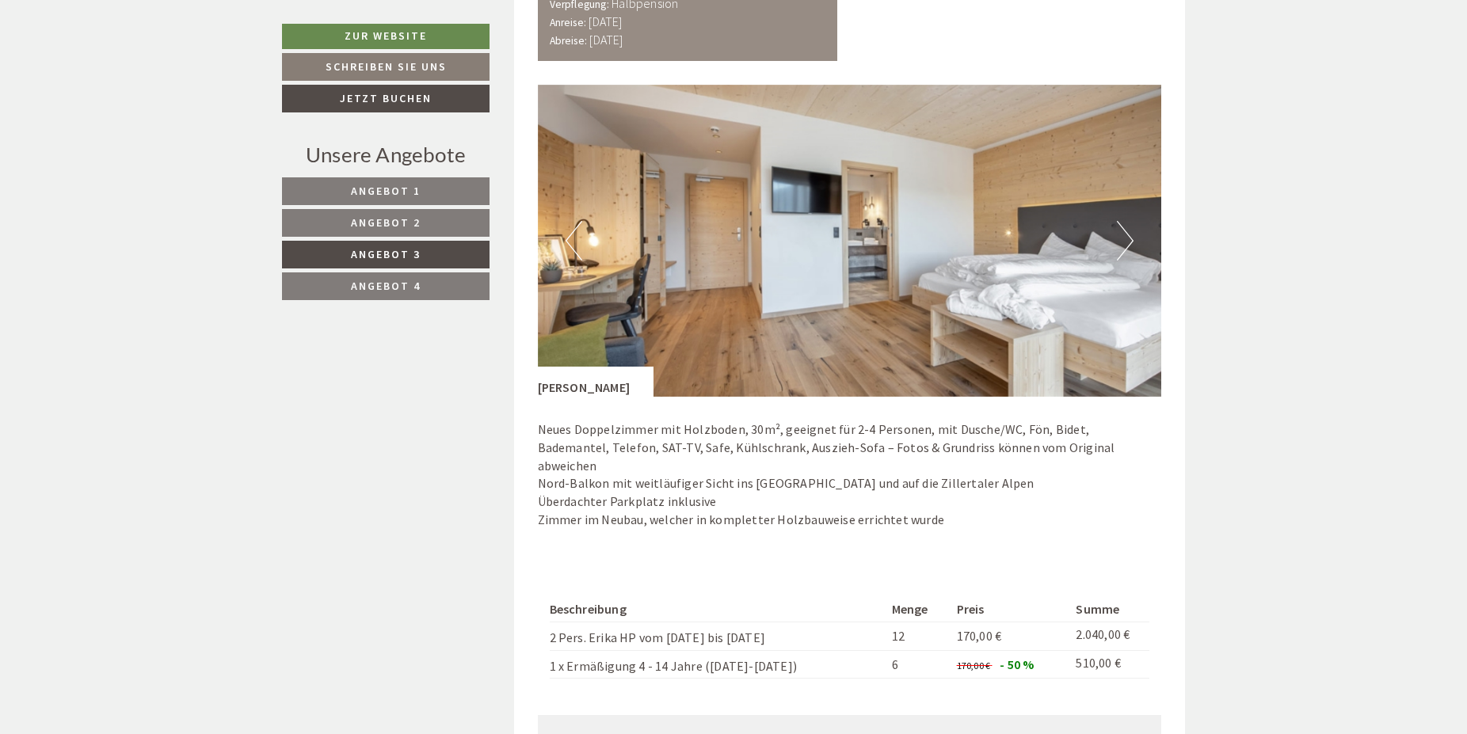
click at [1123, 252] on button "Next" at bounding box center [1125, 241] width 17 height 40
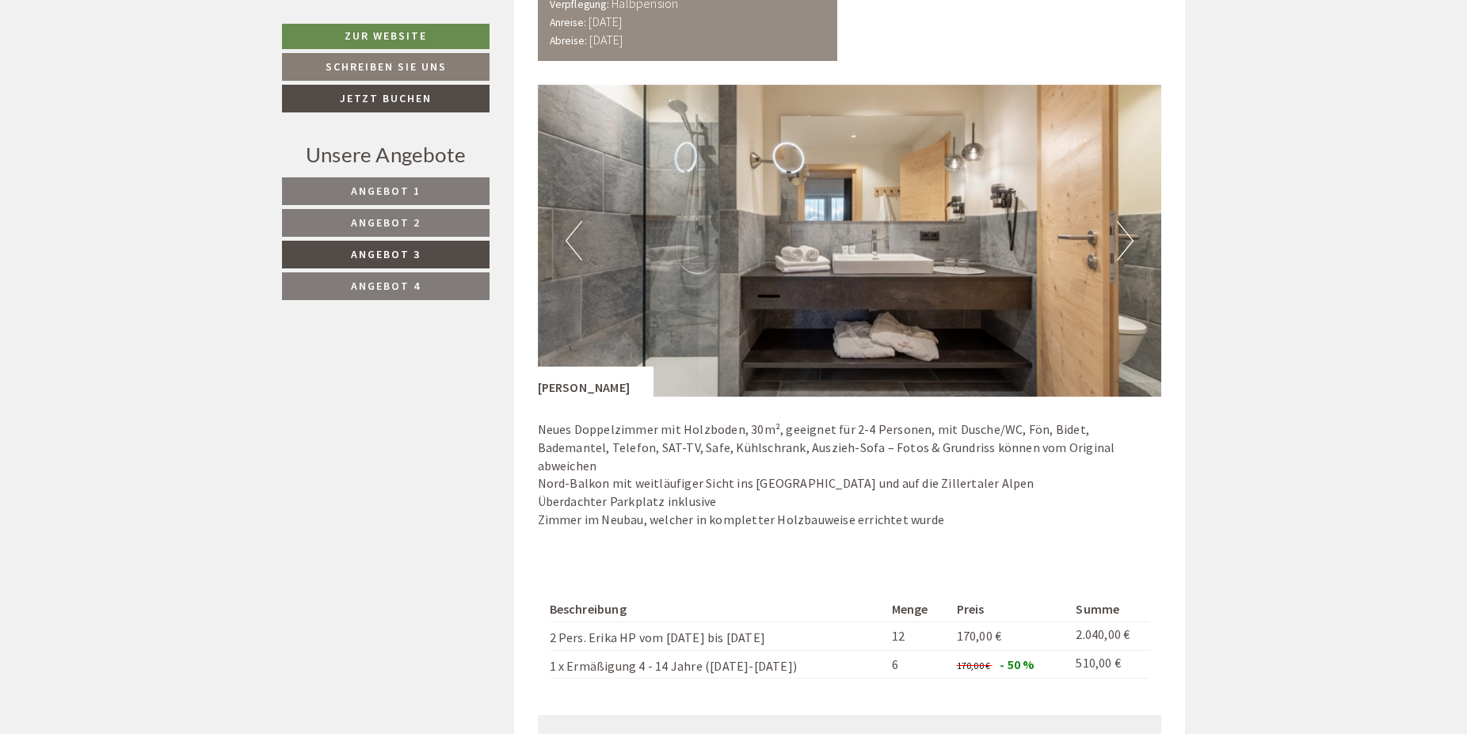
click at [1123, 252] on button "Next" at bounding box center [1125, 241] width 17 height 40
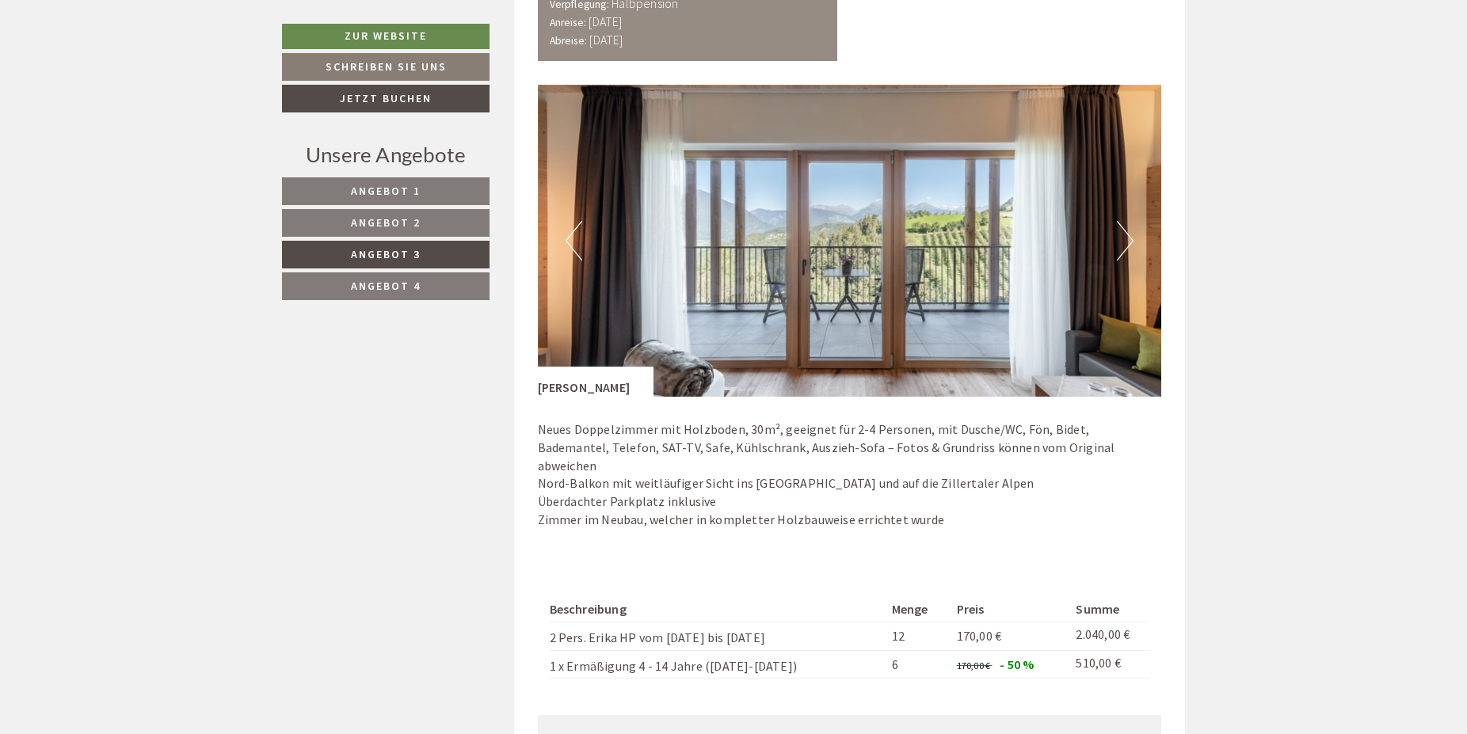
click at [1123, 252] on button "Next" at bounding box center [1125, 241] width 17 height 40
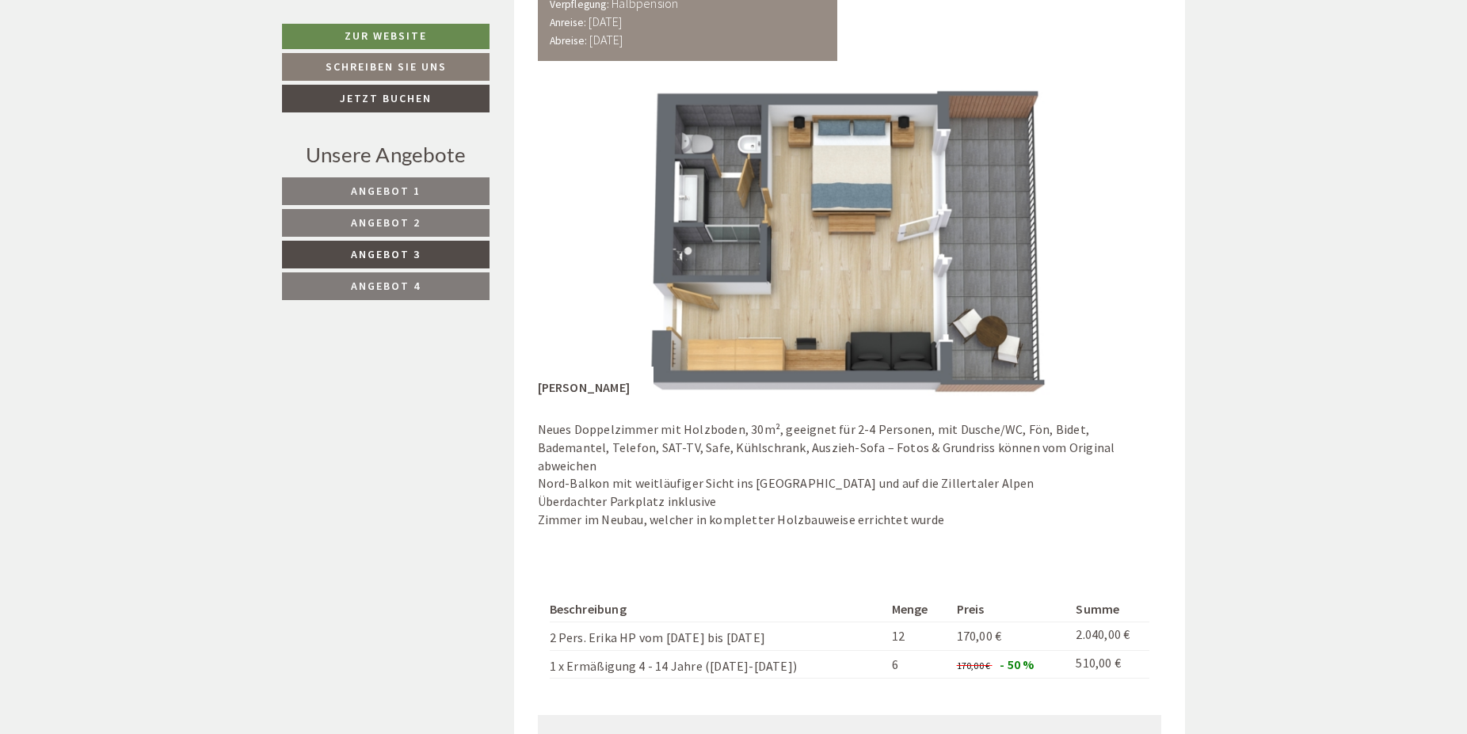
click at [1123, 252] on button "Next" at bounding box center [1125, 241] width 17 height 40
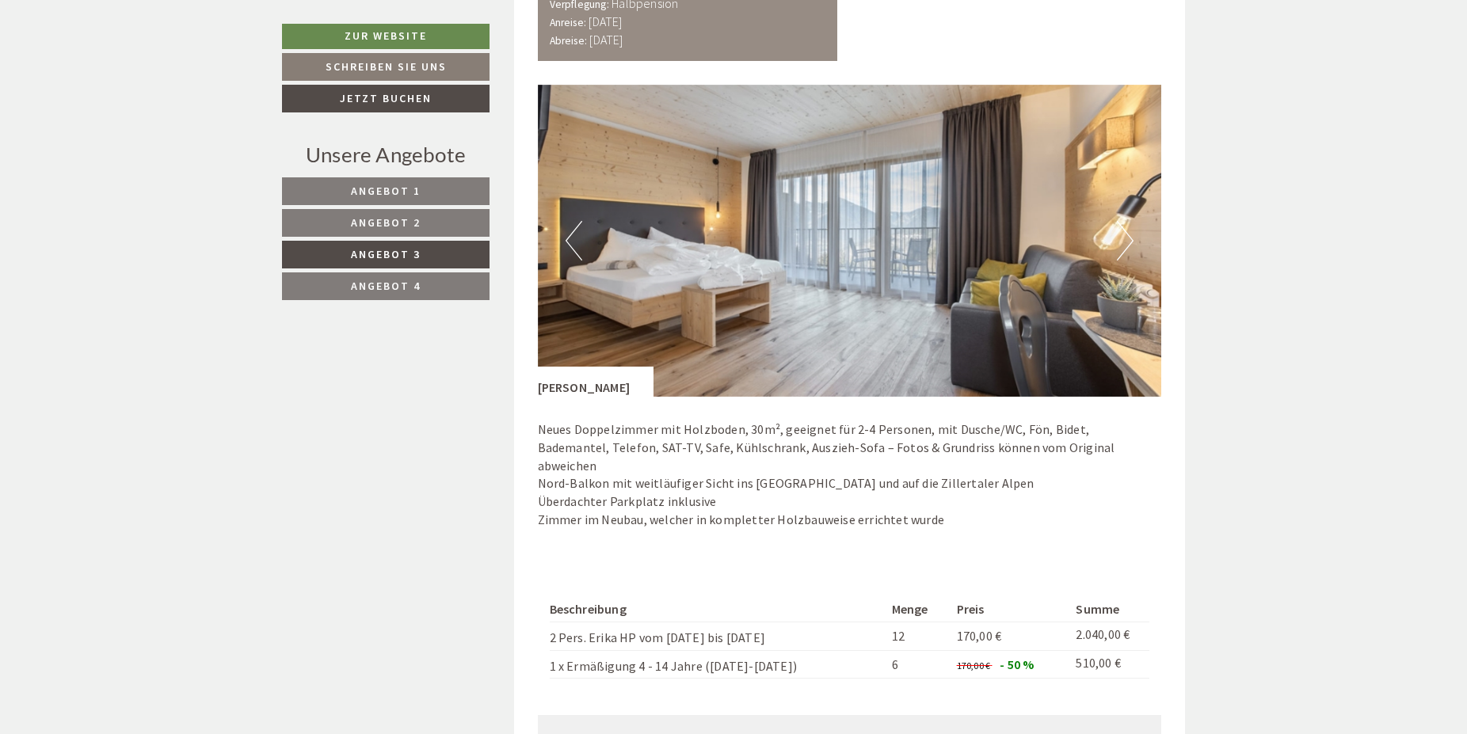
click at [1119, 252] on button "Next" at bounding box center [1125, 241] width 17 height 40
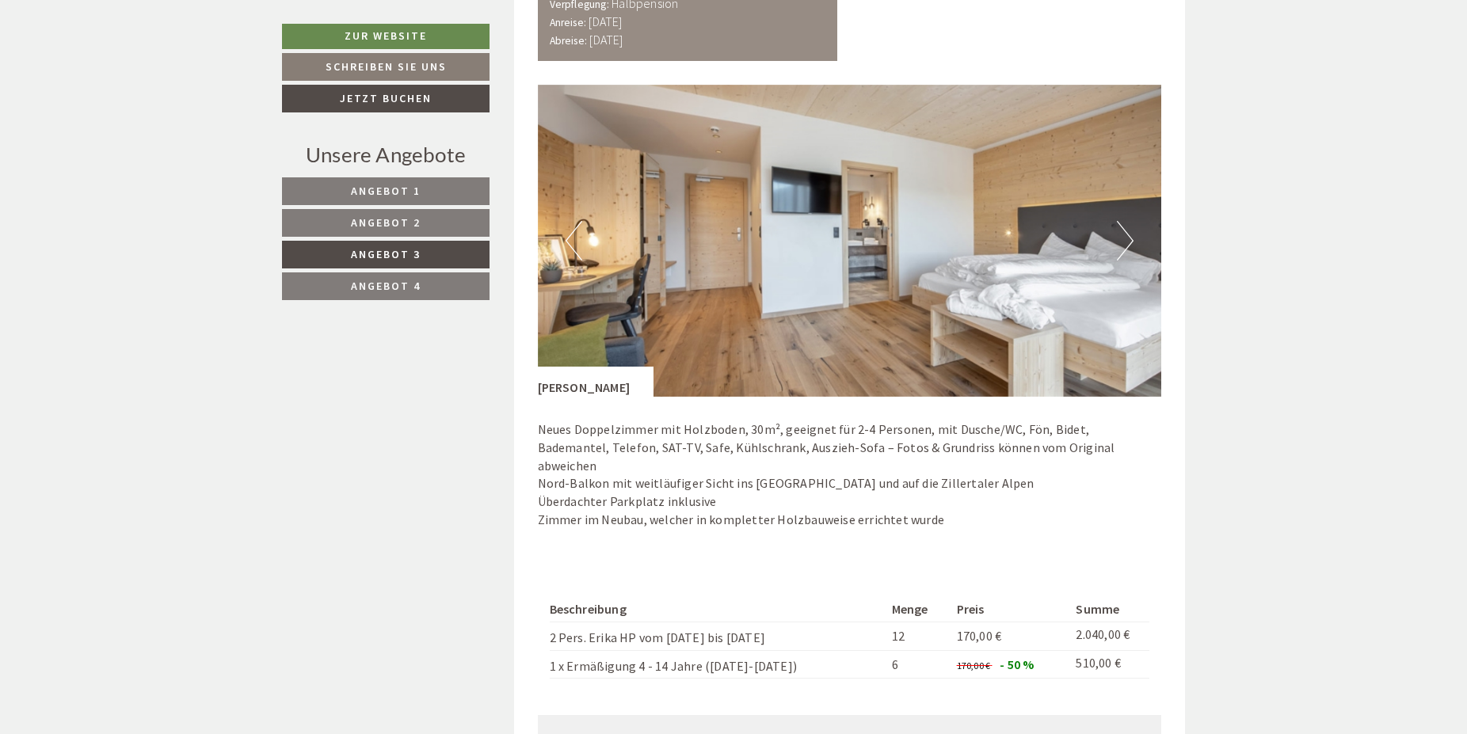
click at [1119, 252] on button "Next" at bounding box center [1125, 241] width 17 height 40
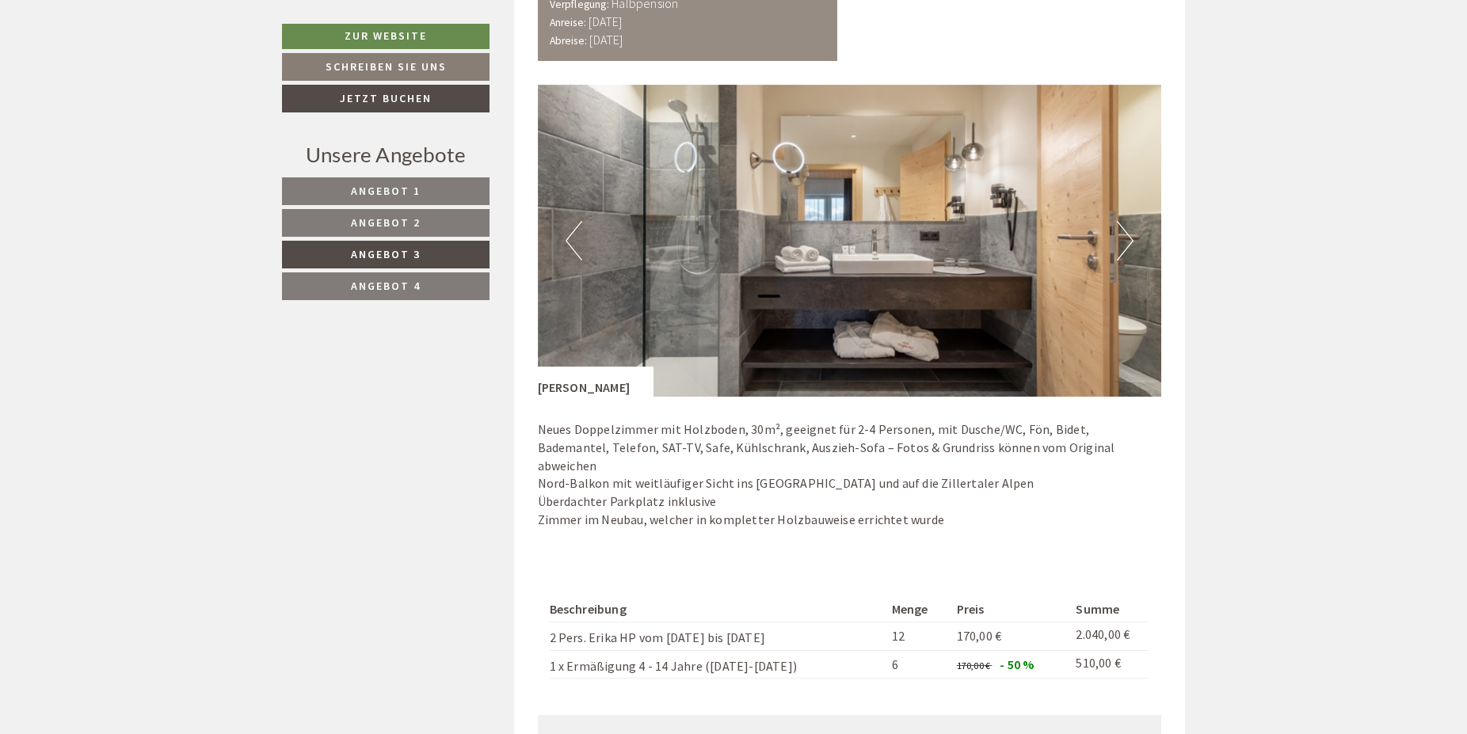
click at [582, 246] on img at bounding box center [850, 241] width 624 height 312
click at [566, 248] on button "Previous" at bounding box center [574, 241] width 17 height 40
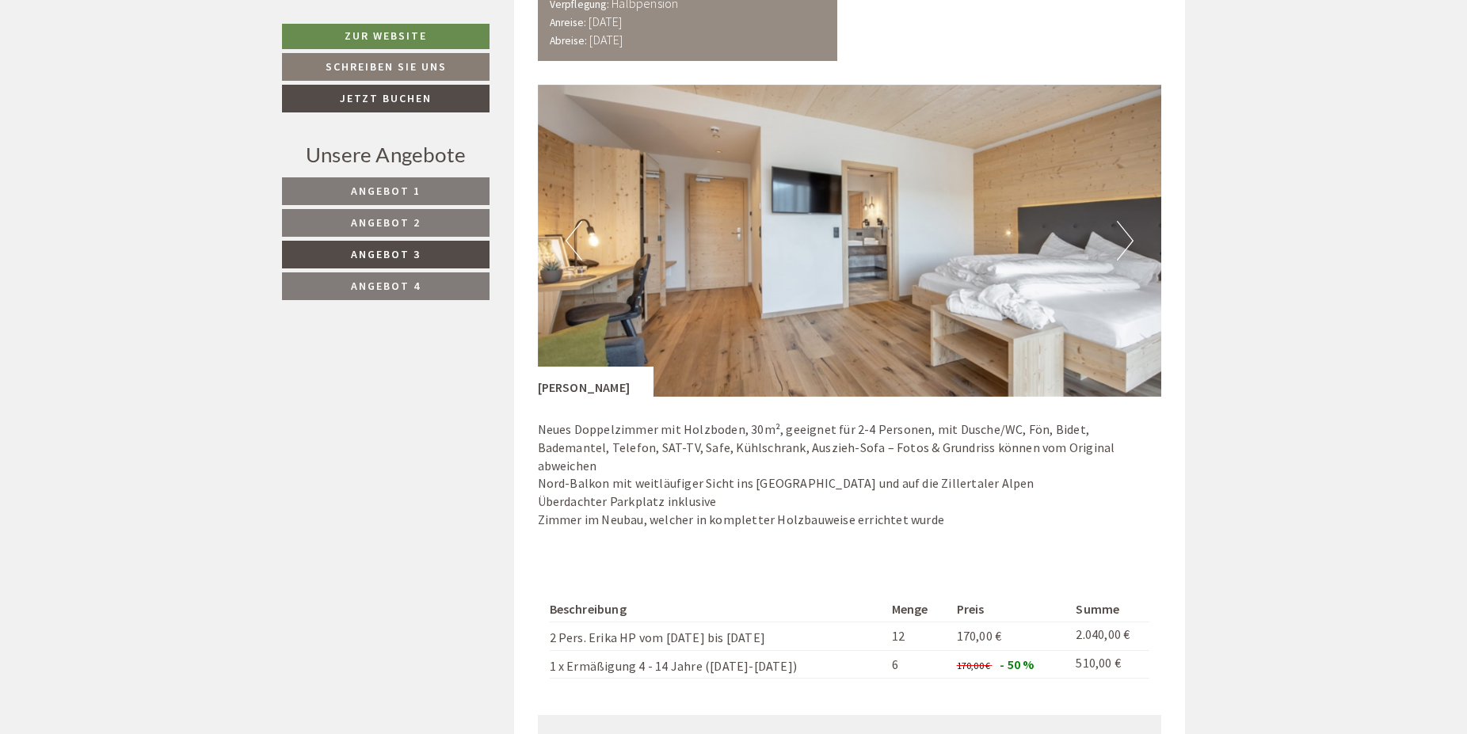
click at [566, 248] on button "Previous" at bounding box center [574, 241] width 17 height 40
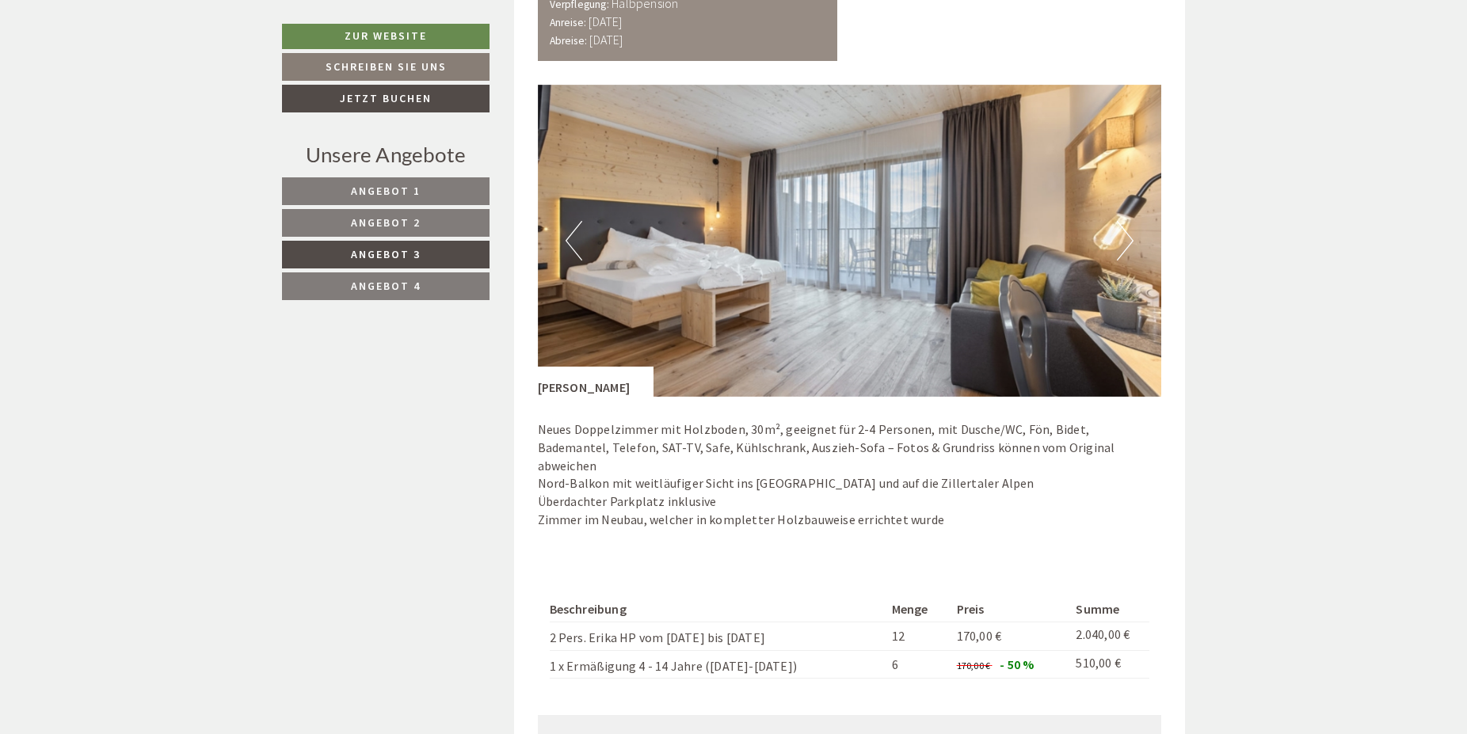
click at [1116, 250] on img at bounding box center [850, 241] width 624 height 312
click at [1127, 254] on button "Next" at bounding box center [1125, 241] width 17 height 40
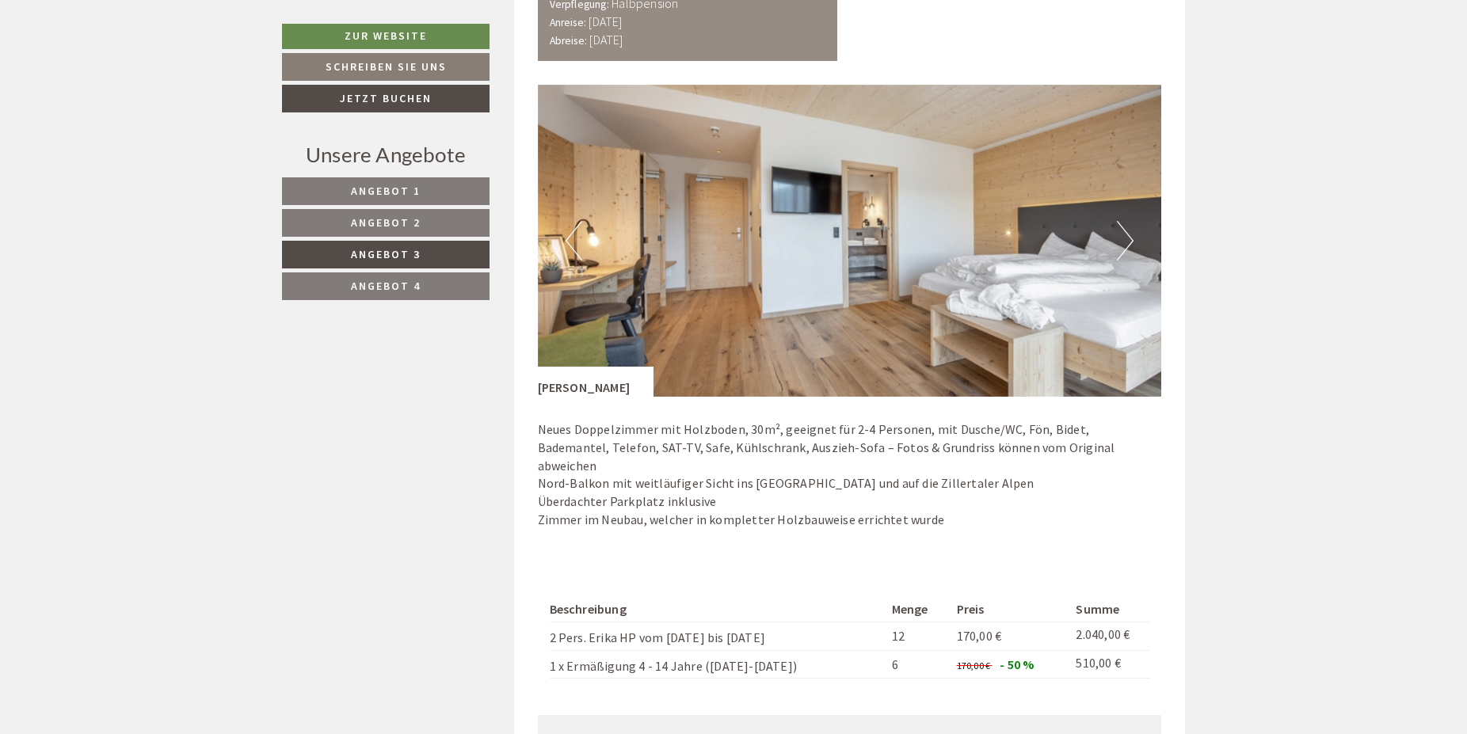
click at [1127, 254] on button "Next" at bounding box center [1125, 241] width 17 height 40
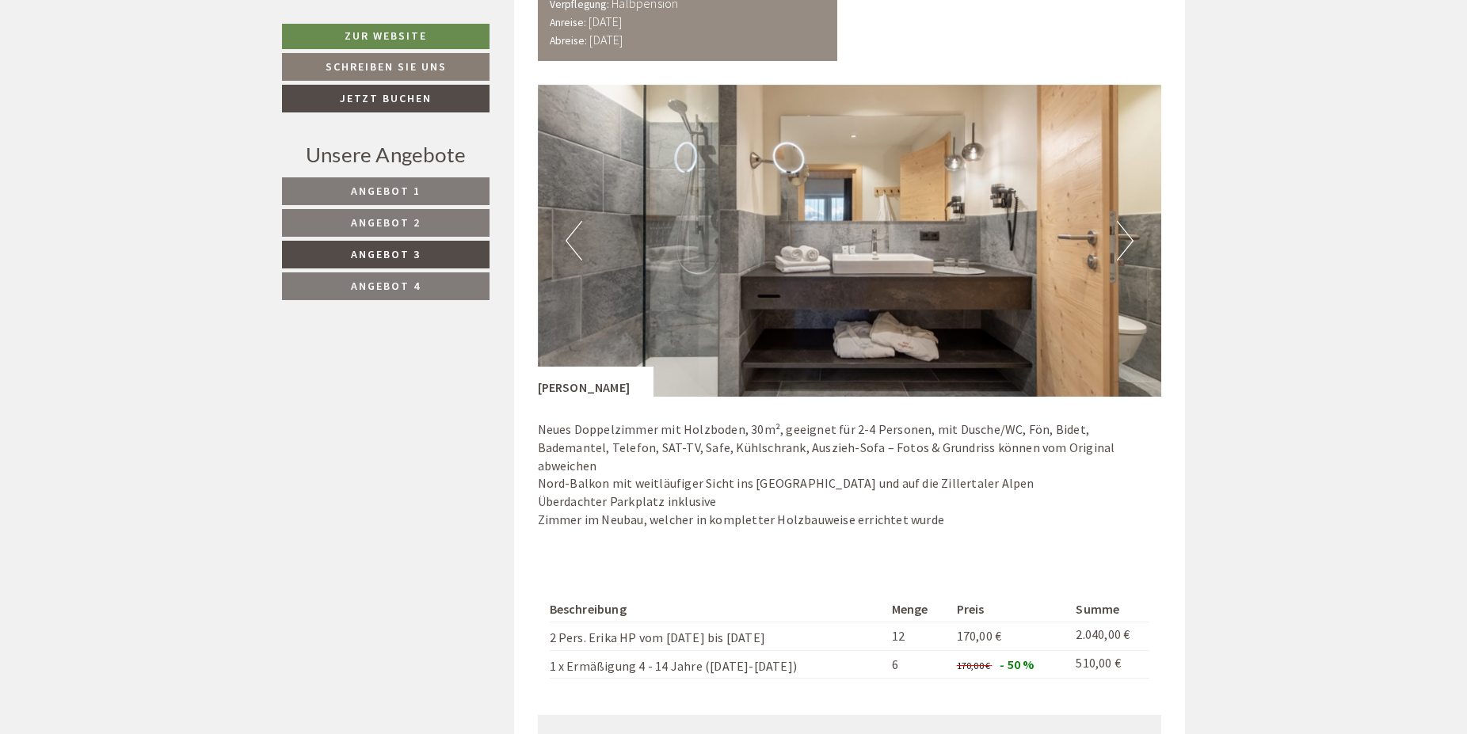
click at [1127, 254] on button "Next" at bounding box center [1125, 241] width 17 height 40
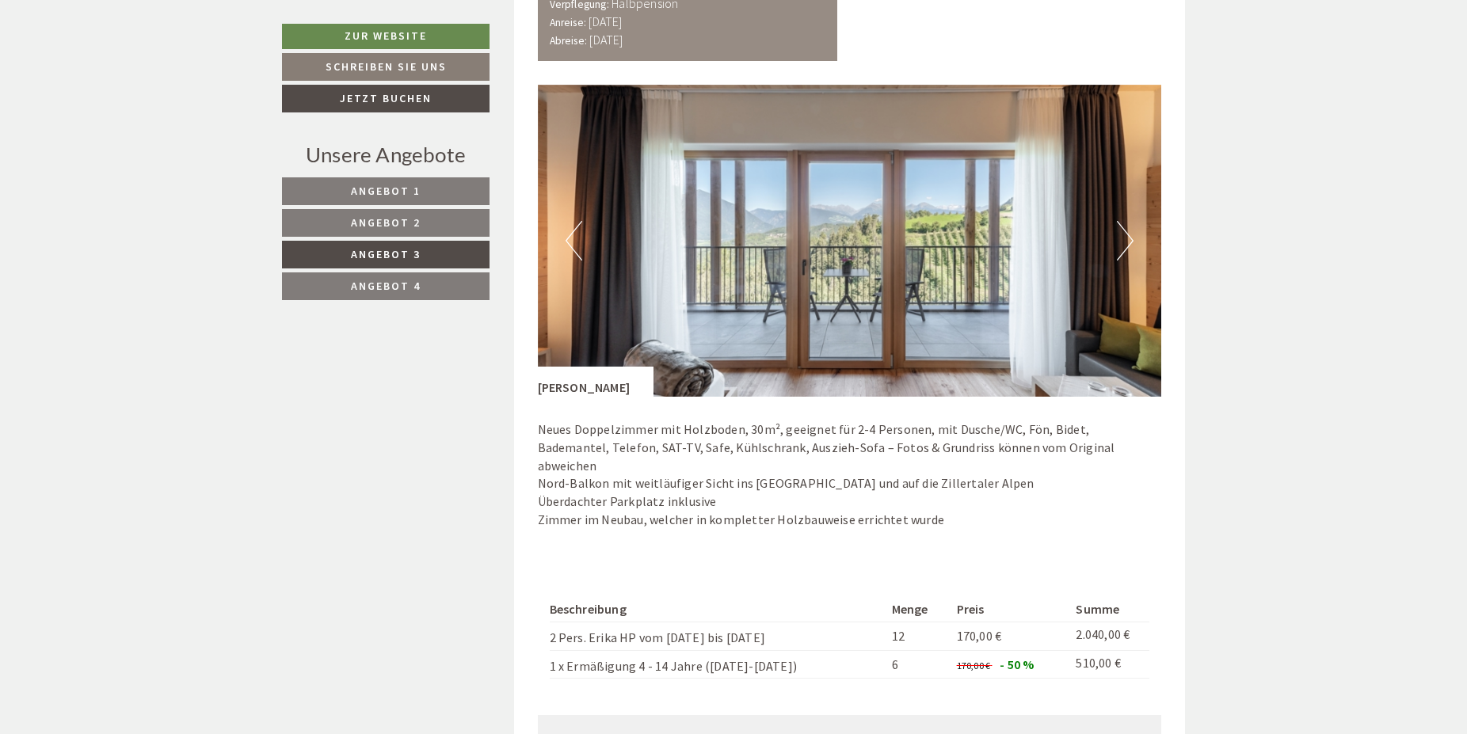
click at [1127, 254] on button "Next" at bounding box center [1125, 241] width 17 height 40
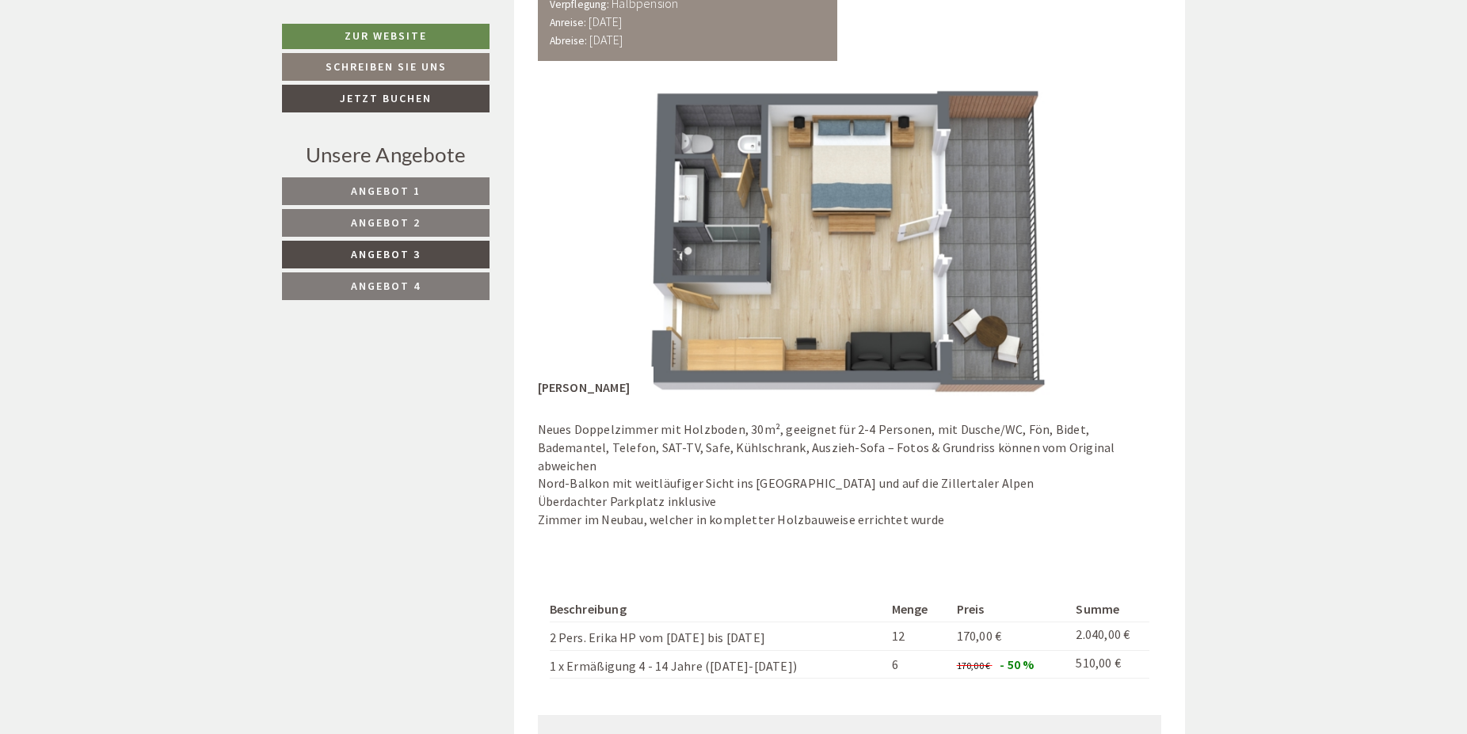
click at [1127, 254] on button "Next" at bounding box center [1125, 241] width 17 height 40
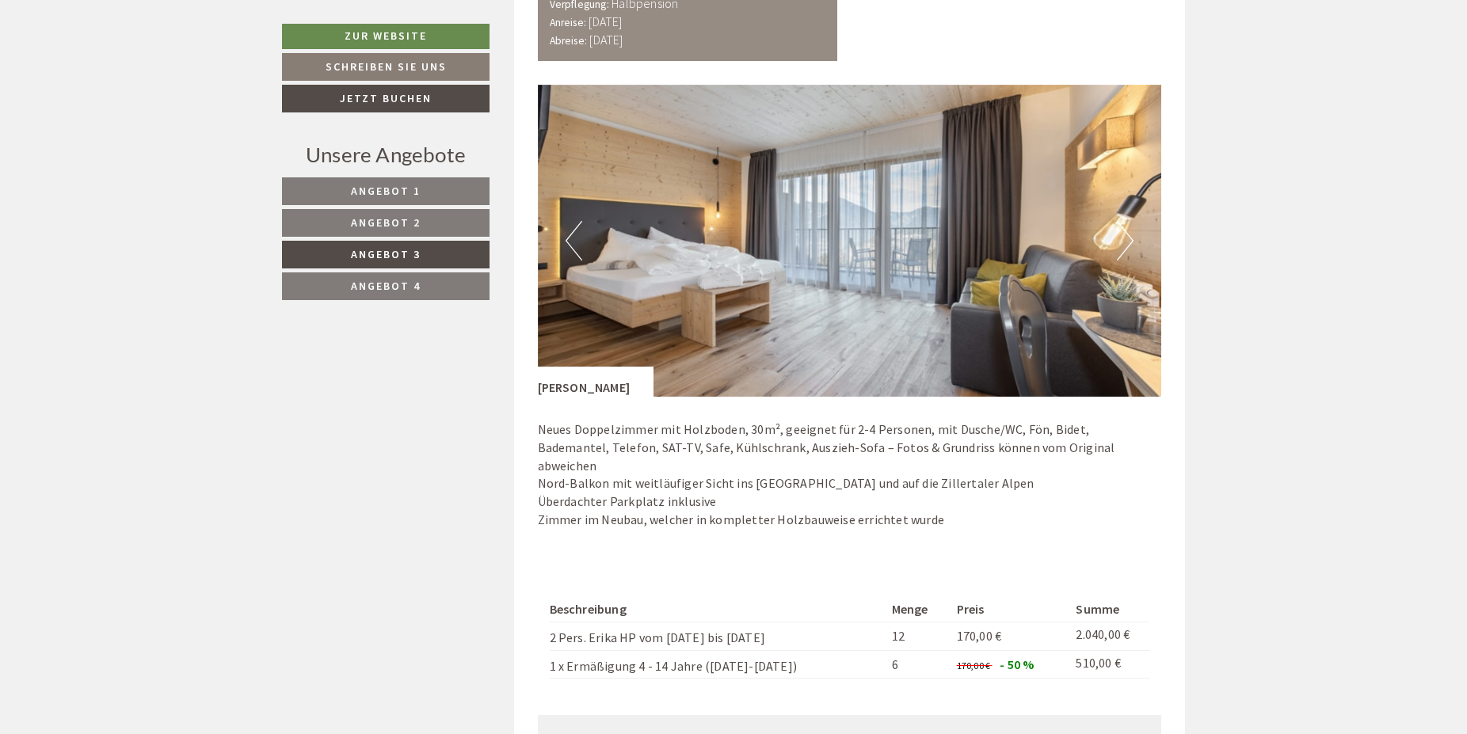
click at [379, 189] on span "Angebot 1" at bounding box center [386, 191] width 70 height 14
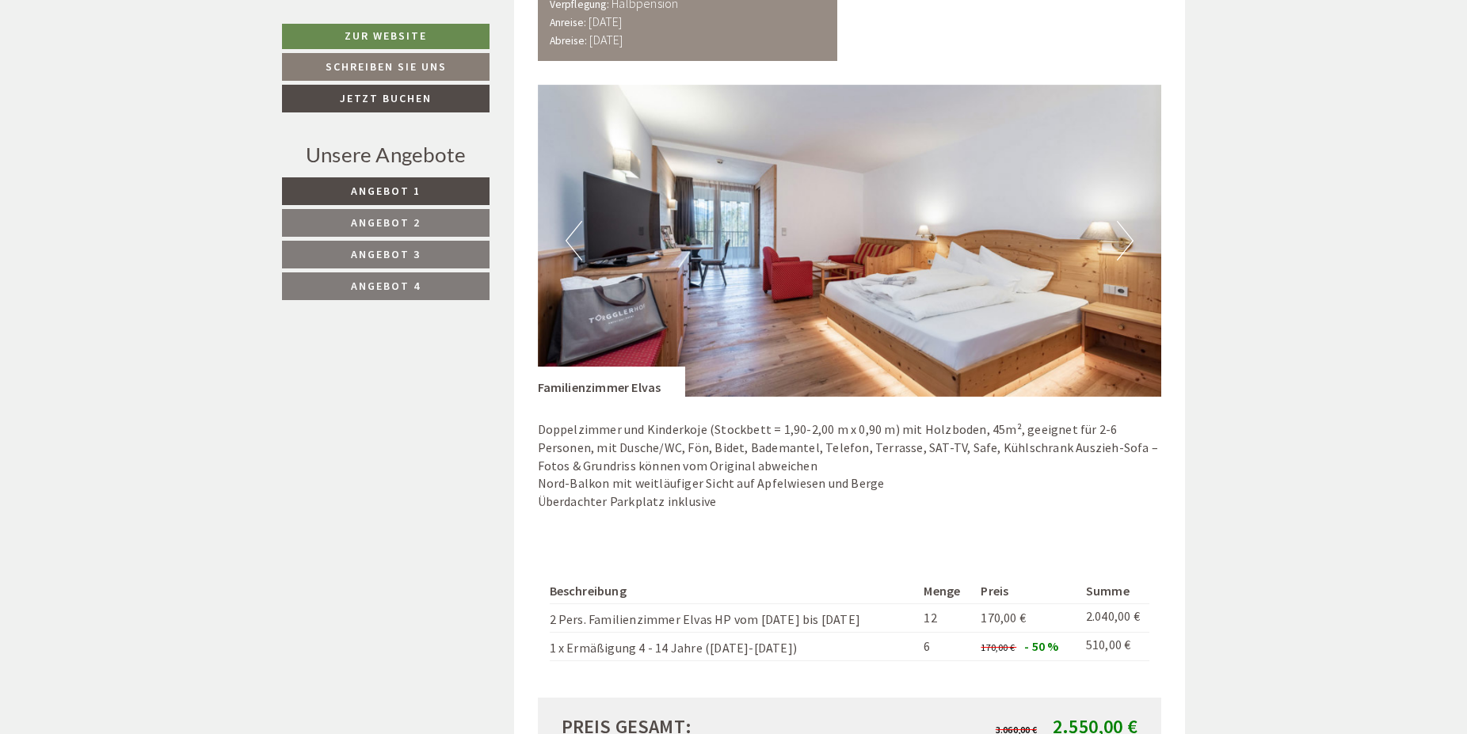
scroll to position [954, 0]
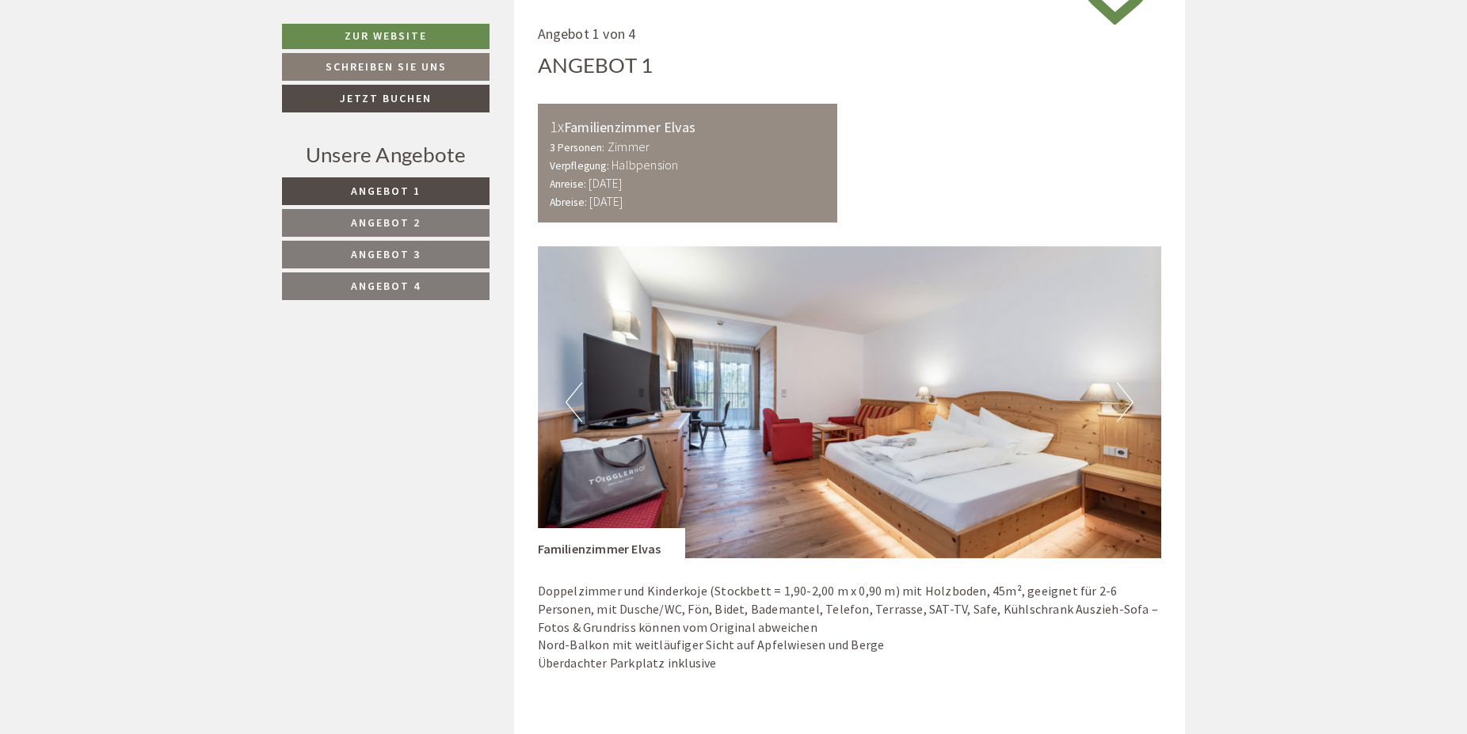
click at [1117, 410] on button "Next" at bounding box center [1125, 403] width 17 height 40
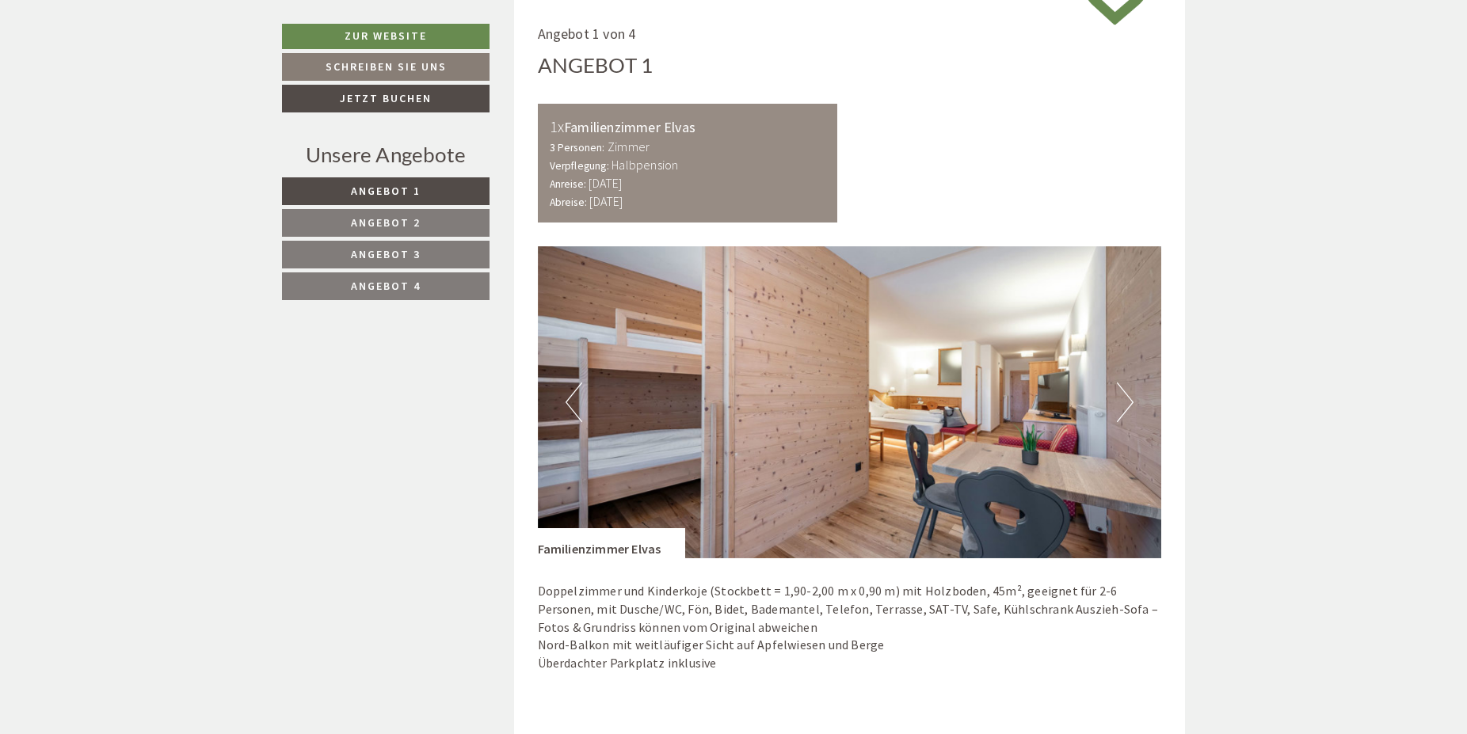
click at [574, 401] on button "Previous" at bounding box center [574, 403] width 17 height 40
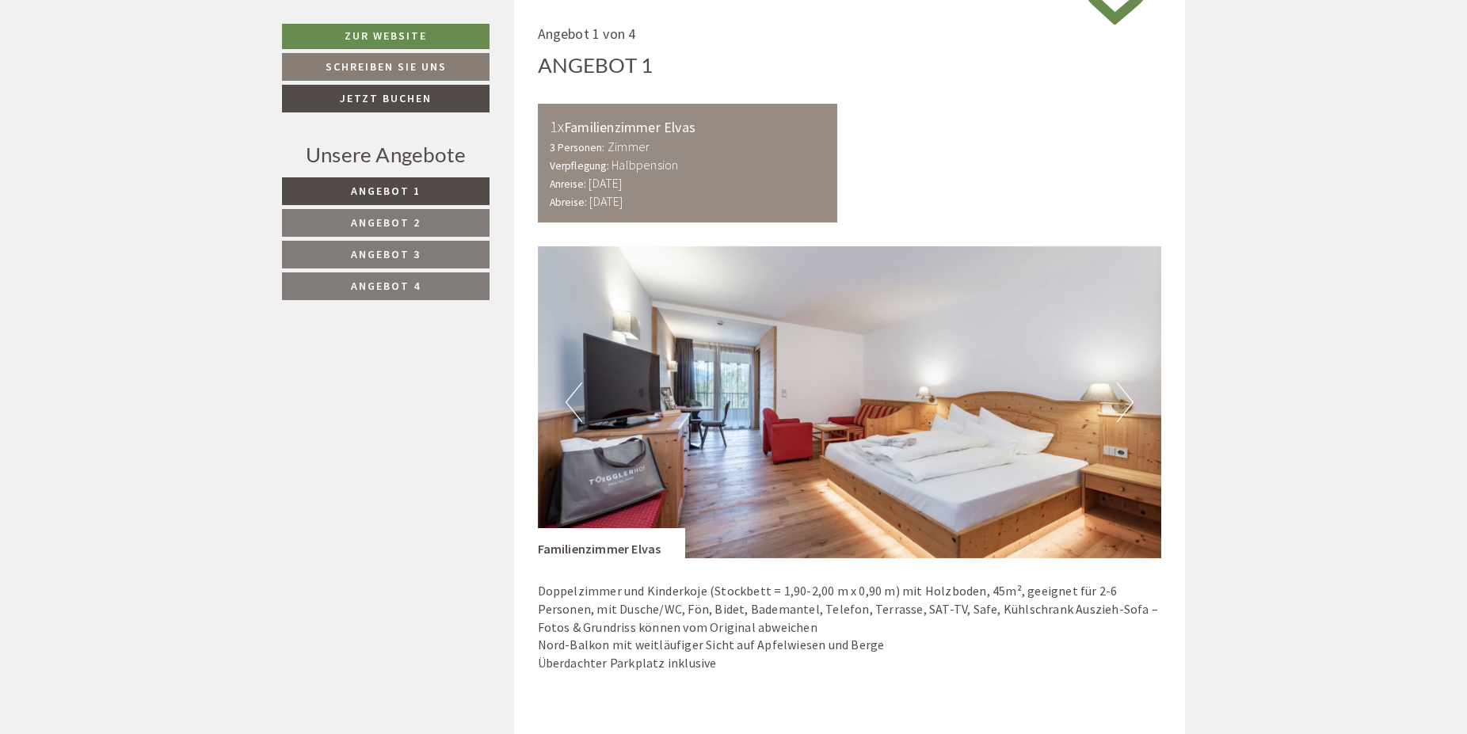
click at [1129, 408] on button "Next" at bounding box center [1125, 403] width 17 height 40
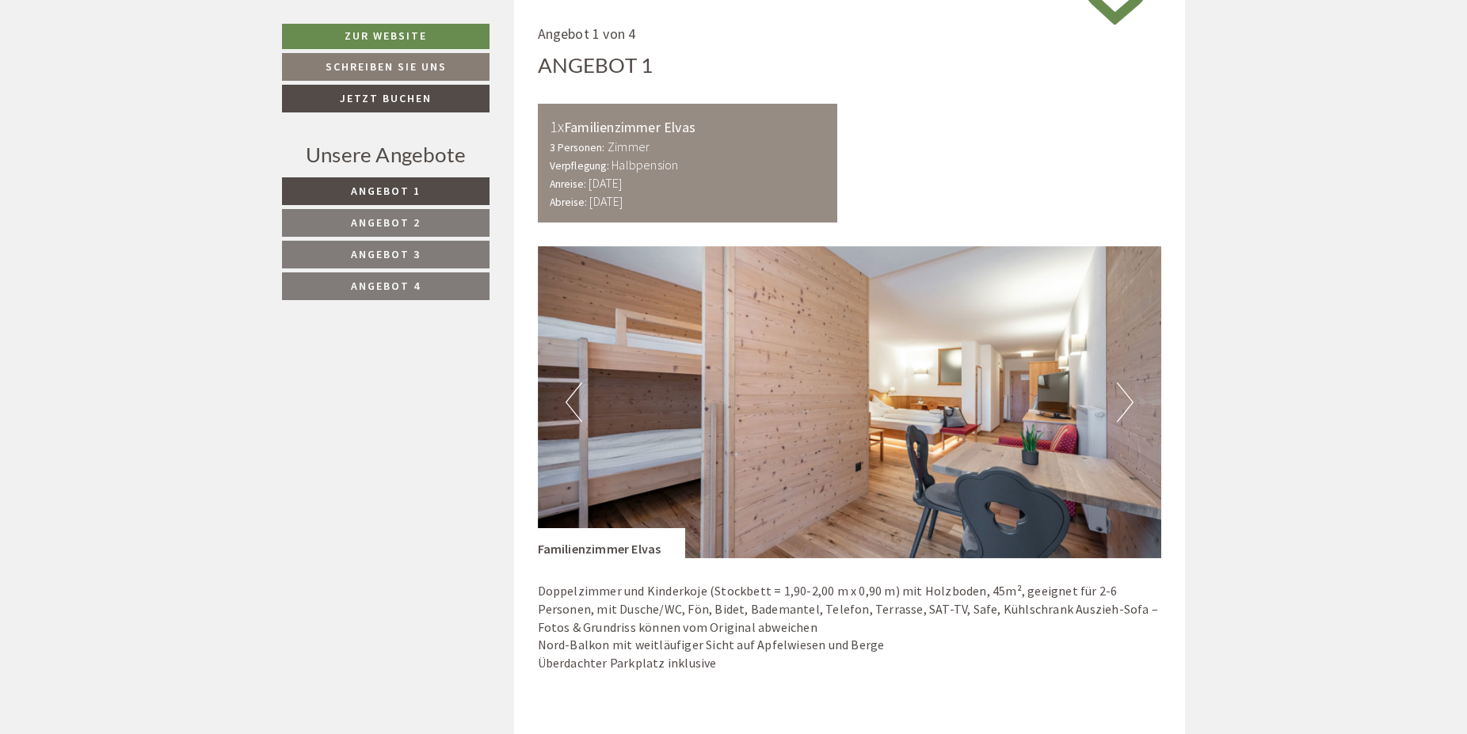
click at [1129, 408] on button "Next" at bounding box center [1125, 403] width 17 height 40
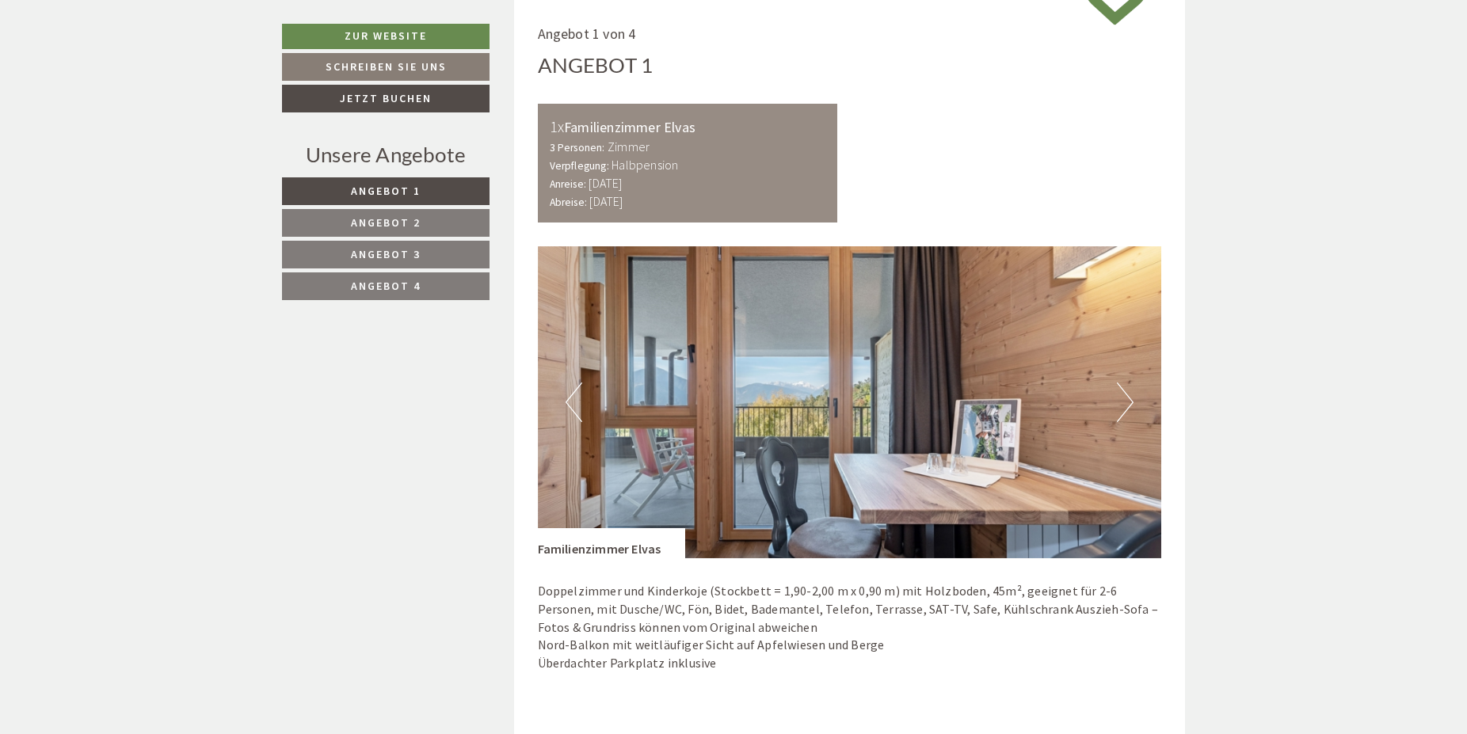
click at [1129, 408] on button "Next" at bounding box center [1125, 403] width 17 height 40
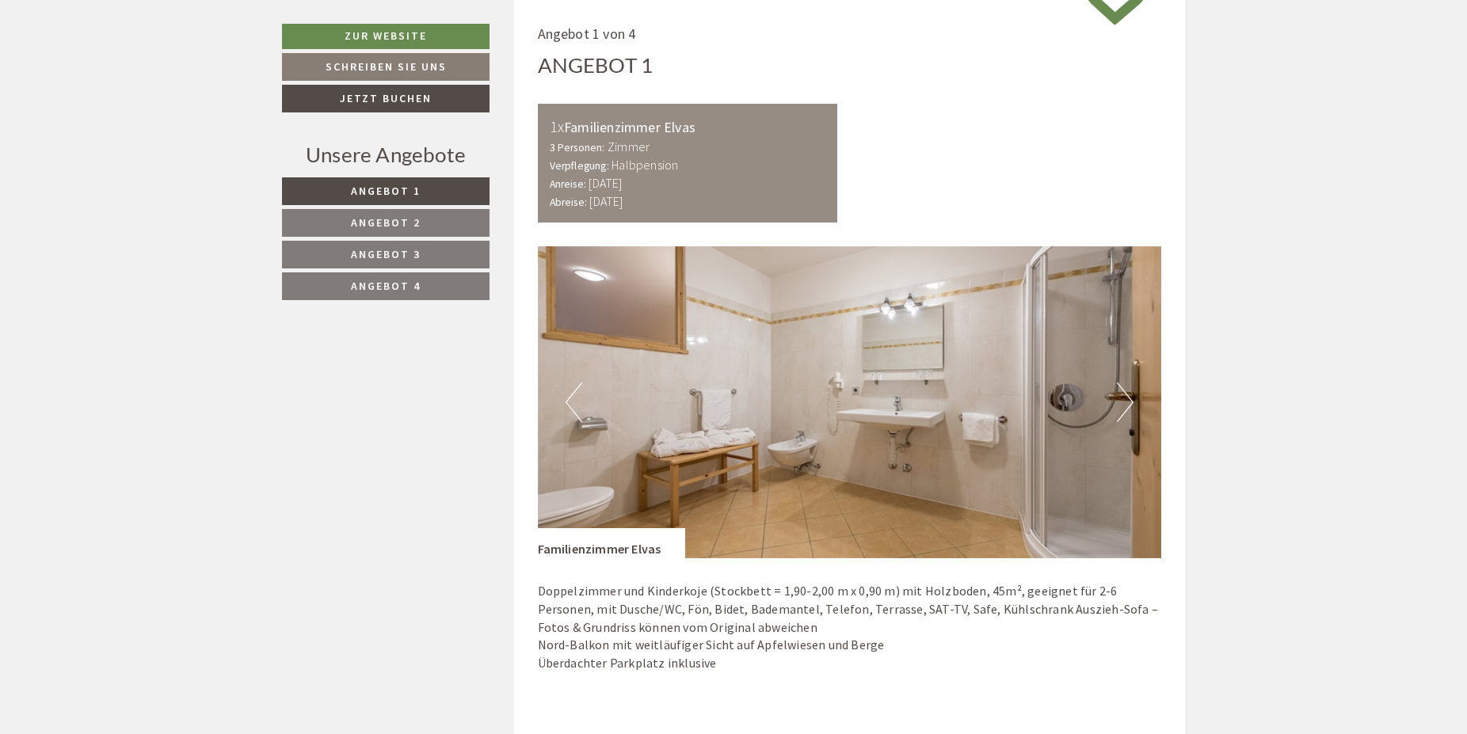
click at [1129, 408] on button "Next" at bounding box center [1125, 403] width 17 height 40
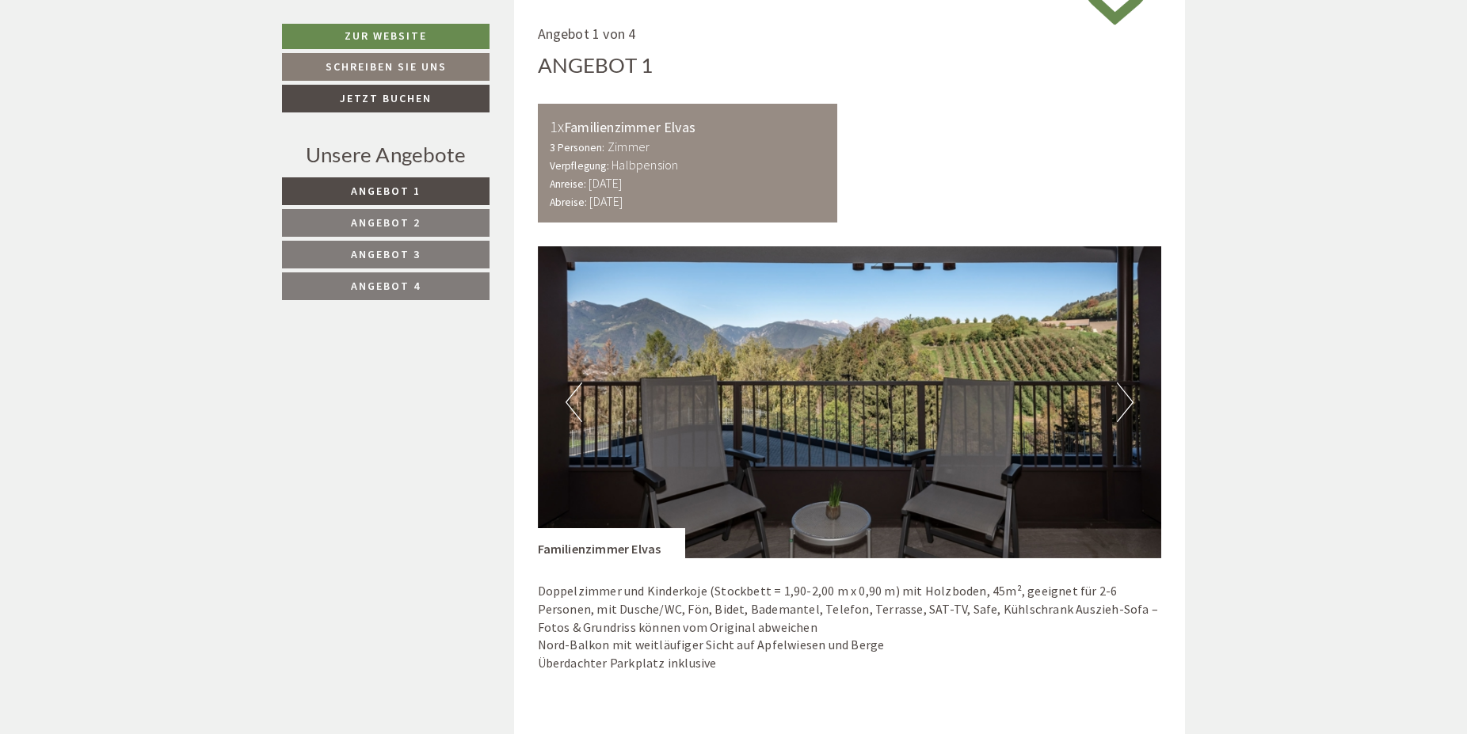
click at [1129, 408] on button "Next" at bounding box center [1125, 403] width 17 height 40
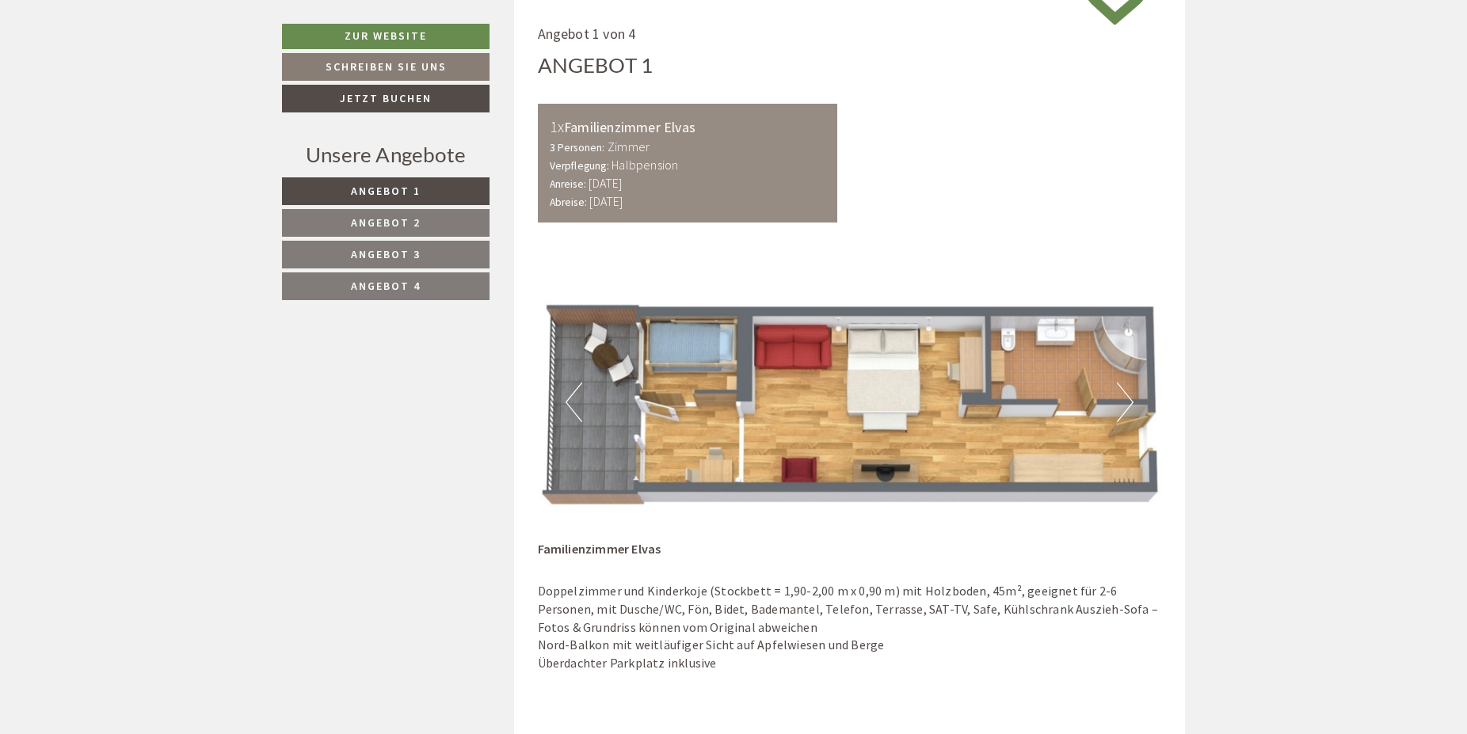
click at [1129, 408] on button "Next" at bounding box center [1125, 403] width 17 height 40
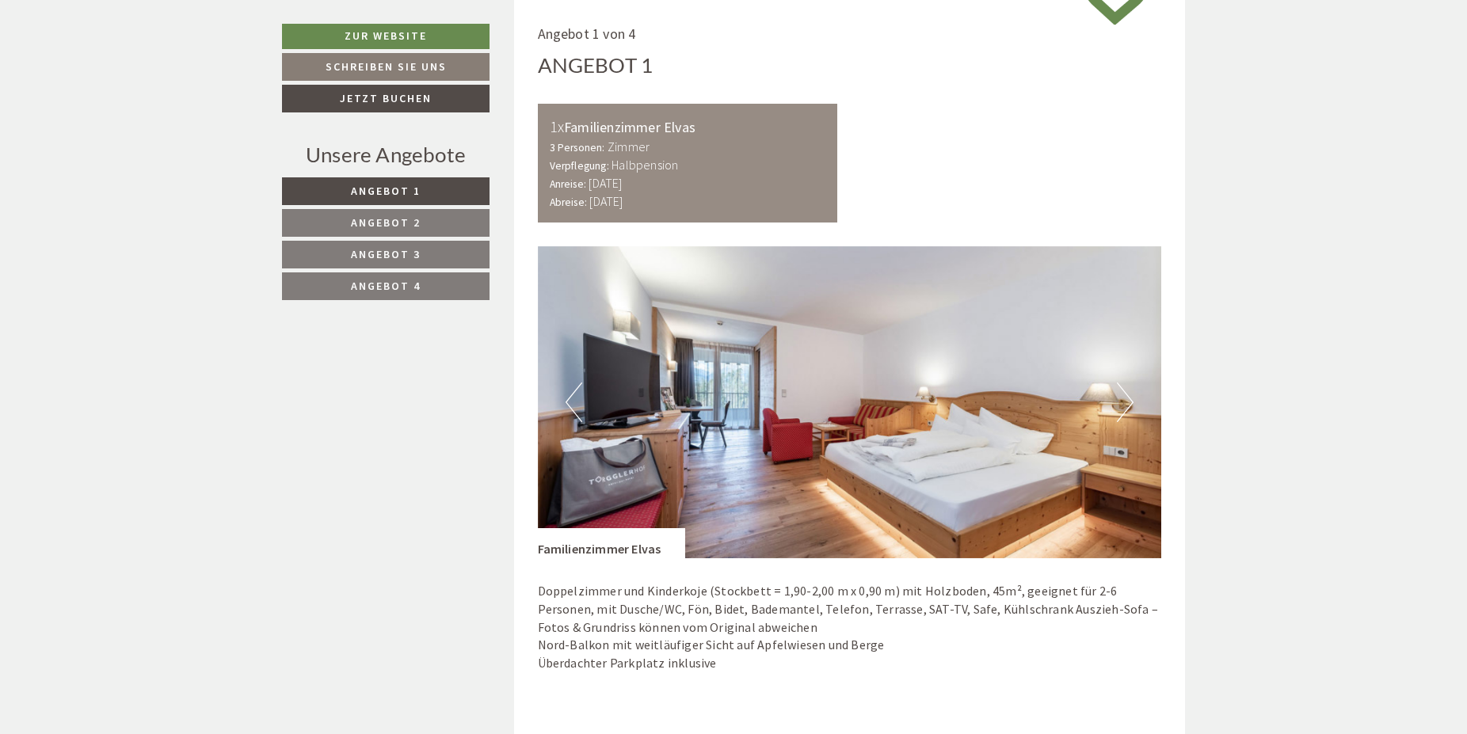
click at [406, 220] on span "Angebot 2" at bounding box center [386, 222] width 70 height 14
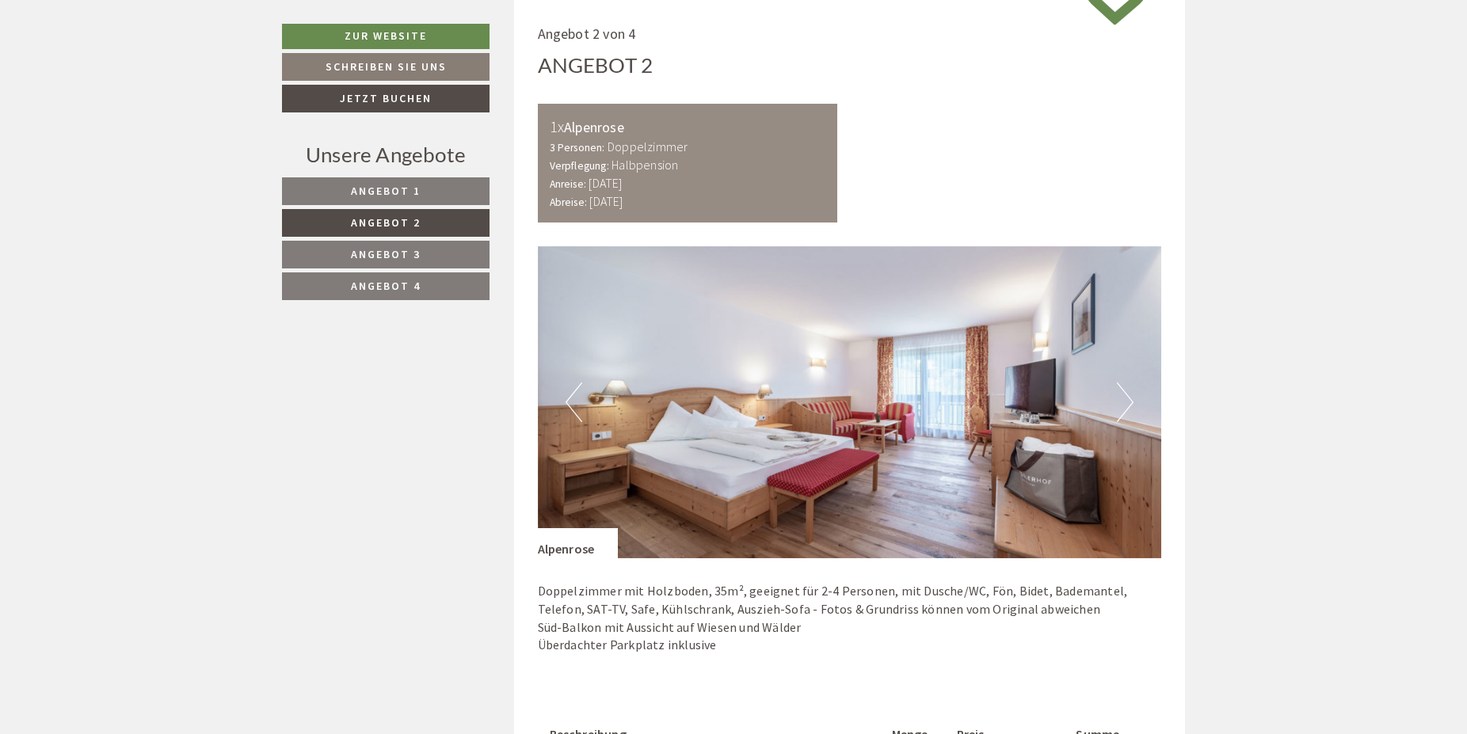
click at [1120, 408] on button "Next" at bounding box center [1125, 403] width 17 height 40
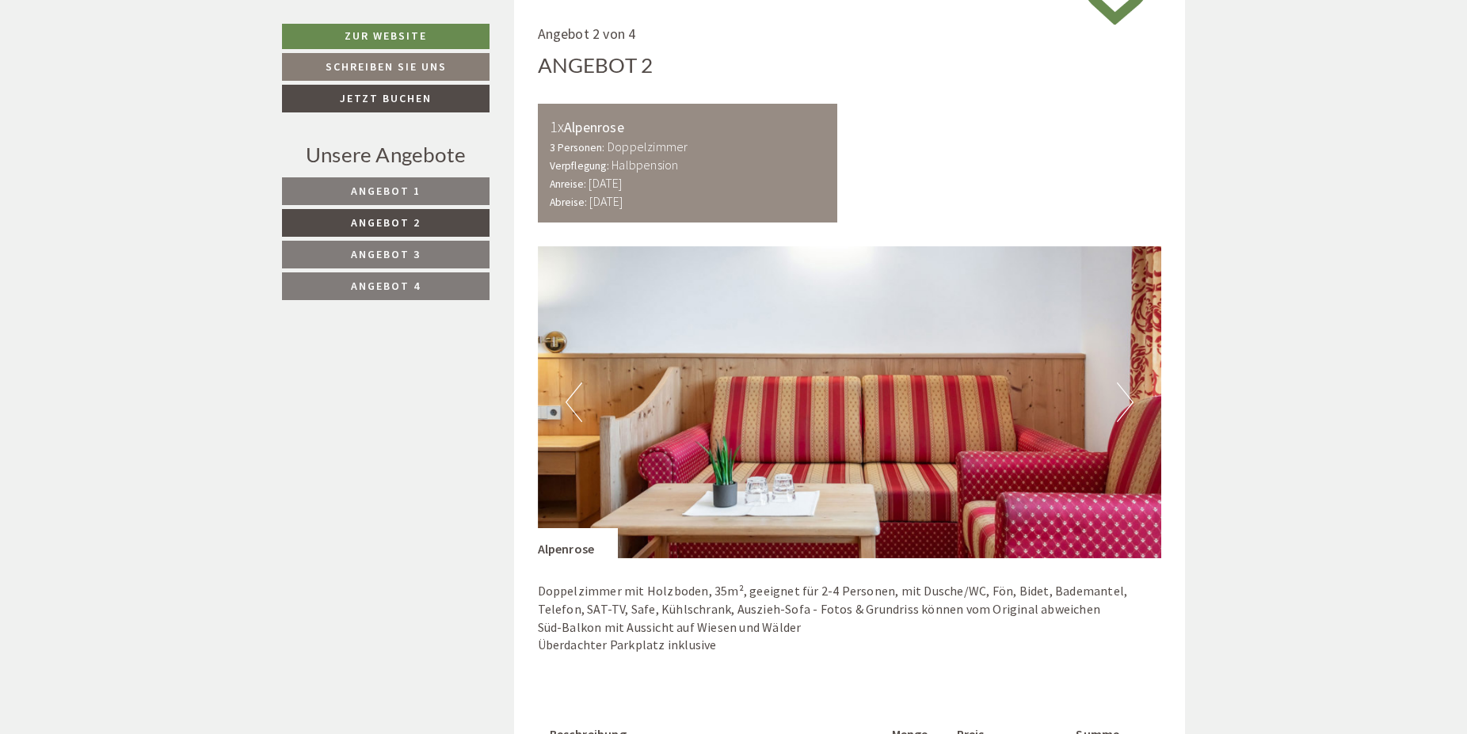
click at [1120, 408] on button "Next" at bounding box center [1125, 403] width 17 height 40
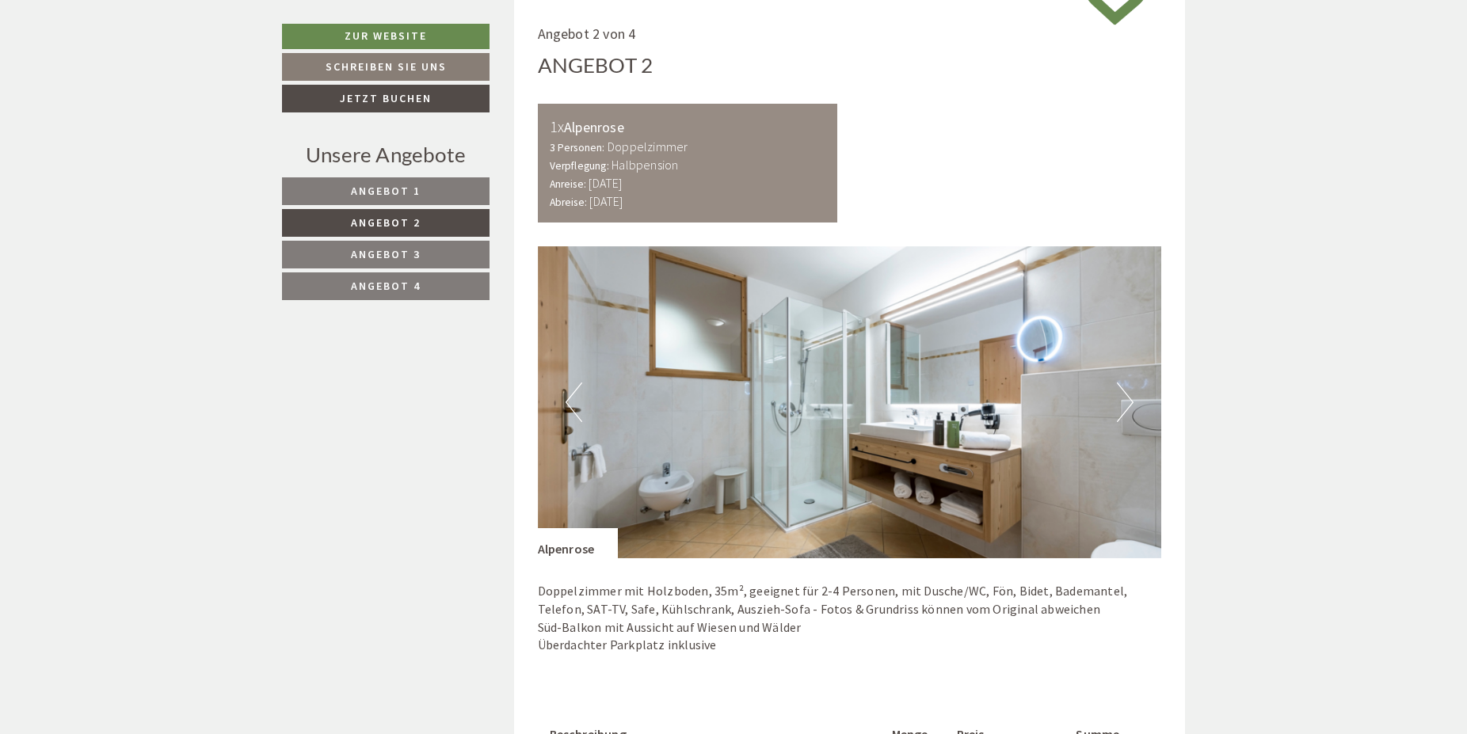
click at [1120, 408] on button "Next" at bounding box center [1125, 403] width 17 height 40
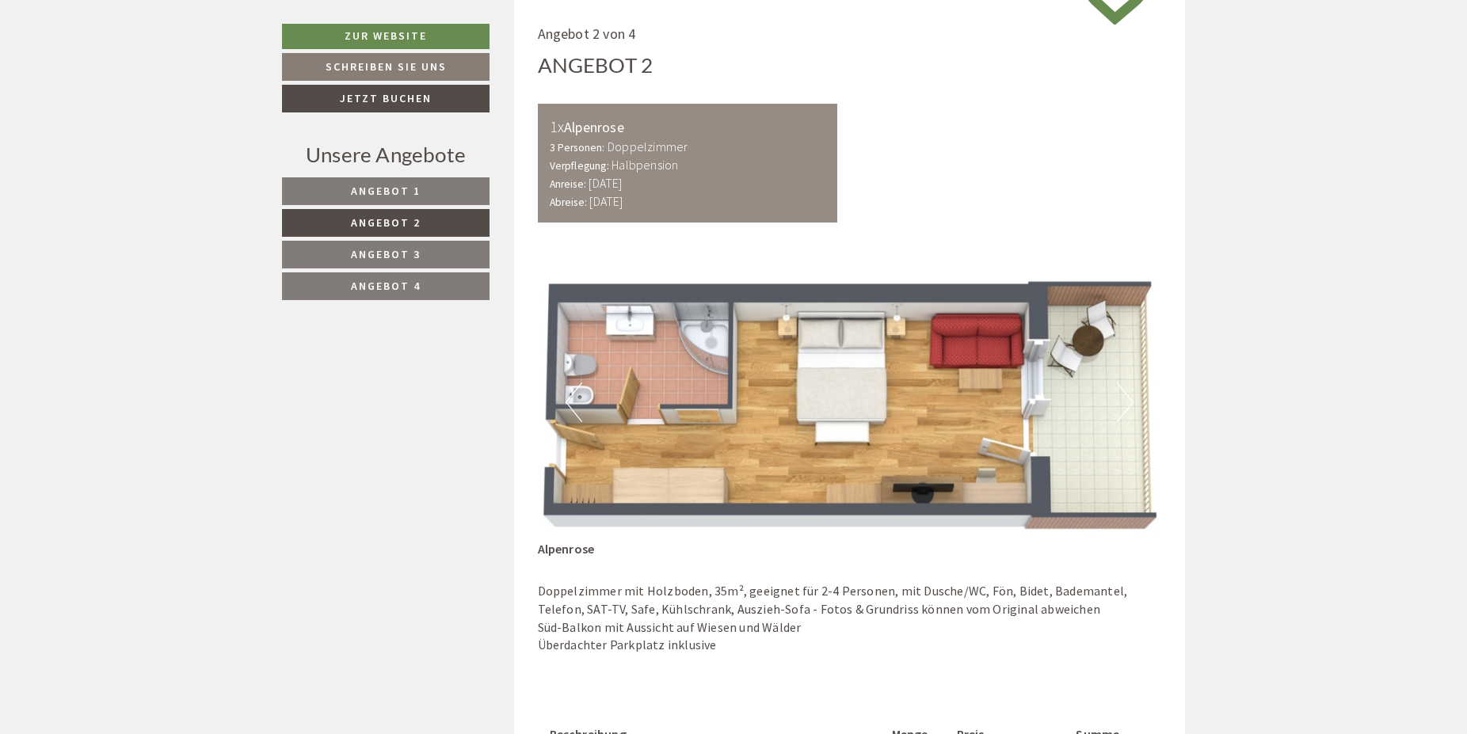
click at [395, 257] on span "Angebot 3" at bounding box center [386, 254] width 70 height 14
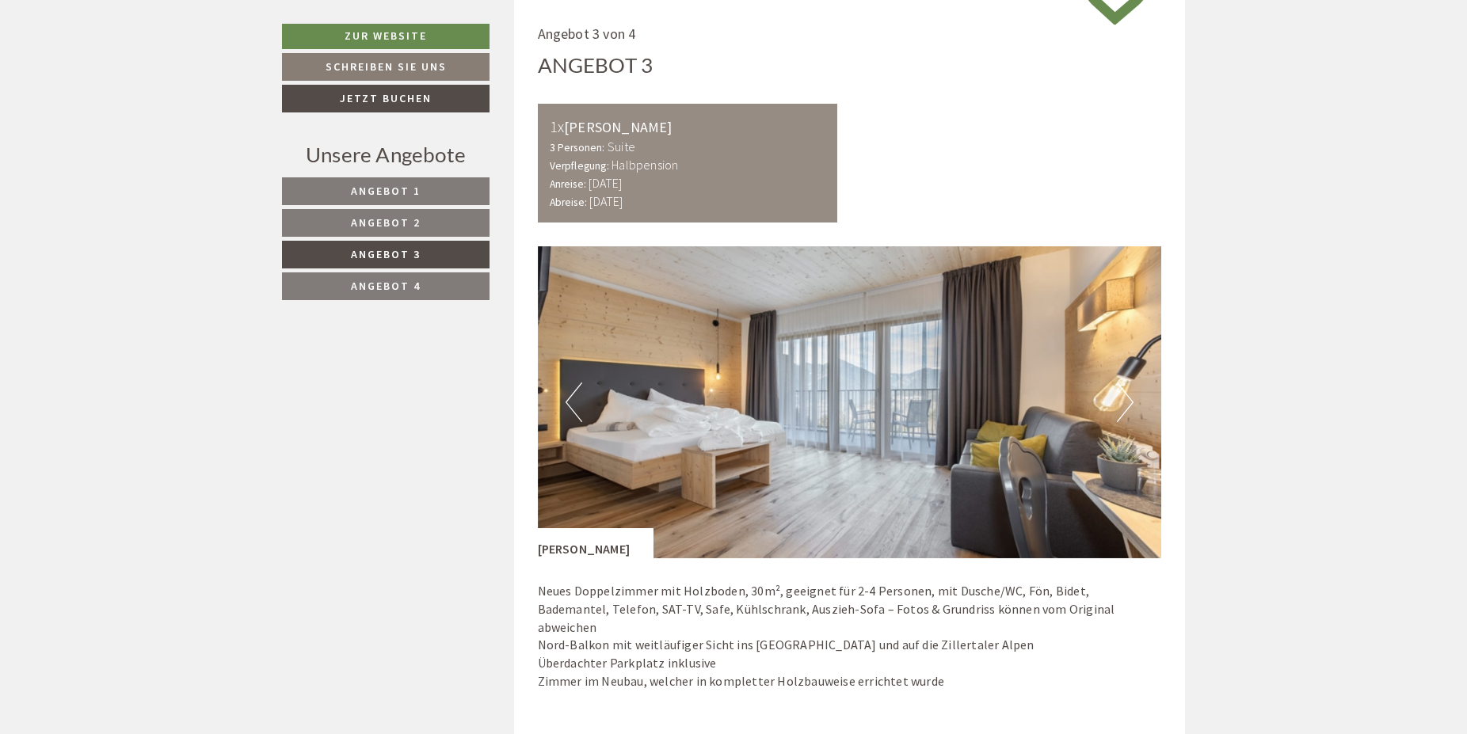
click at [375, 280] on span "Angebot 4" at bounding box center [386, 286] width 70 height 14
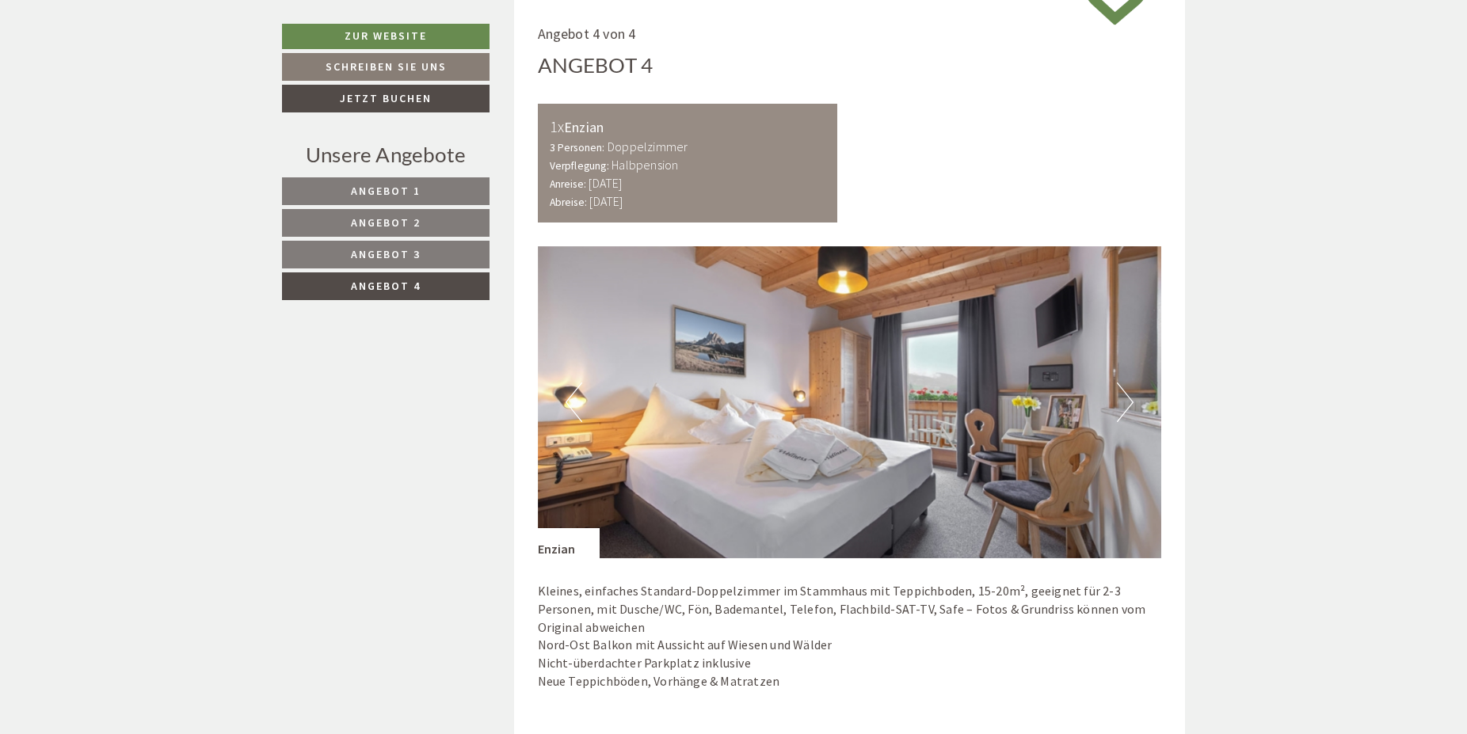
click at [362, 262] on link "Angebot 3" at bounding box center [386, 255] width 208 height 28
